Goal: Task Accomplishment & Management: Use online tool/utility

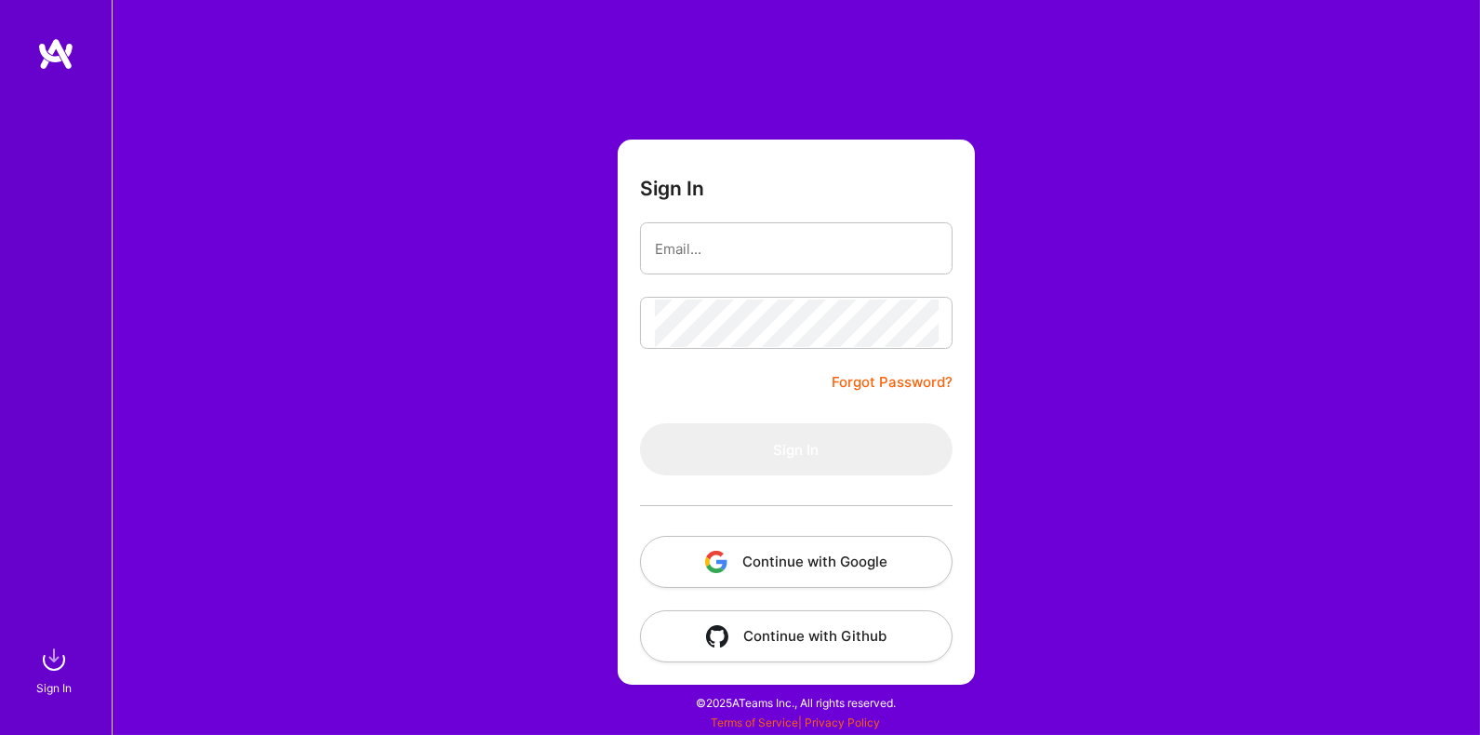
click at [724, 556] on img "button" at bounding box center [716, 562] width 22 height 22
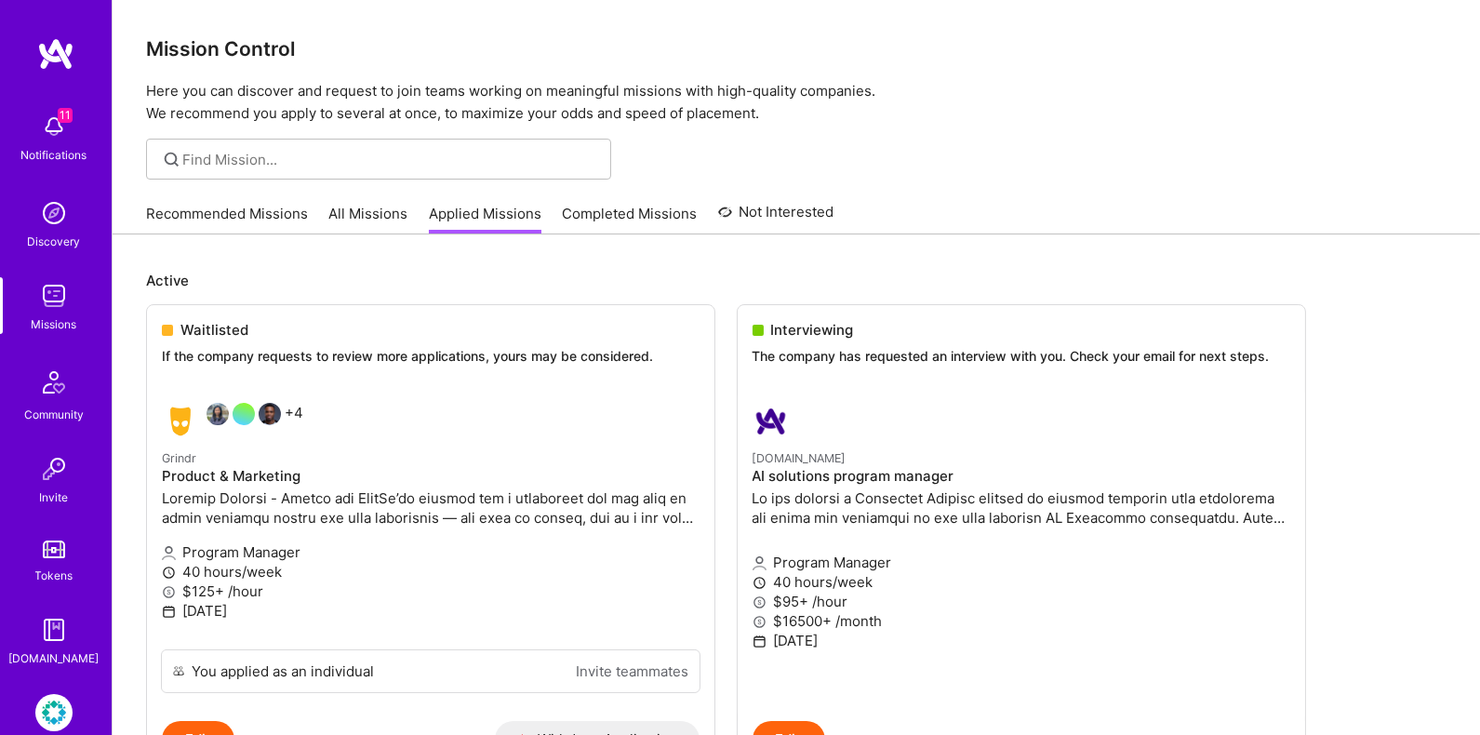
scroll to position [96, 0]
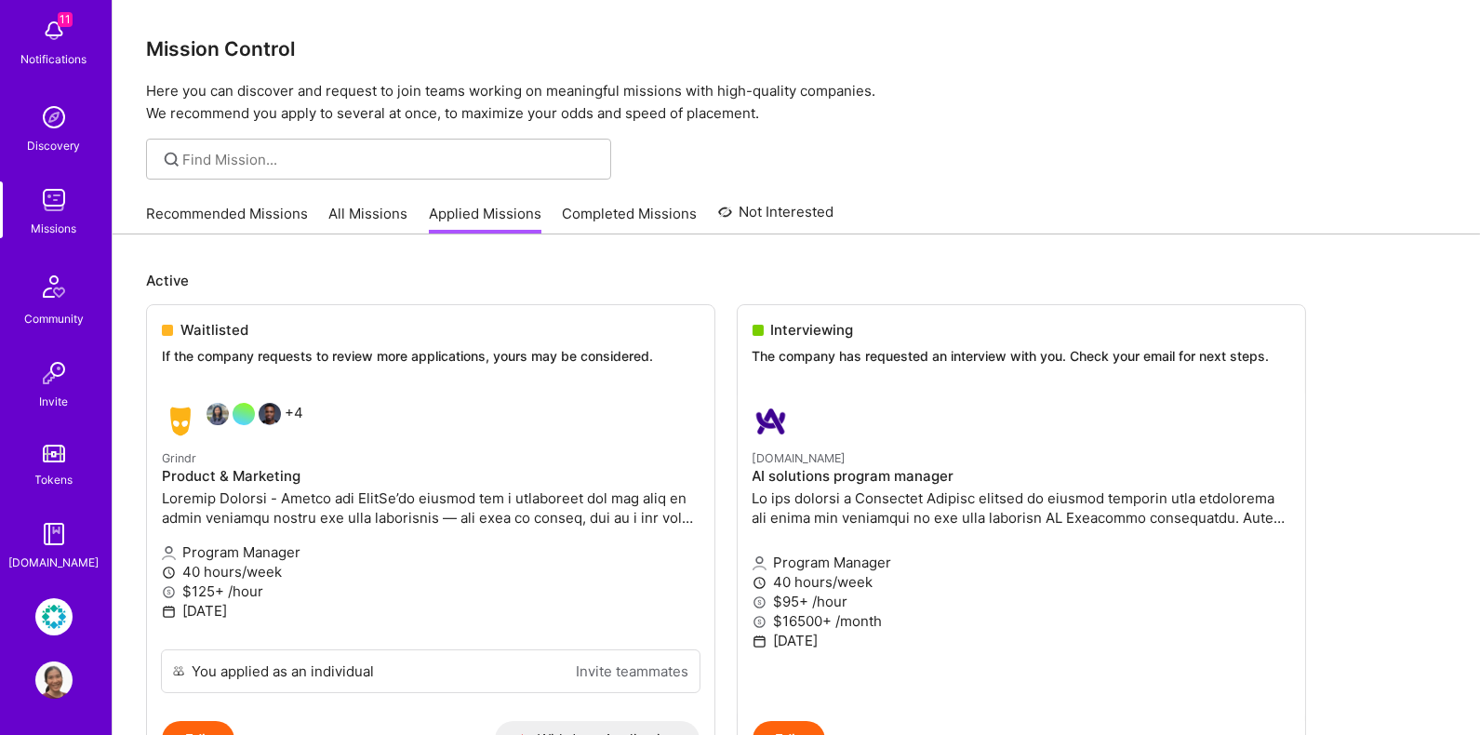
click at [56, 601] on img at bounding box center [53, 616] width 37 height 37
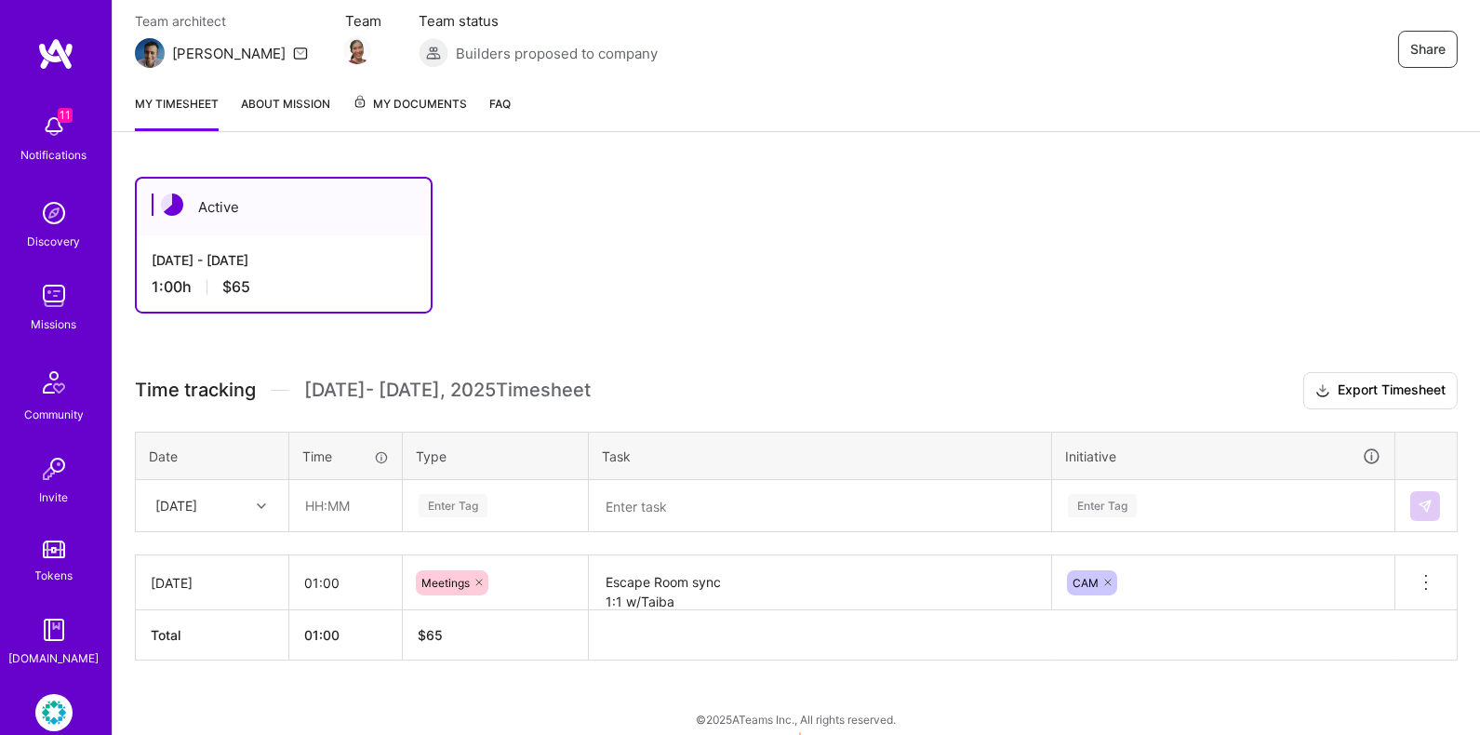
scroll to position [177, 0]
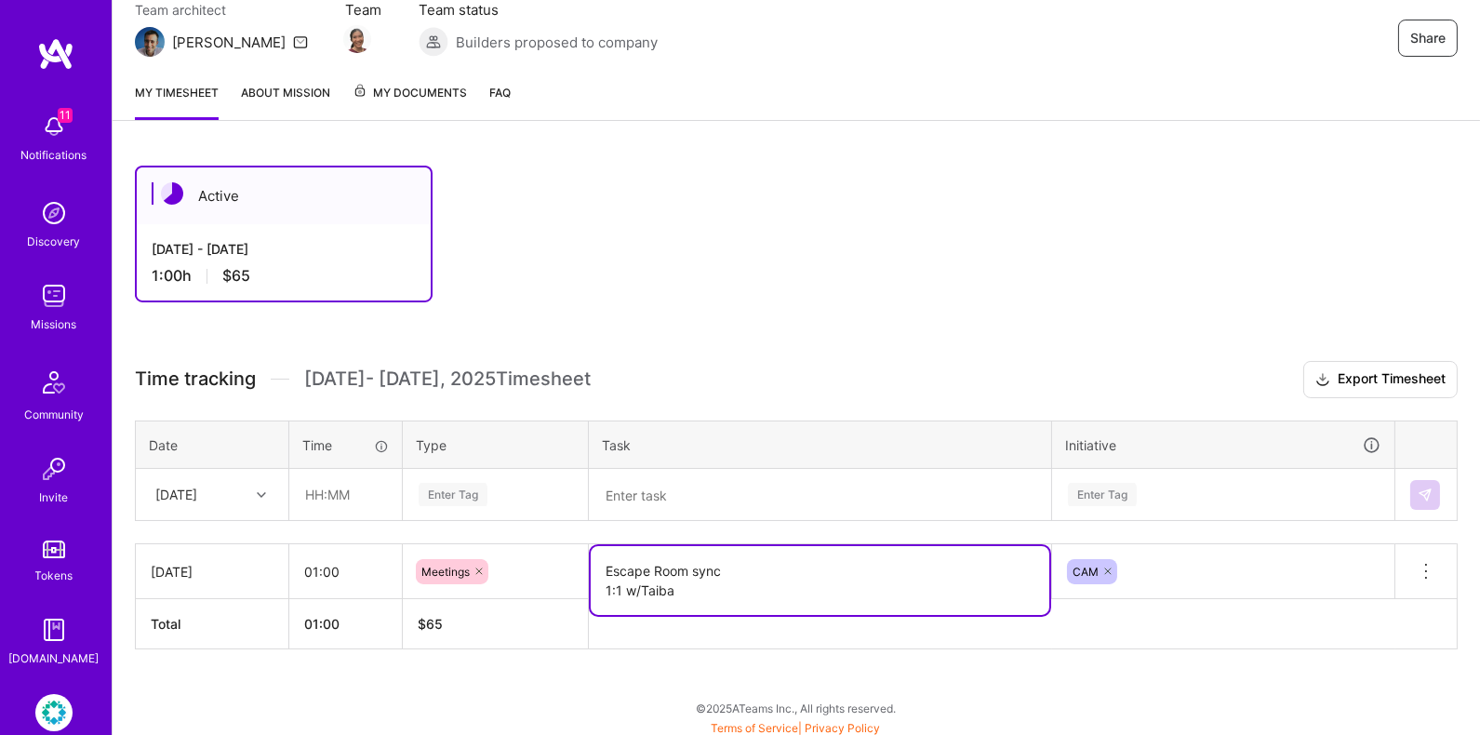
click at [704, 571] on textarea "Escape Room sync 1:1 w/Taiba" at bounding box center [820, 580] width 459 height 69
click at [702, 592] on textarea "Escape Room sync 1:1 w/Taiba" at bounding box center [820, 580] width 459 height 69
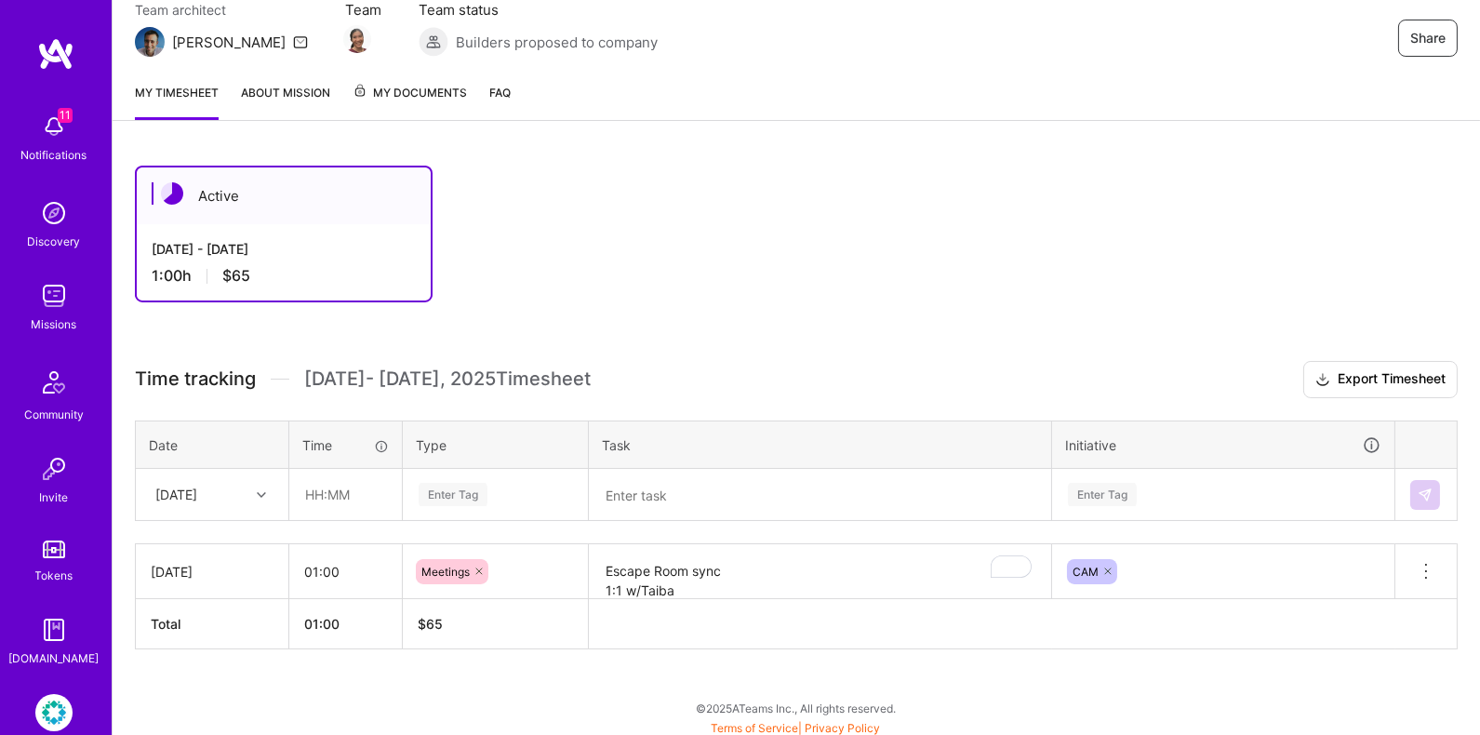
click at [259, 570] on div "[DATE]" at bounding box center [212, 572] width 123 height 20
click at [239, 552] on td "[DATE]" at bounding box center [212, 571] width 153 height 55
click at [265, 498] on div at bounding box center [263, 495] width 29 height 24
click at [267, 495] on div at bounding box center [263, 495] width 29 height 24
click at [234, 562] on div "[DATE]" at bounding box center [212, 572] width 123 height 20
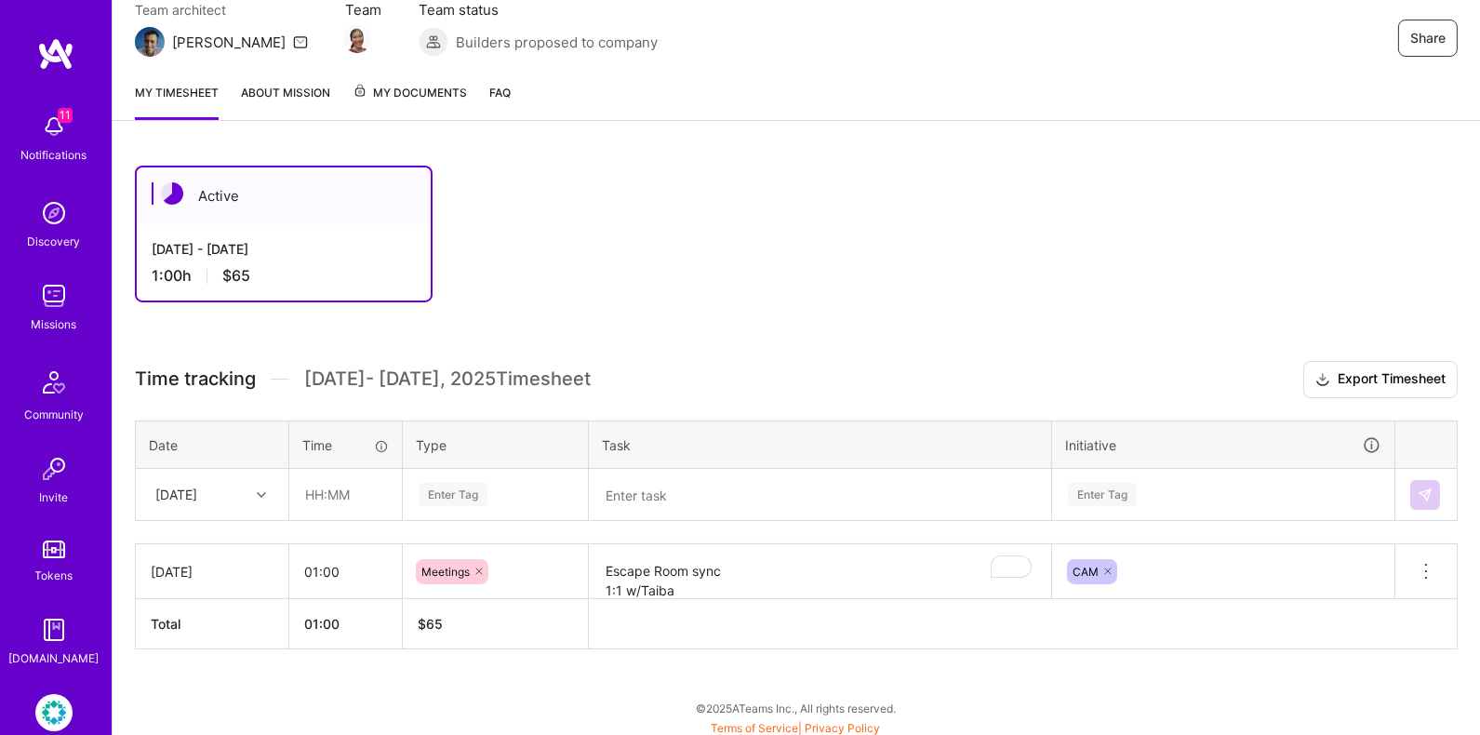
click at [224, 563] on div "[DATE]" at bounding box center [212, 572] width 123 height 20
click at [1428, 576] on icon at bounding box center [1426, 571] width 22 height 22
click at [1411, 599] on button "Delete row" at bounding box center [1380, 603] width 97 height 46
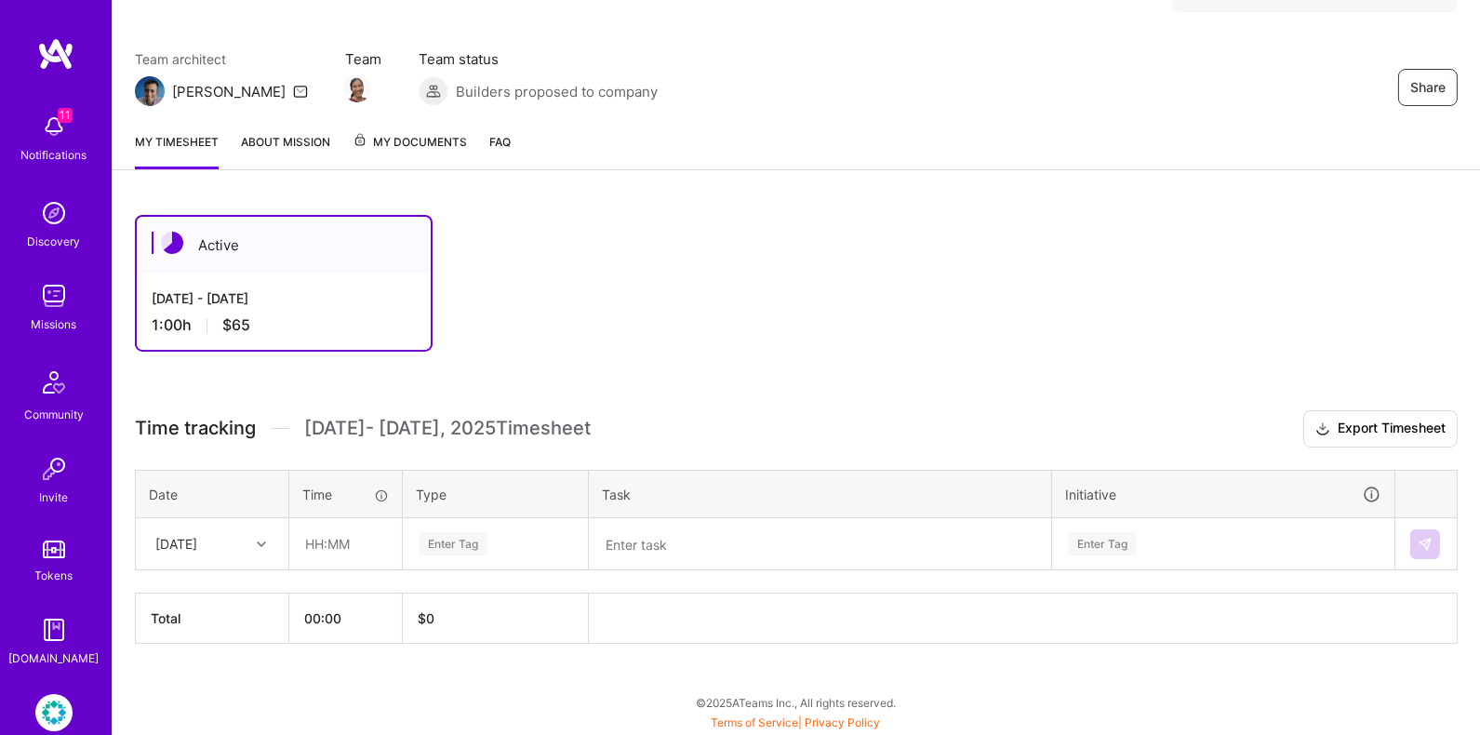
scroll to position [122, 0]
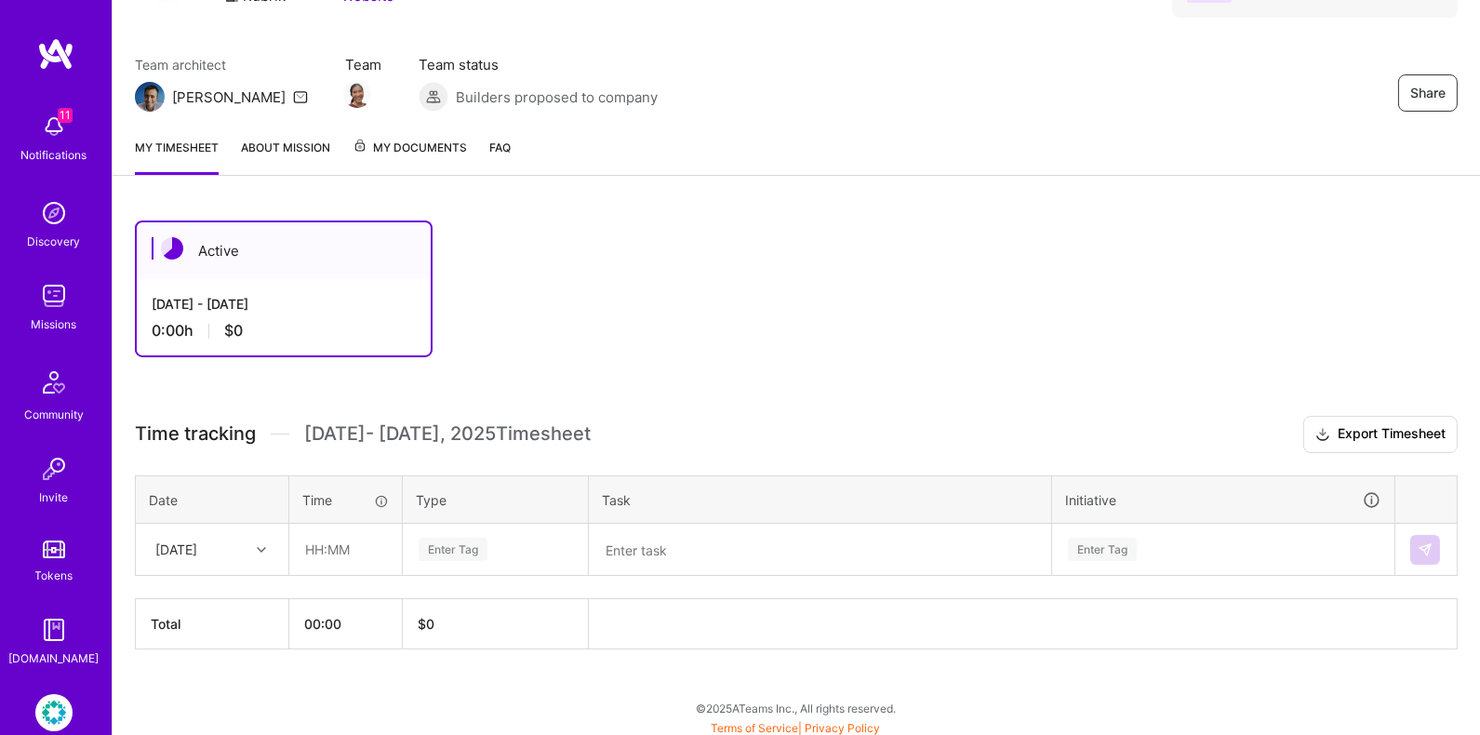
click at [262, 545] on icon at bounding box center [261, 549] width 9 height 9
click at [242, 596] on div "[DATE]" at bounding box center [212, 602] width 151 height 34
click at [334, 558] on input "text" at bounding box center [345, 549] width 111 height 49
click at [454, 546] on div "Enter Tag" at bounding box center [453, 549] width 69 height 29
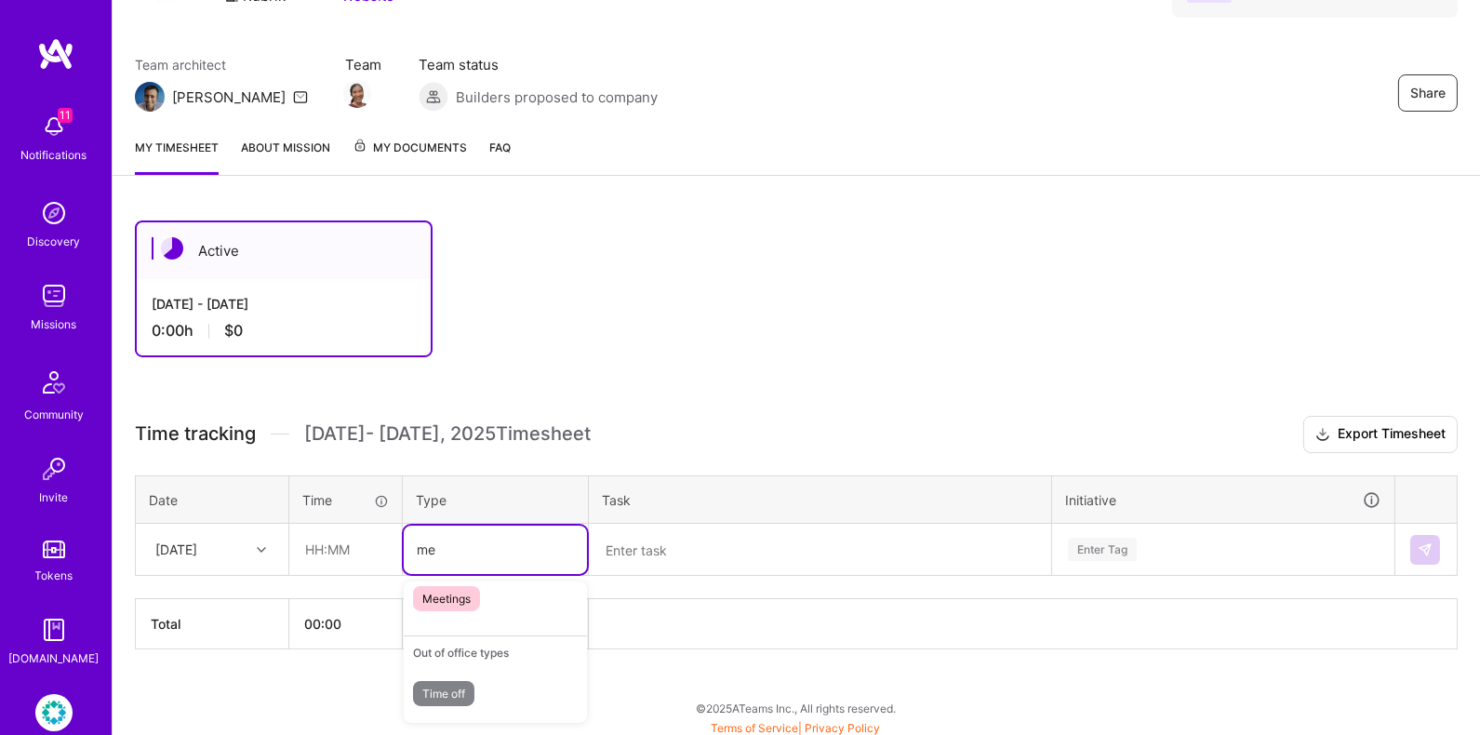
scroll to position [99, 0]
type input "mee"
click at [494, 631] on div "Meetings" at bounding box center [495, 610] width 183 height 59
click at [570, 609] on div "Meetings" at bounding box center [495, 611] width 183 height 44
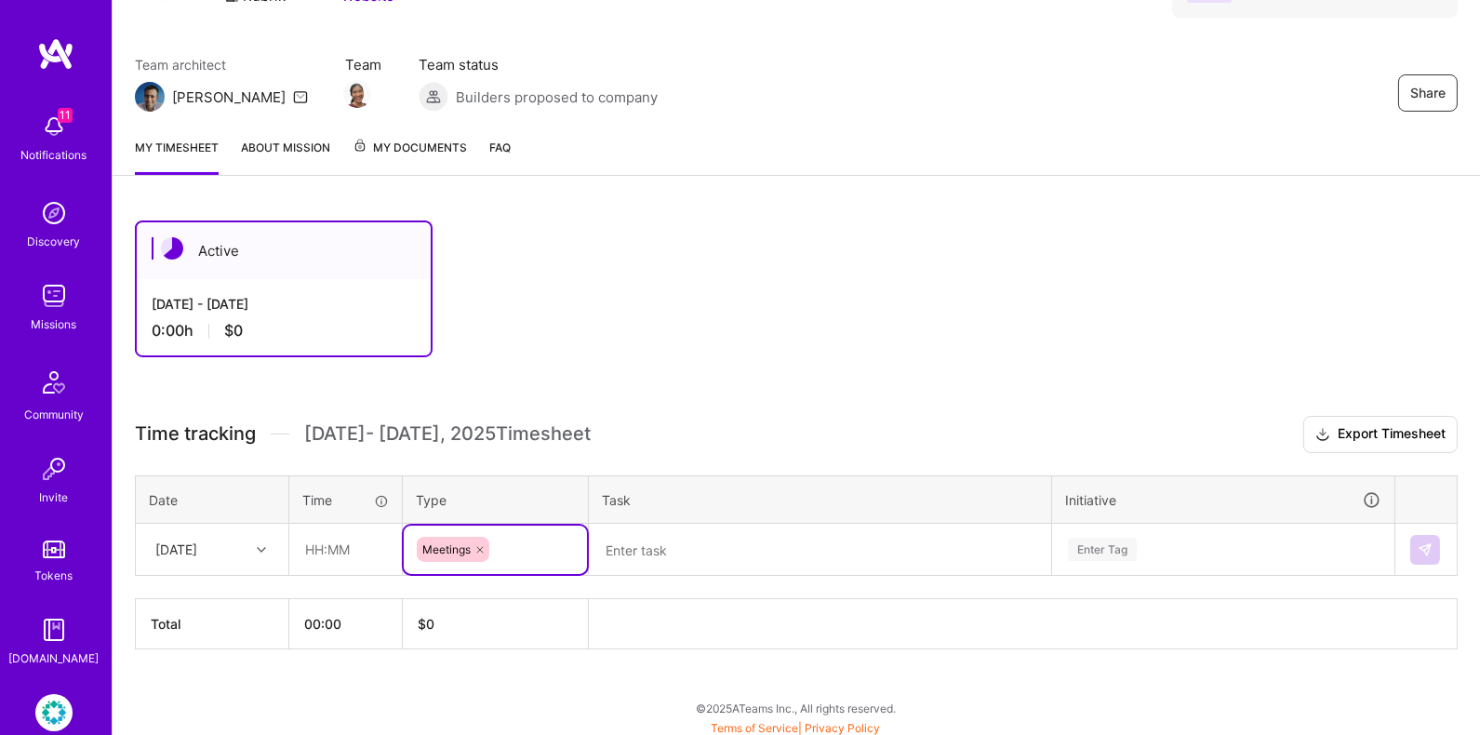
click at [670, 544] on textarea at bounding box center [820, 549] width 459 height 48
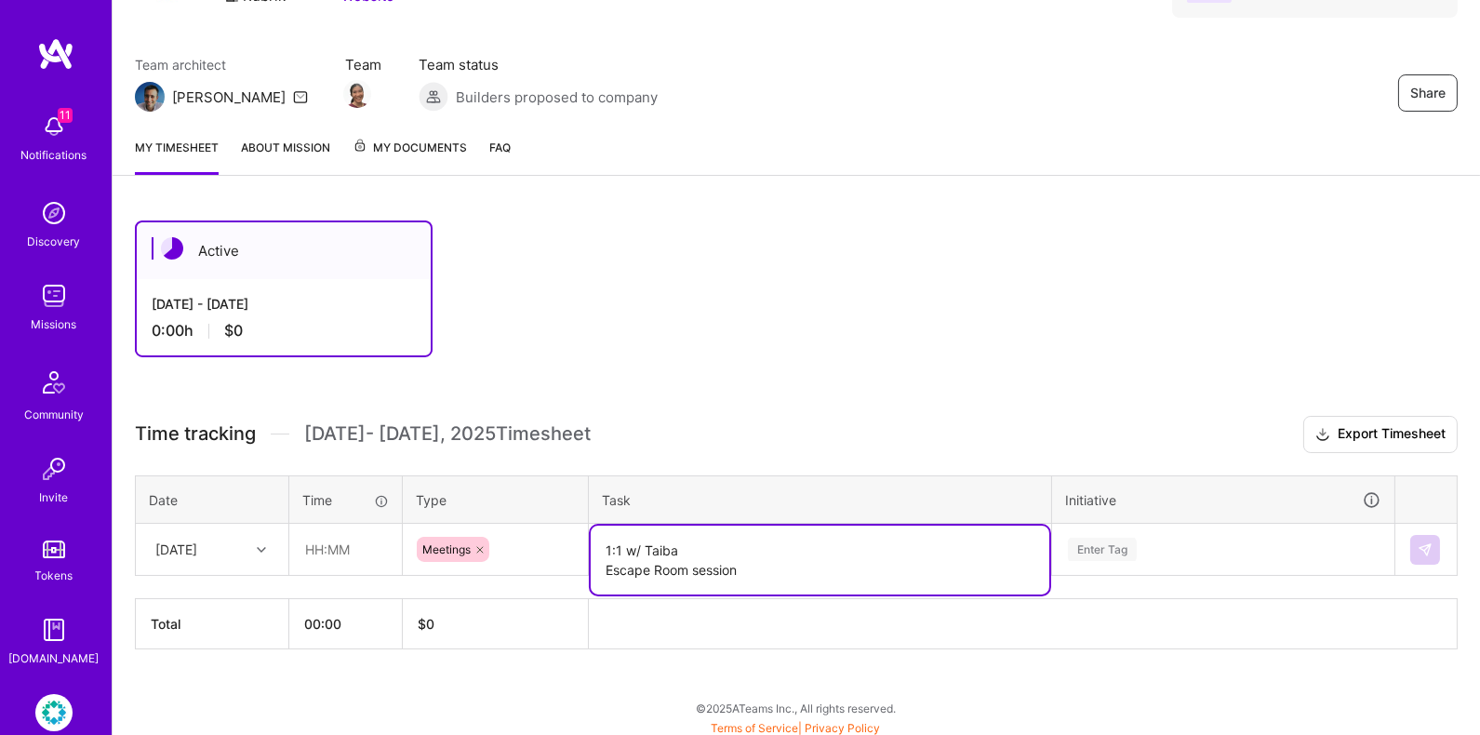
type textarea "1:1 w/ Taiba Escape Room session"
click at [1136, 549] on div "Enter Tag" at bounding box center [1102, 549] width 69 height 29
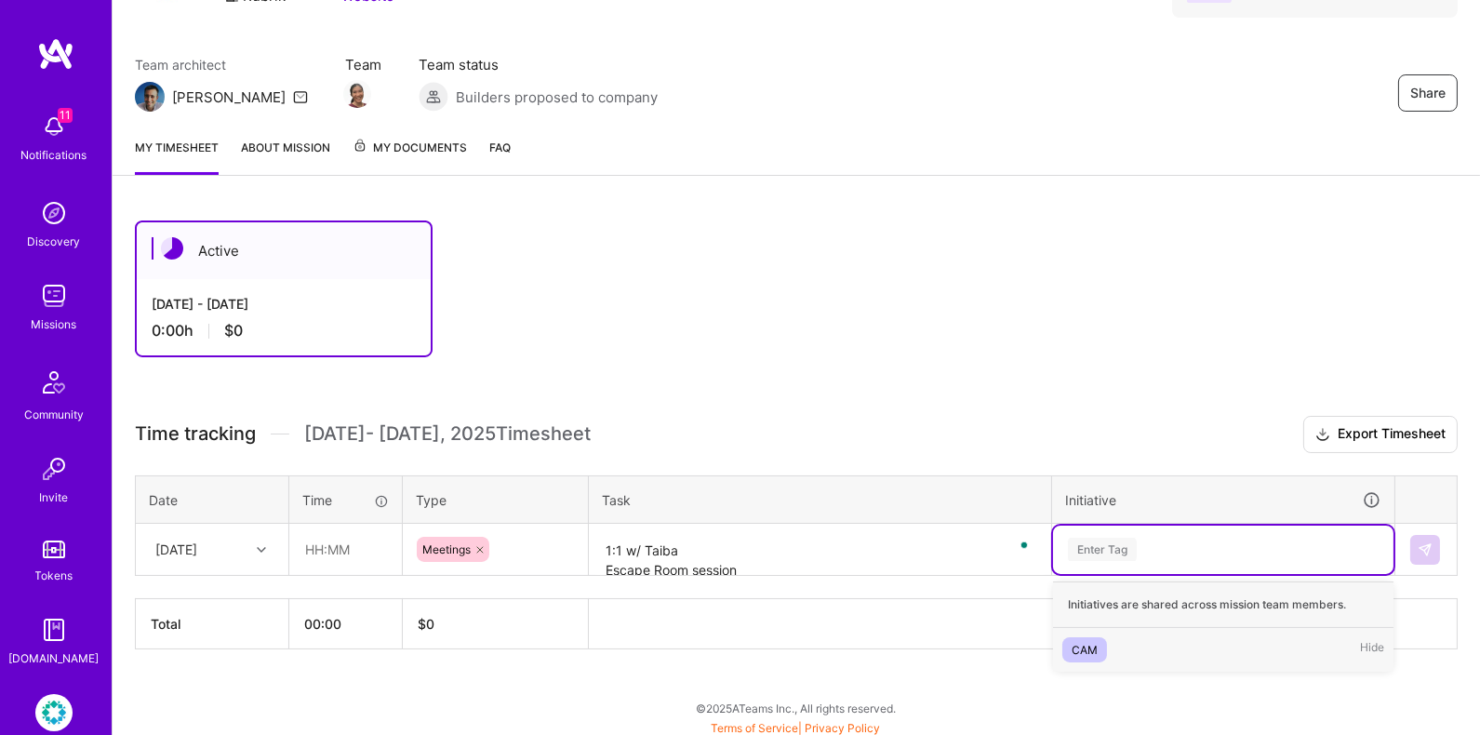
click at [1120, 548] on div "Enter Tag" at bounding box center [1102, 549] width 69 height 29
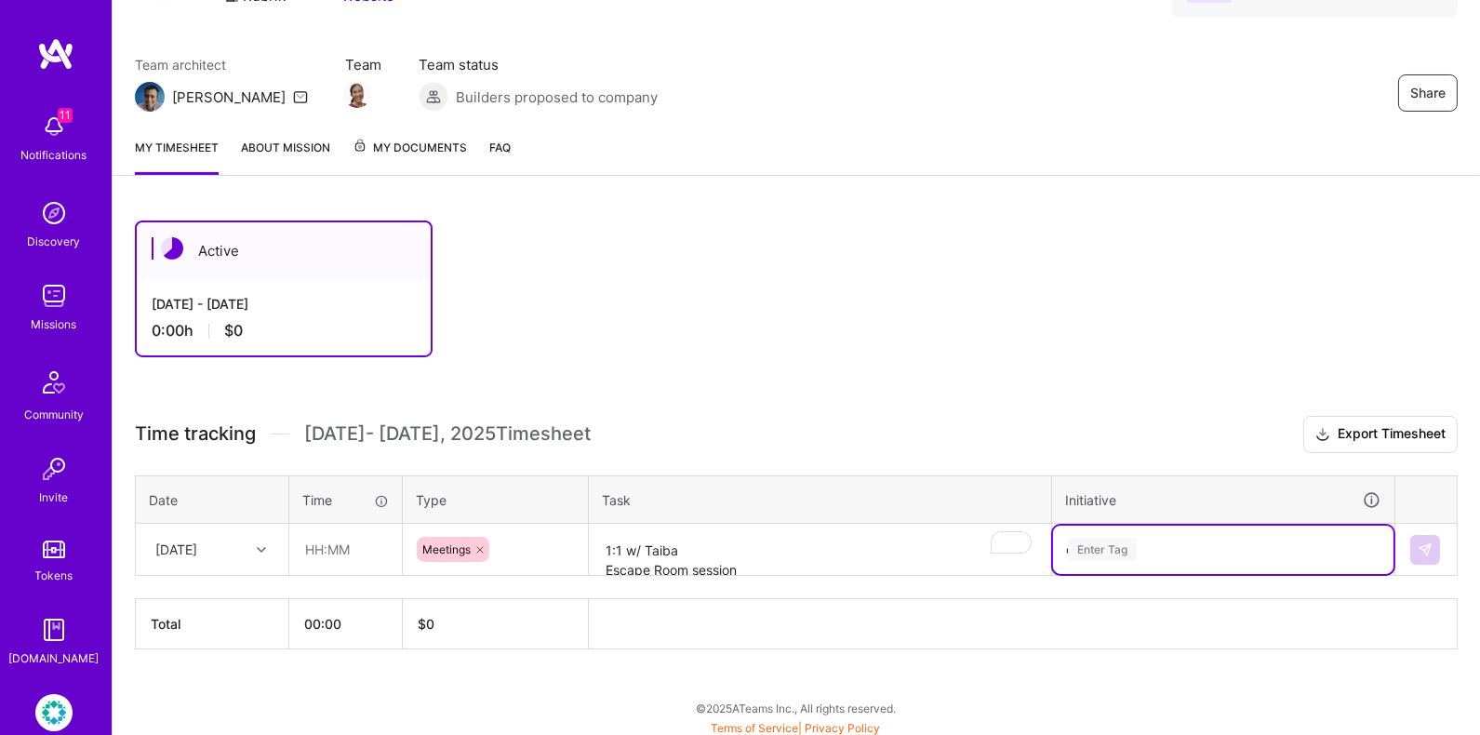
type input "cam"
click at [1235, 599] on th at bounding box center [1023, 624] width 869 height 50
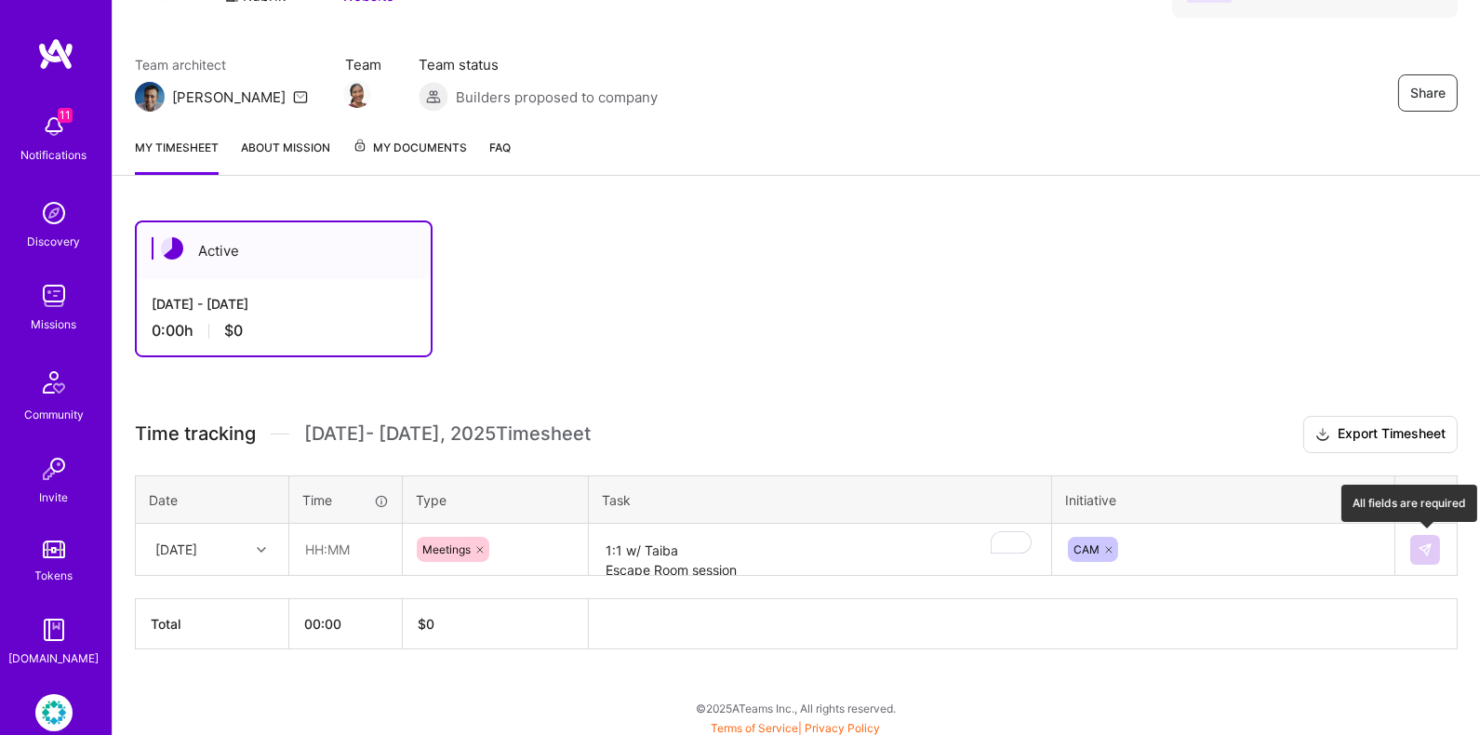
click at [1432, 545] on button at bounding box center [1425, 550] width 30 height 30
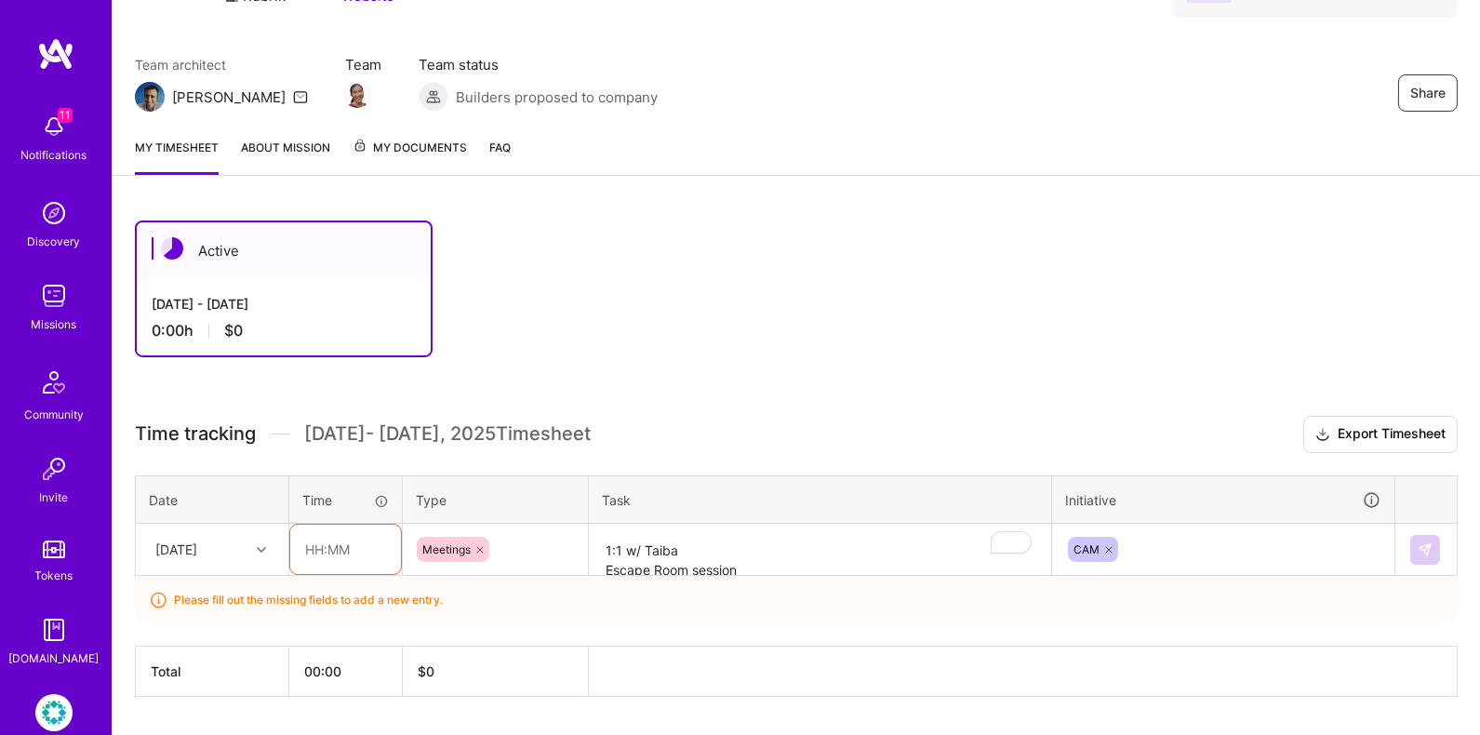
click at [314, 535] on input "text" at bounding box center [345, 549] width 111 height 49
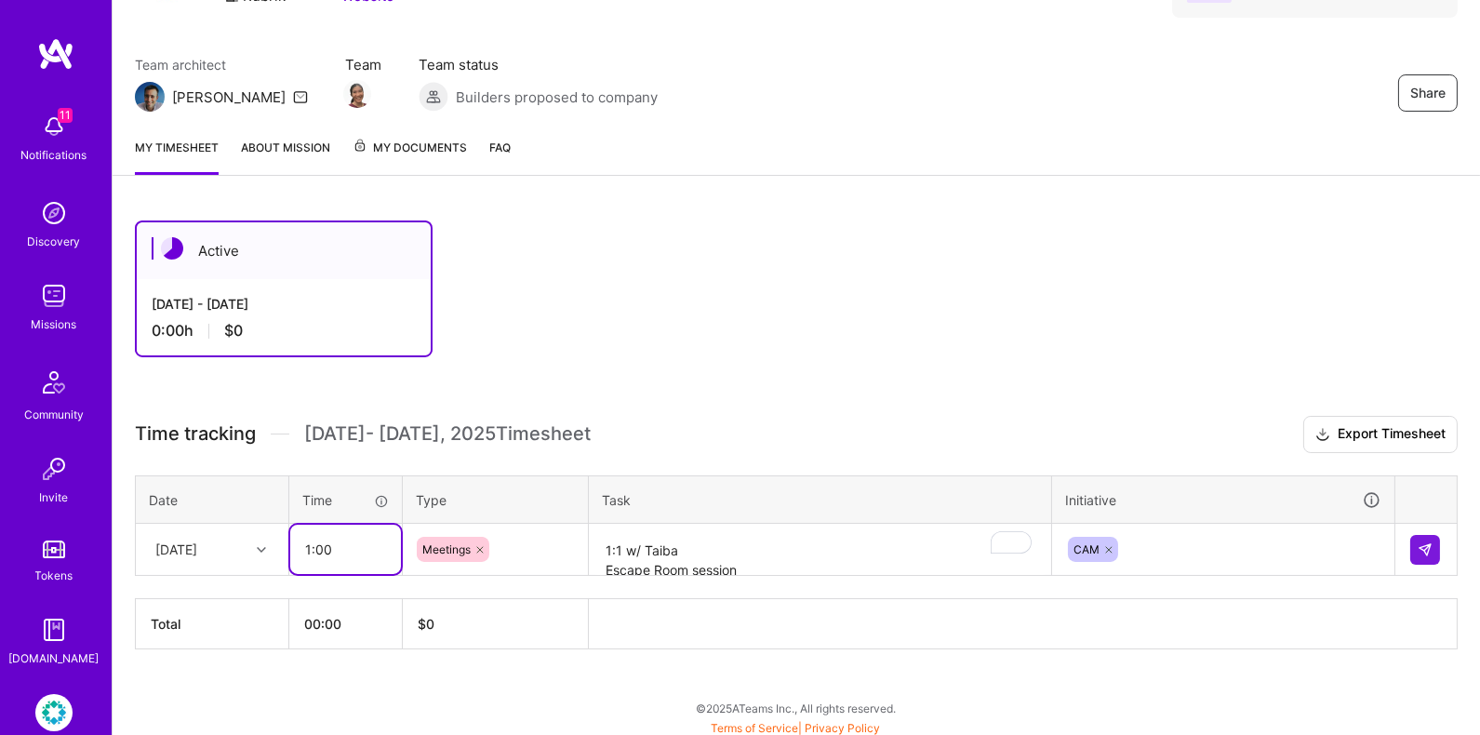
click at [309, 541] on input "1:00" at bounding box center [345, 549] width 111 height 49
type input "02:00"
click at [1428, 544] on img at bounding box center [1424, 549] width 15 height 15
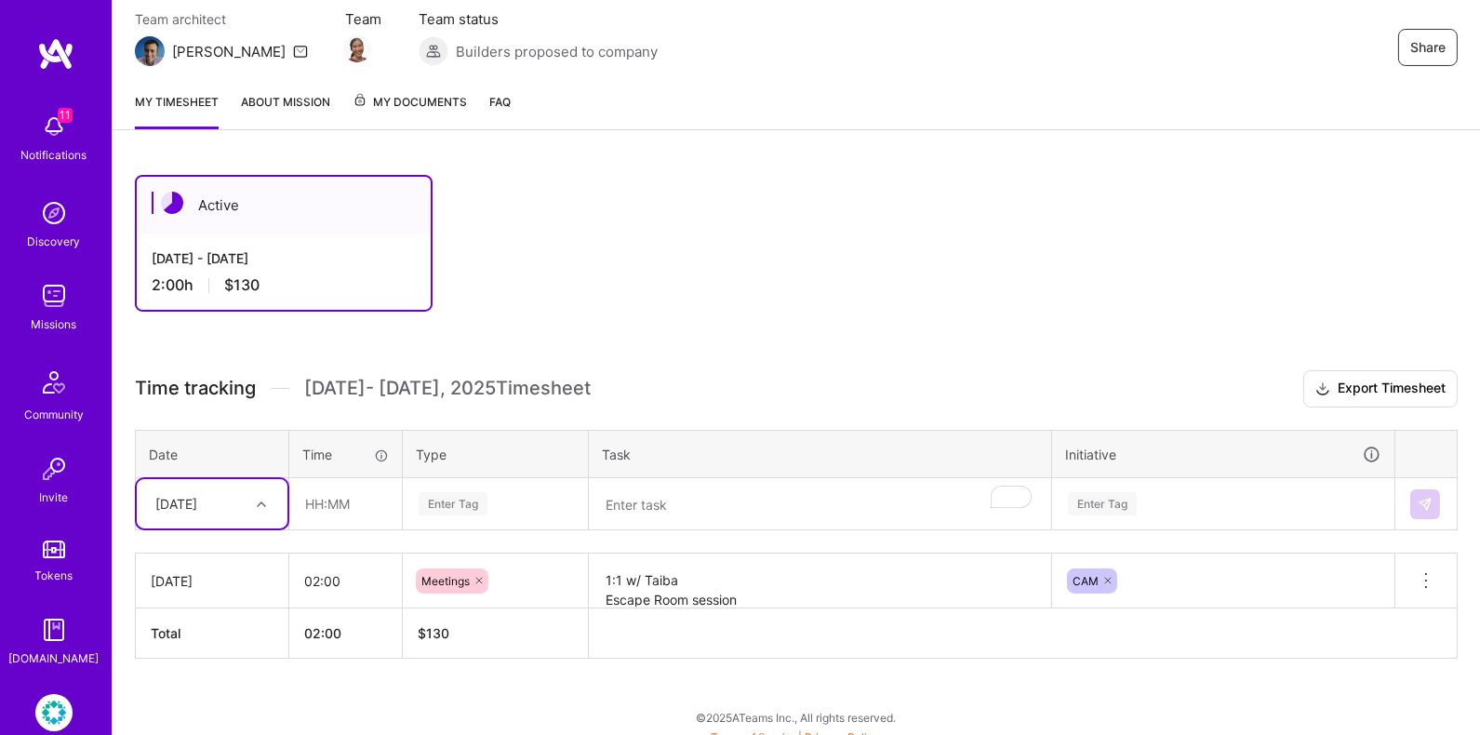
scroll to position [177, 0]
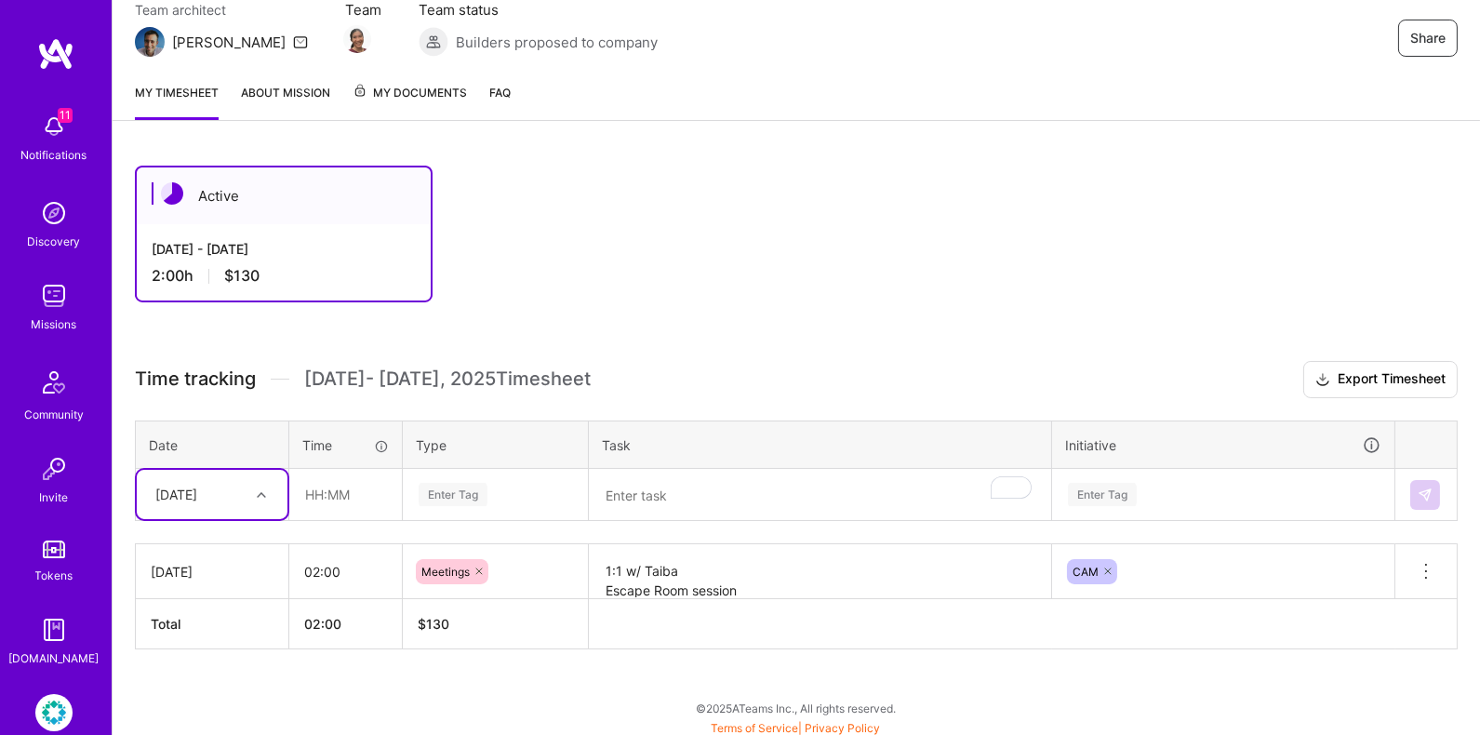
click at [267, 502] on div at bounding box center [263, 495] width 29 height 24
click at [239, 547] on div "[DATE]" at bounding box center [212, 547] width 151 height 34
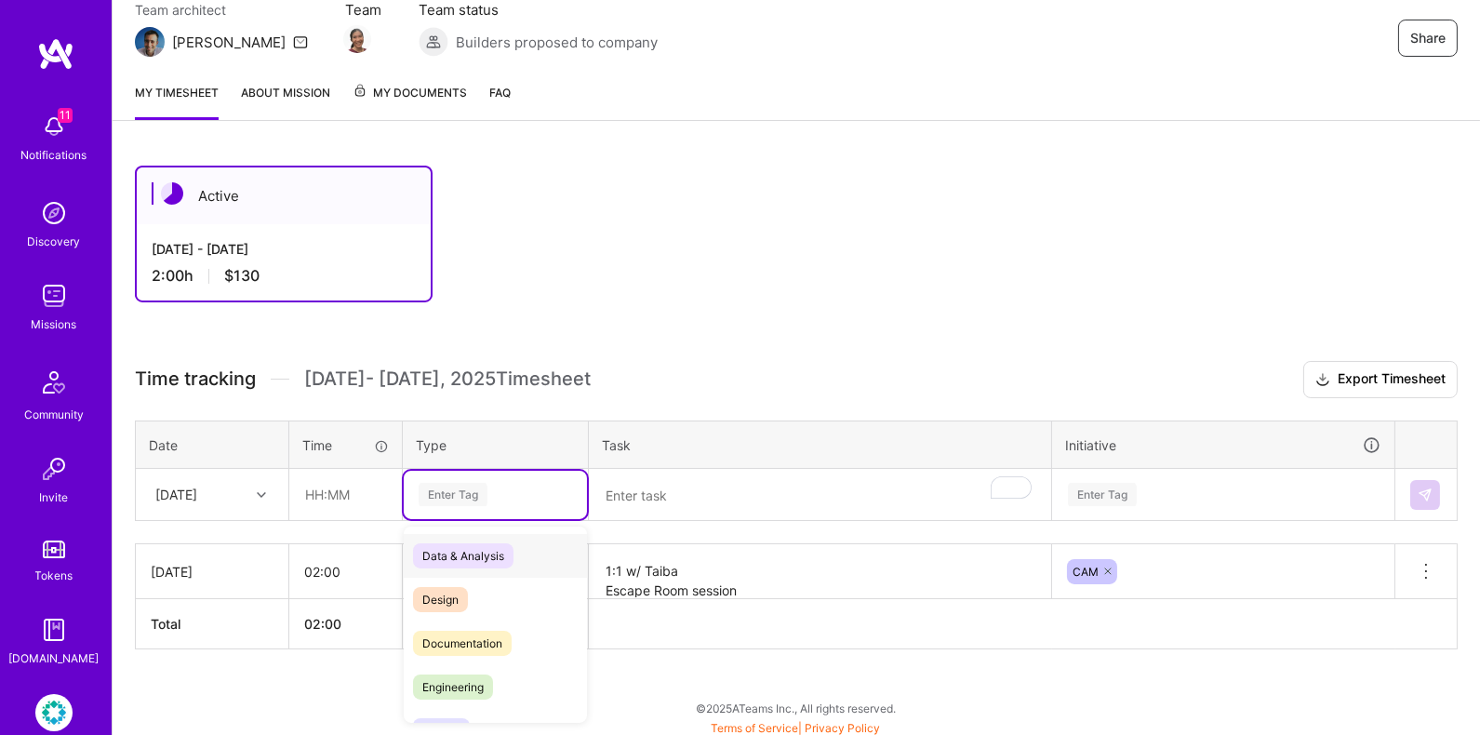
click at [465, 500] on div "Enter Tag" at bounding box center [453, 494] width 69 height 29
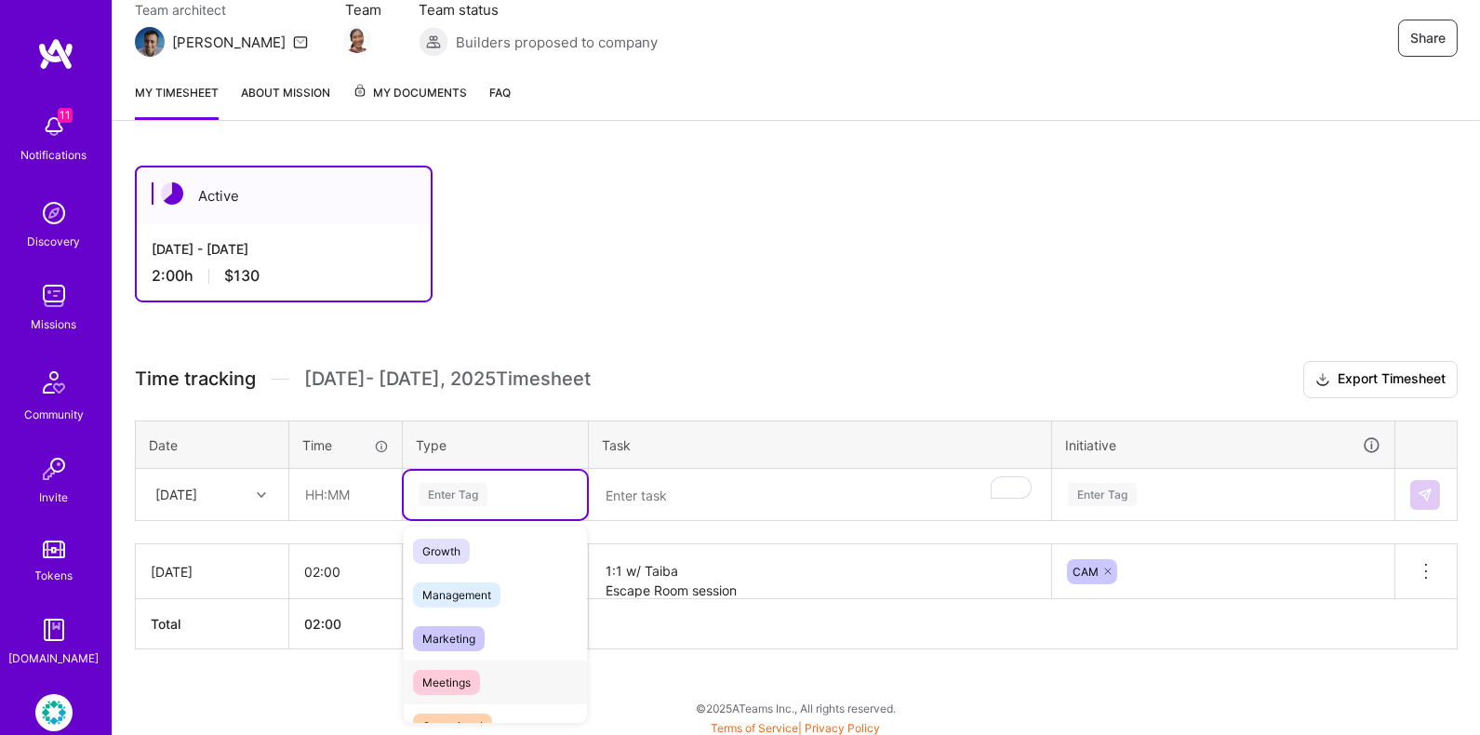
scroll to position [0, 0]
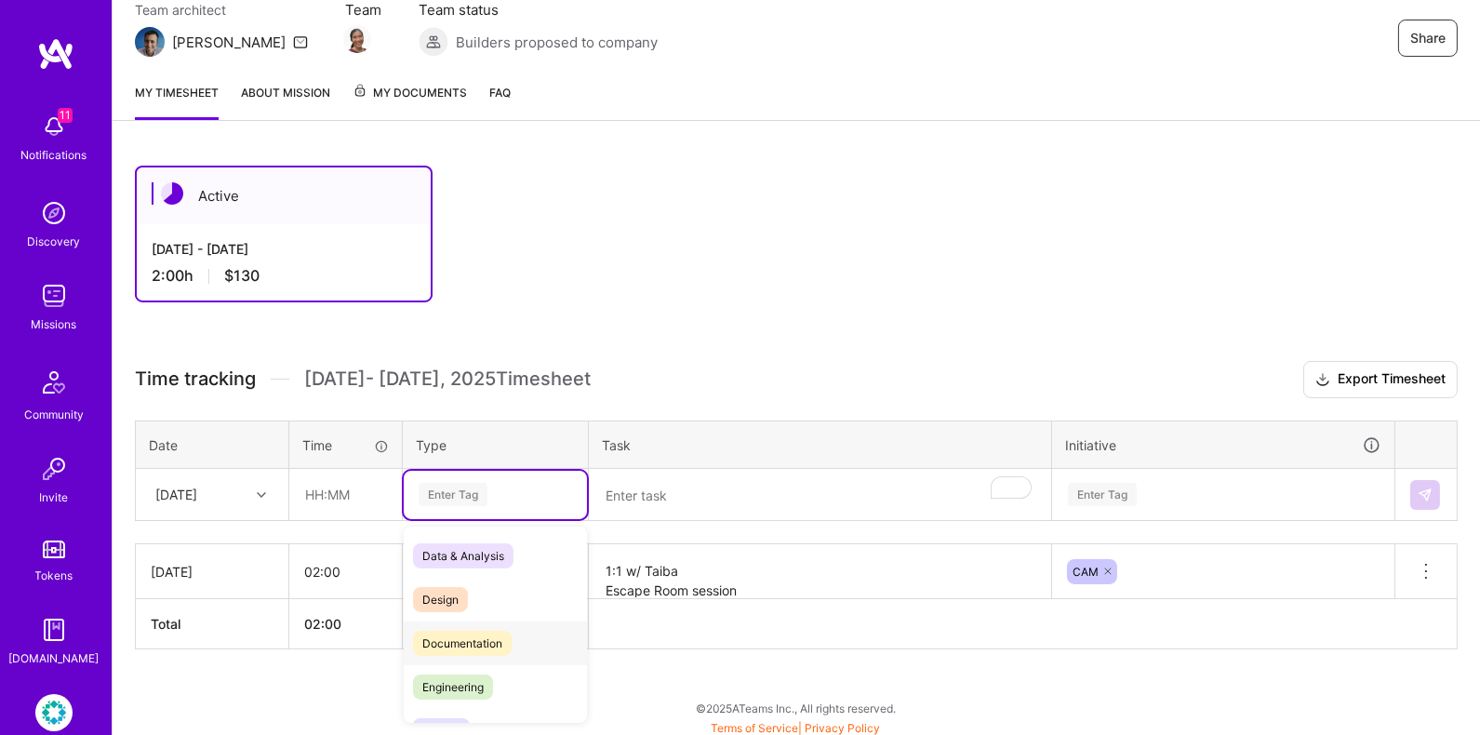
click at [496, 632] on span "Documentation" at bounding box center [462, 643] width 99 height 25
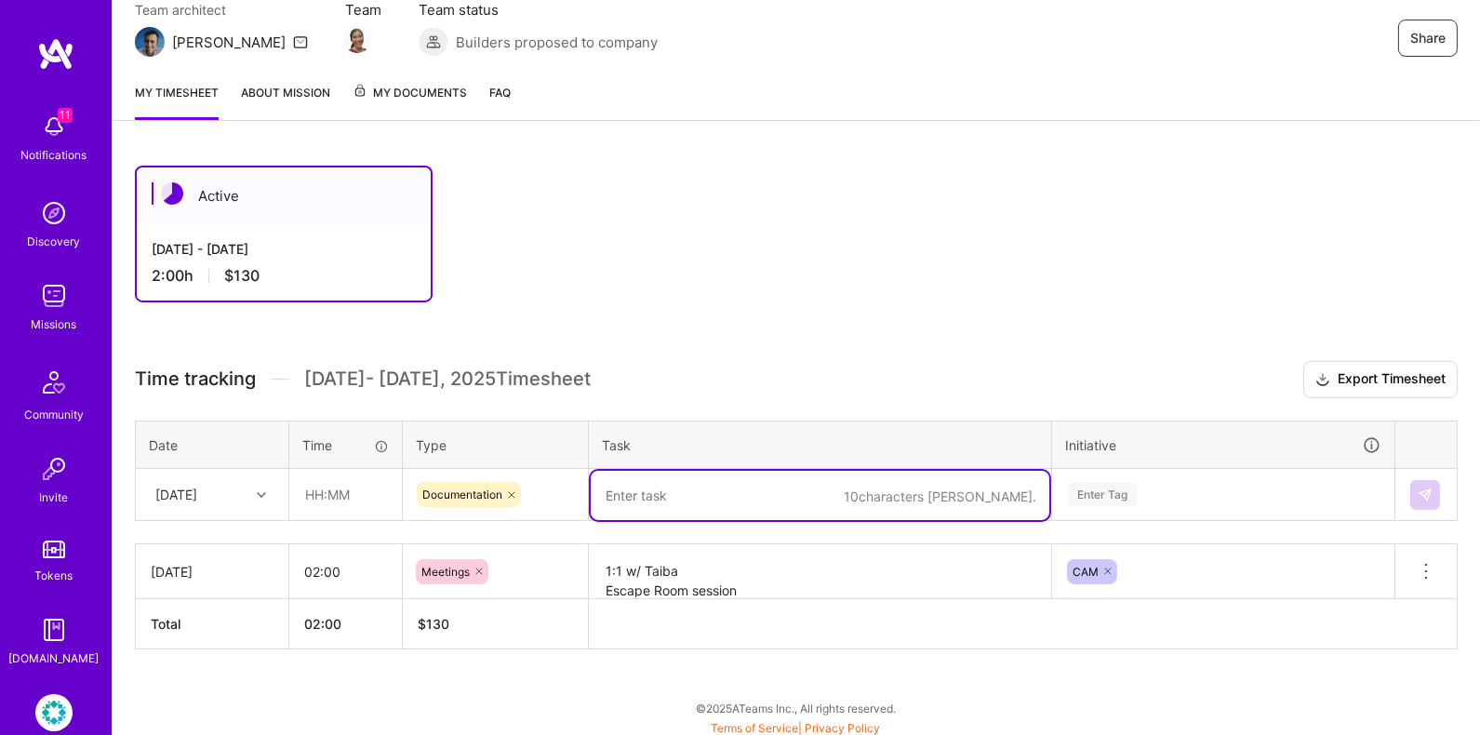
click at [668, 515] on textarea "To enrich screen reader interactions, please activate Accessibility in Grammarl…" at bounding box center [820, 495] width 459 height 49
click at [675, 503] on textarea "To enrich screen reader interactions, please activate Accessibility in Grammarl…" at bounding box center [820, 495] width 459 height 49
type textarea "CAM Projeck Tracking updates"
click at [327, 496] on input "text" at bounding box center [345, 494] width 111 height 49
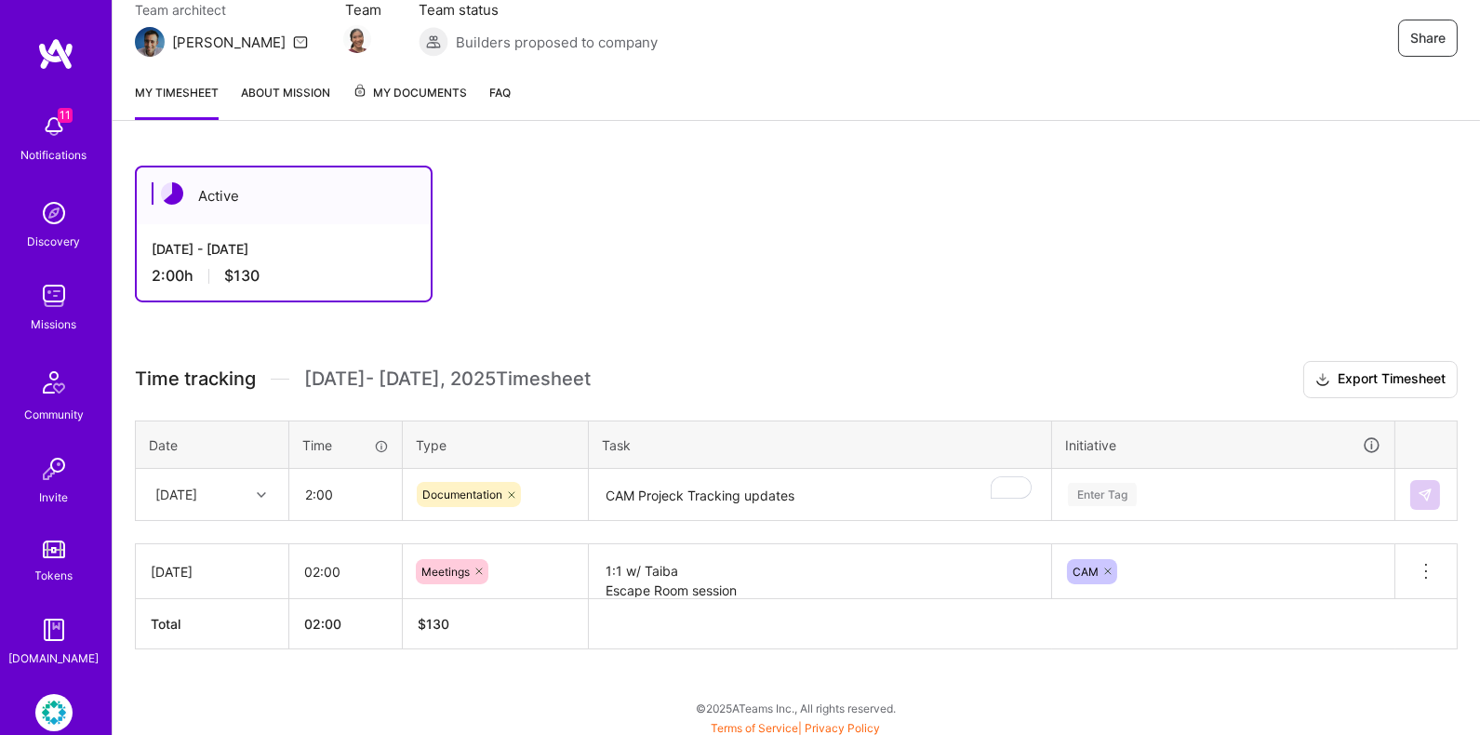
type input "02:00"
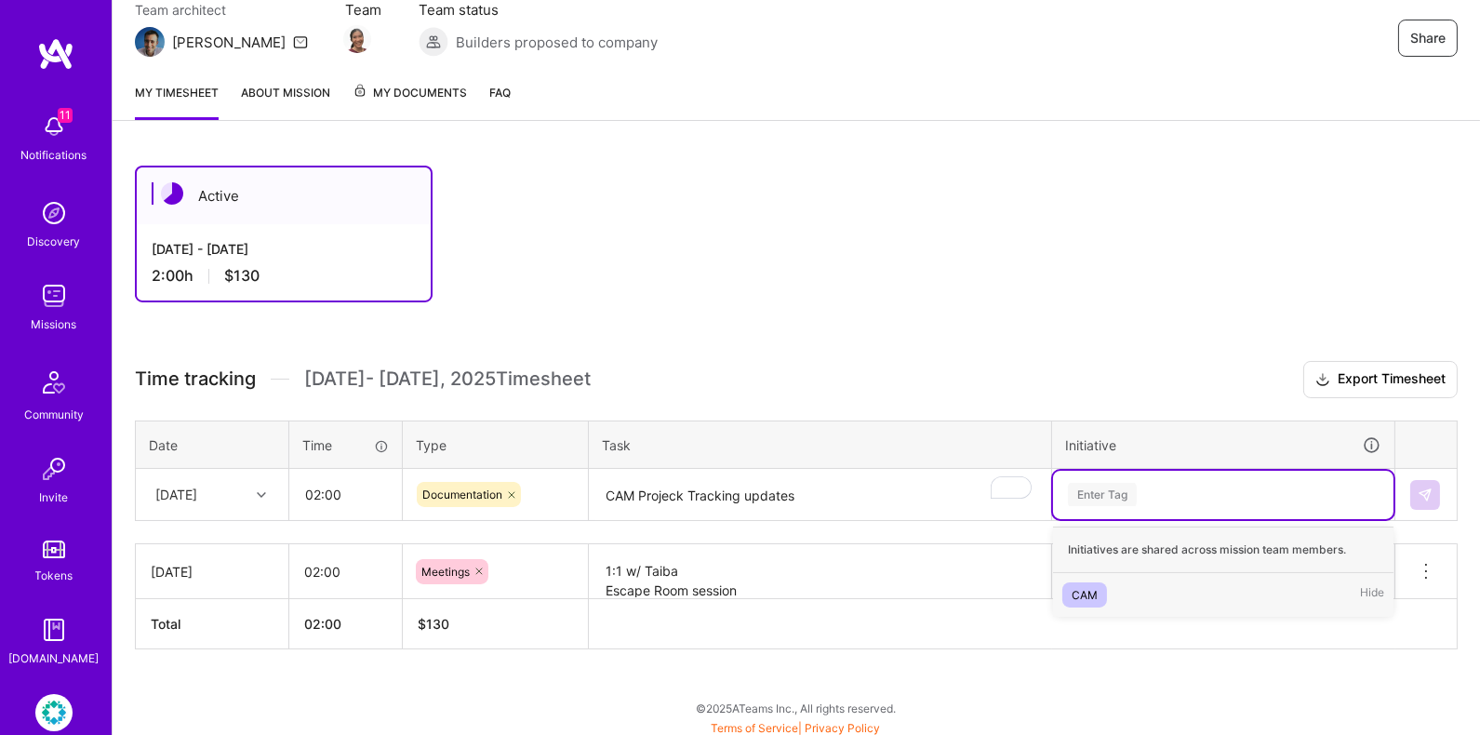
click at [1178, 491] on div "Enter Tag" at bounding box center [1223, 494] width 314 height 23
type input "CAM"
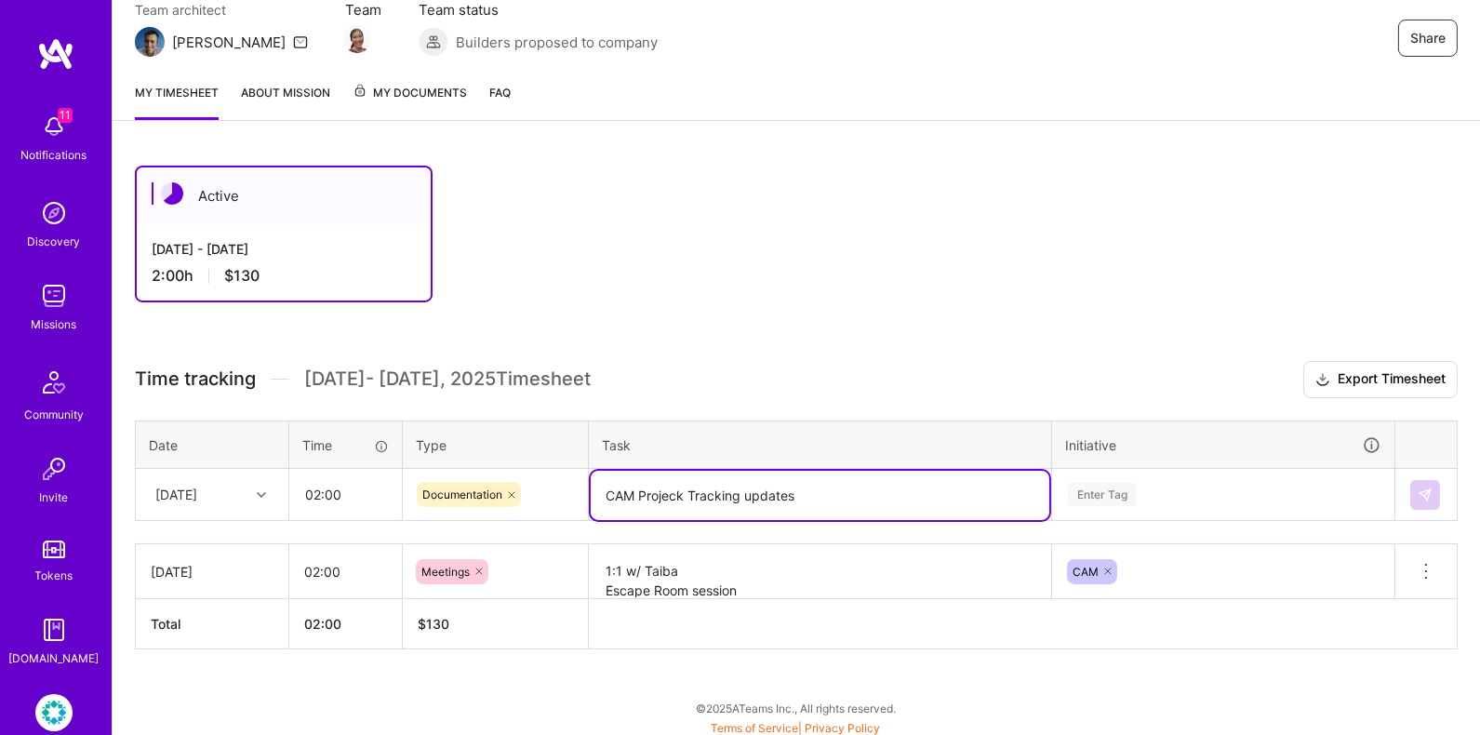
click at [835, 490] on textarea "CAM Projeck Tracking updates" at bounding box center [820, 495] width 459 height 49
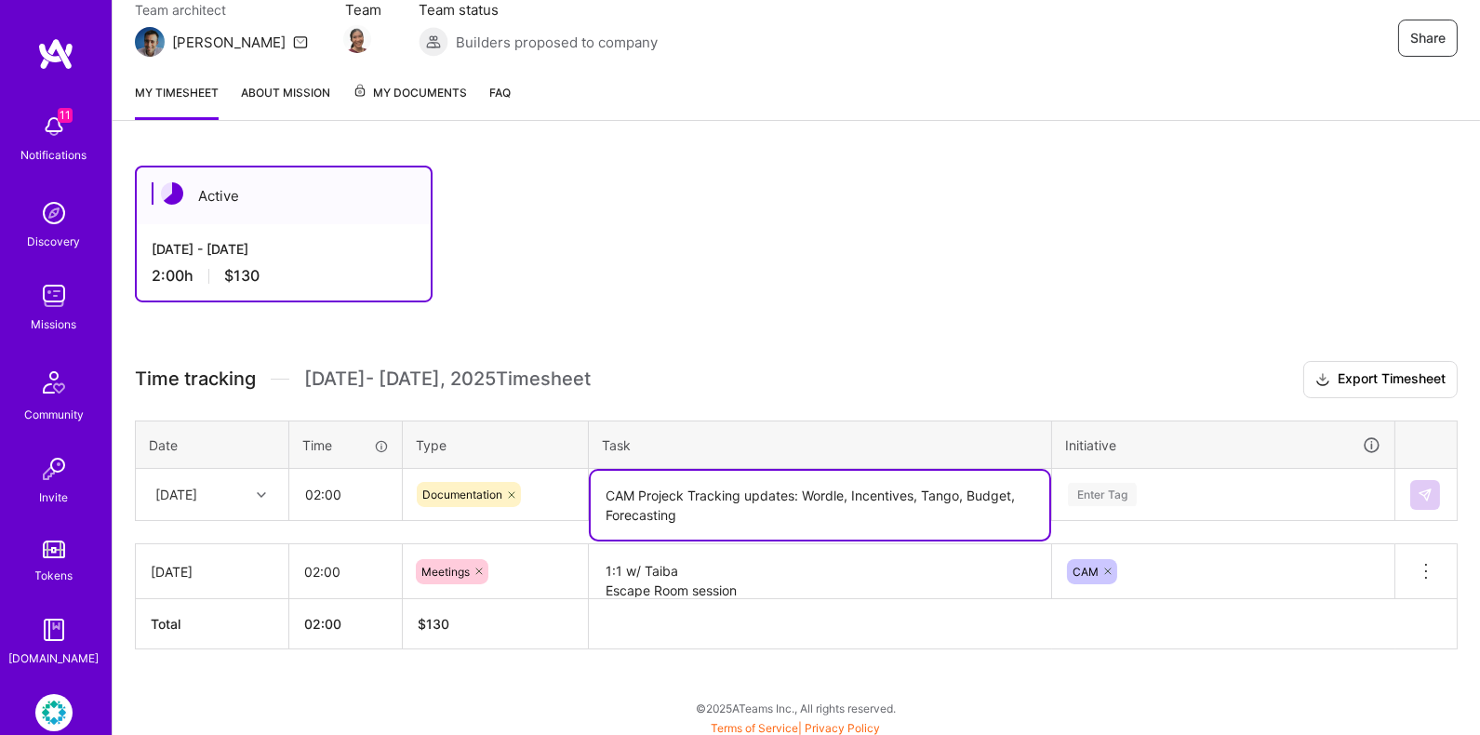
type textarea "CAM Projeck Tracking updates: Wordle, Incentives, Tango, Budget, Forecasting"
click at [325, 490] on input "02:00" at bounding box center [345, 494] width 111 height 49
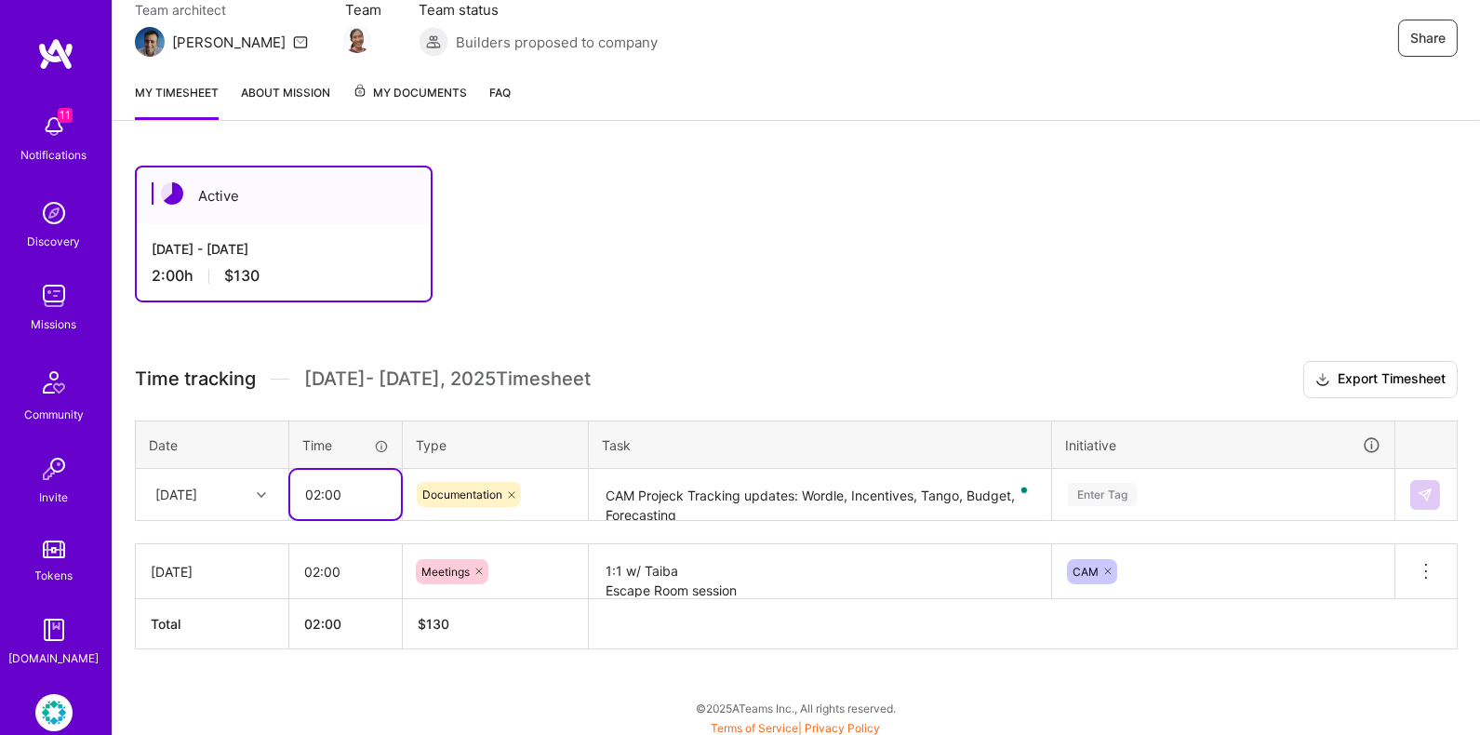
click at [319, 486] on input "02:00" at bounding box center [345, 494] width 111 height 49
type input "03:00"
click at [846, 487] on textarea "CAM Projeck Tracking updates: Wordle, Incentives, Tango, Budget, Forecasting" at bounding box center [820, 495] width 459 height 49
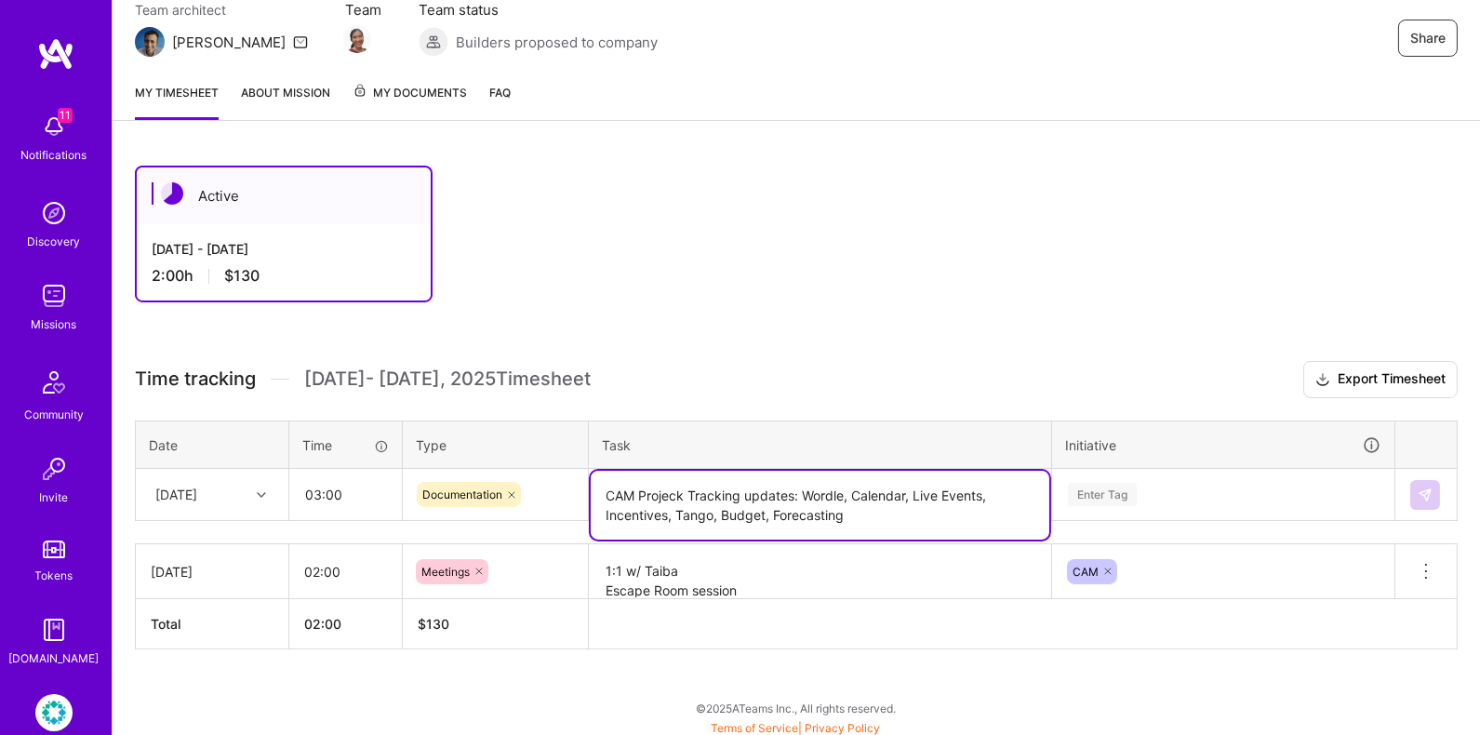
click at [883, 525] on textarea "CAM Projeck Tracking updates: Wordle, Calendar, Live Events, Incentives, Tango,…" at bounding box center [820, 505] width 459 height 69
type textarea "CAM Projeck Tracking updates: Wordle, Calendar, Live Events, Incentives, Tango,…"
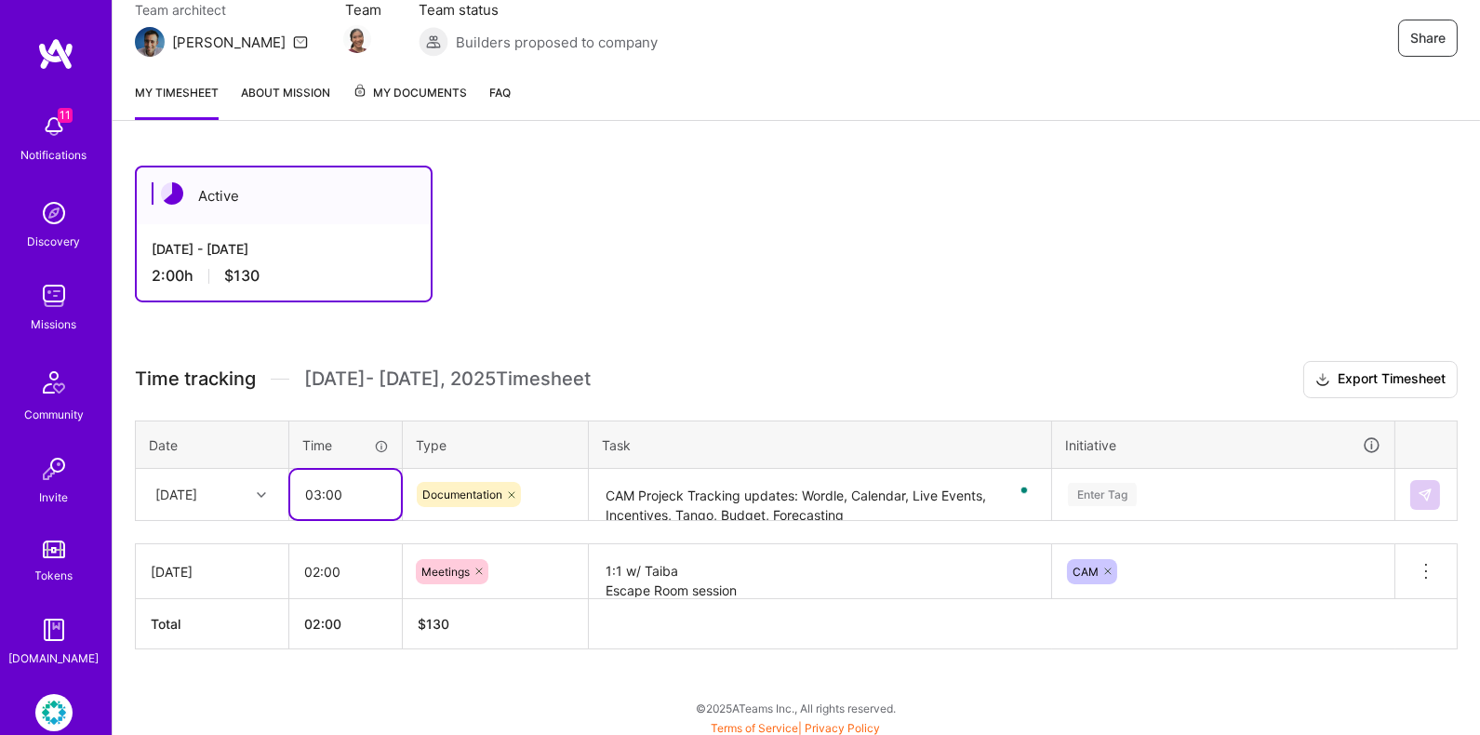
click at [323, 489] on input "03:00" at bounding box center [345, 494] width 111 height 49
click at [335, 485] on input "05:00" at bounding box center [345, 494] width 111 height 49
type input "05:30"
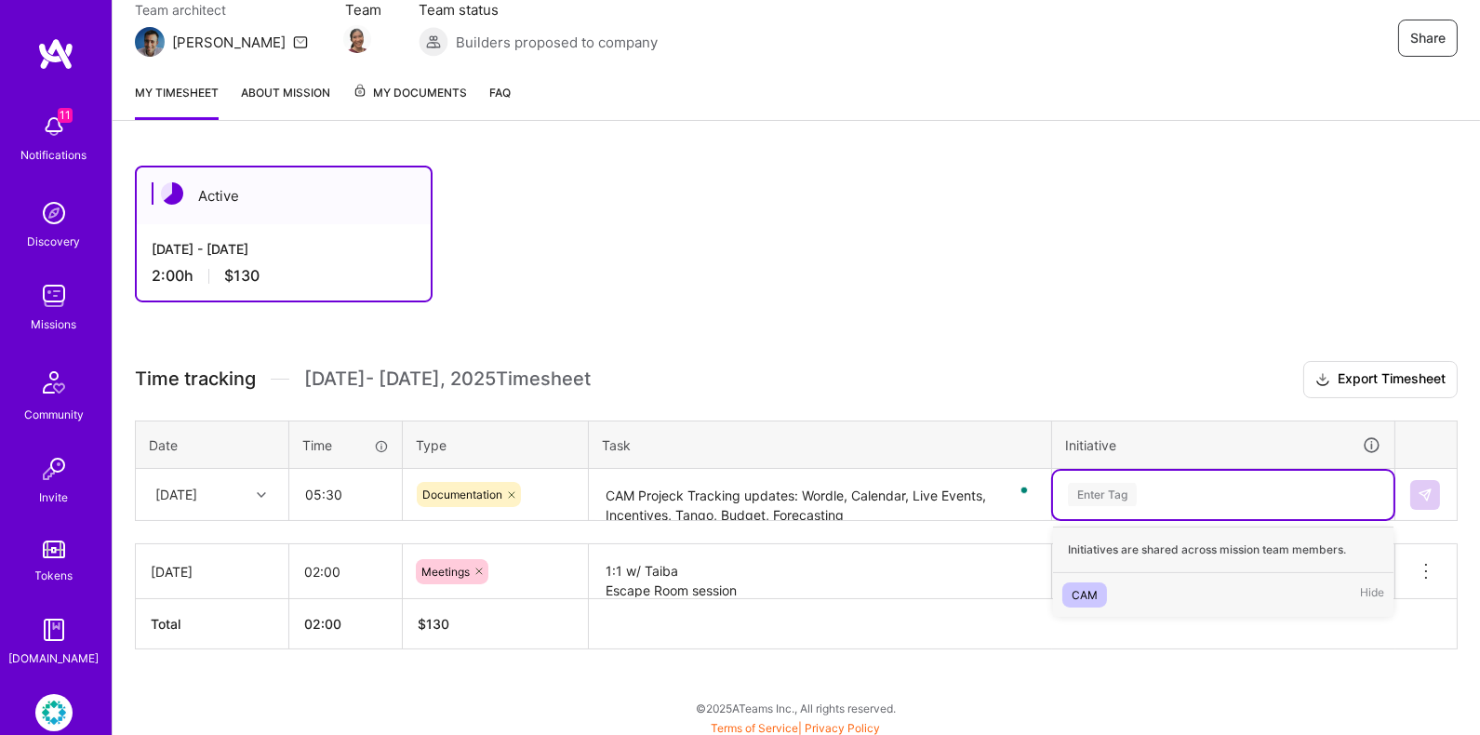
click at [1146, 493] on div "Enter Tag" at bounding box center [1223, 494] width 314 height 23
click at [1085, 588] on div "CAM" at bounding box center [1084, 595] width 26 height 20
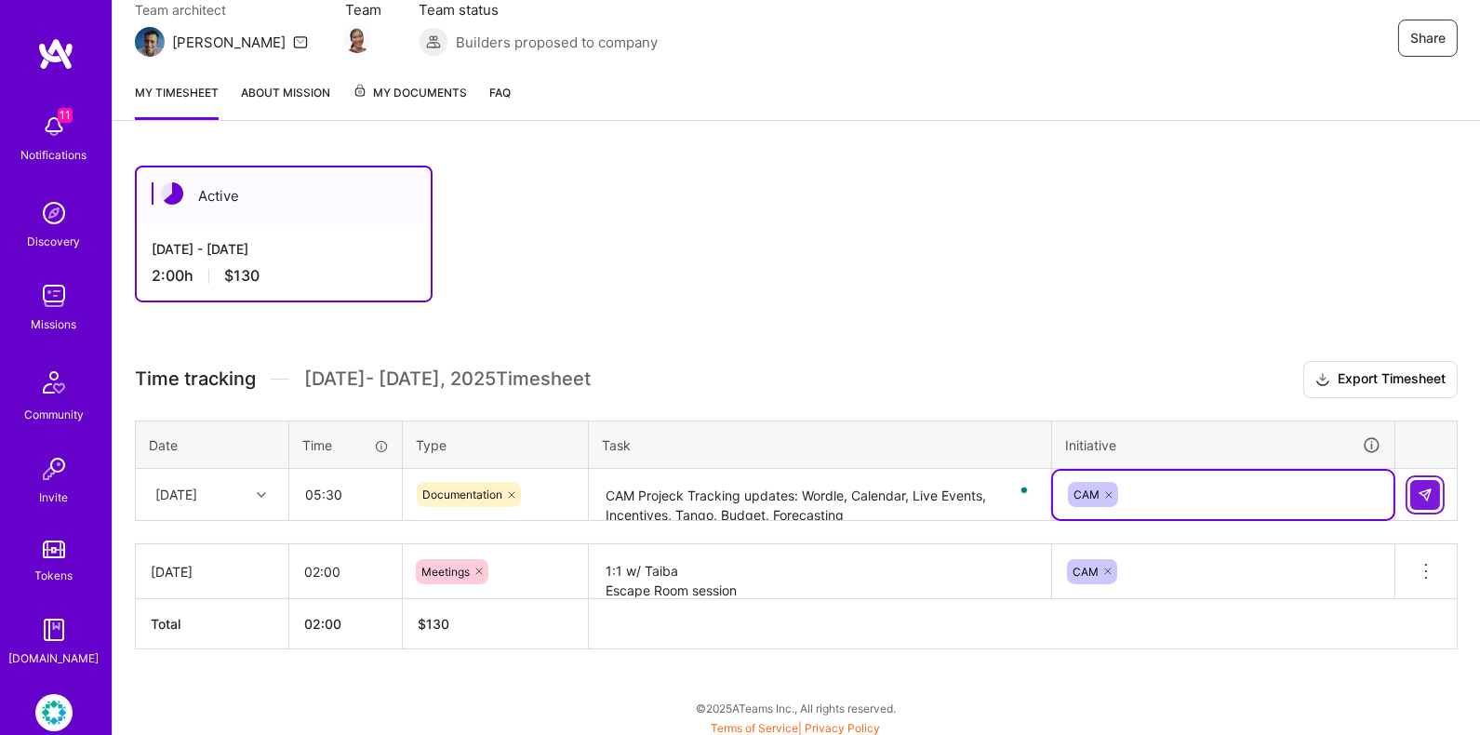
click at [1429, 487] on img at bounding box center [1424, 494] width 15 height 15
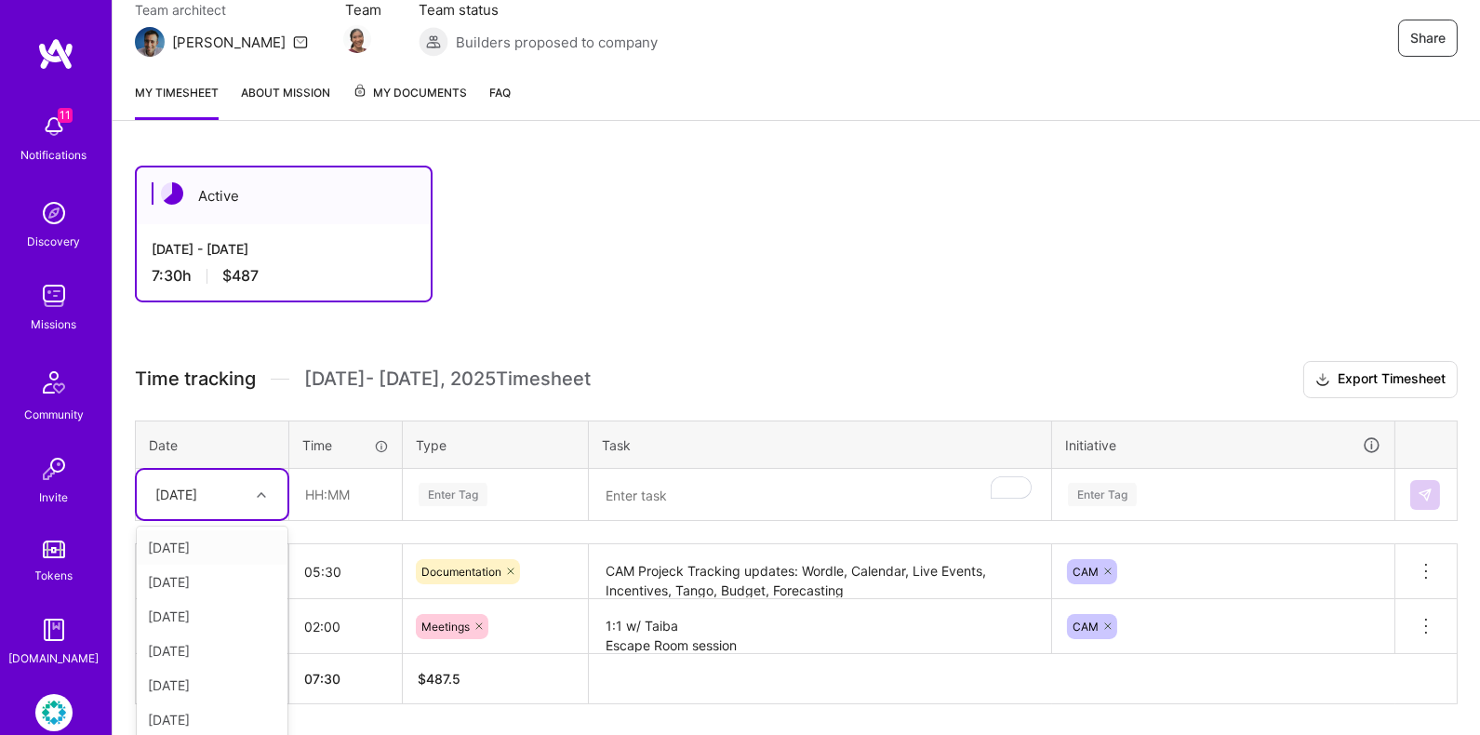
click at [273, 485] on div "option [DATE], selected. option [DATE] focused, 1 of 13. 12 results available. …" at bounding box center [212, 494] width 151 height 49
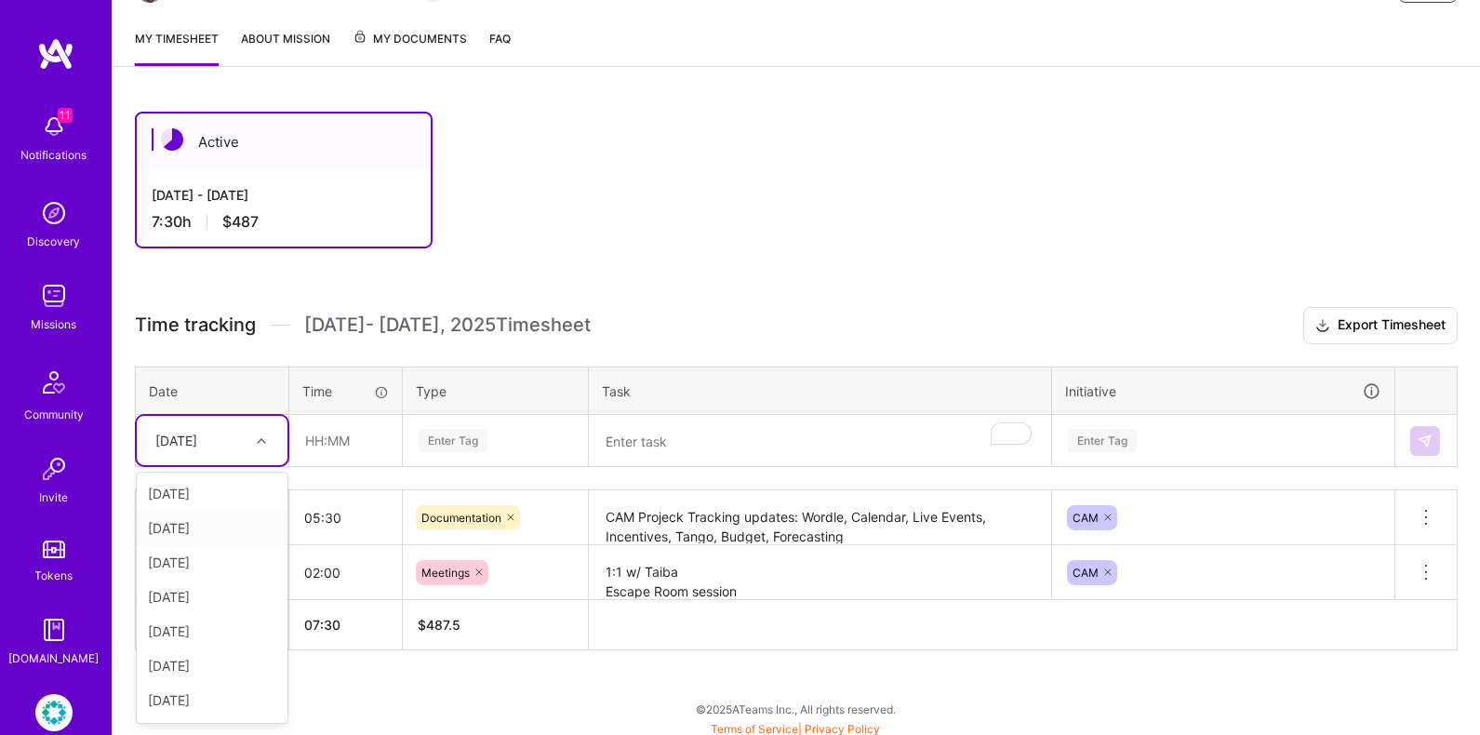
click at [219, 521] on div "[DATE]" at bounding box center [212, 528] width 151 height 34
click at [666, 427] on textarea "To enrich screen reader interactions, please activate Accessibility in Grammarl…" at bounding box center [820, 441] width 459 height 49
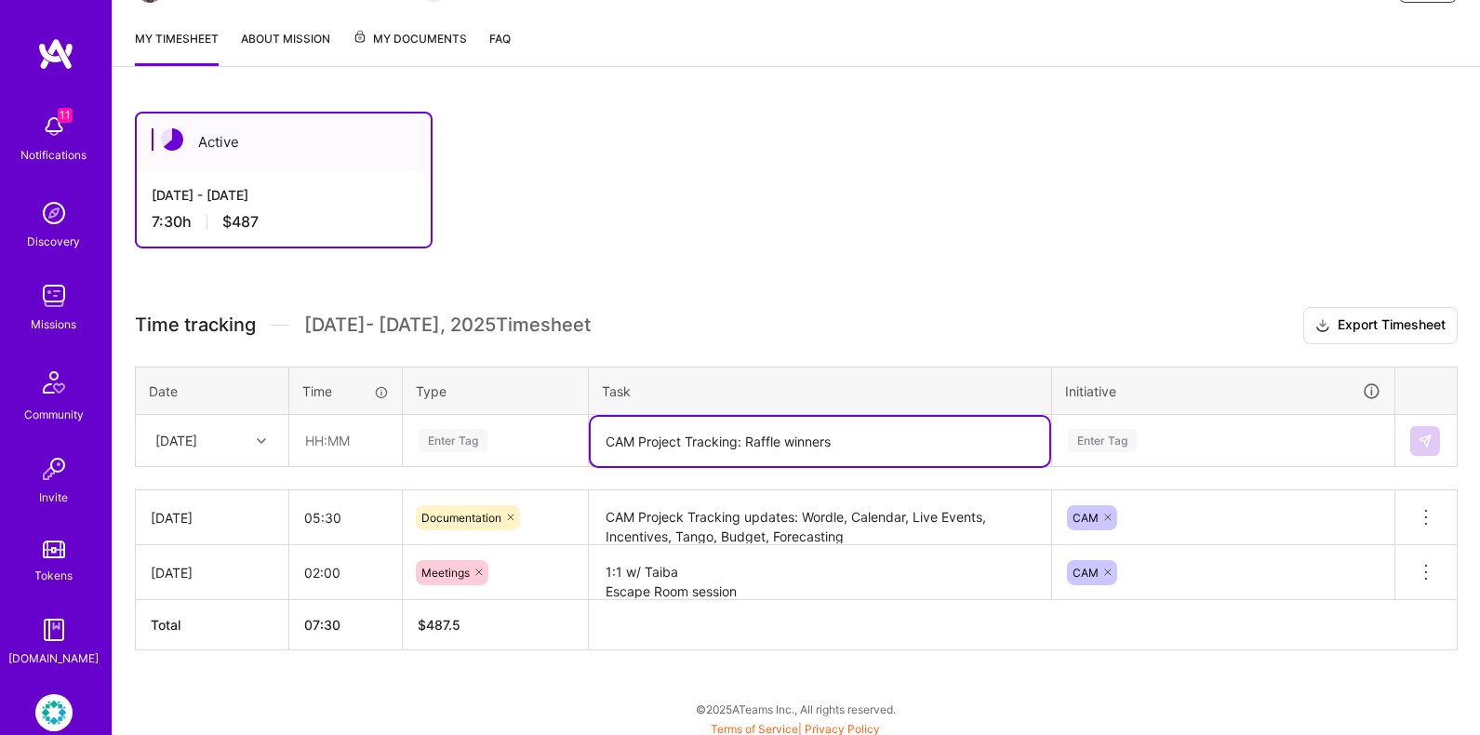
type textarea "CAM Project Tracking: Raffle winners"
click at [319, 425] on input "text" at bounding box center [345, 440] width 111 height 49
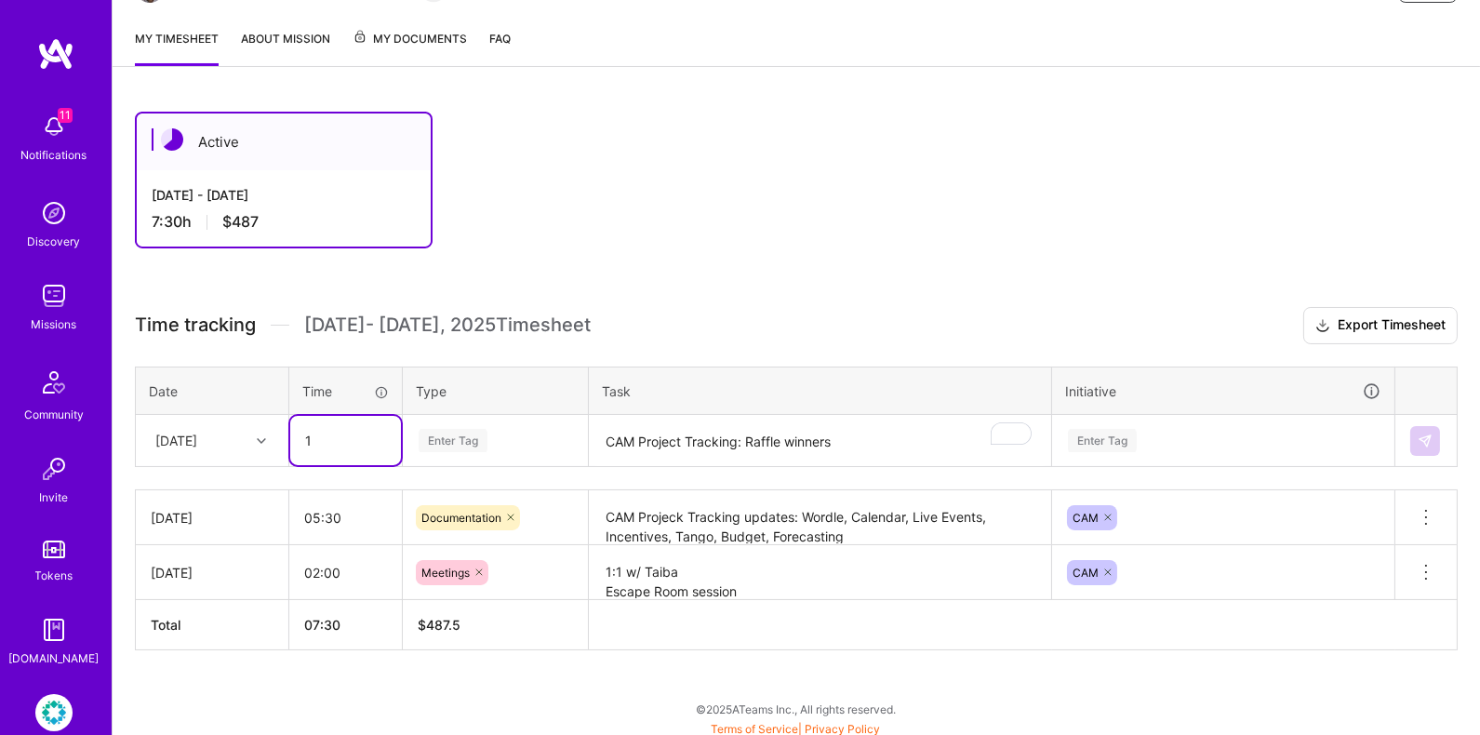
click at [355, 437] on input "1" at bounding box center [345, 440] width 111 height 49
type input "01:00"
click at [457, 432] on div "Enter Tag" at bounding box center [453, 440] width 69 height 29
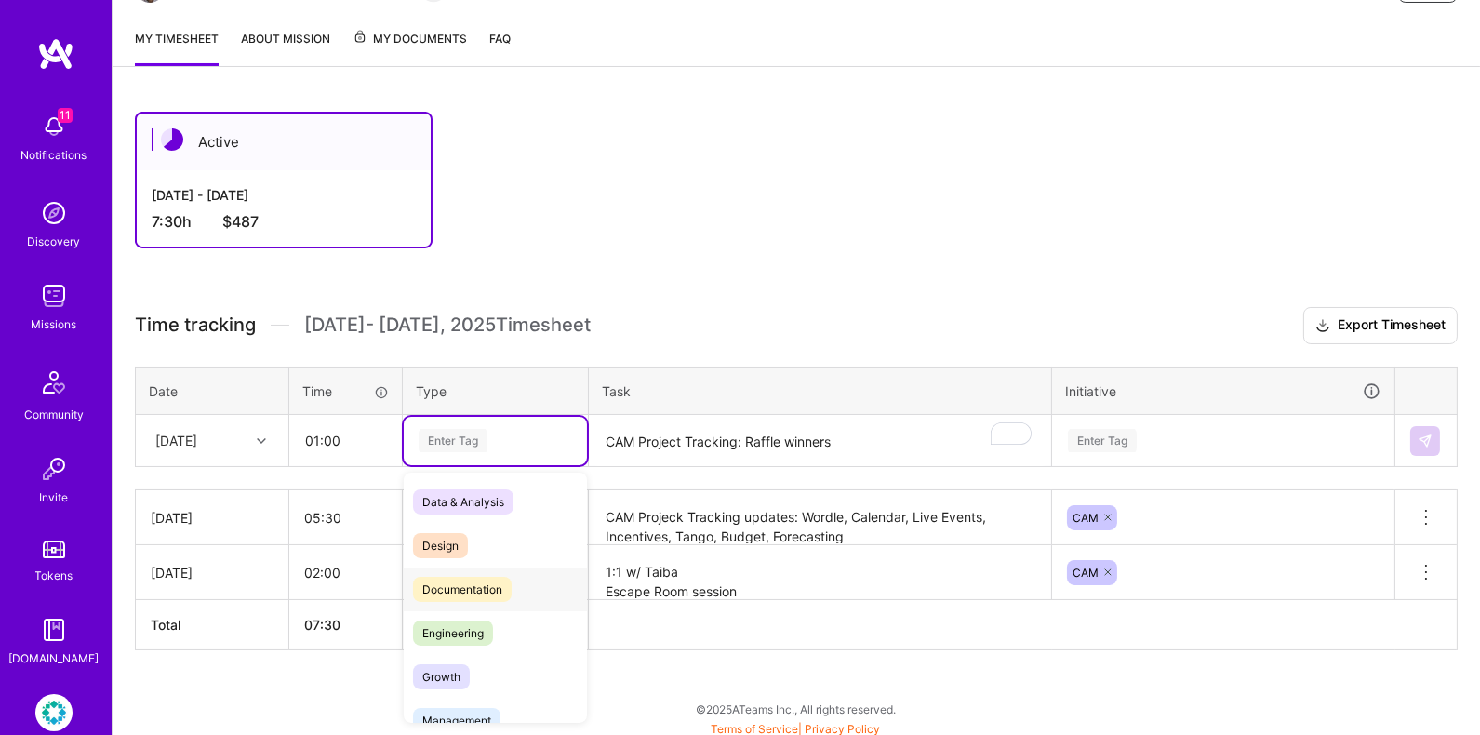
click at [485, 577] on span "Documentation" at bounding box center [462, 589] width 99 height 25
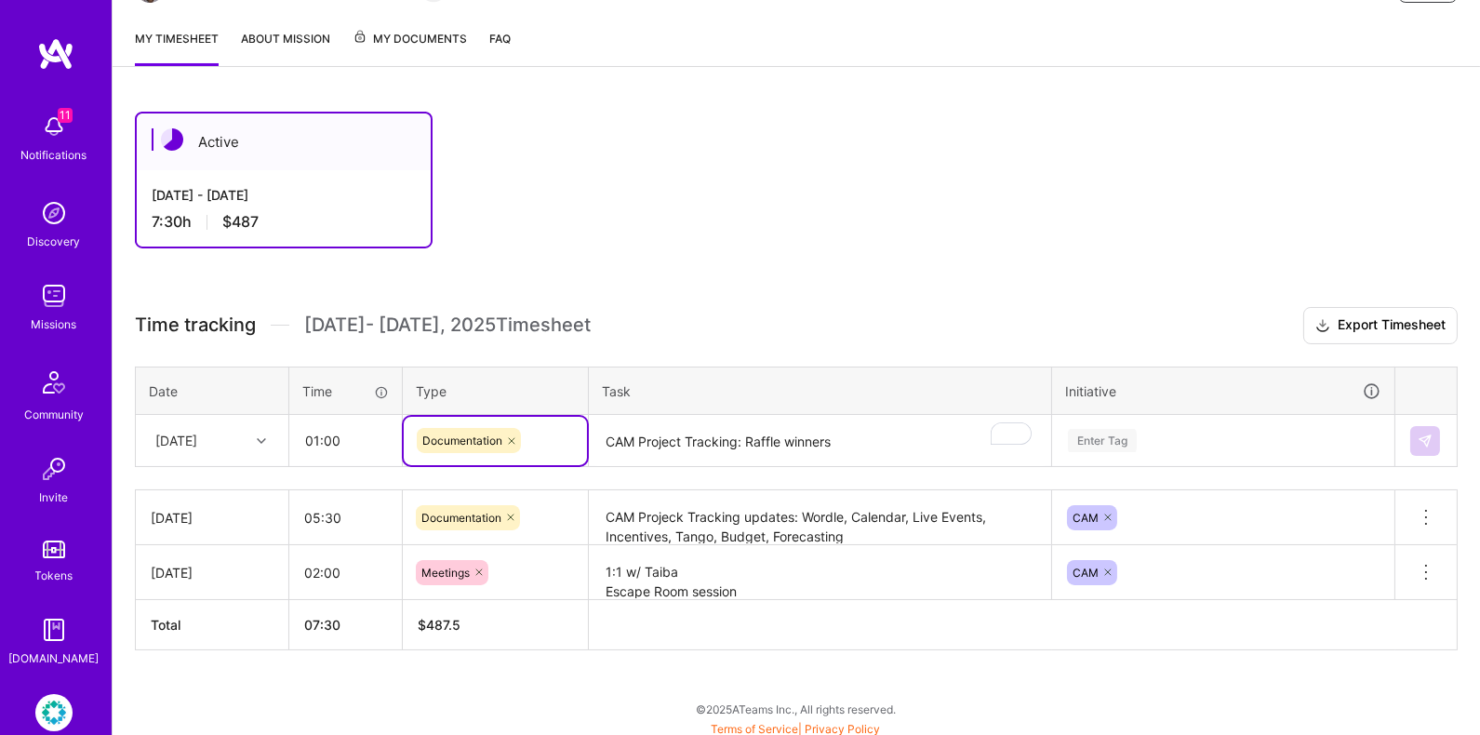
click at [1285, 429] on div "Enter Tag" at bounding box center [1223, 440] width 314 height 23
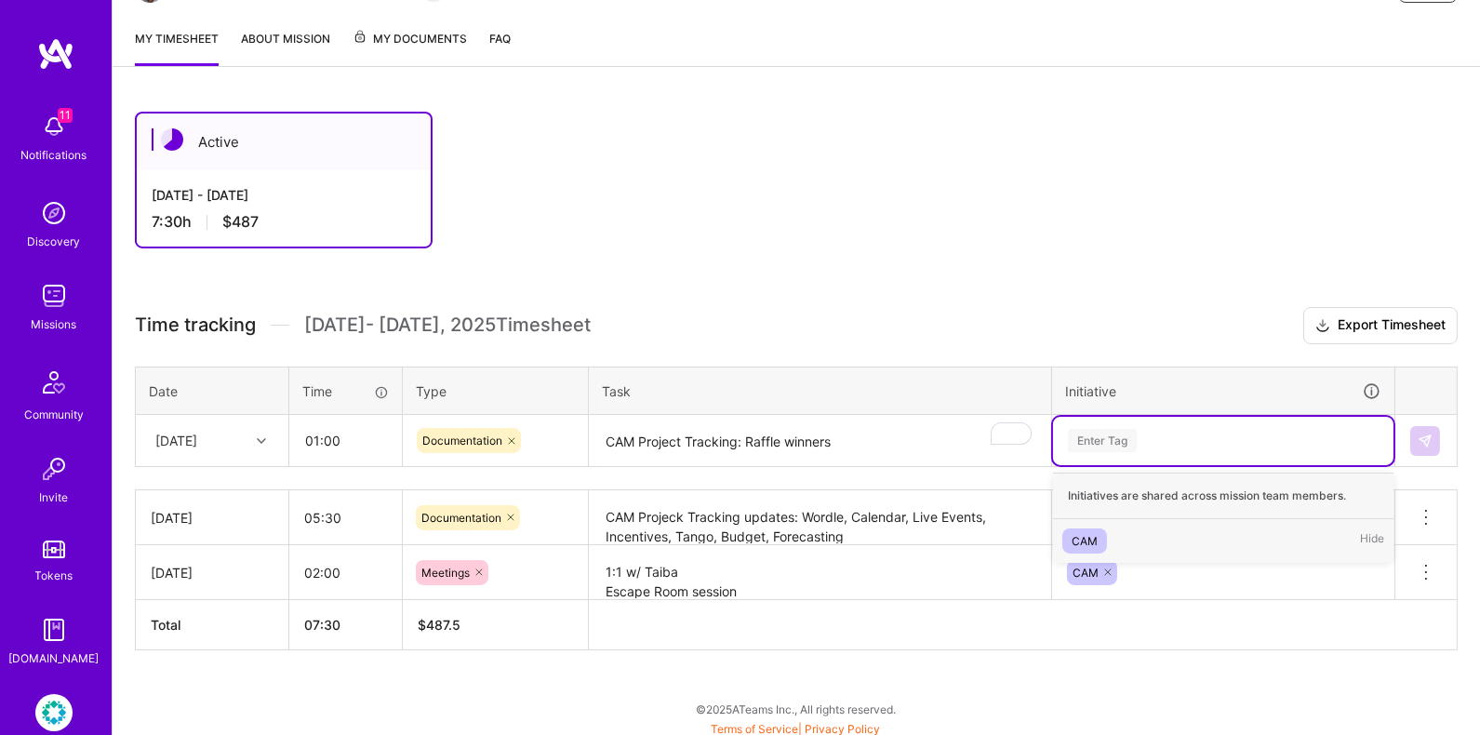
click at [1126, 525] on div "CAM Hide" at bounding box center [1223, 541] width 340 height 44
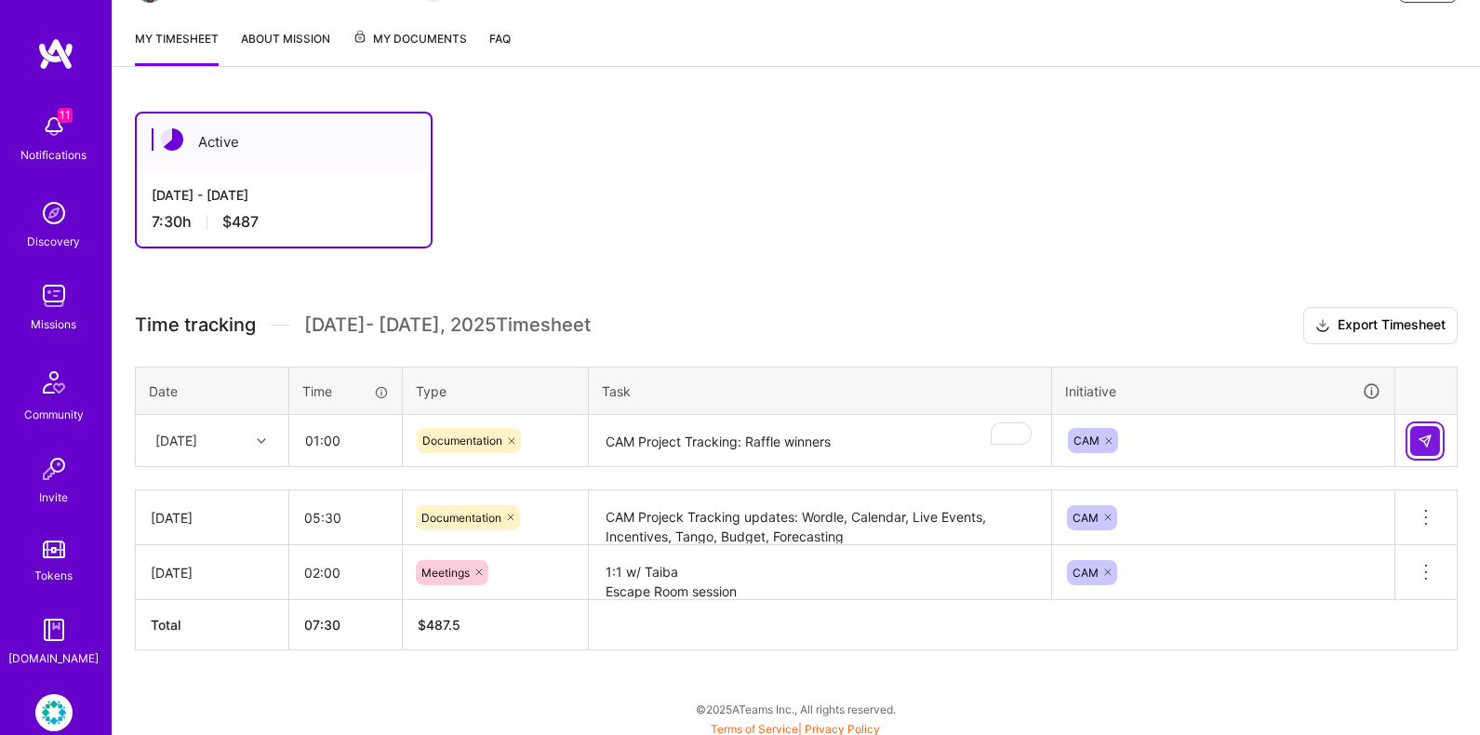
click at [1427, 433] on img at bounding box center [1424, 440] width 15 height 15
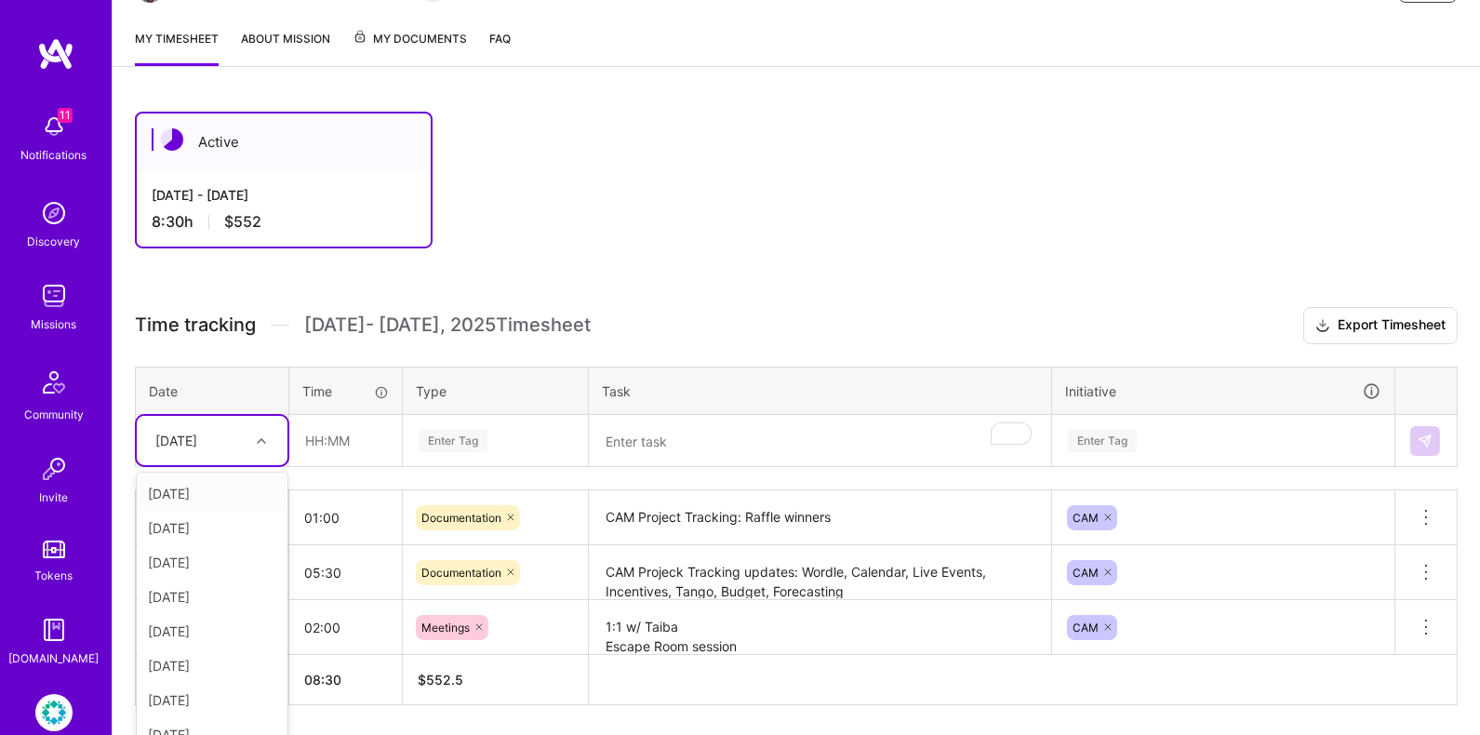
scroll to position [251, 0]
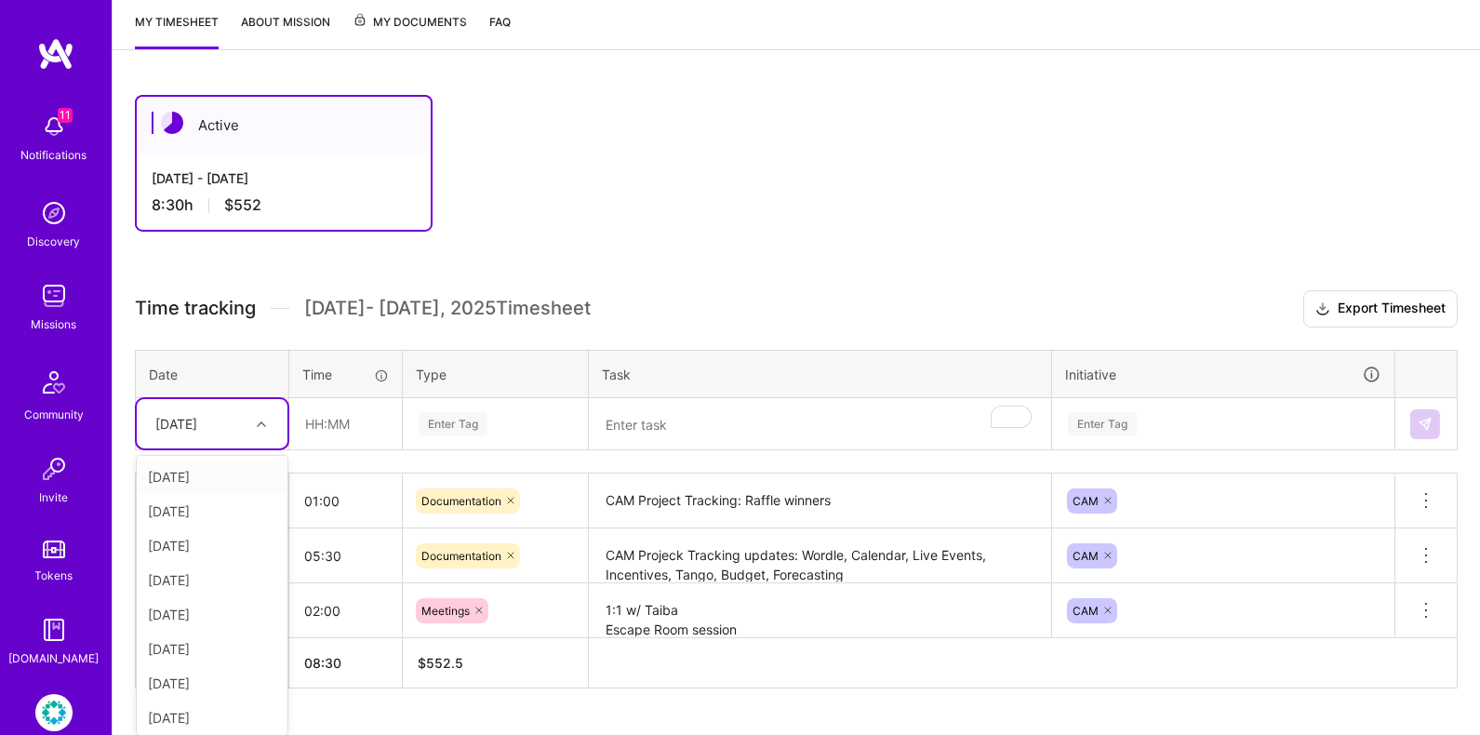
click at [257, 428] on div at bounding box center [263, 424] width 29 height 24
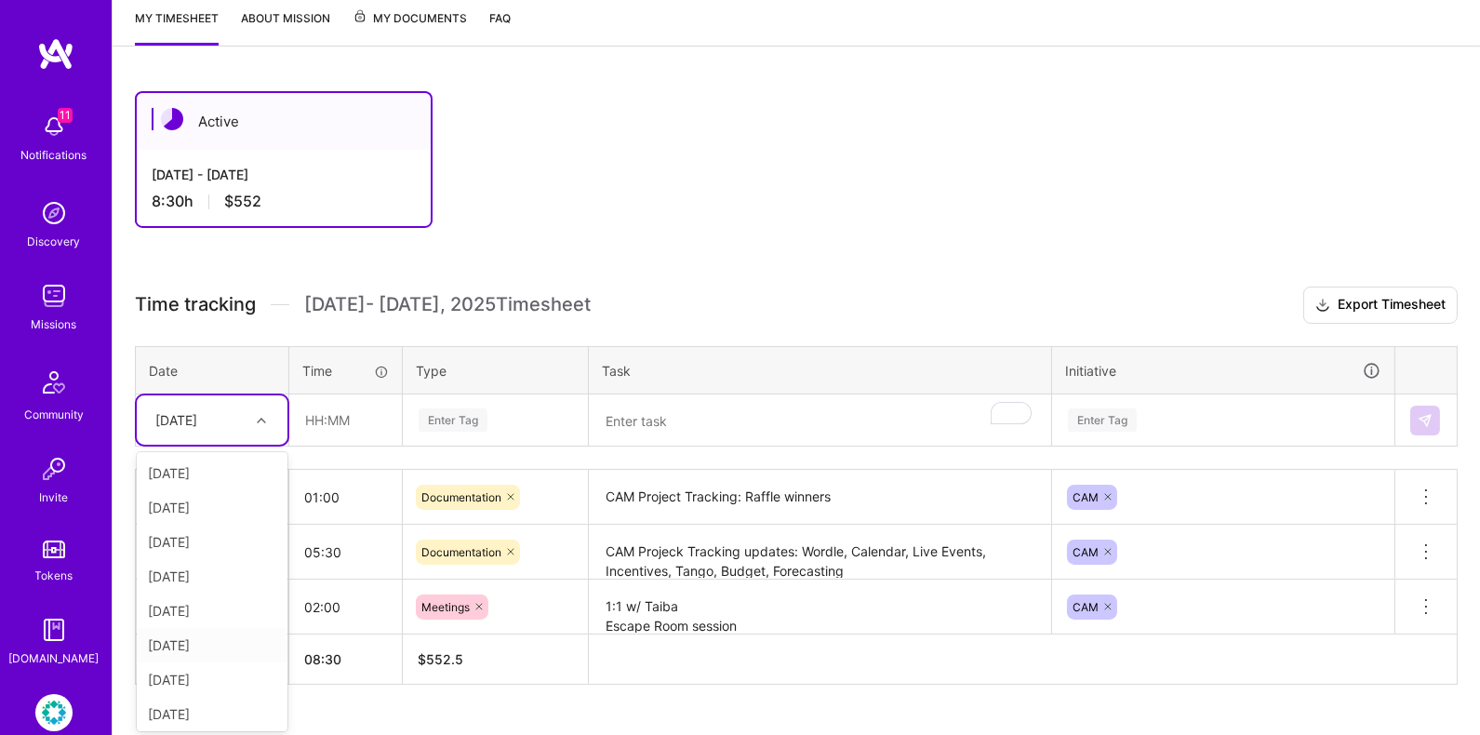
click at [208, 651] on div "[DATE]" at bounding box center [212, 645] width 151 height 34
click at [379, 419] on input "text" at bounding box center [345, 419] width 111 height 49
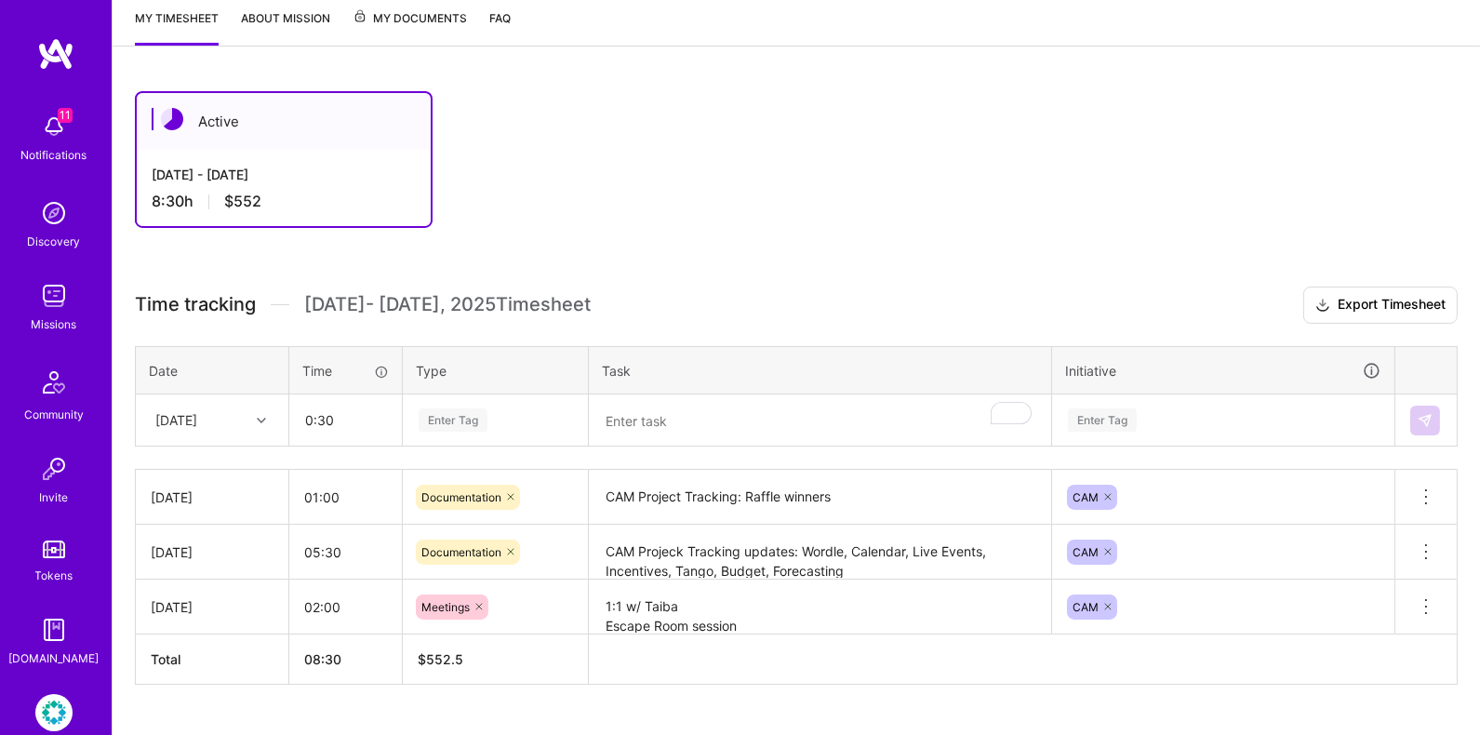
type input "00:30"
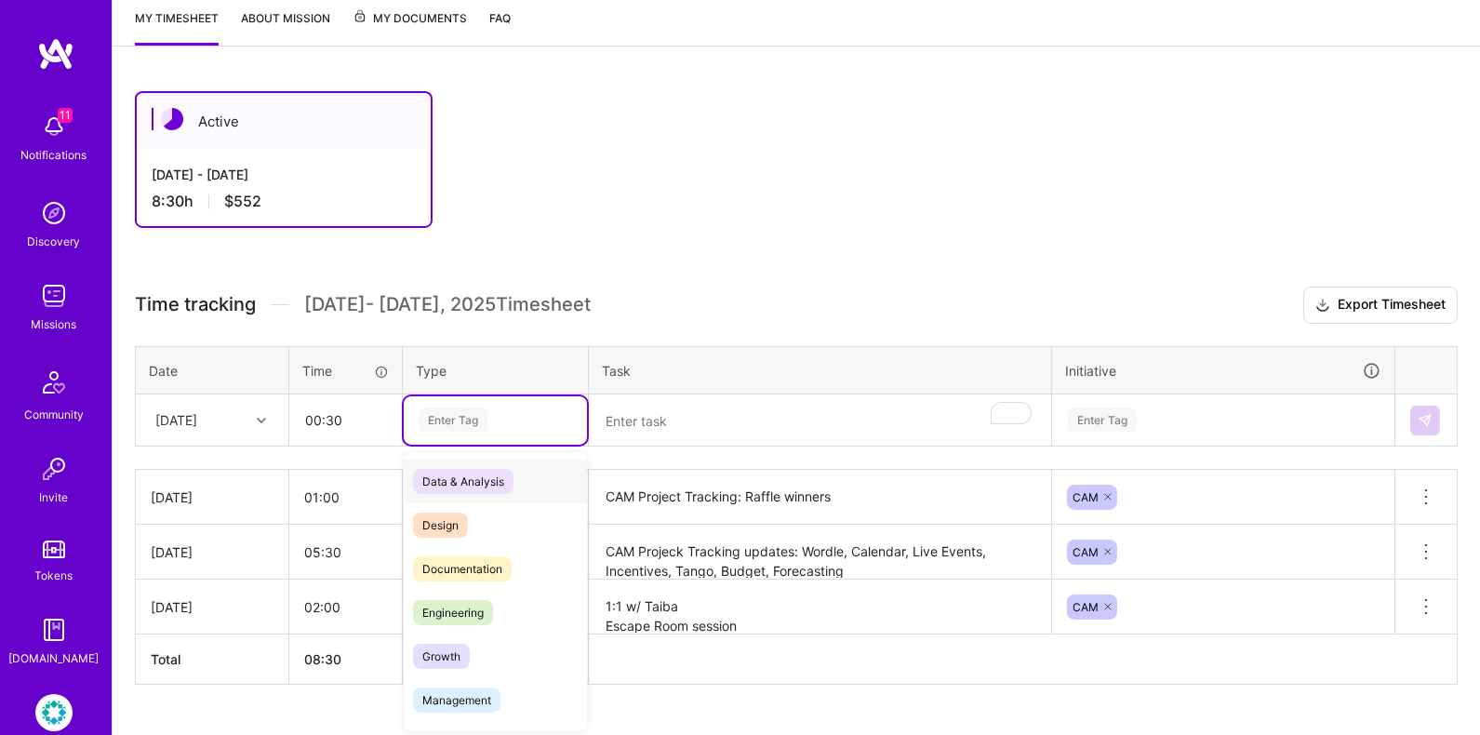
click at [462, 412] on div "Enter Tag" at bounding box center [453, 419] width 69 height 29
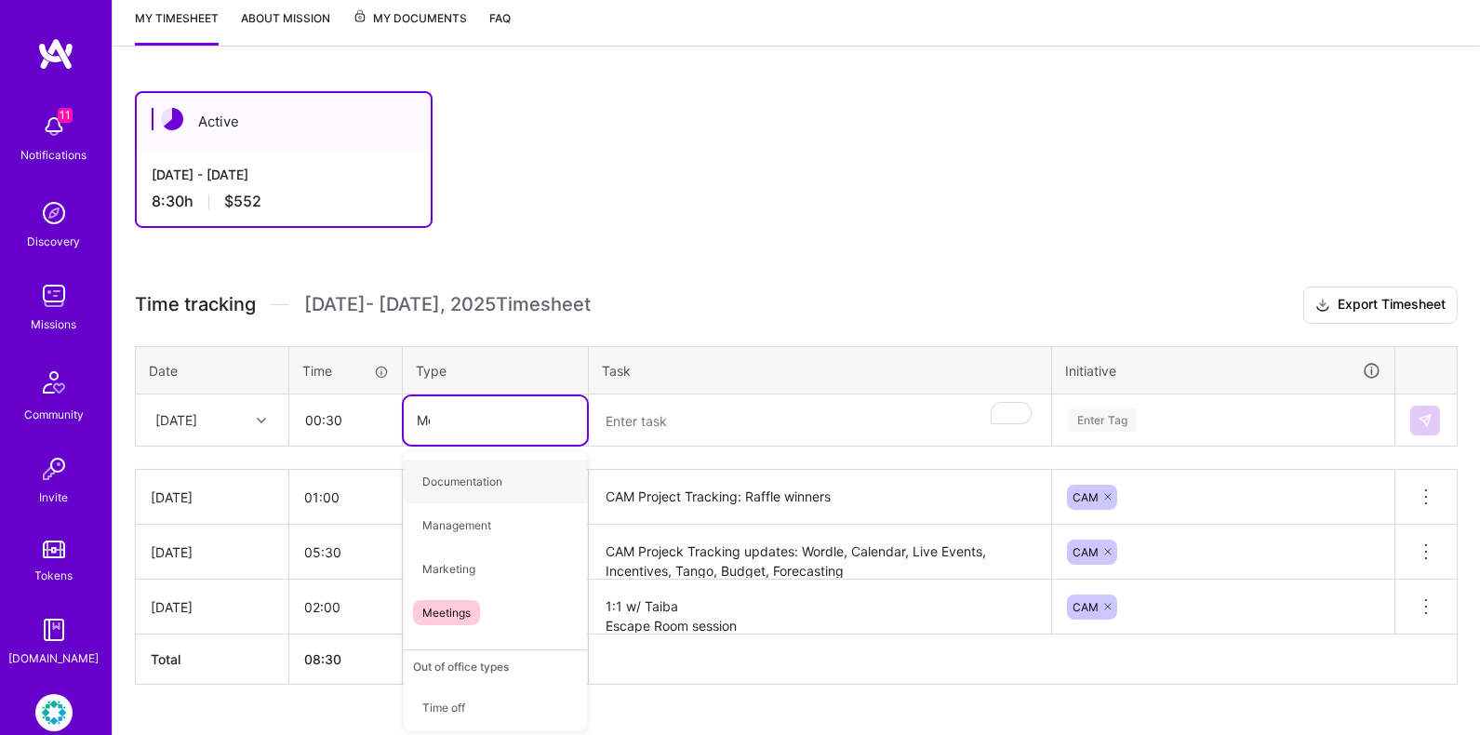
type input "Mee"
click at [548, 475] on div "Meetings" at bounding box center [495, 481] width 183 height 44
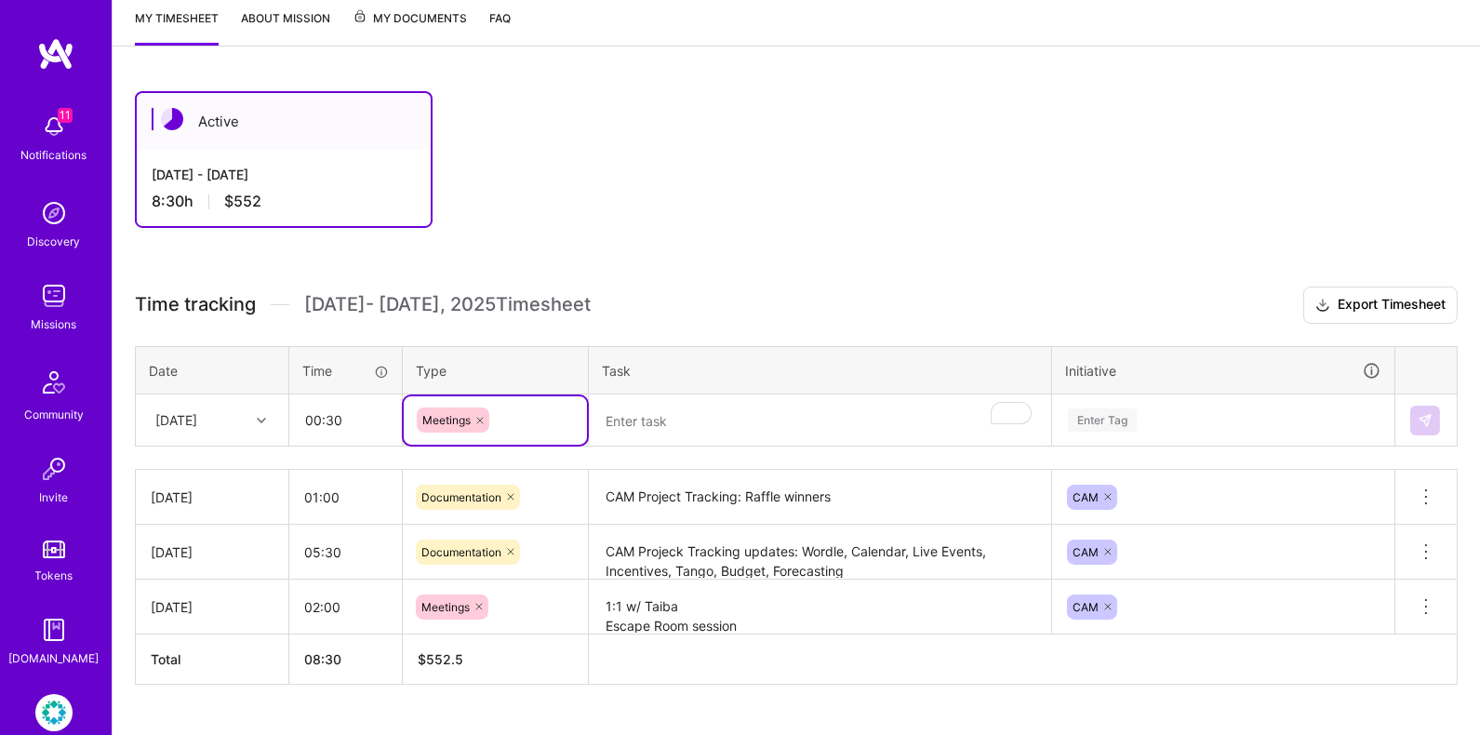
click at [687, 403] on textarea "To enrich screen reader interactions, please activate Accessibility in Grammarl…" at bounding box center [820, 420] width 459 height 49
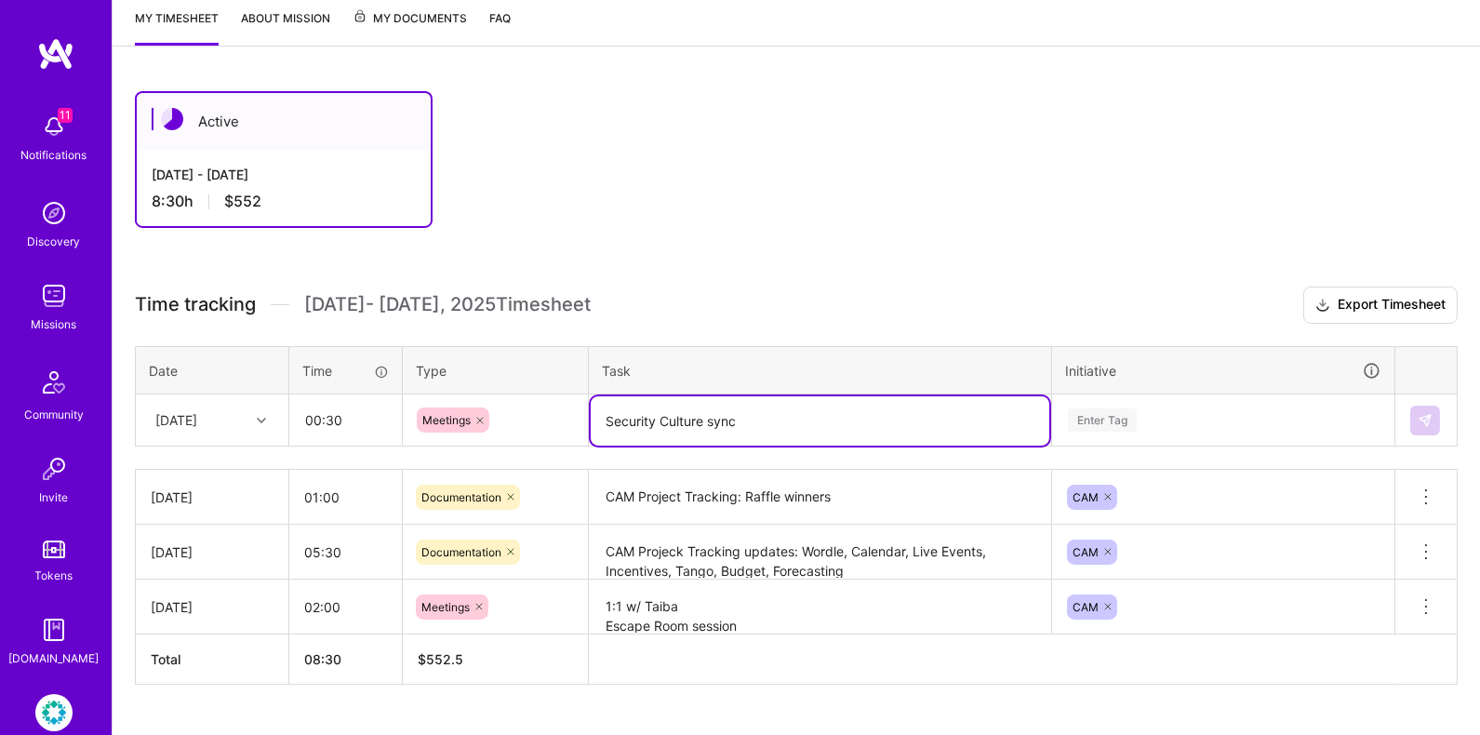
type textarea "Security Culture sync"
click at [1128, 425] on div "Enter Tag" at bounding box center [1102, 419] width 69 height 29
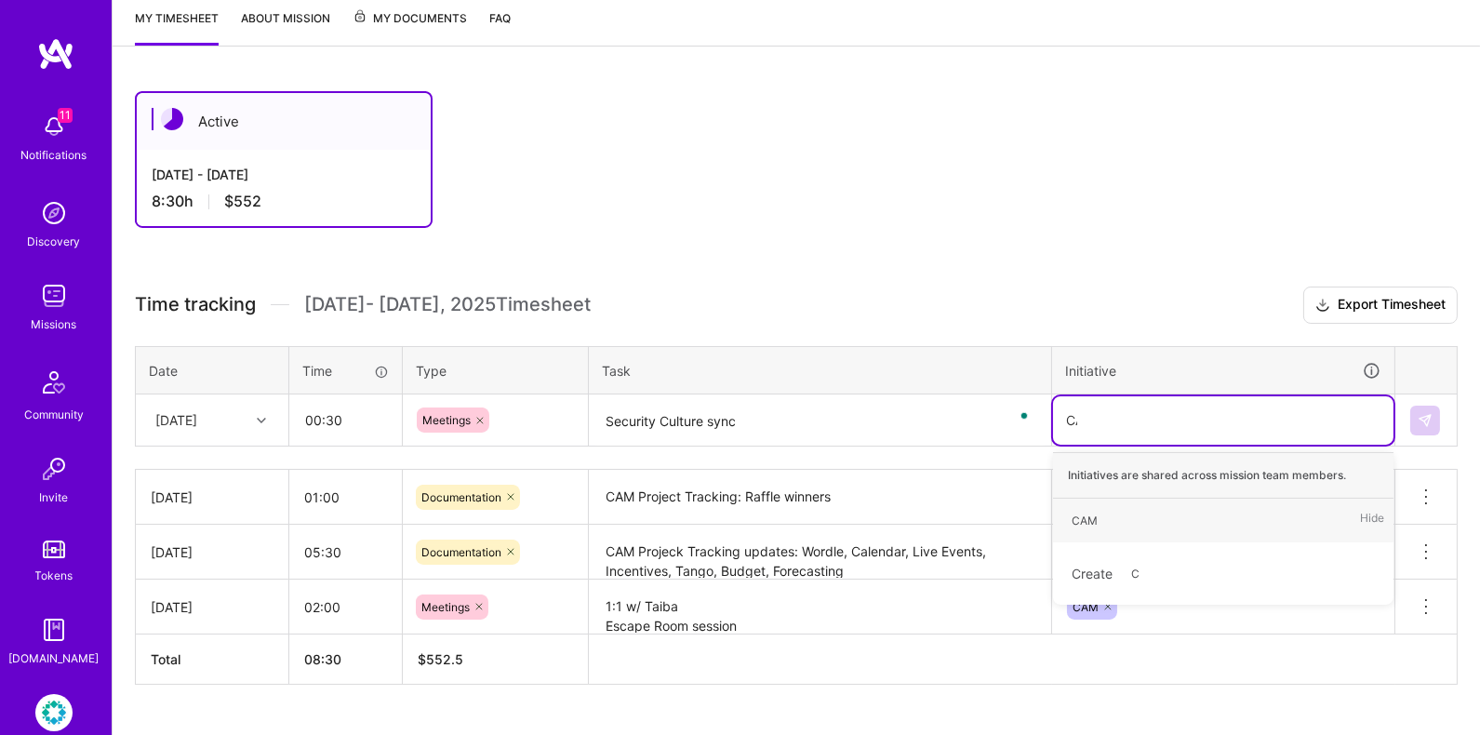
type input "CAM"
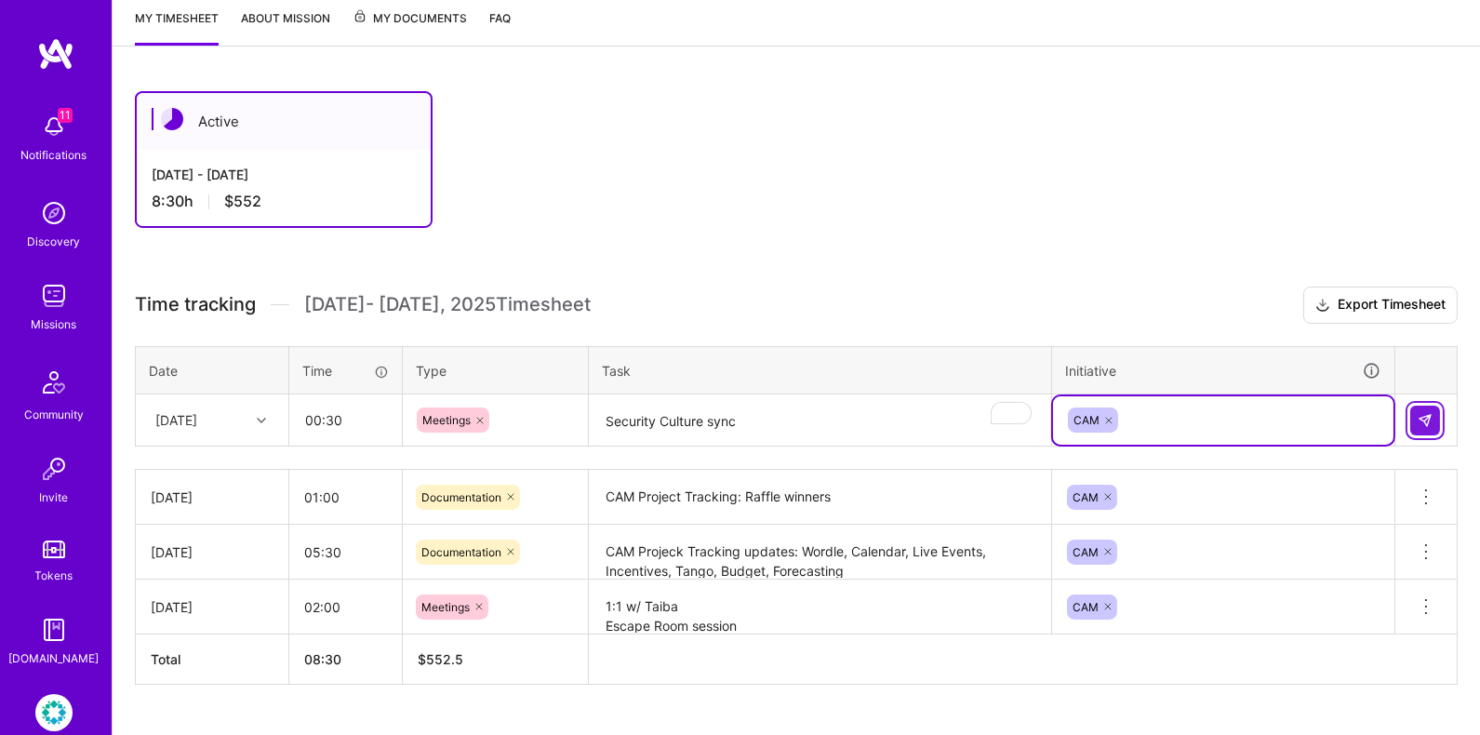
click at [1431, 422] on img at bounding box center [1424, 420] width 15 height 15
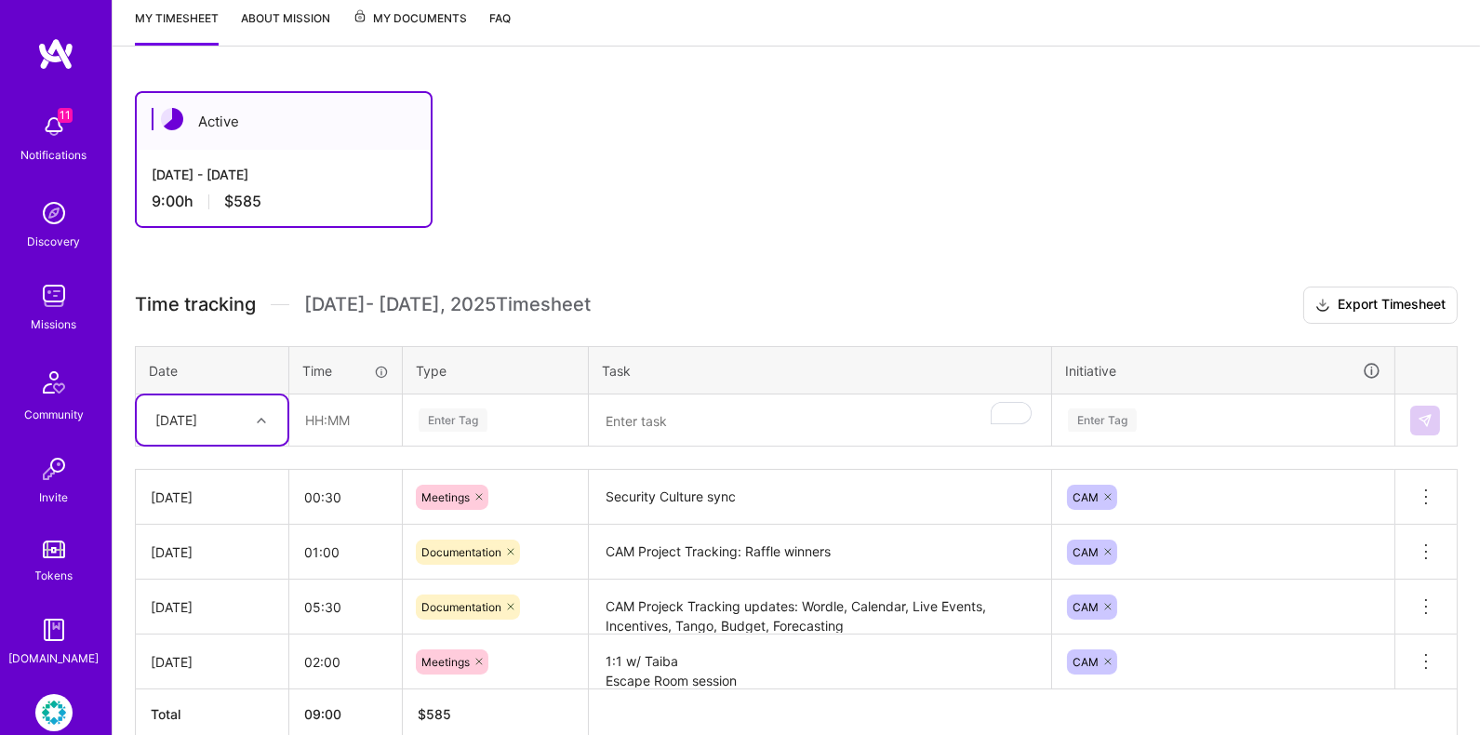
click at [261, 409] on div at bounding box center [263, 420] width 29 height 24
click at [234, 468] on div "[DATE]" at bounding box center [212, 473] width 151 height 34
click at [316, 425] on input "text" at bounding box center [345, 419] width 111 height 49
type input "01:00"
click at [472, 422] on div "Enter Tag" at bounding box center [453, 419] width 69 height 29
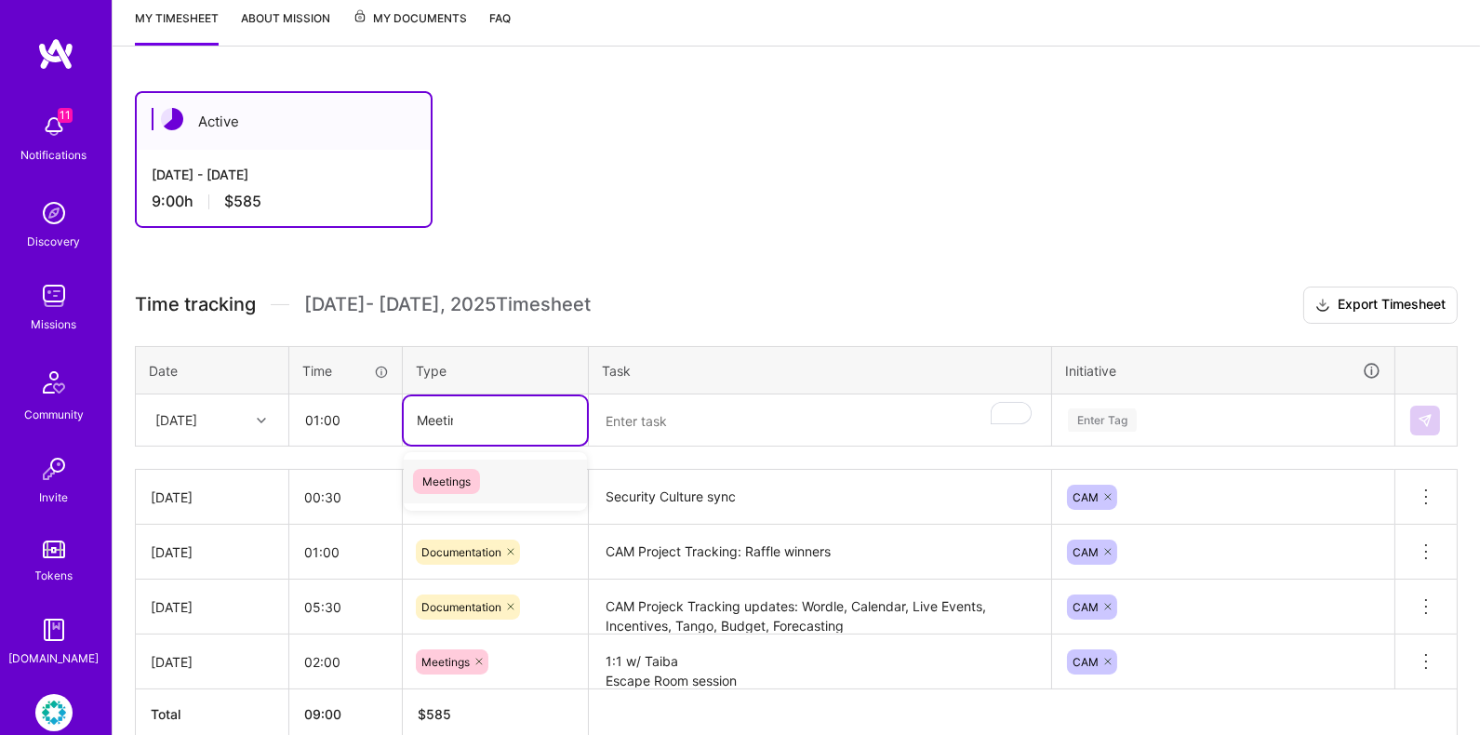
type input "Meeting"
click at [502, 469] on div "Meetings" at bounding box center [495, 481] width 183 height 44
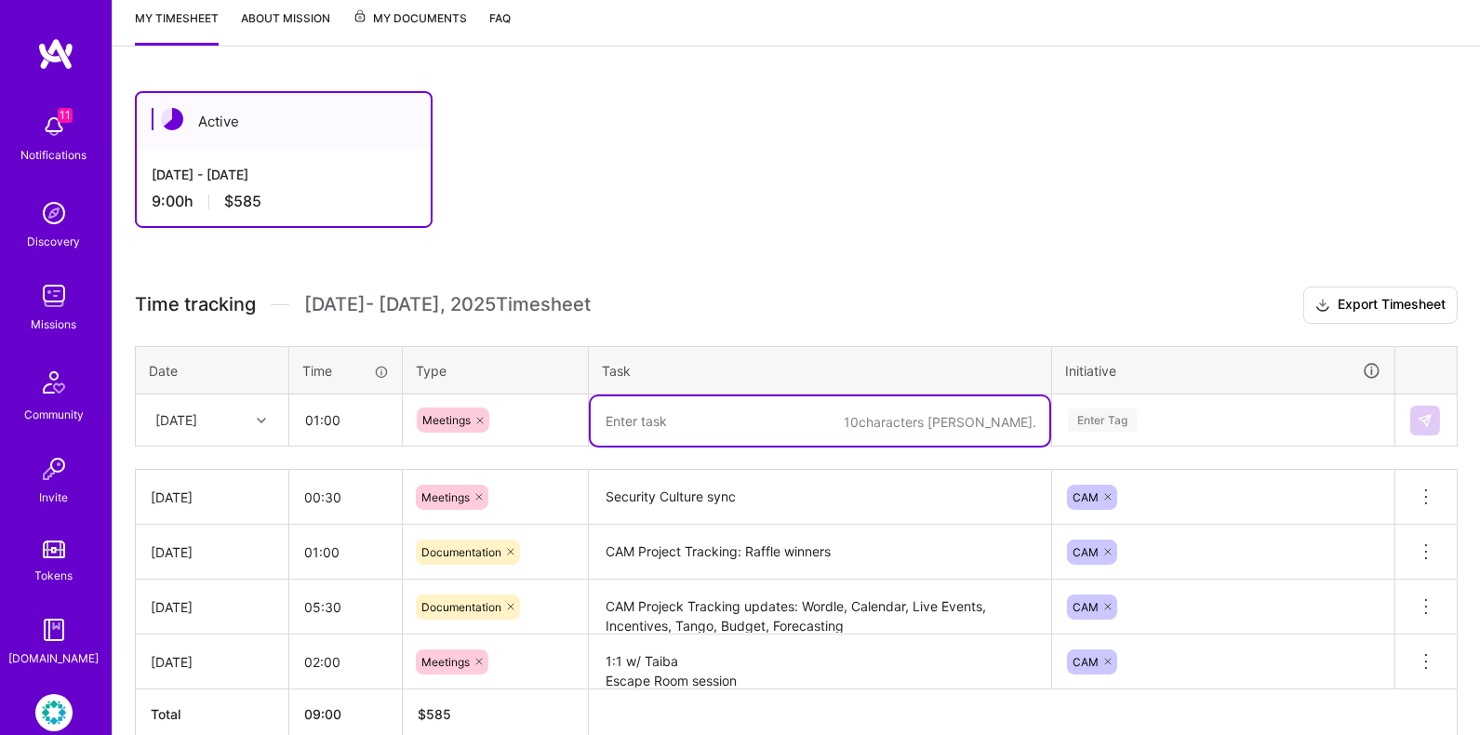
click at [659, 428] on textarea "To enrich screen reader interactions, please activate Accessibility in Grammarl…" at bounding box center [820, 420] width 459 height 49
type textarea "CAM: Me, Myself, and I"
click at [1118, 415] on div "Enter Tag" at bounding box center [1102, 419] width 69 height 29
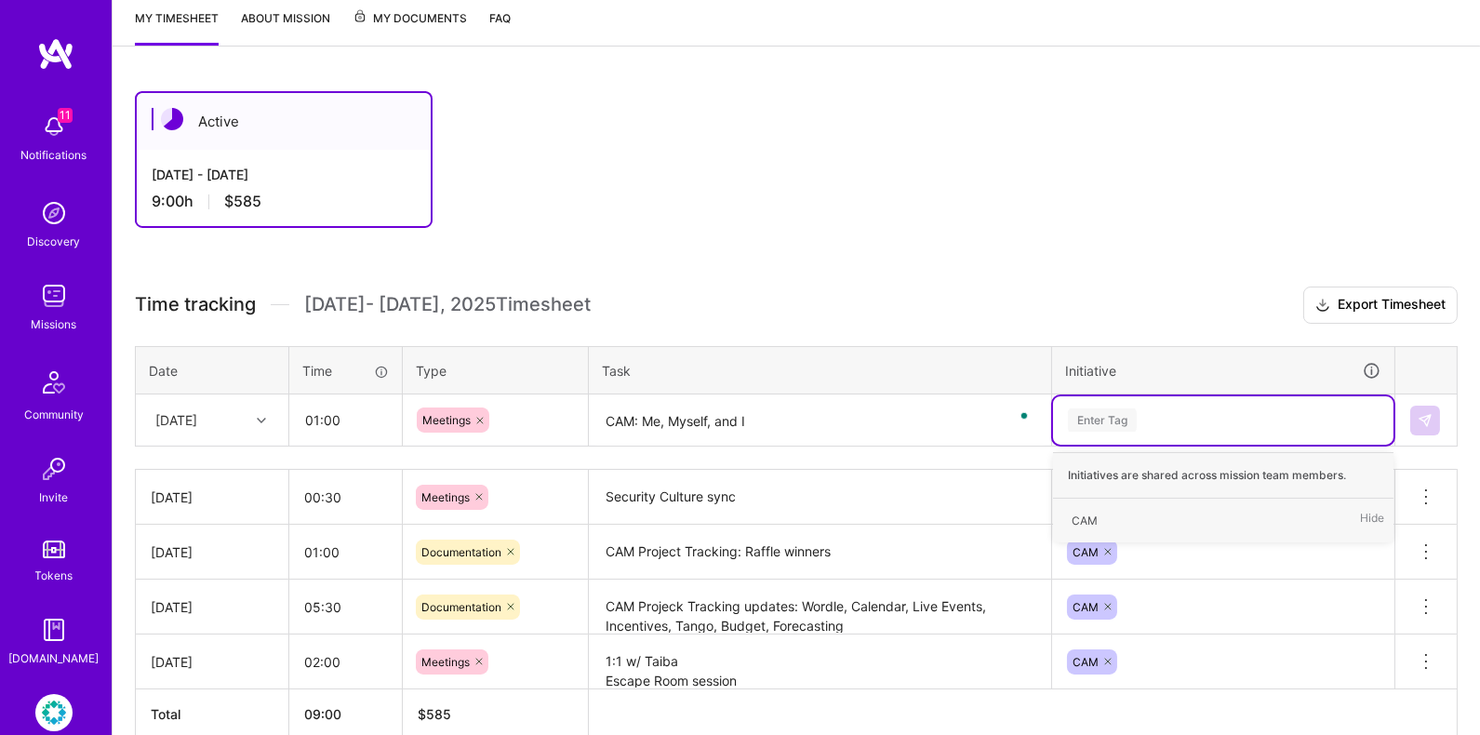
type input "S"
type input "CAM"
click at [1178, 508] on div "CAM Hide" at bounding box center [1223, 520] width 340 height 44
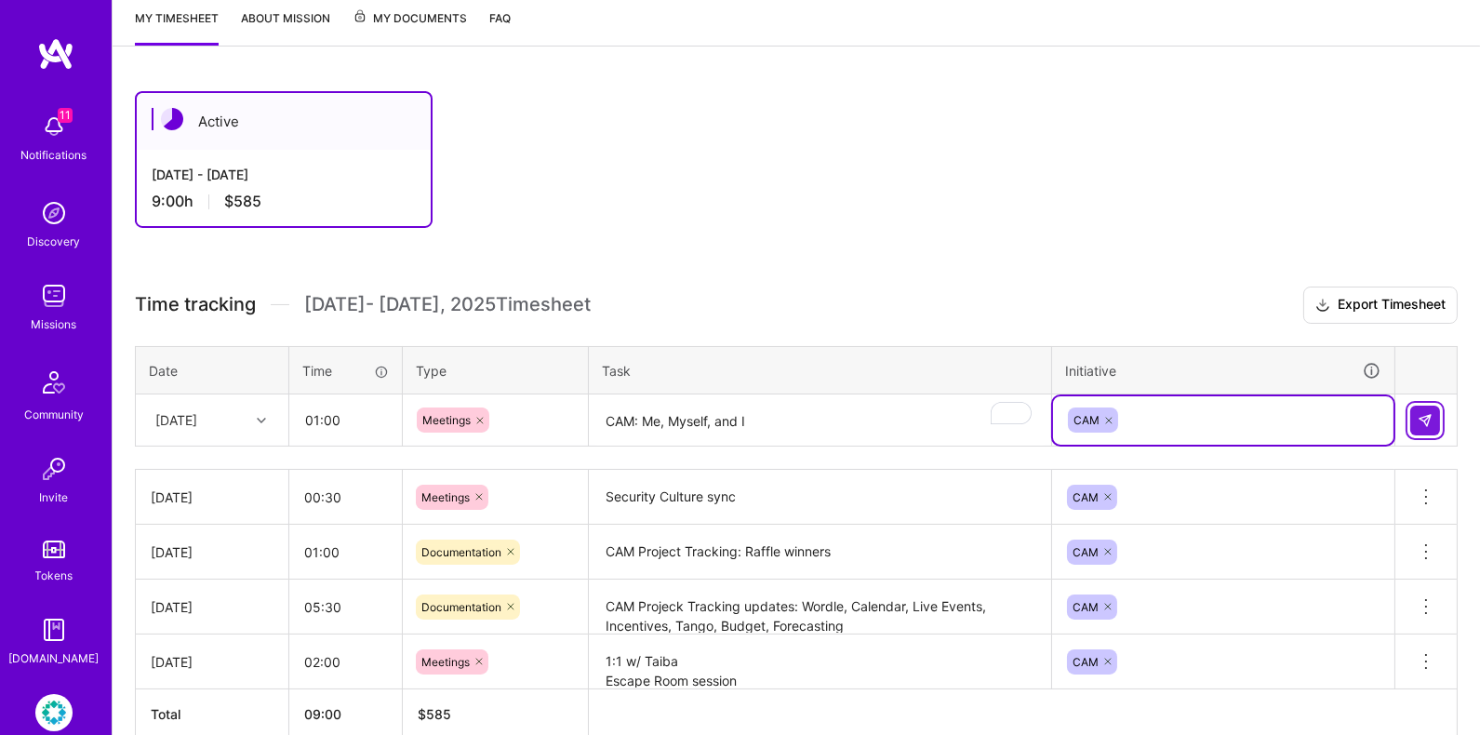
click at [1420, 413] on img at bounding box center [1424, 420] width 15 height 15
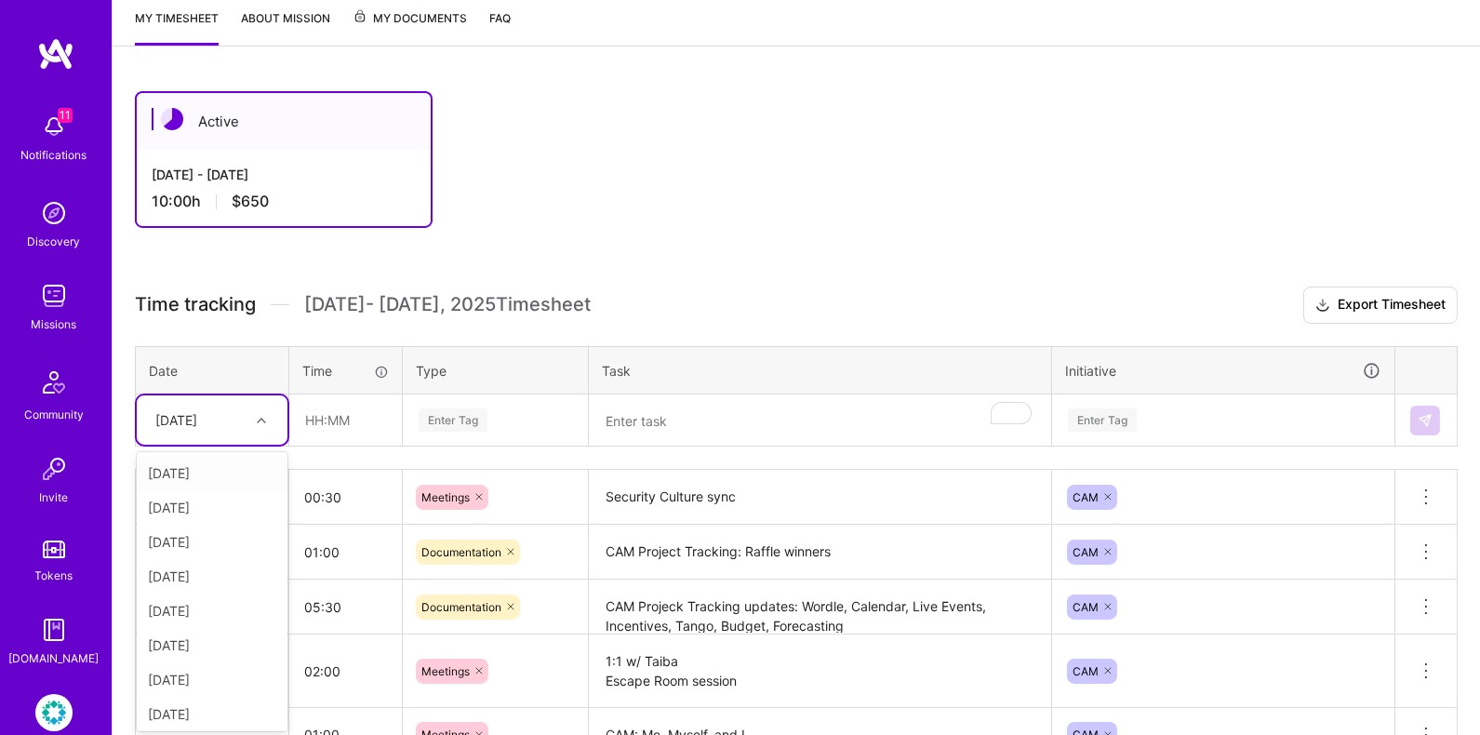
click at [260, 410] on div at bounding box center [263, 420] width 29 height 24
click at [225, 464] on div "[DATE]" at bounding box center [212, 473] width 151 height 34
click at [326, 429] on input "text" at bounding box center [345, 419] width 111 height 49
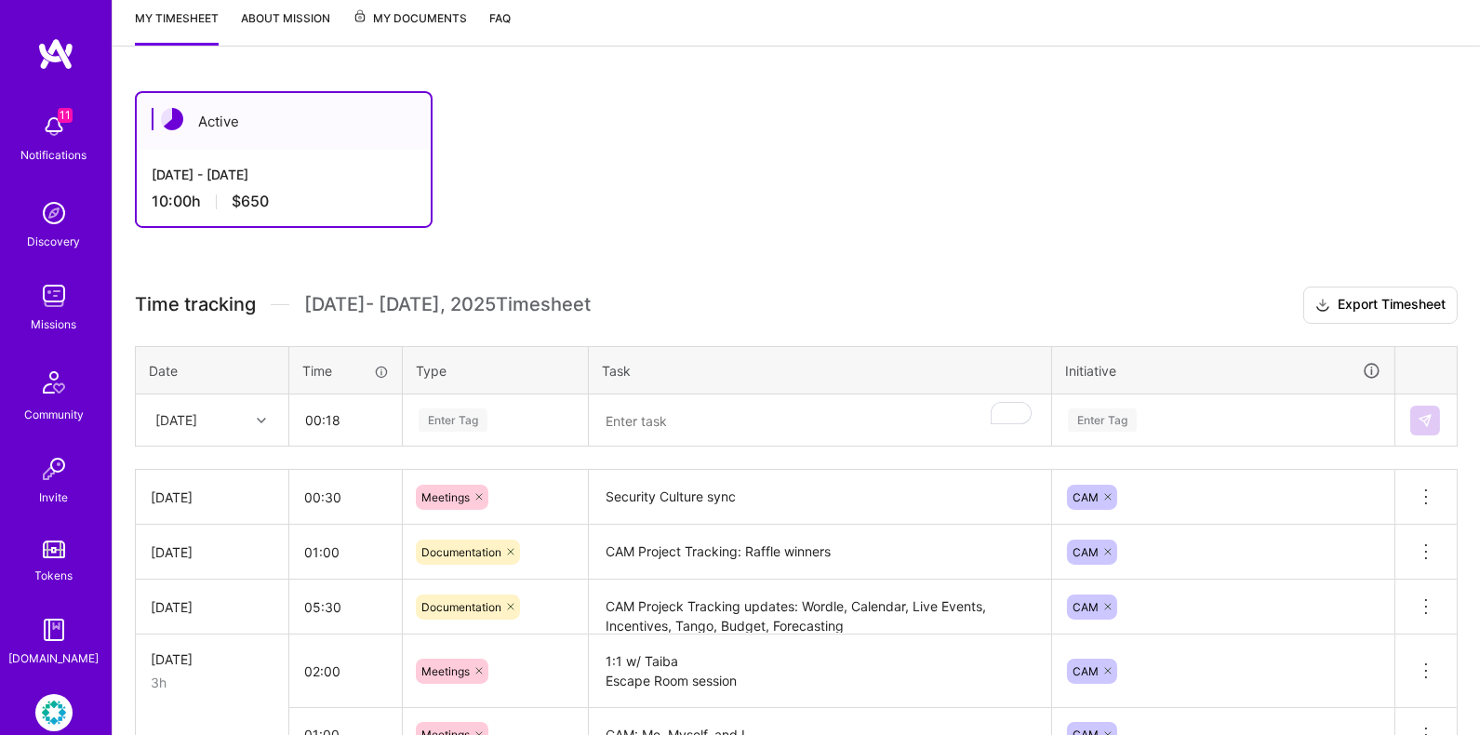
click at [450, 419] on div "Enter Tag" at bounding box center [453, 419] width 69 height 29
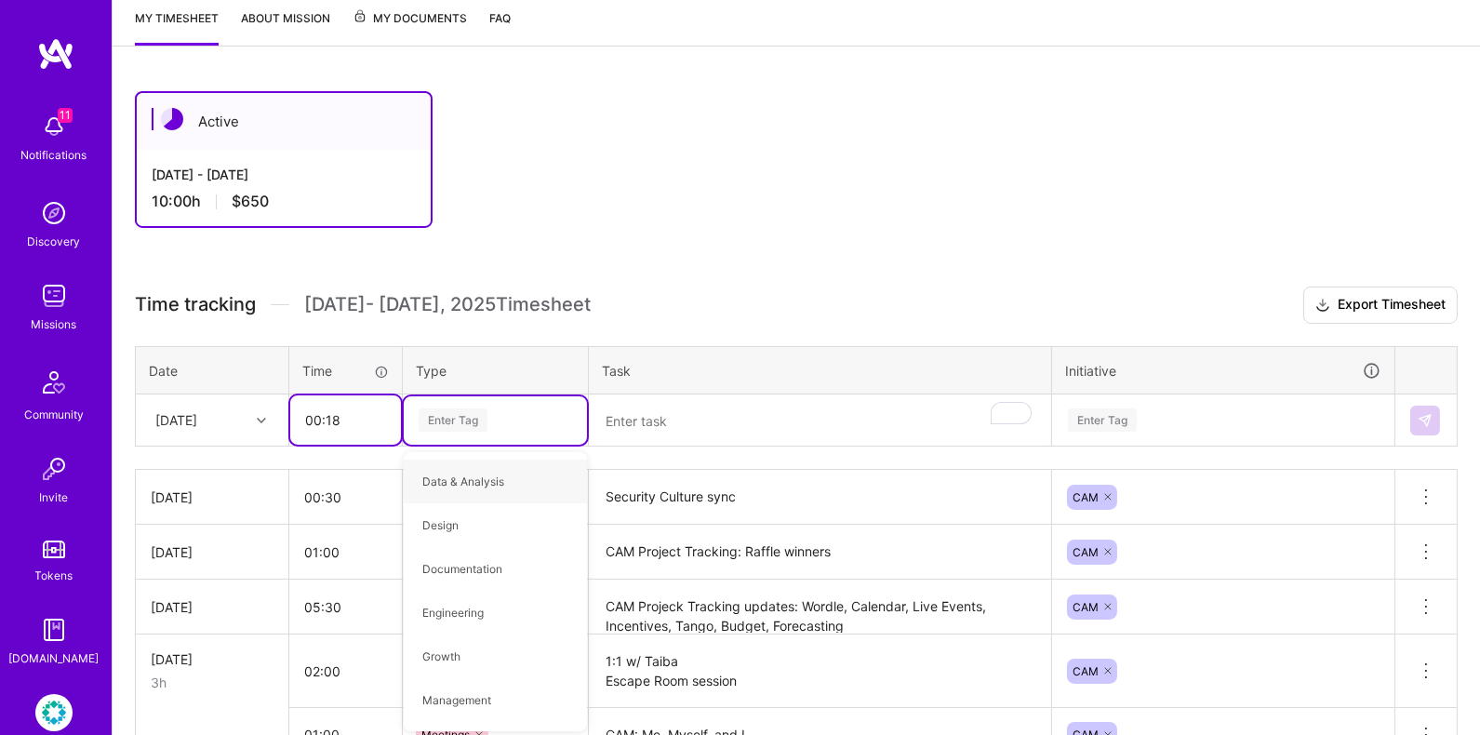
click at [337, 410] on input "00:18" at bounding box center [345, 419] width 111 height 49
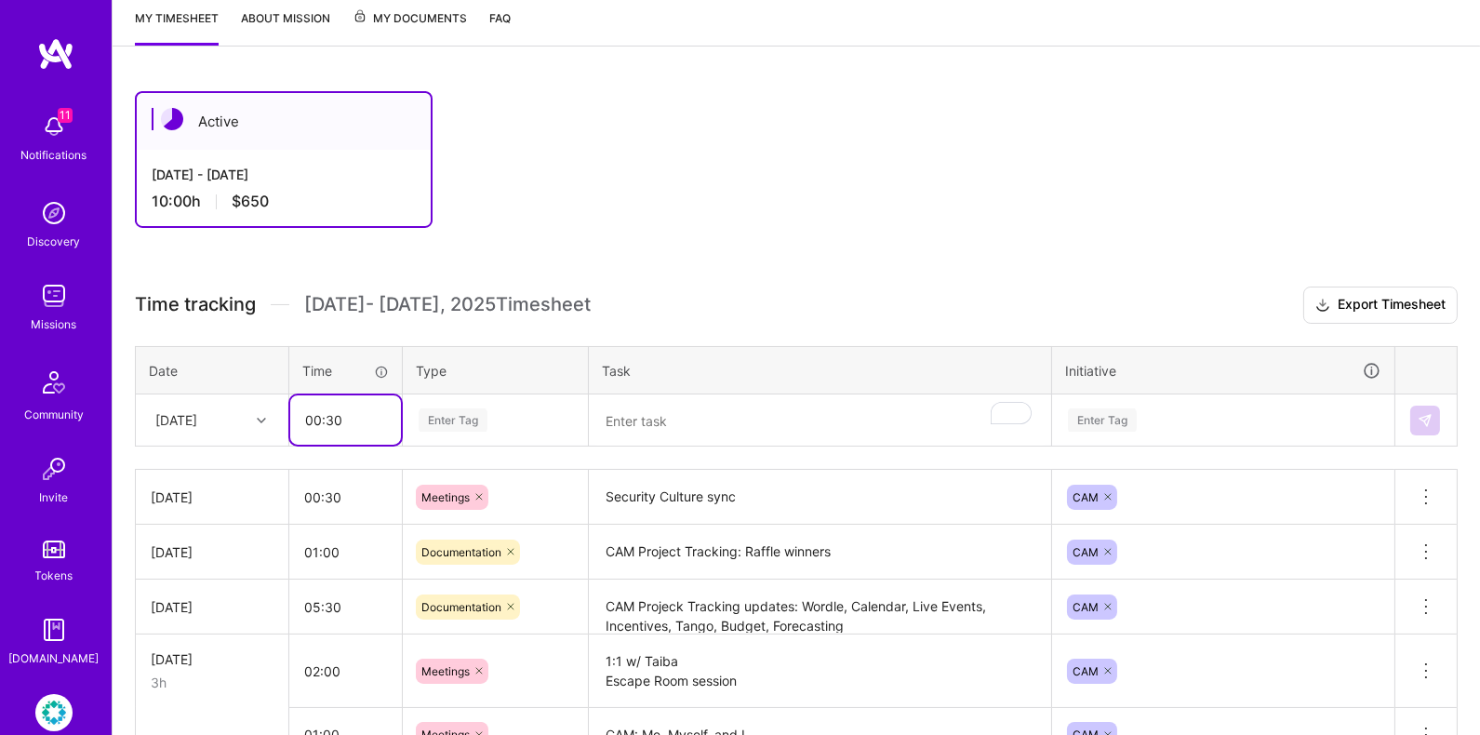
type input "00:30"
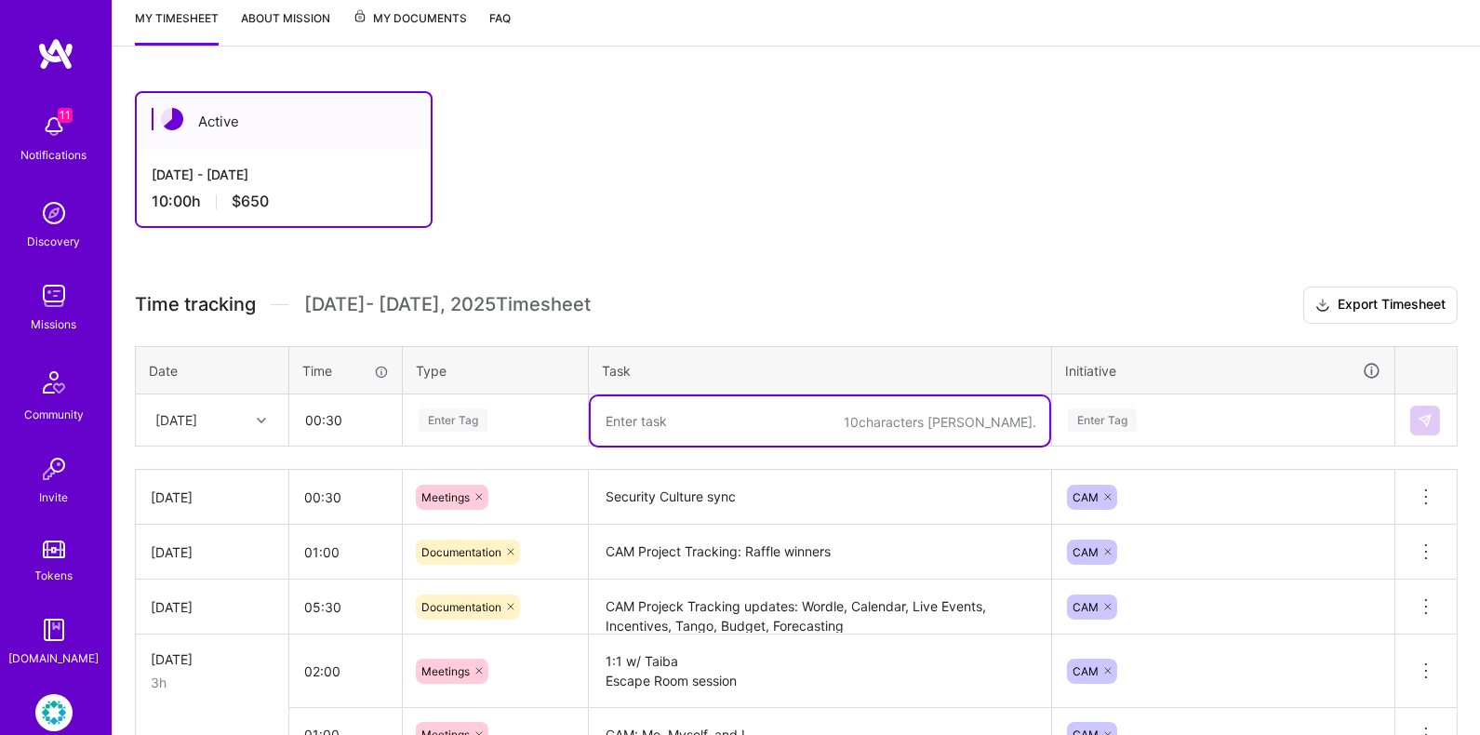
click at [653, 407] on textarea "To enrich screen reader interactions, please activate Accessibility in Grammarl…" at bounding box center [820, 420] width 459 height 49
type textarea "Security sync"
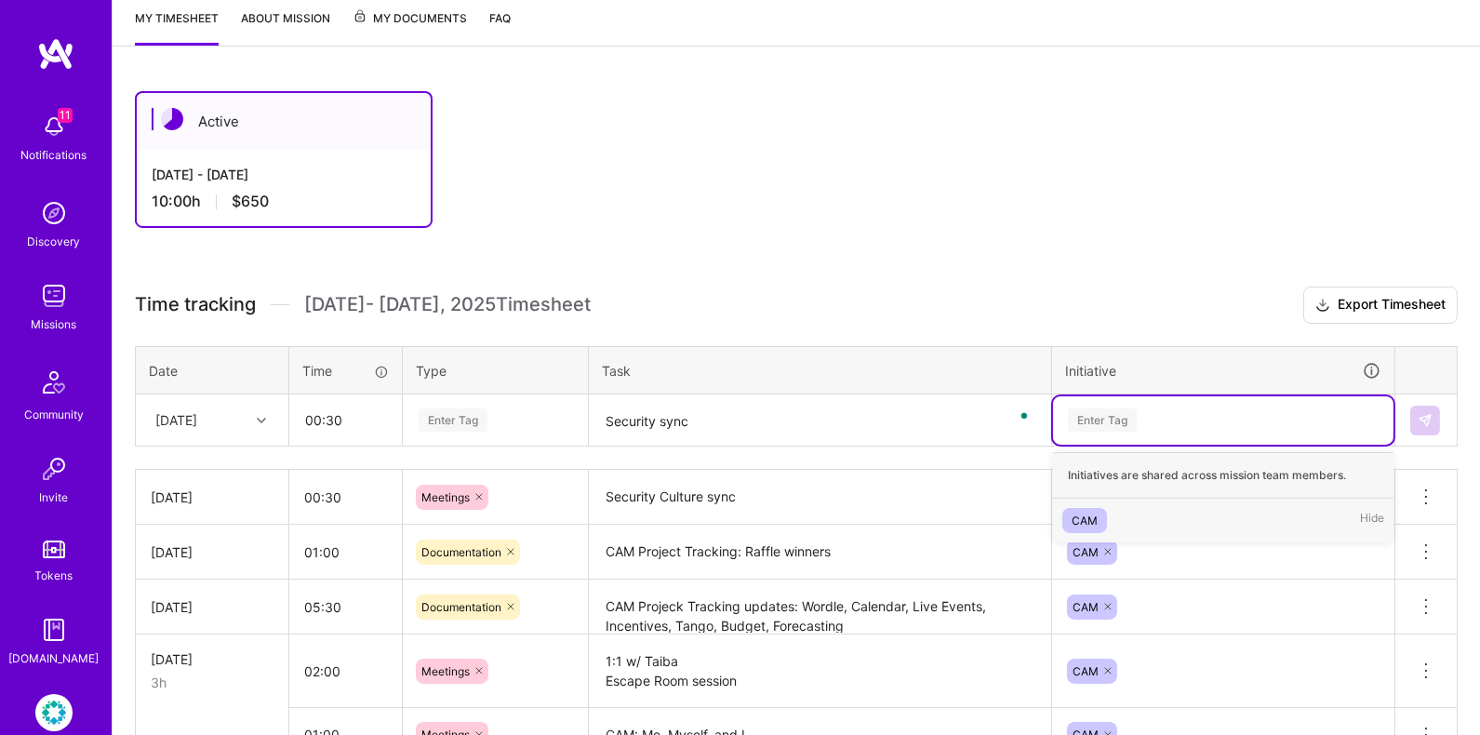
click at [1103, 424] on div "Enter Tag" at bounding box center [1102, 419] width 69 height 29
type input "CAM"
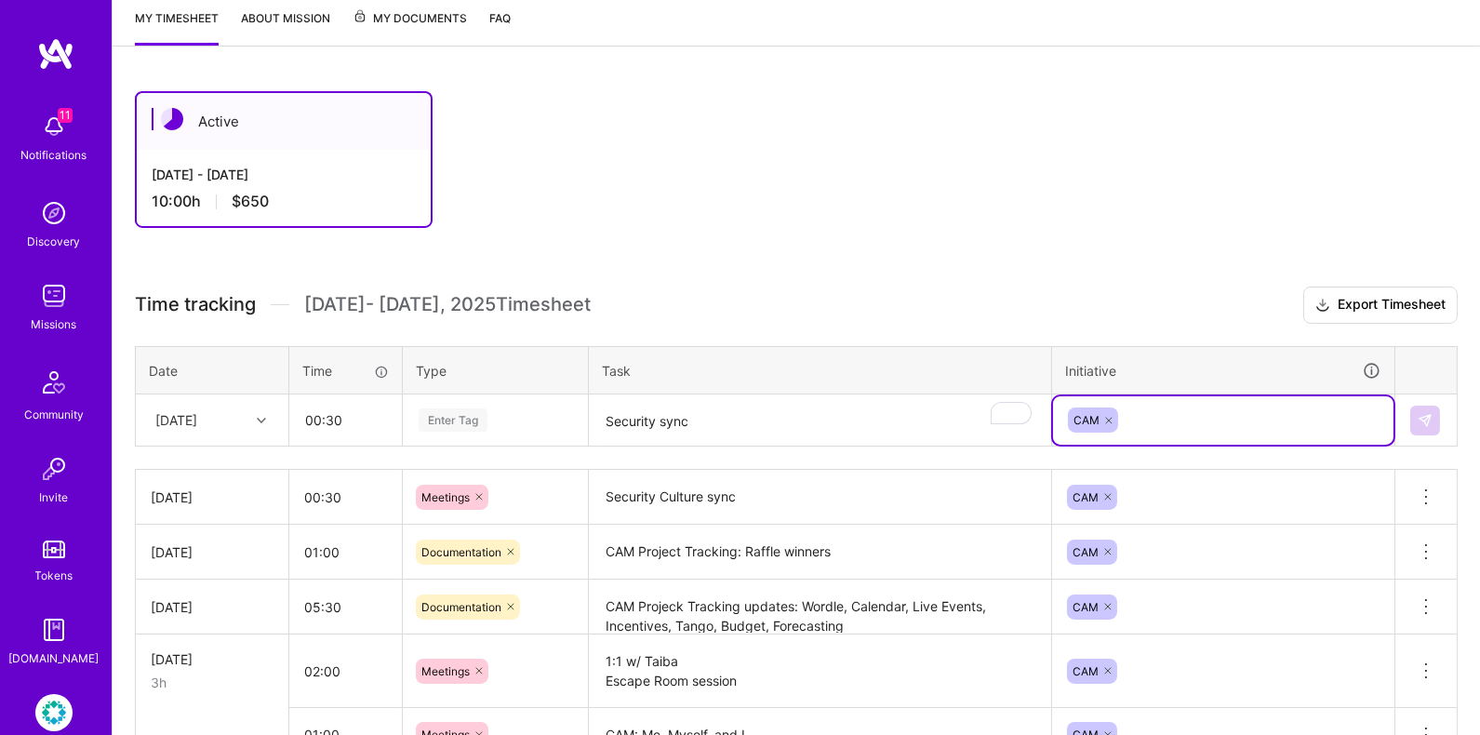
click at [857, 424] on textarea "Security sync" at bounding box center [820, 420] width 459 height 49
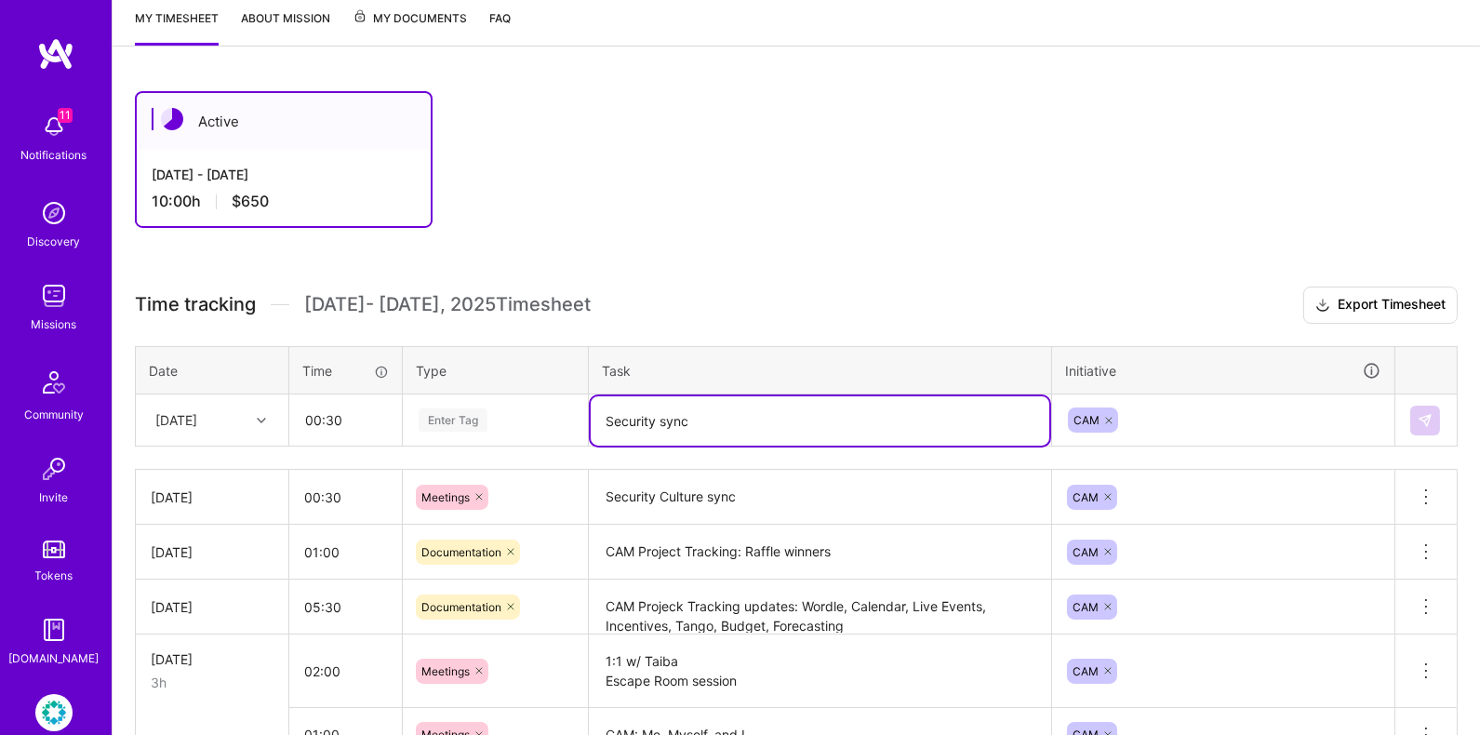
click at [655, 411] on textarea "Security sync" at bounding box center [820, 420] width 459 height 49
type textarea "Security Culture sync"
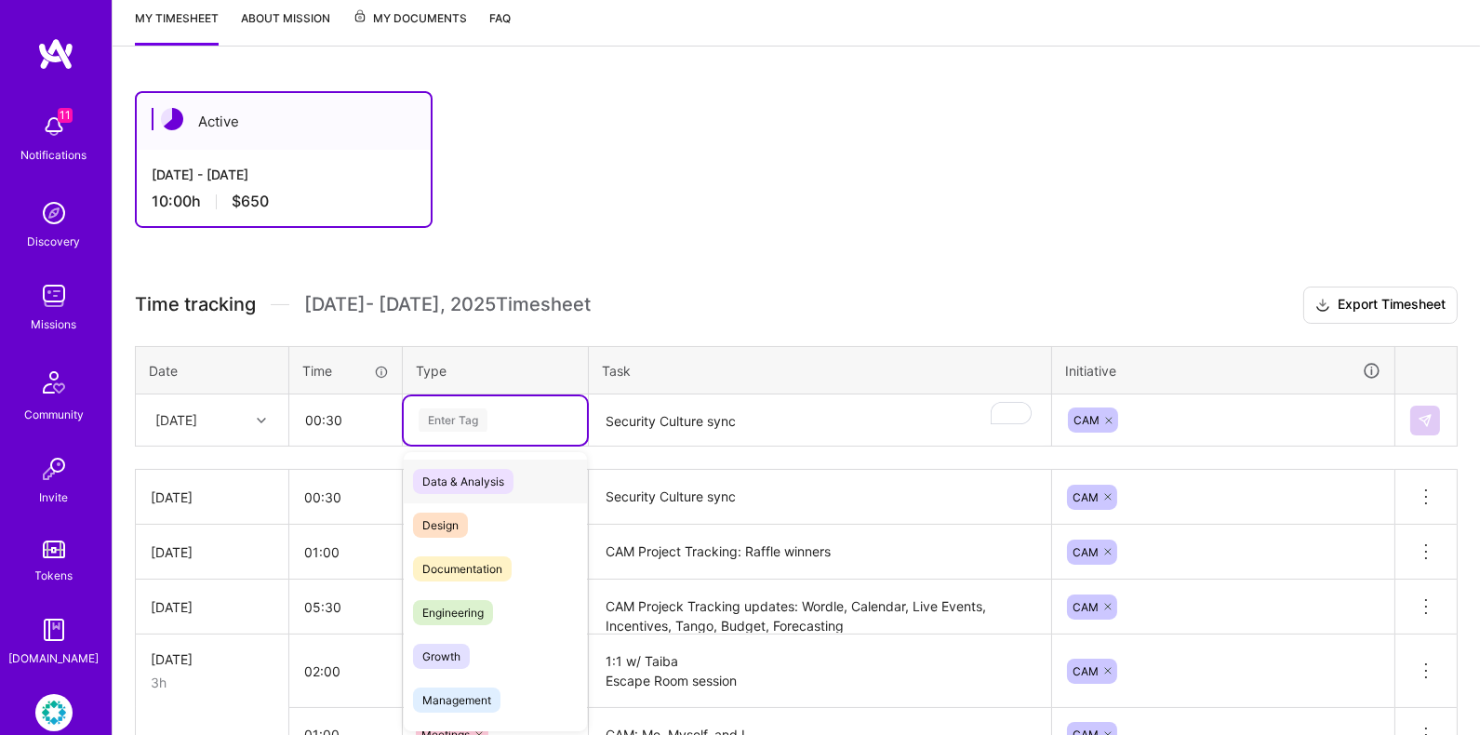
click at [529, 408] on div "Enter Tag" at bounding box center [495, 419] width 157 height 23
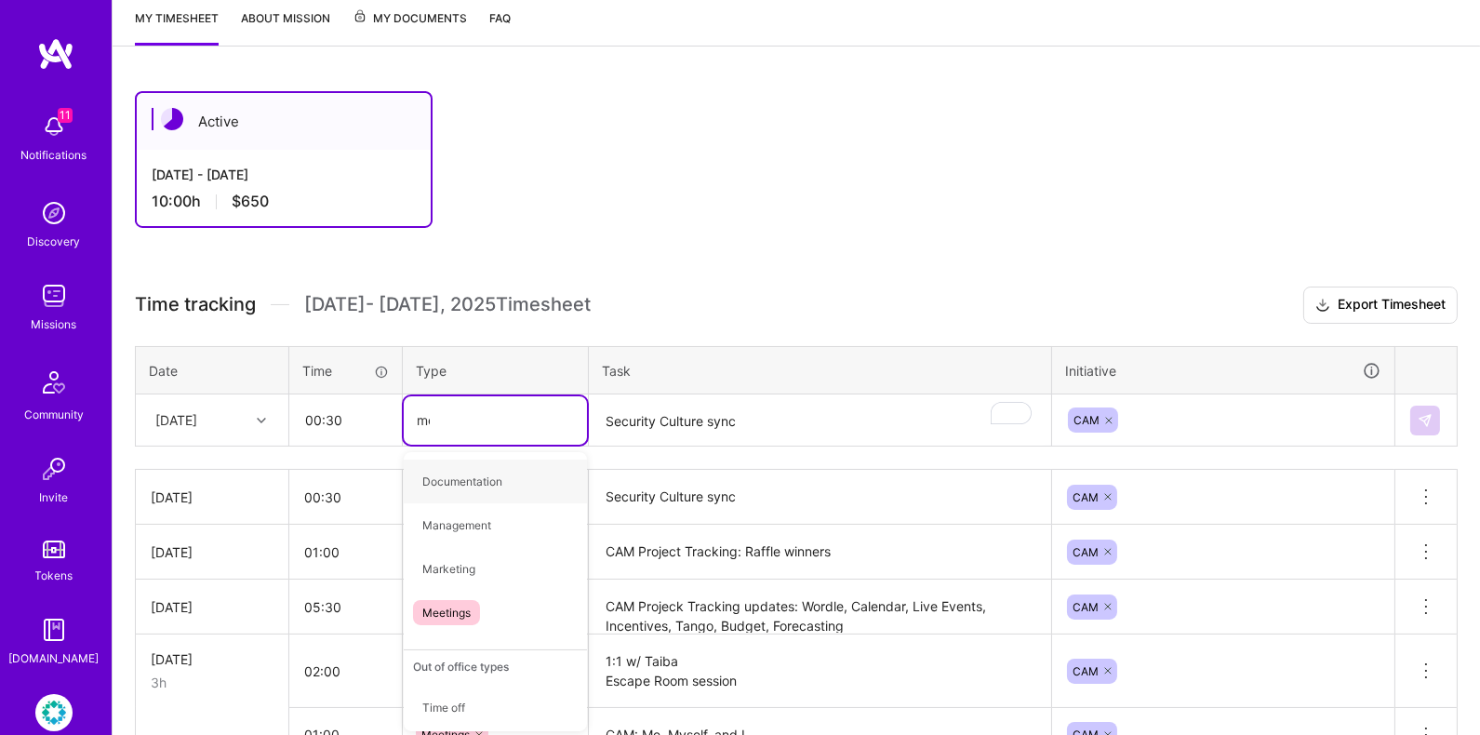
type input "mee"
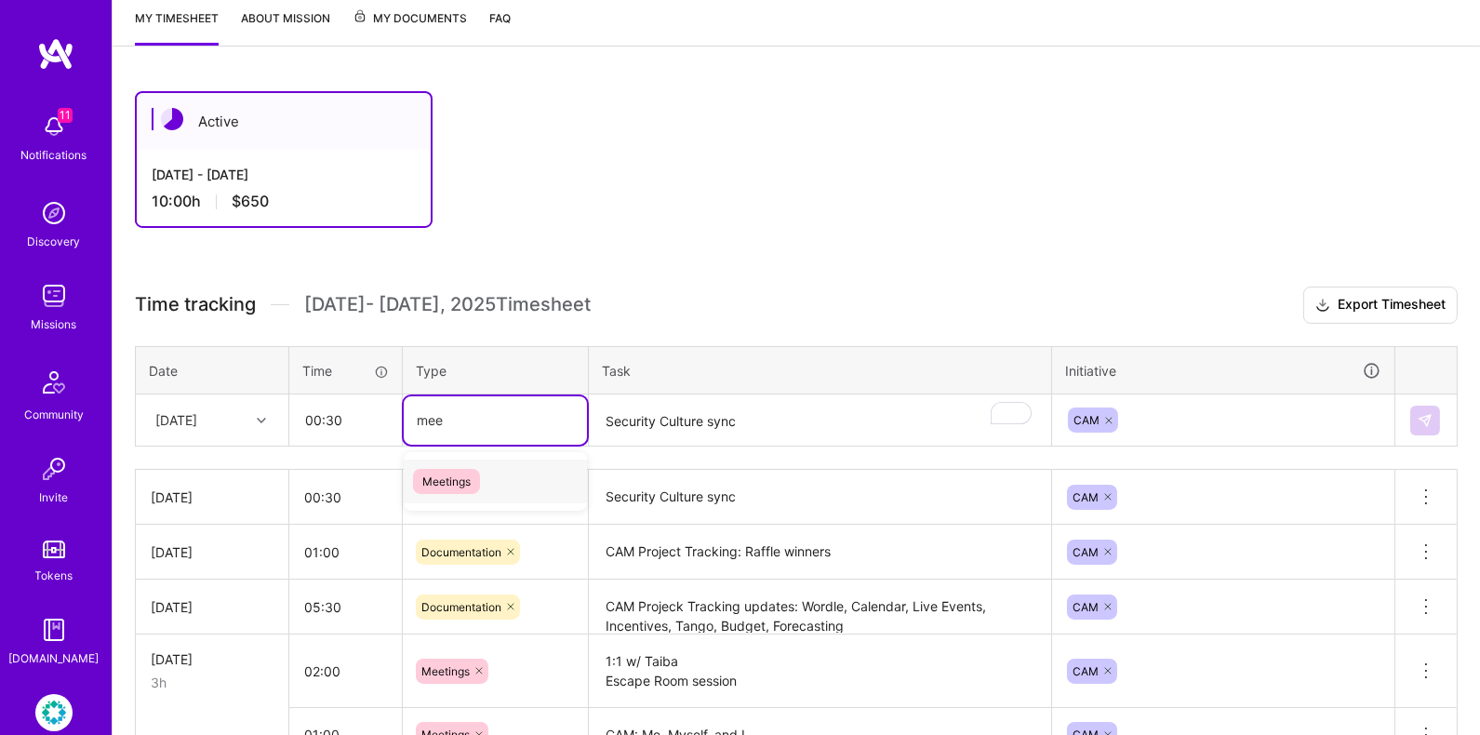
click at [523, 480] on div "Meetings" at bounding box center [495, 481] width 183 height 44
click at [1435, 409] on button at bounding box center [1425, 420] width 30 height 30
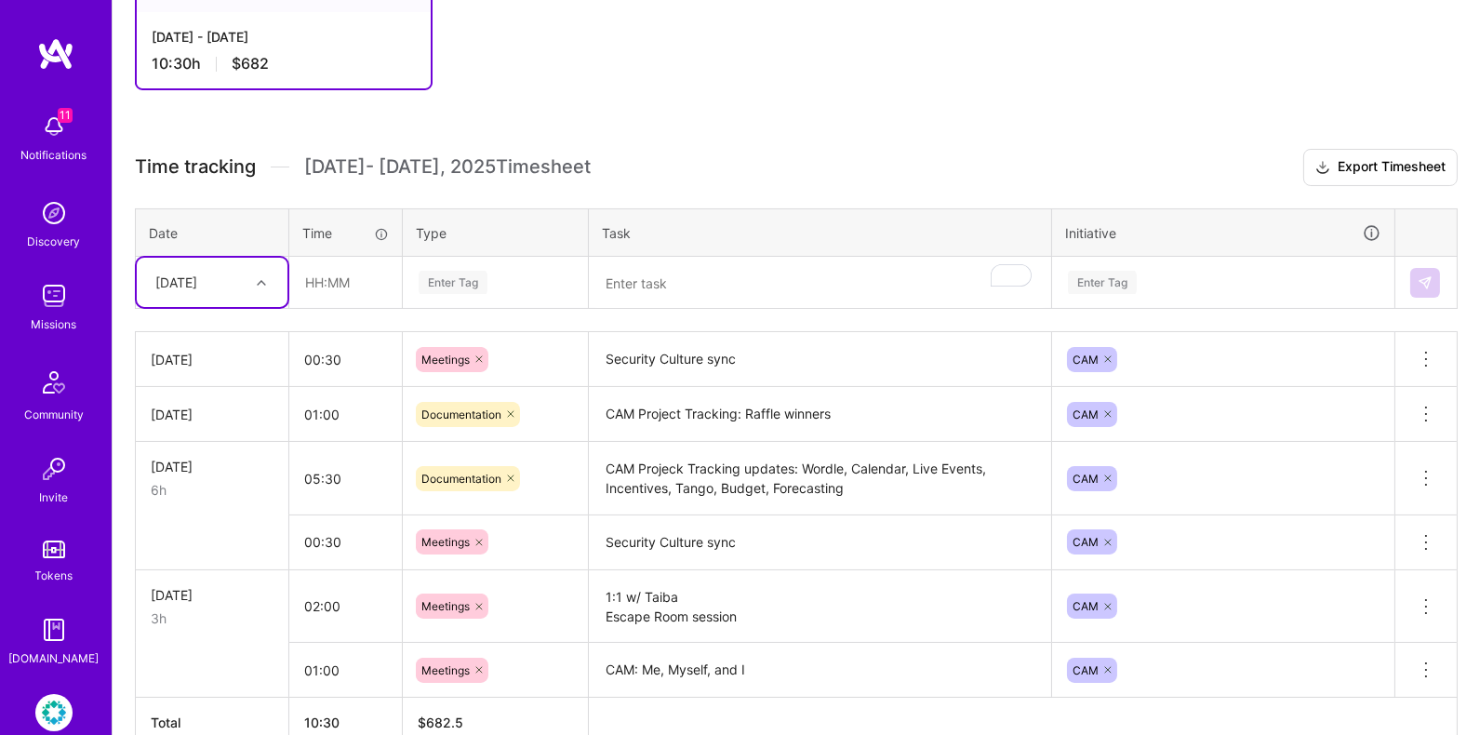
scroll to position [353, 0]
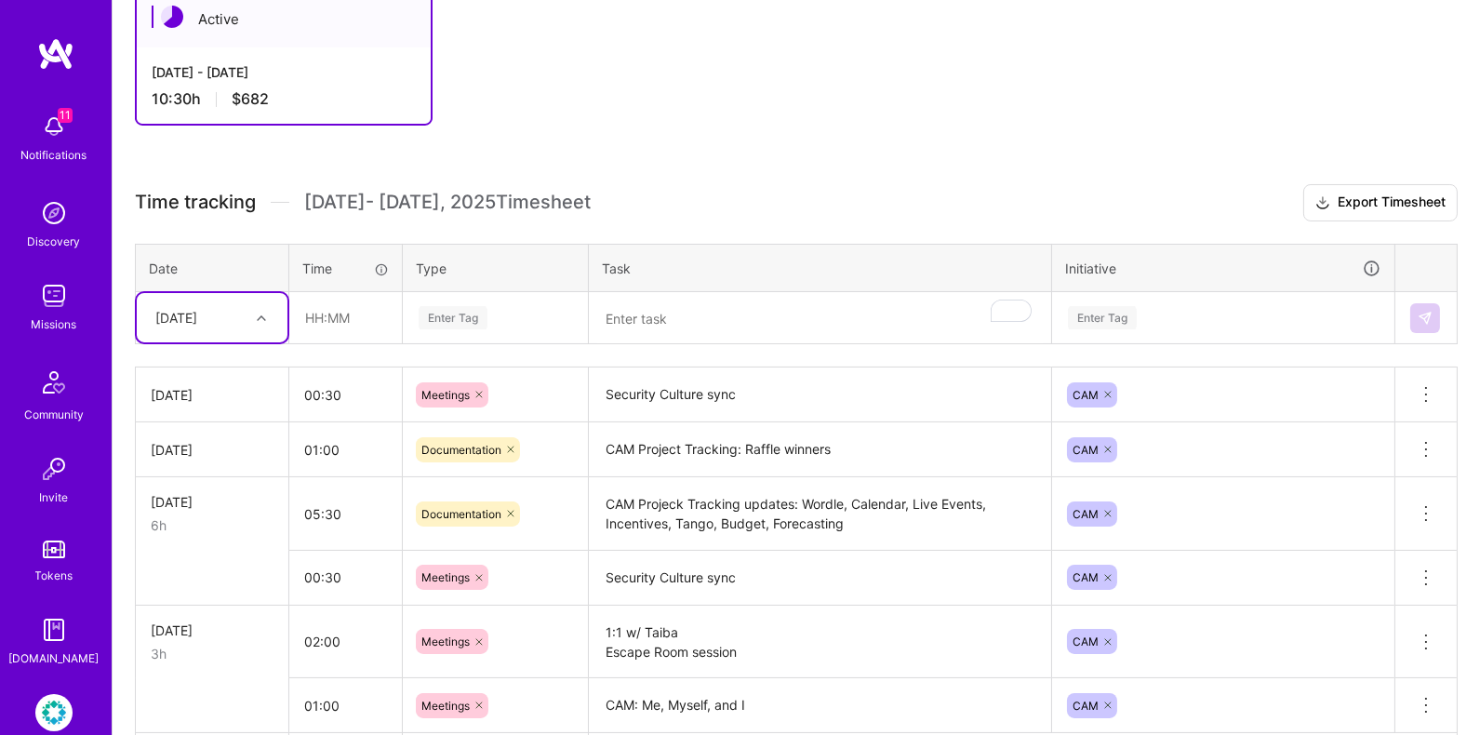
click at [260, 313] on icon at bounding box center [261, 317] width 9 height 9
click at [196, 535] on div "[DATE]" at bounding box center [212, 542] width 151 height 34
click at [308, 325] on input "text" at bounding box center [345, 317] width 111 height 49
type input "01:00"
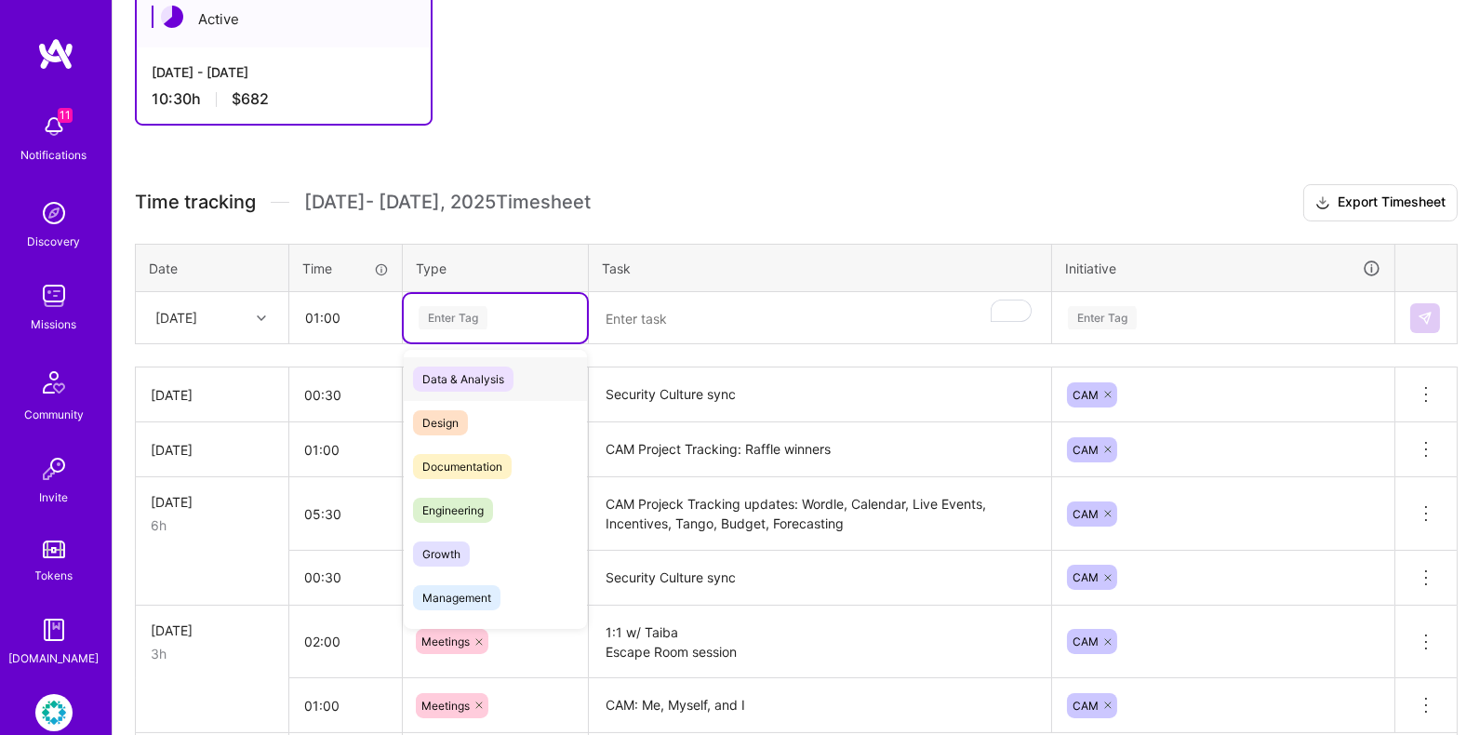
click at [438, 331] on div "Enter Tag" at bounding box center [495, 318] width 183 height 48
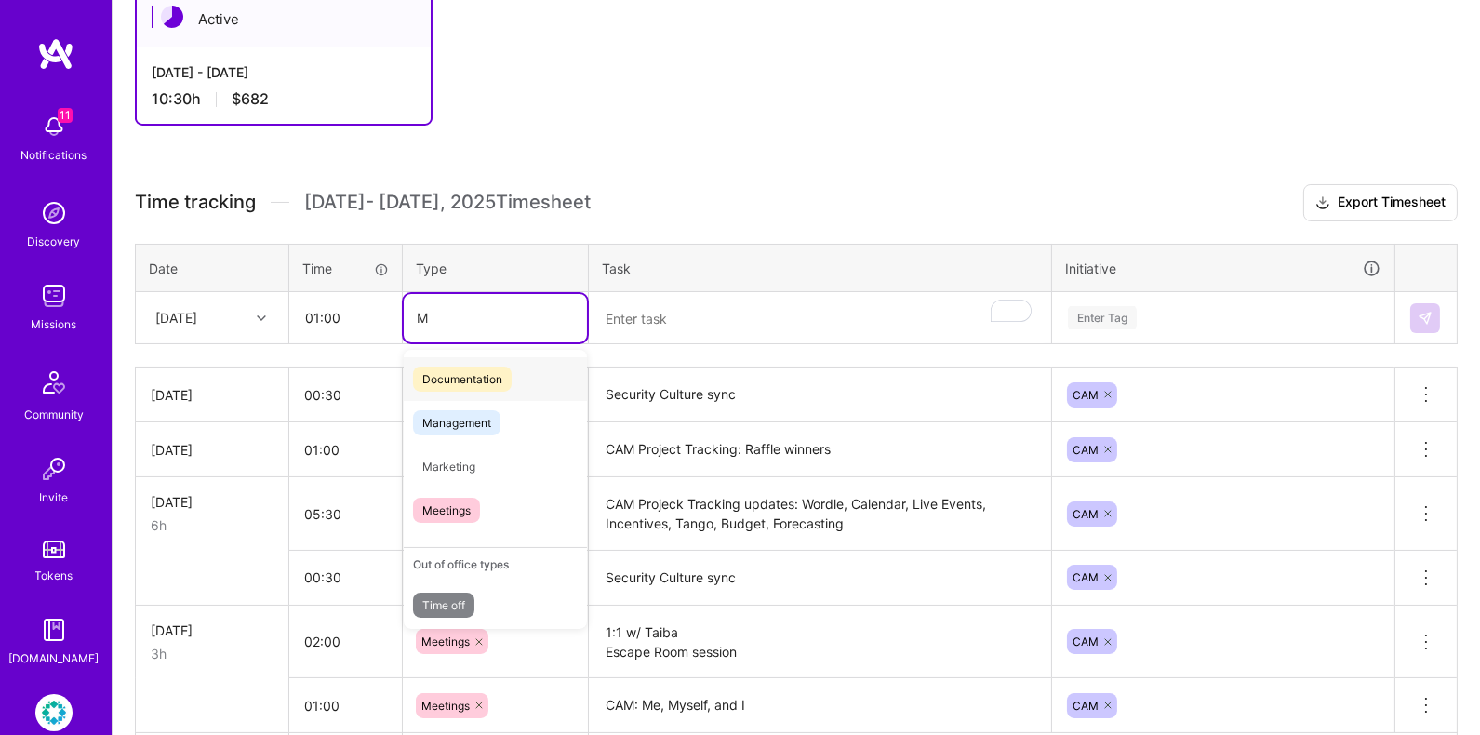
type input "Me"
click at [516, 456] on div "Meetings" at bounding box center [495, 467] width 183 height 44
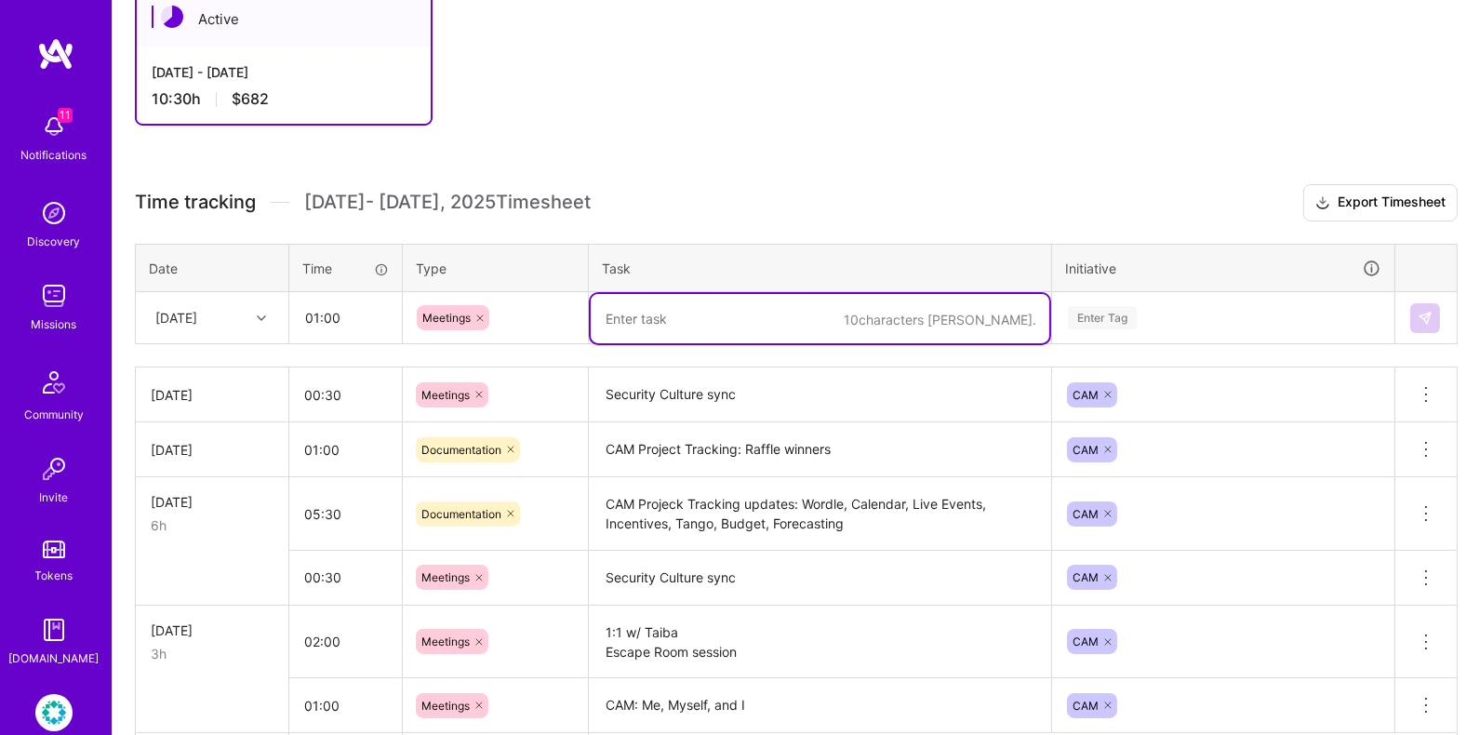
click at [704, 298] on textarea "To enrich screen reader interactions, please activate Accessibility in Grammarl…" at bounding box center [820, 318] width 459 height 49
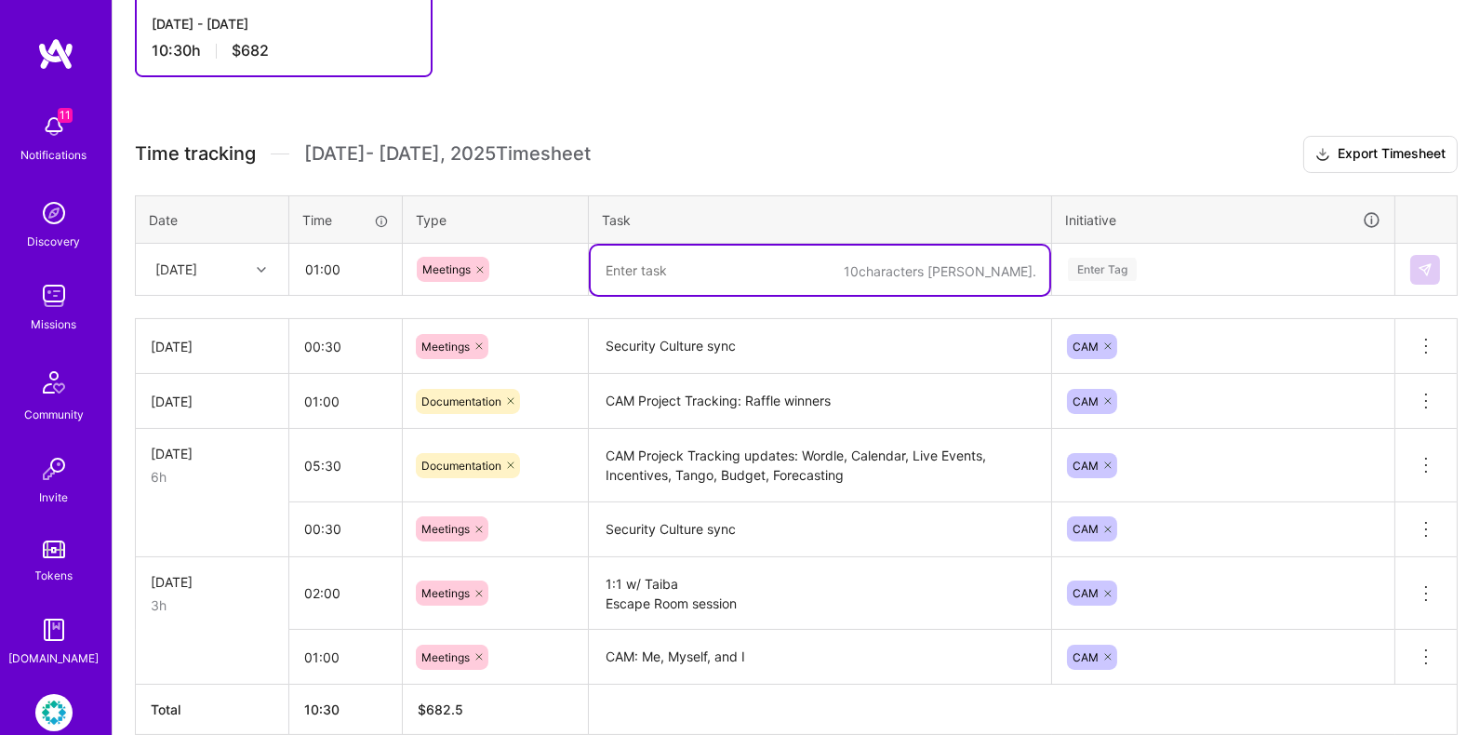
scroll to position [392, 0]
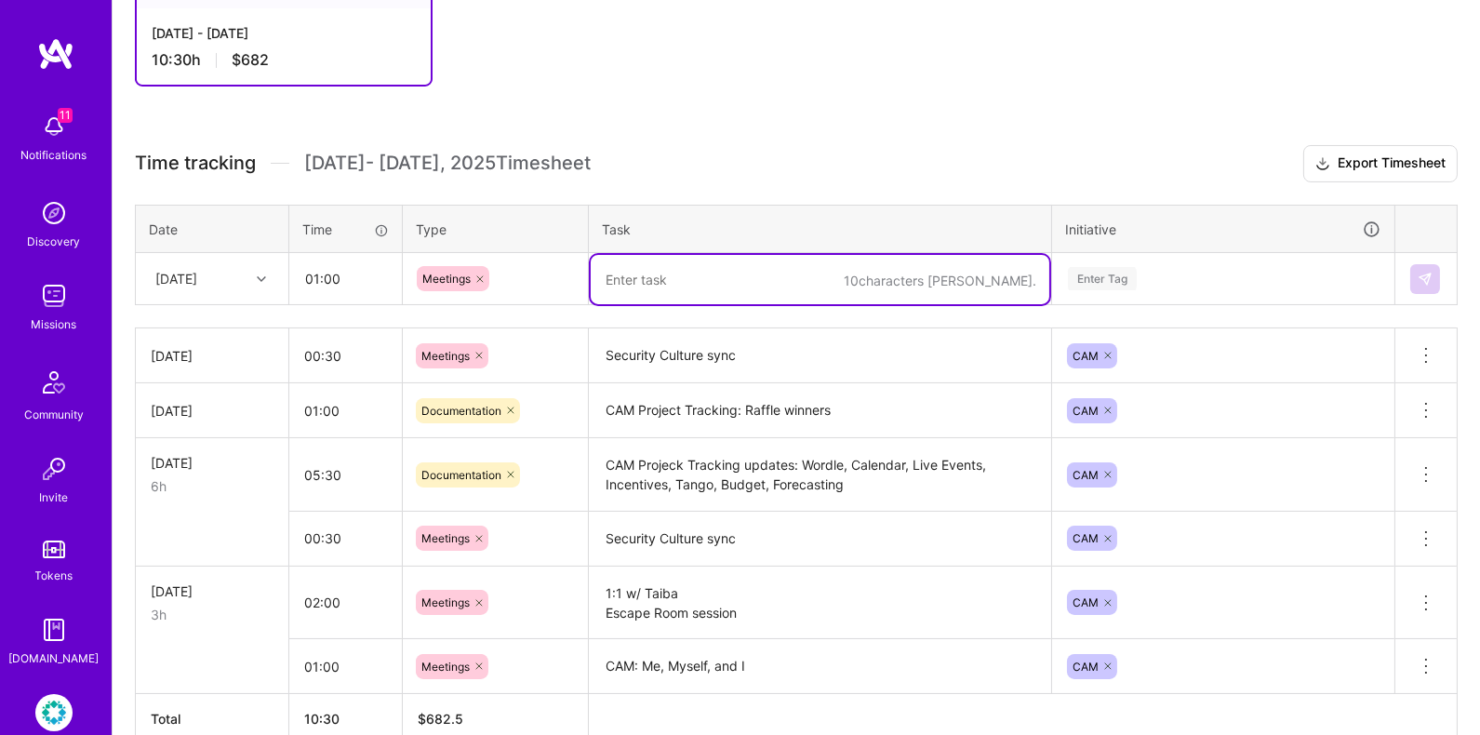
click at [512, 472] on icon at bounding box center [511, 475] width 6 height 6
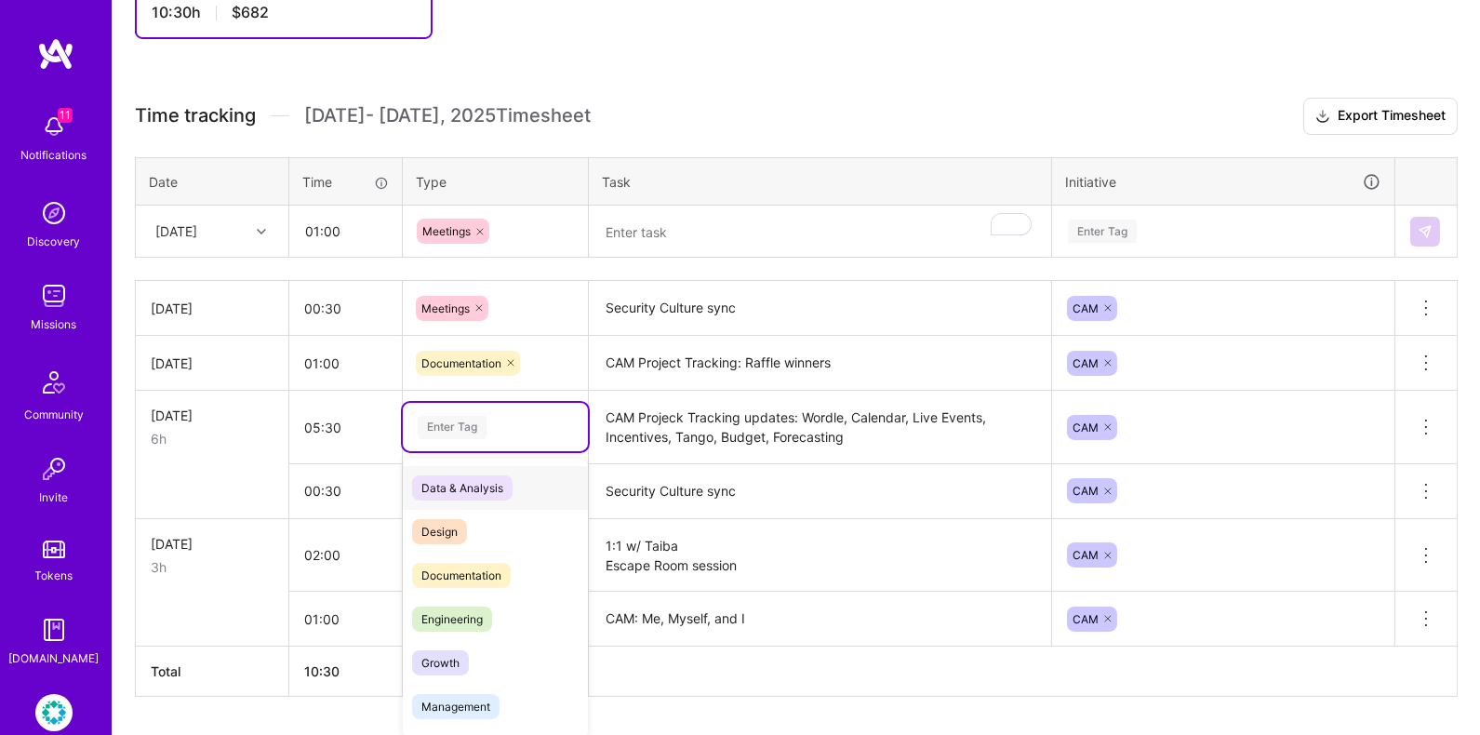
scroll to position [445, 0]
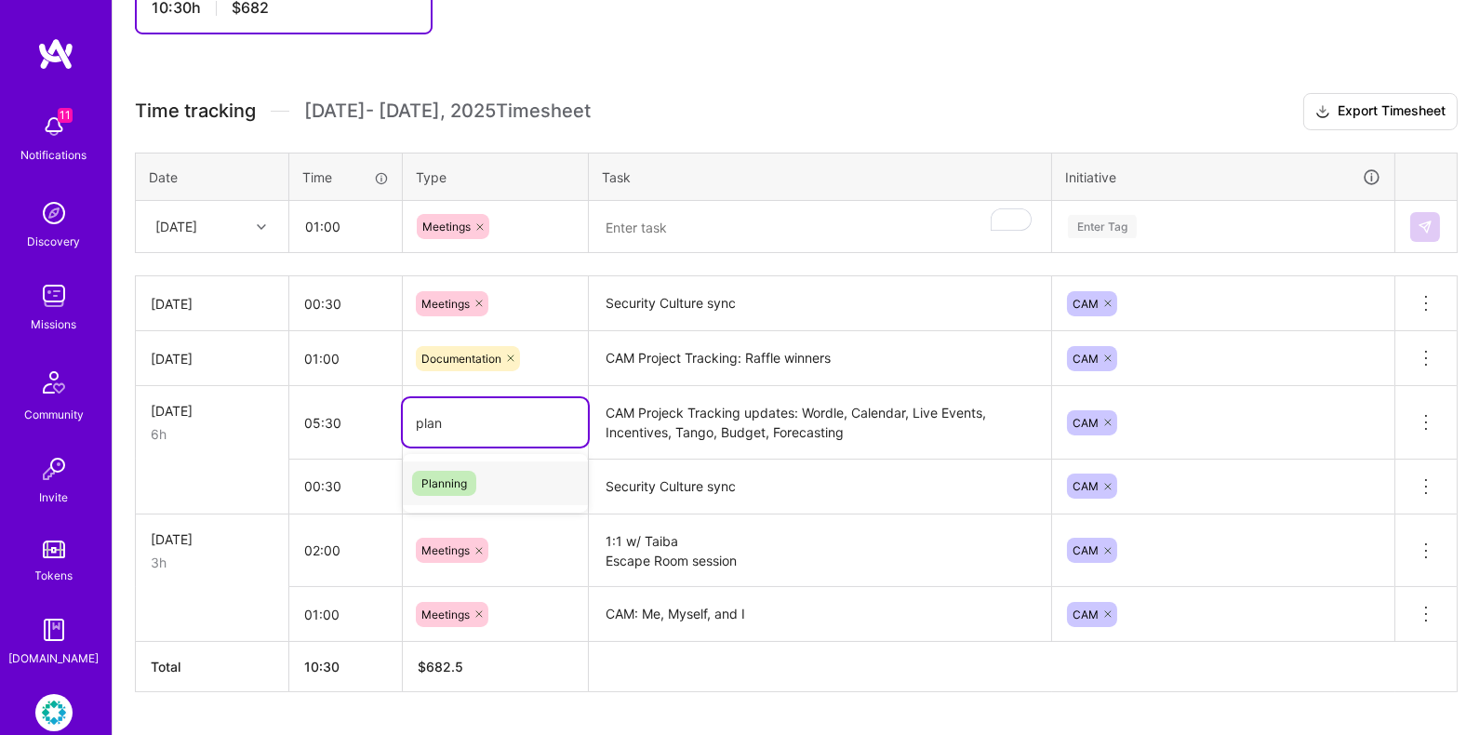
type input "plan"
click at [529, 513] on td "Meetings" at bounding box center [496, 549] width 186 height 73
click at [536, 423] on div "Enter Tag" at bounding box center [495, 422] width 159 height 23
type input "pl"
click at [497, 474] on div "Planning" at bounding box center [495, 483] width 185 height 44
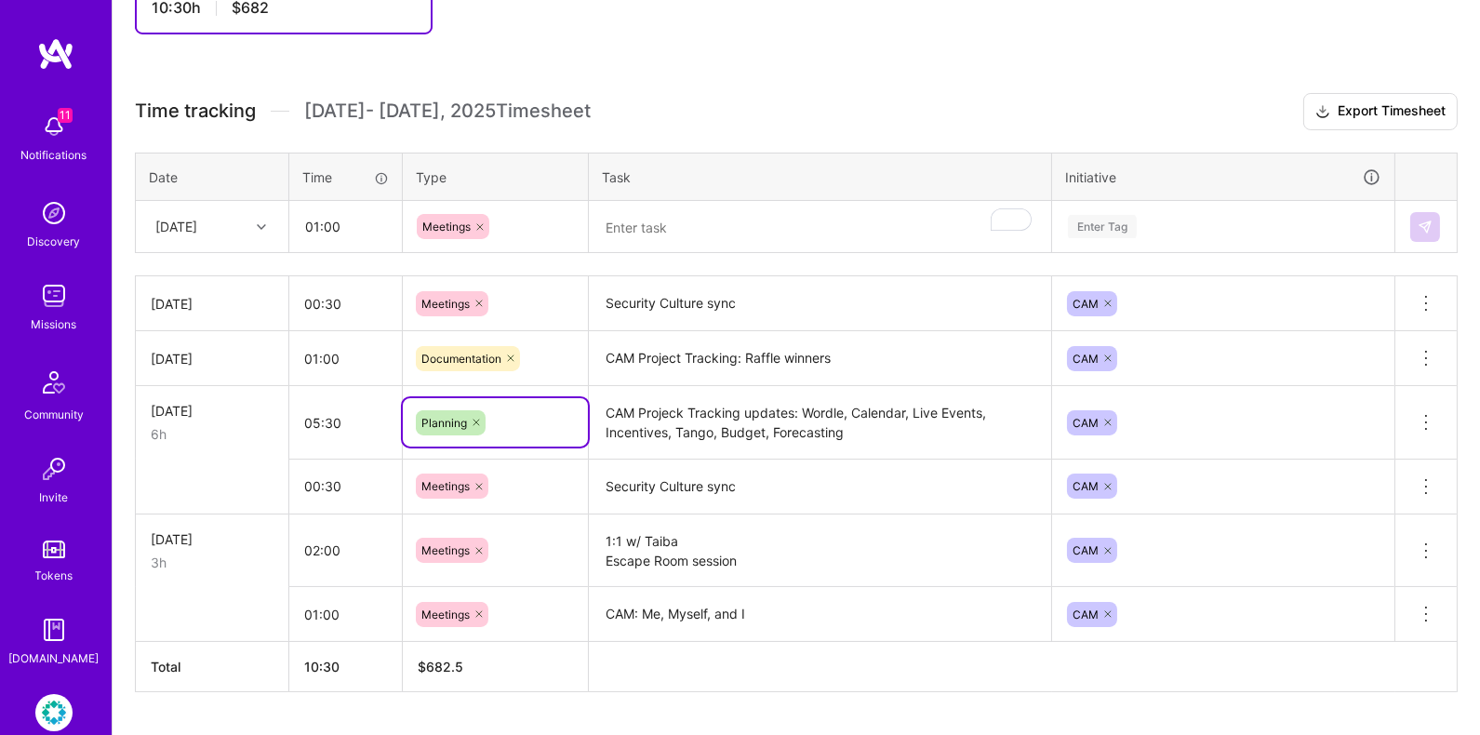
click at [511, 305] on div "Meetings" at bounding box center [495, 303] width 159 height 25
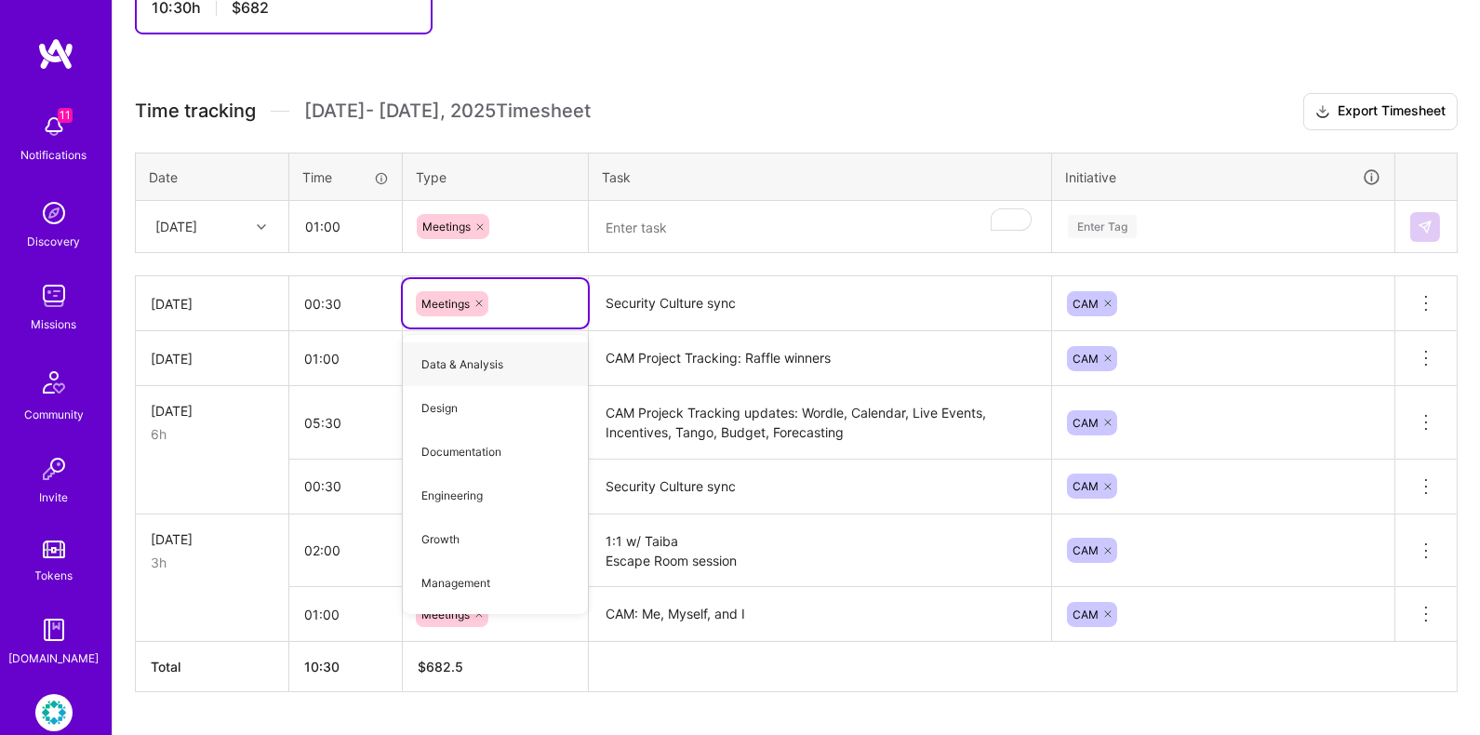
click at [520, 233] on div "Meetings" at bounding box center [495, 226] width 157 height 25
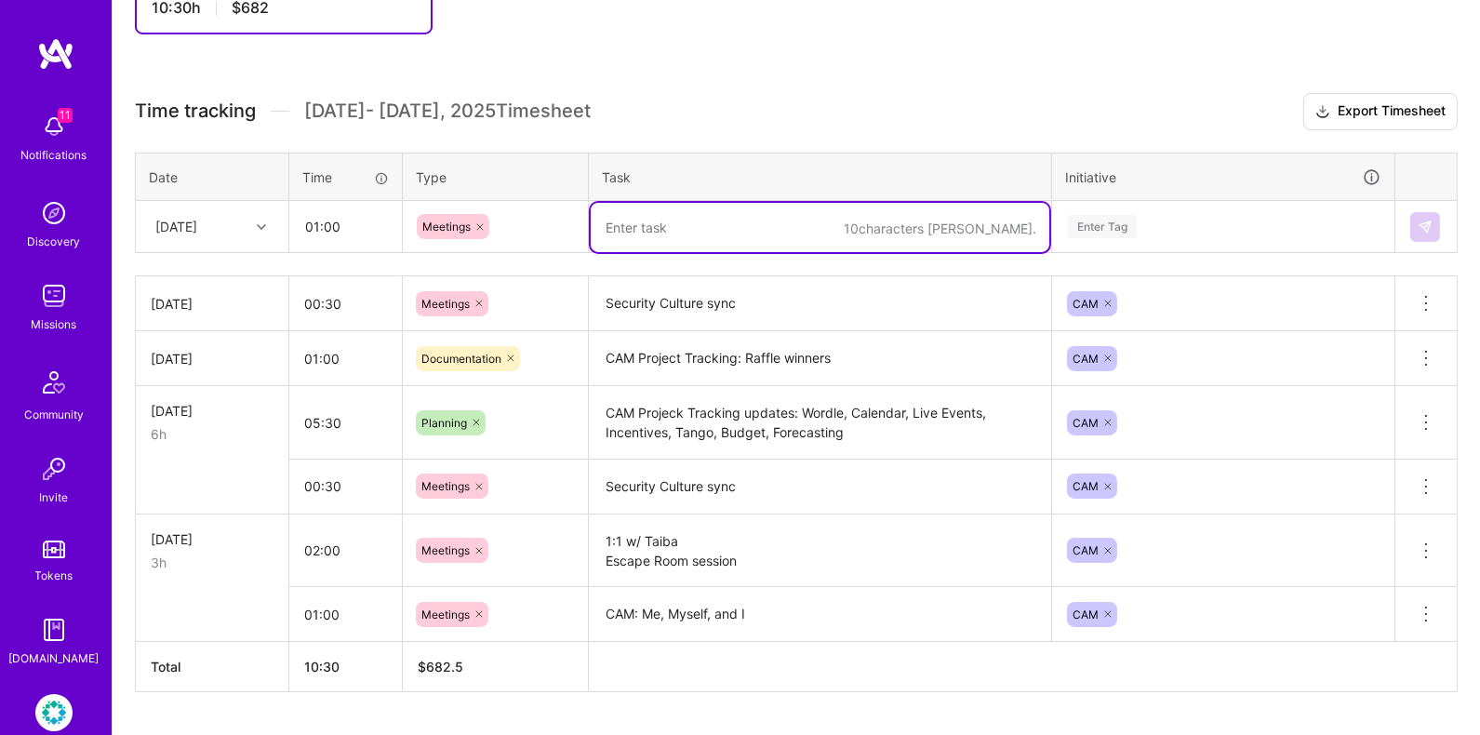
click at [634, 222] on textarea "To enrich screen reader interactions, please activate Accessibility in Grammarl…" at bounding box center [820, 227] width 459 height 49
type textarea "C"
type textarea "Phish Out of Water"
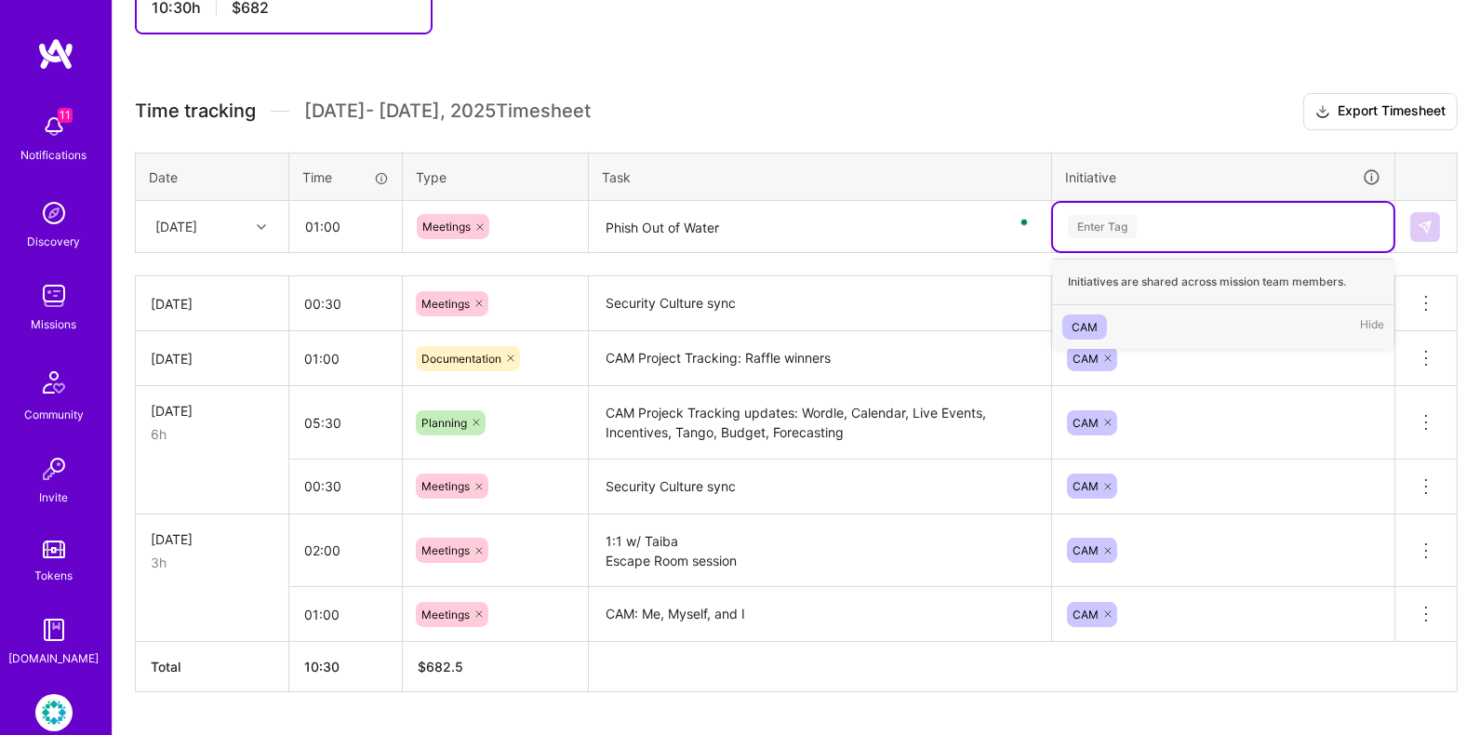
click at [1134, 213] on div "Enter Tag" at bounding box center [1102, 226] width 69 height 29
type input "CAM"
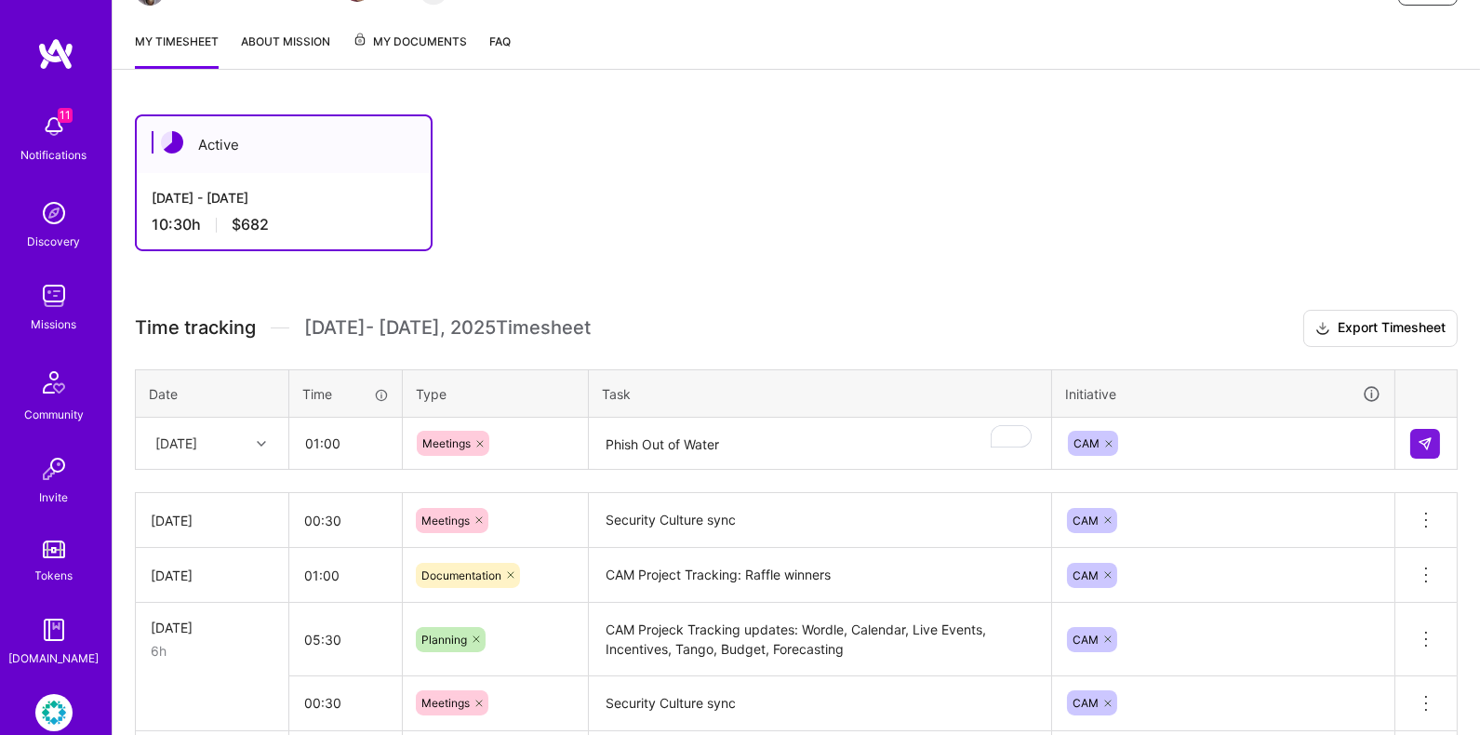
scroll to position [365, 0]
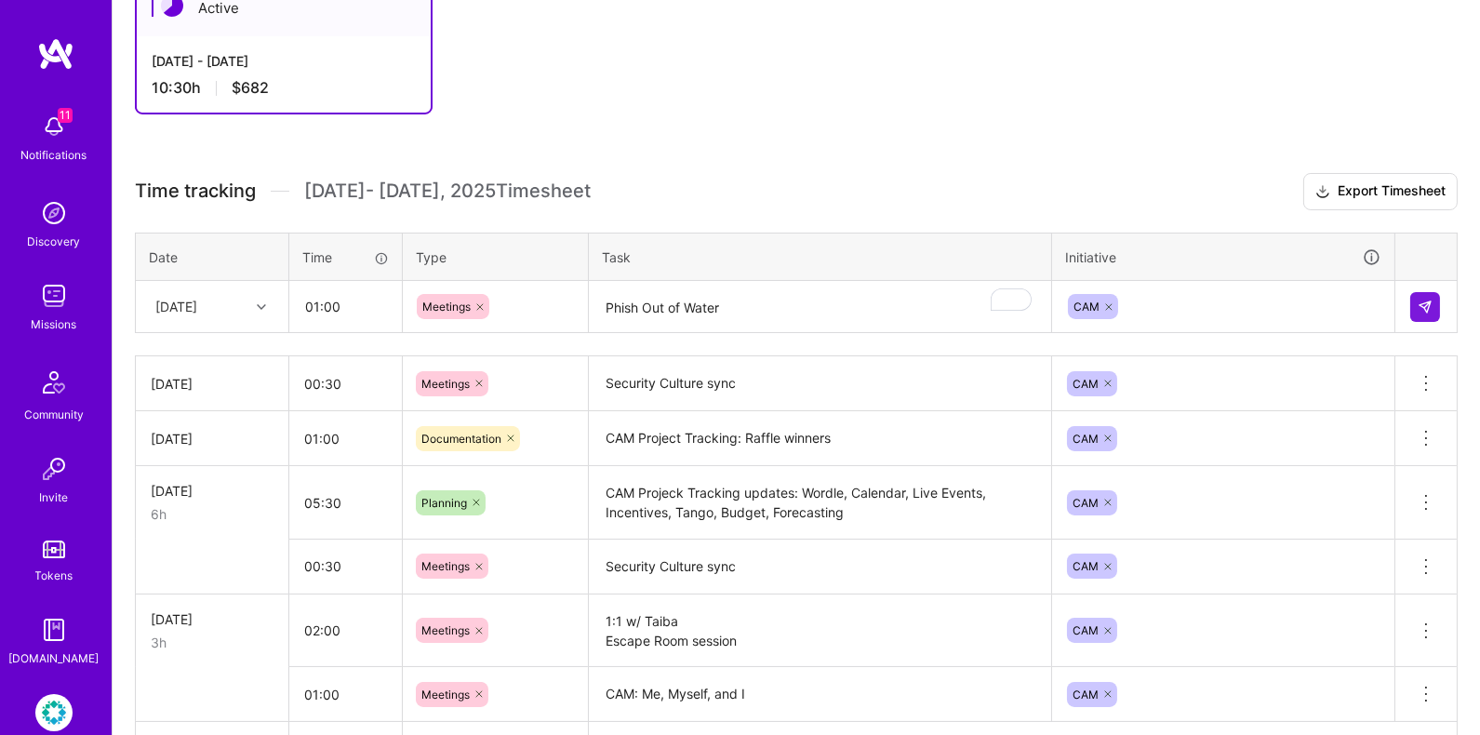
click at [260, 295] on div at bounding box center [263, 307] width 29 height 24
click at [202, 552] on div "[DATE]" at bounding box center [212, 562] width 151 height 34
click at [248, 292] on div "[DATE]" at bounding box center [212, 306] width 151 height 49
click at [219, 394] on div "[DATE]" at bounding box center [212, 394] width 151 height 34
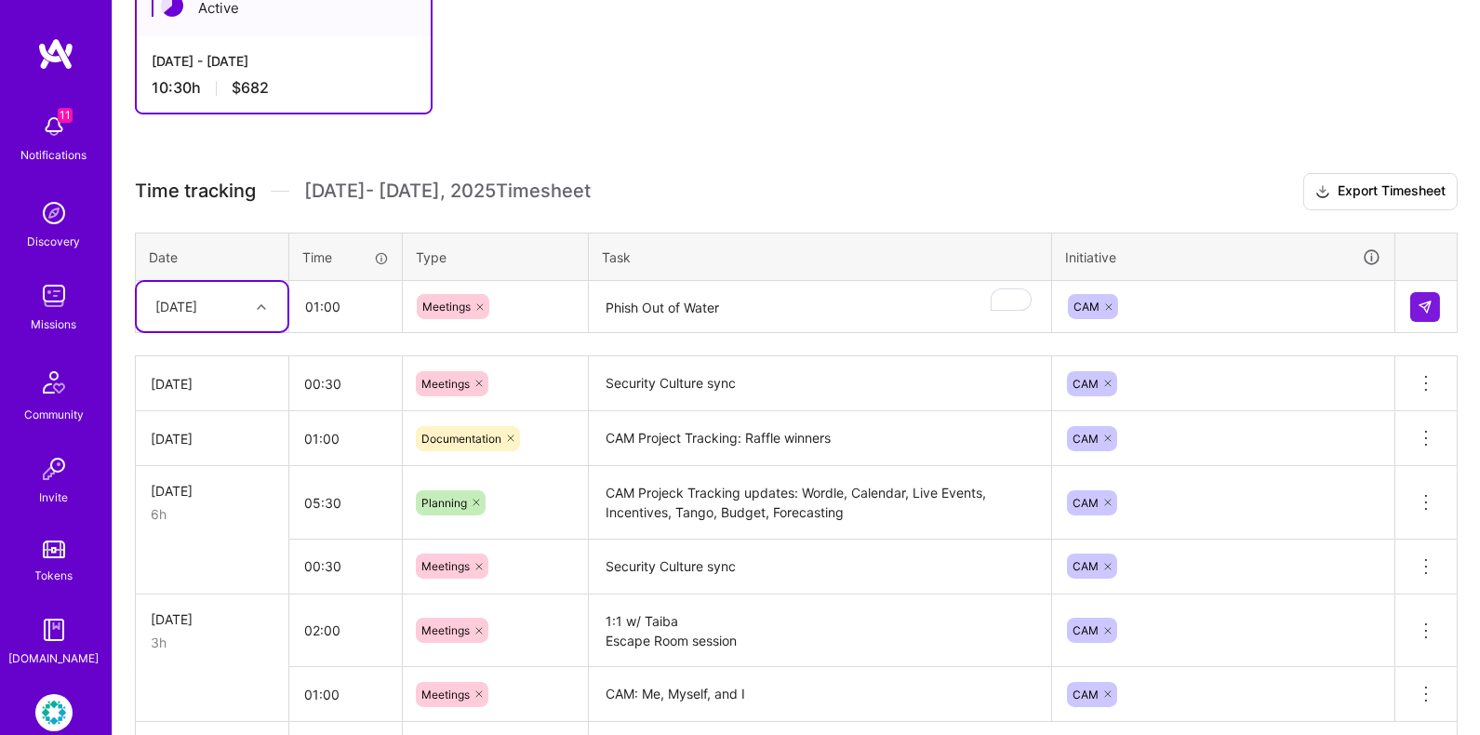
click at [257, 303] on icon at bounding box center [261, 306] width 9 height 9
click at [226, 455] on div "[DATE]" at bounding box center [212, 460] width 151 height 34
click at [1437, 299] on button at bounding box center [1425, 307] width 30 height 30
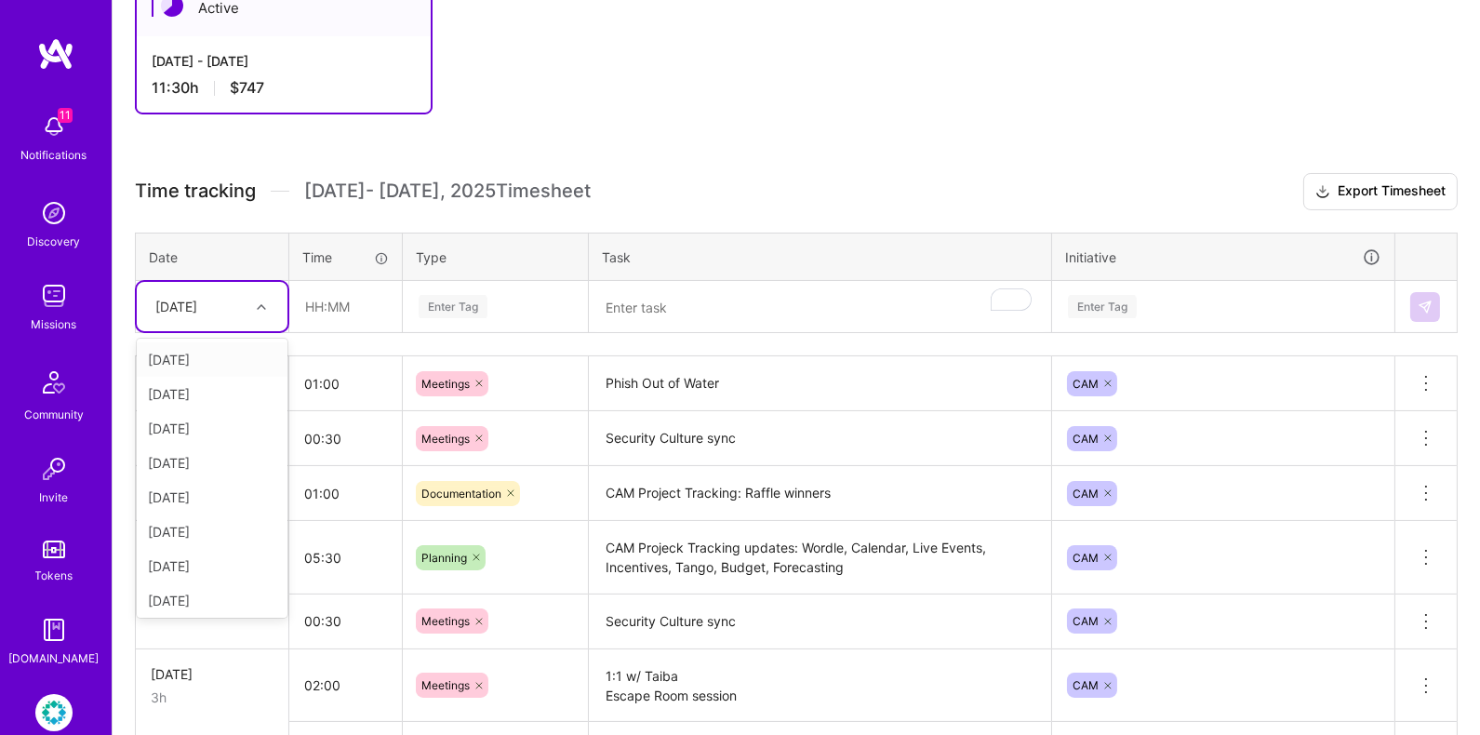
click at [254, 310] on div at bounding box center [263, 307] width 29 height 24
click at [224, 486] on div "[DATE]" at bounding box center [212, 494] width 151 height 34
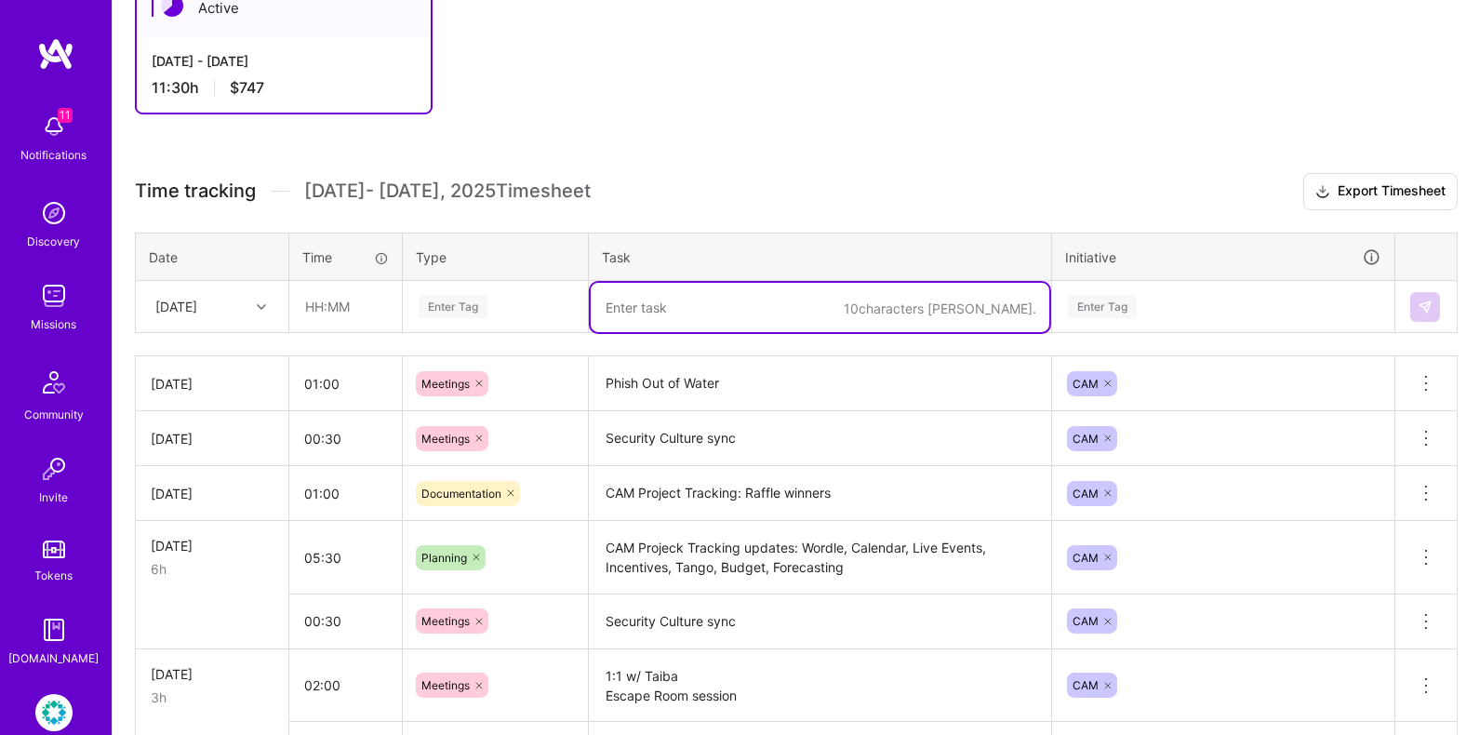
click at [688, 295] on textarea "To enrich screen reader interactions, please activate Accessibility in Grammarl…" at bounding box center [820, 307] width 459 height 49
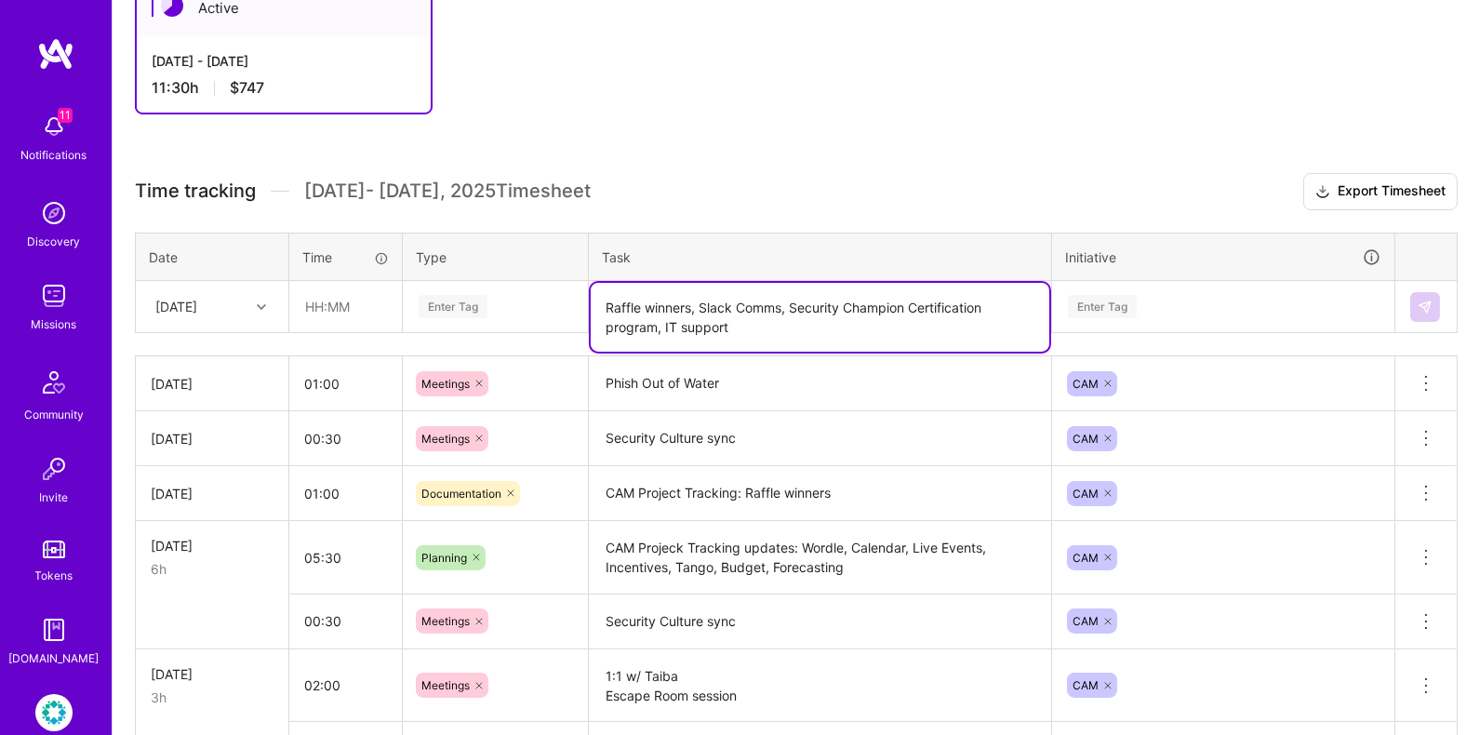
type textarea "Raffle winners, Slack Comms, Security Champion Certification program, IT support"
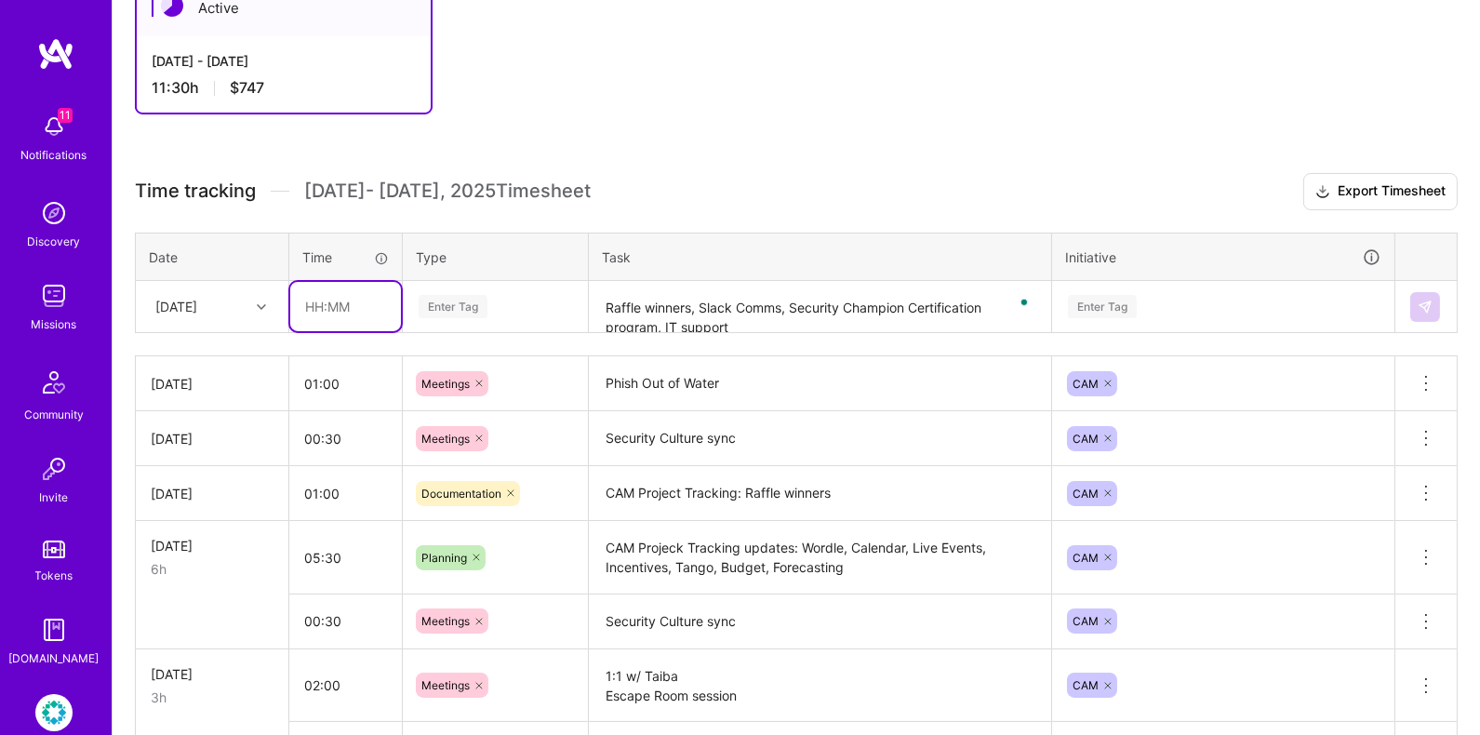
click at [346, 301] on input "text" at bounding box center [345, 306] width 111 height 49
type input "3"
type input "04:00"
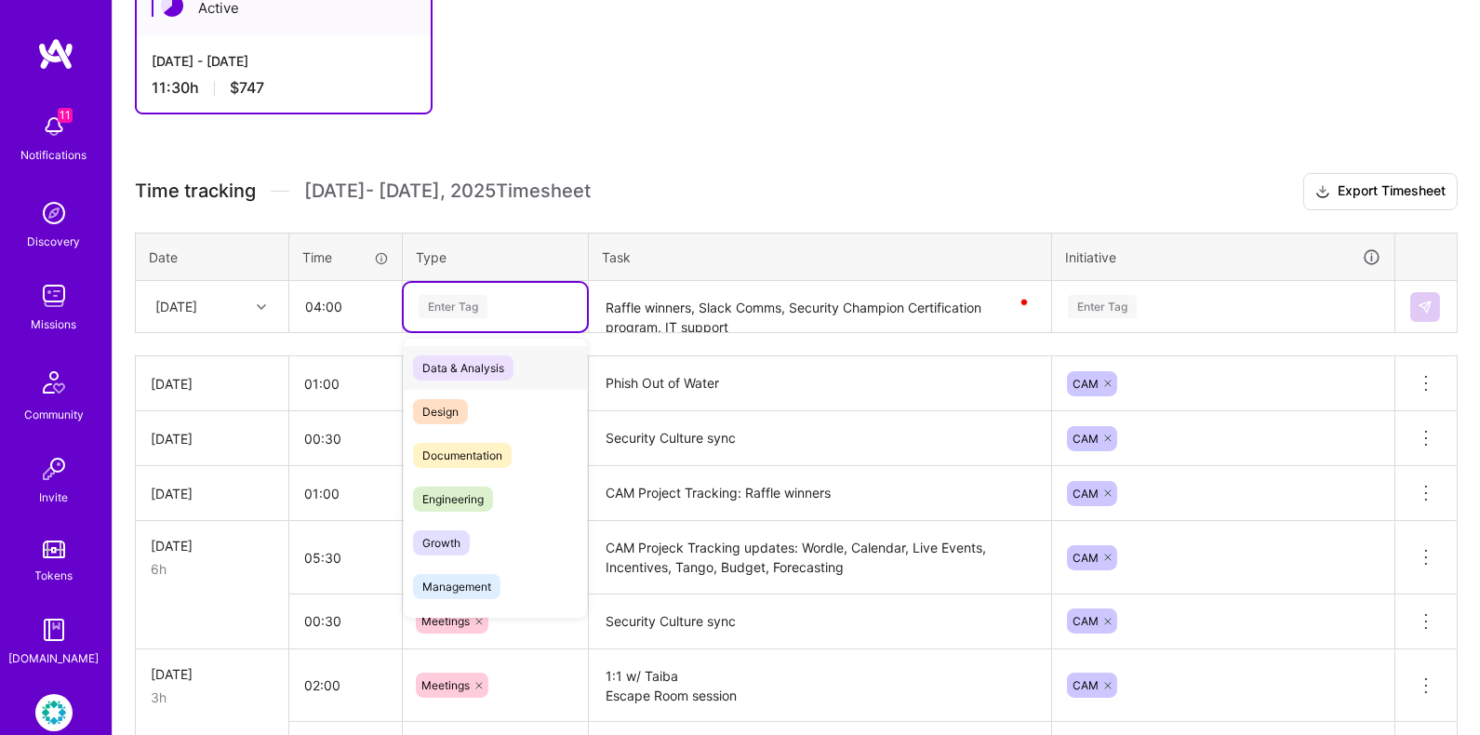
click at [476, 311] on div "Enter Tag" at bounding box center [453, 306] width 69 height 29
click at [510, 572] on div "Management" at bounding box center [495, 587] width 183 height 44
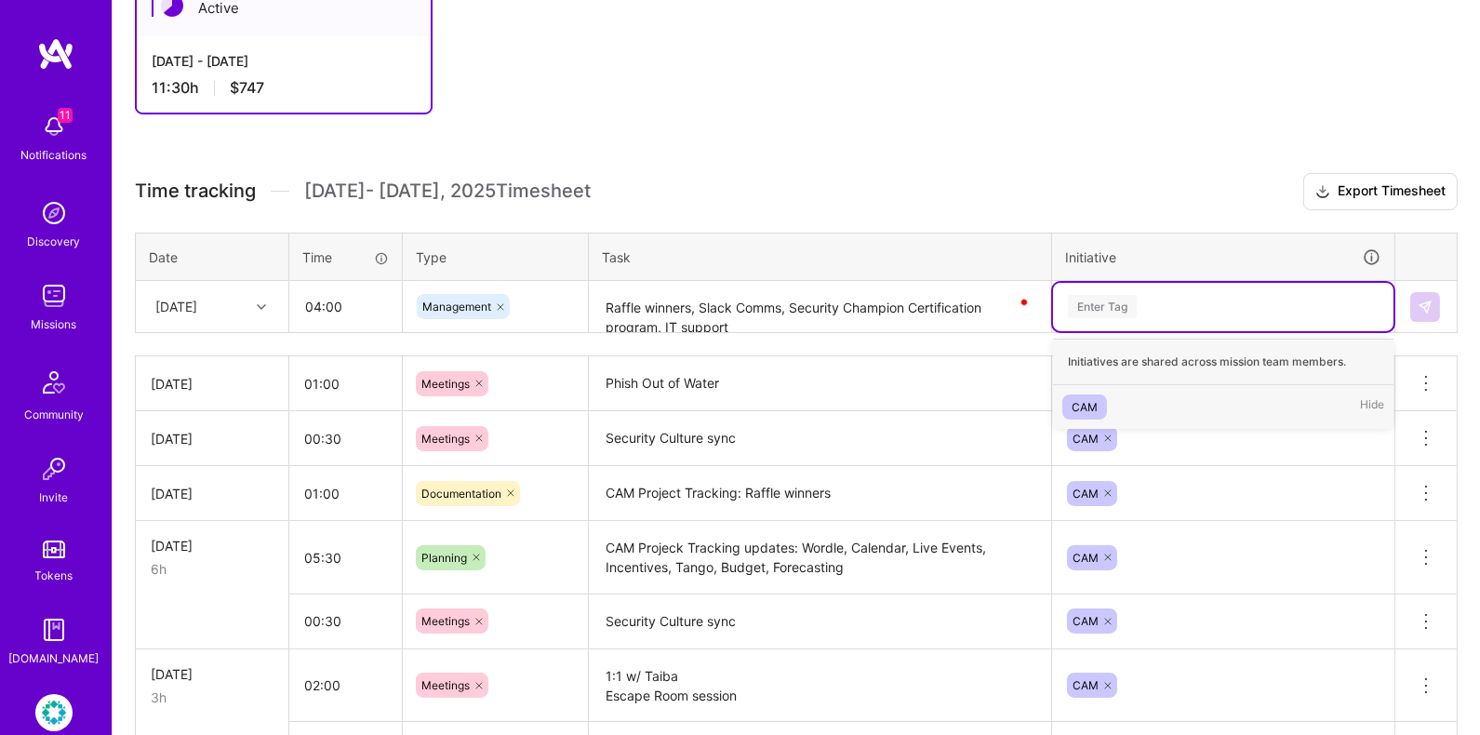
click at [1102, 302] on div "Enter Tag" at bounding box center [1102, 306] width 69 height 29
type input "CAM"
click at [910, 356] on td "Phish Out of Water" at bounding box center [820, 383] width 463 height 55
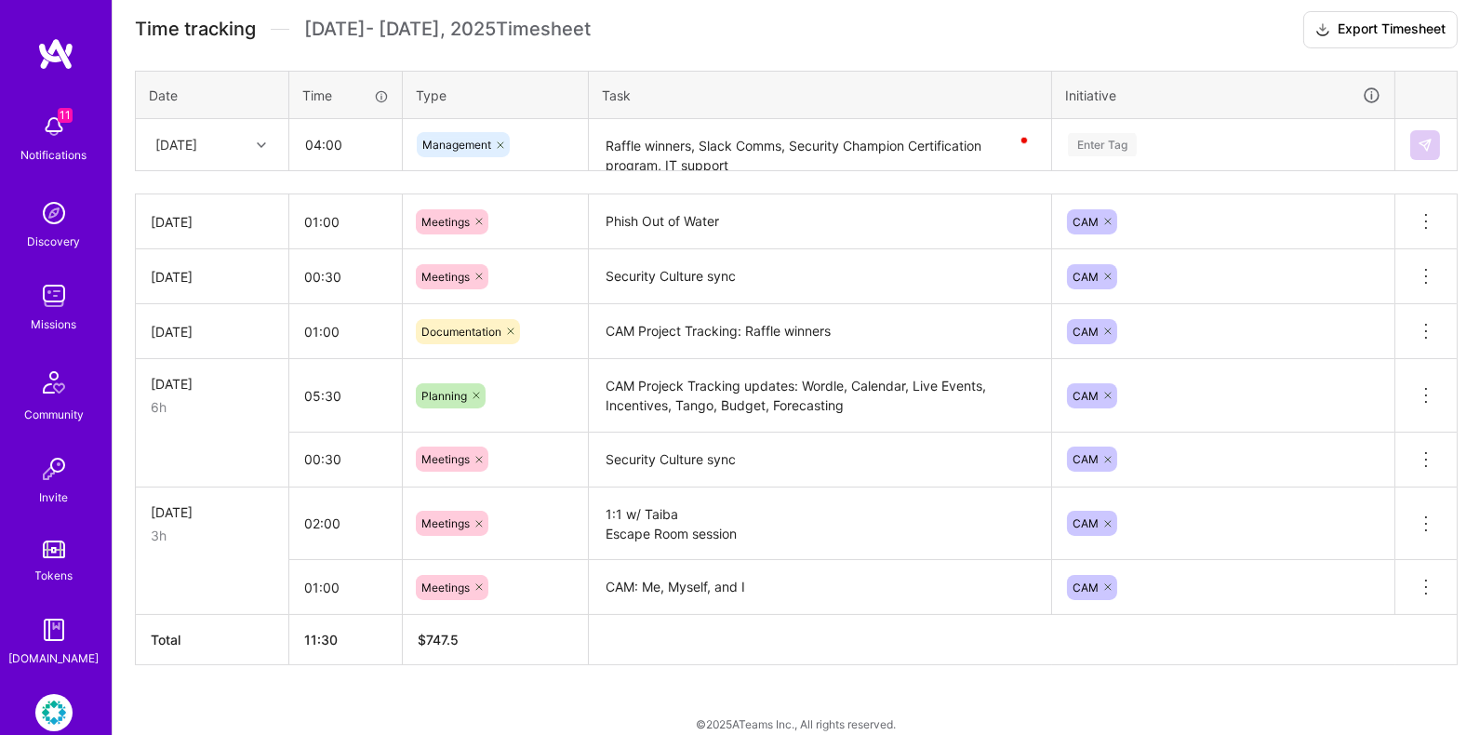
scroll to position [523, 0]
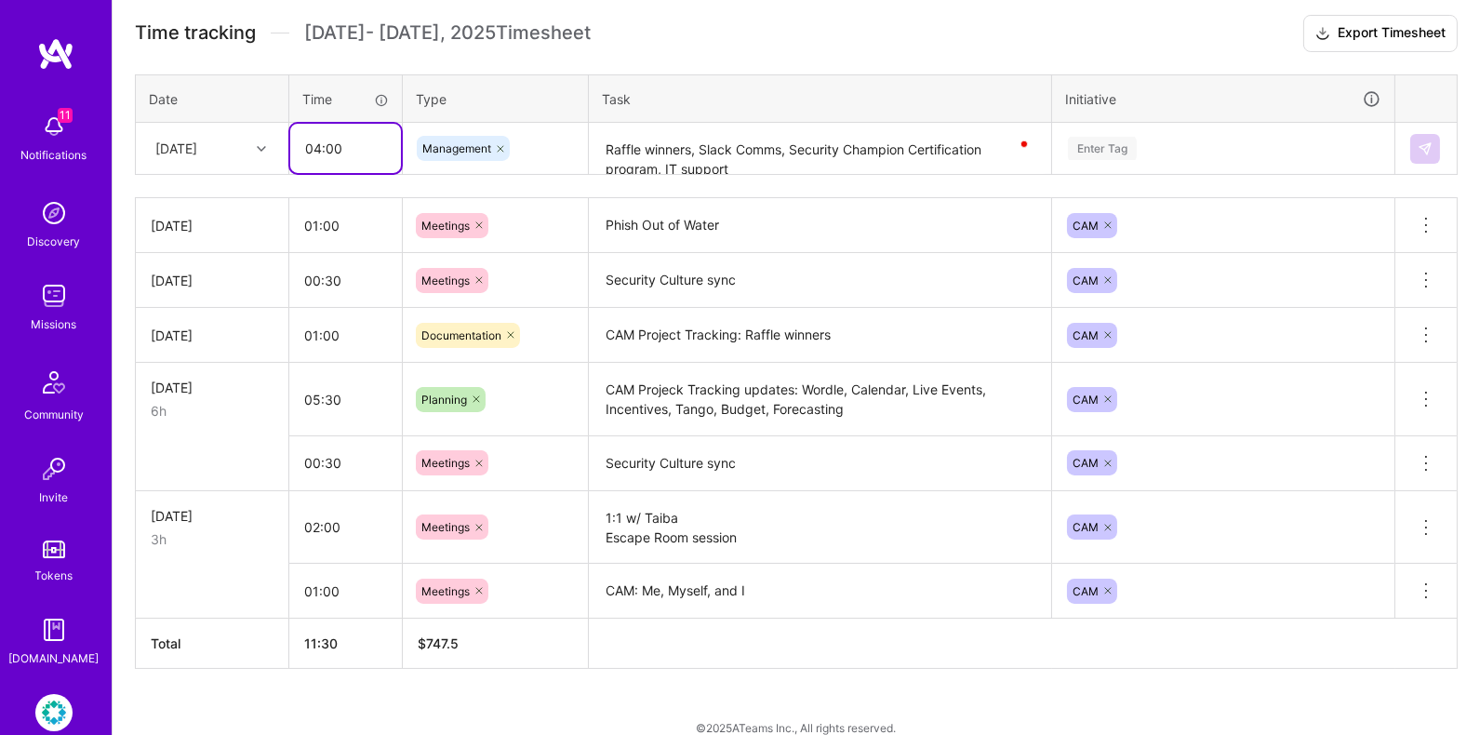
click at [312, 141] on input "04:00" at bounding box center [345, 148] width 111 height 49
click at [320, 142] on input "04:00" at bounding box center [345, 148] width 111 height 49
type input "05:00"
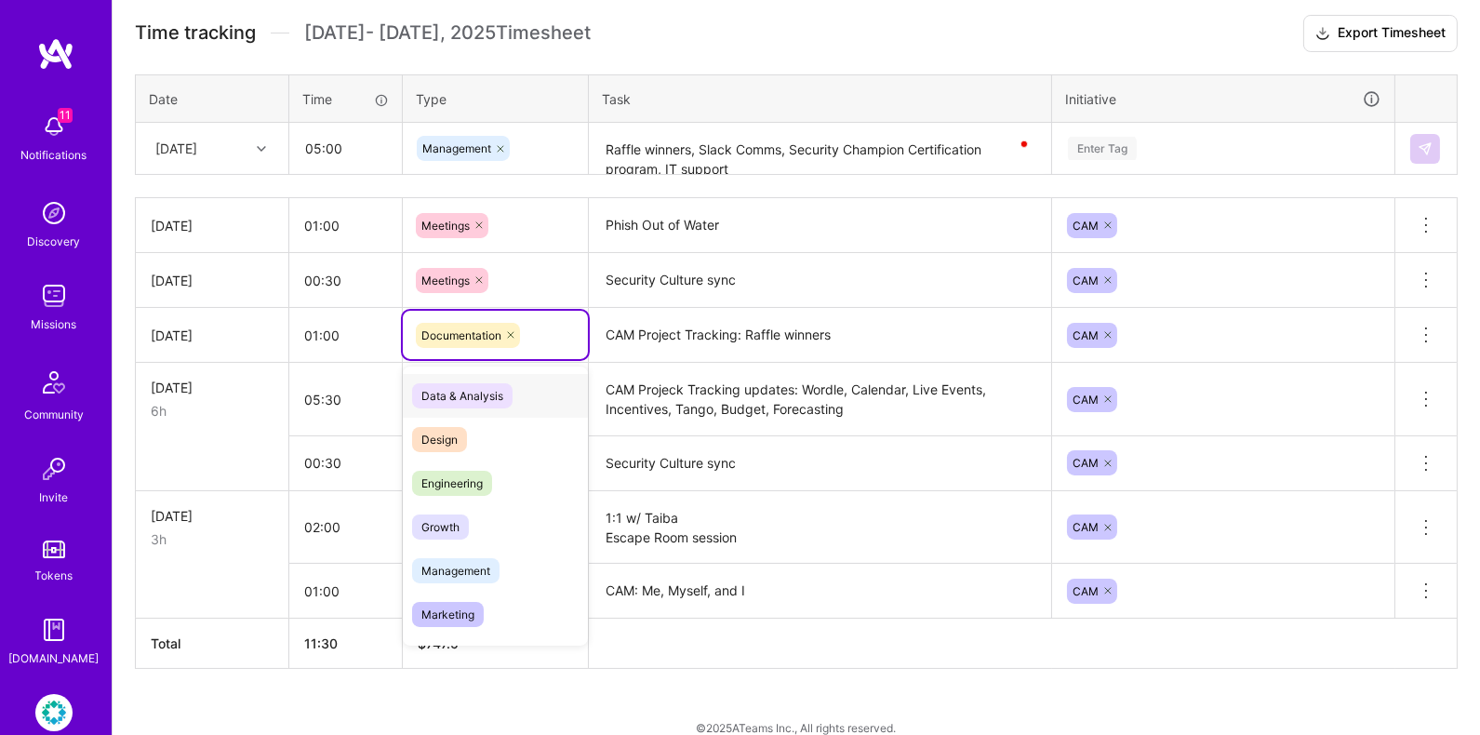
click at [578, 312] on div "Documentation" at bounding box center [495, 335] width 185 height 48
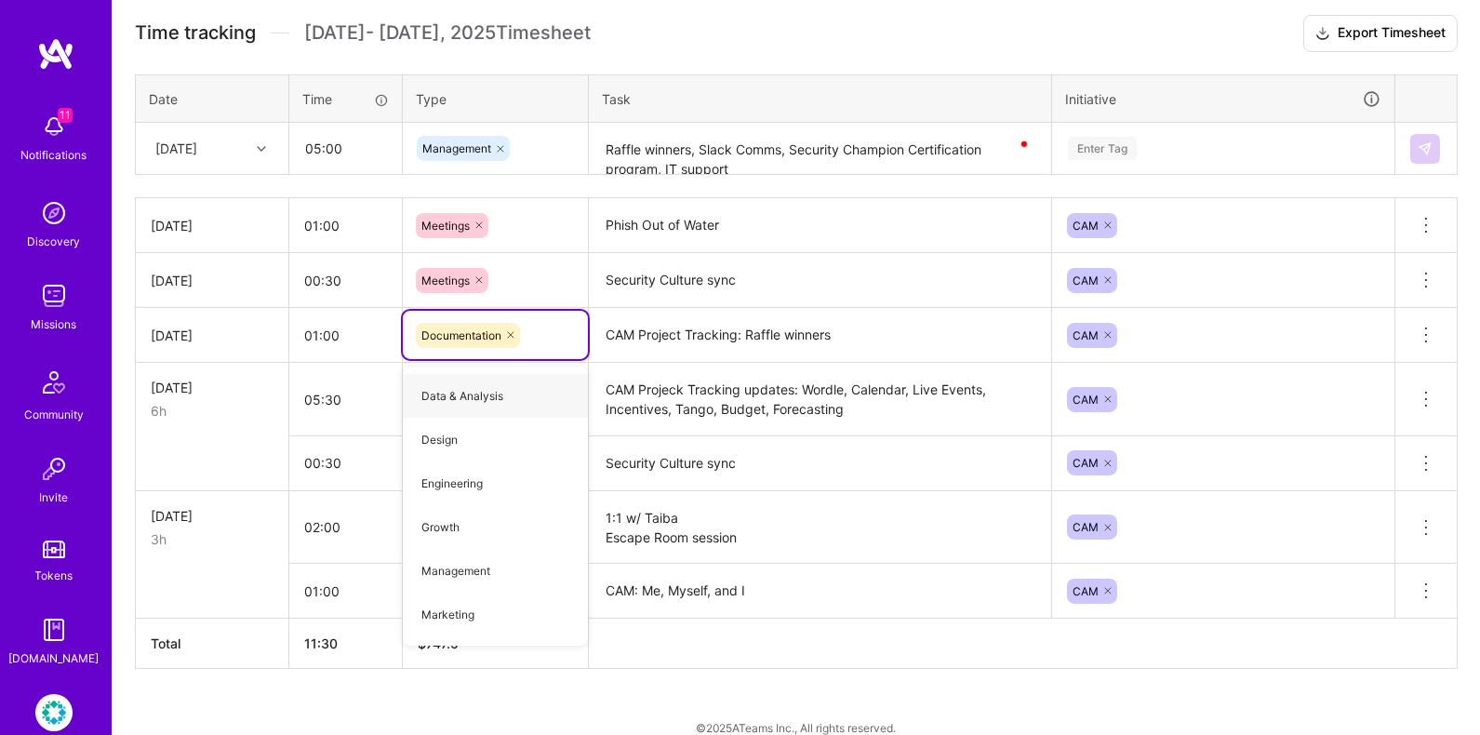
click at [1097, 55] on div "Time tracking [DATE] - [DATE] Timesheet Export Timesheet Date Time Type Task In…" at bounding box center [796, 342] width 1323 height 654
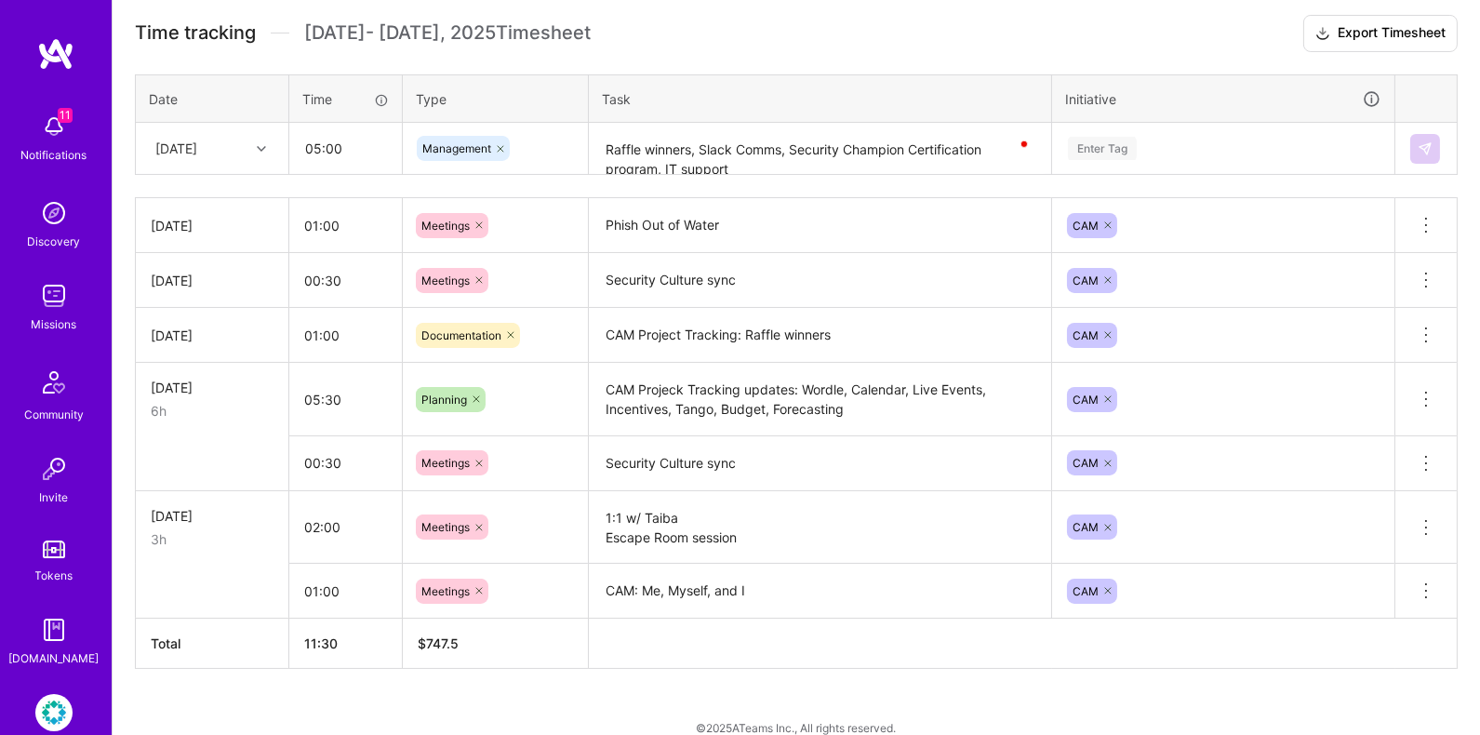
scroll to position [540, 0]
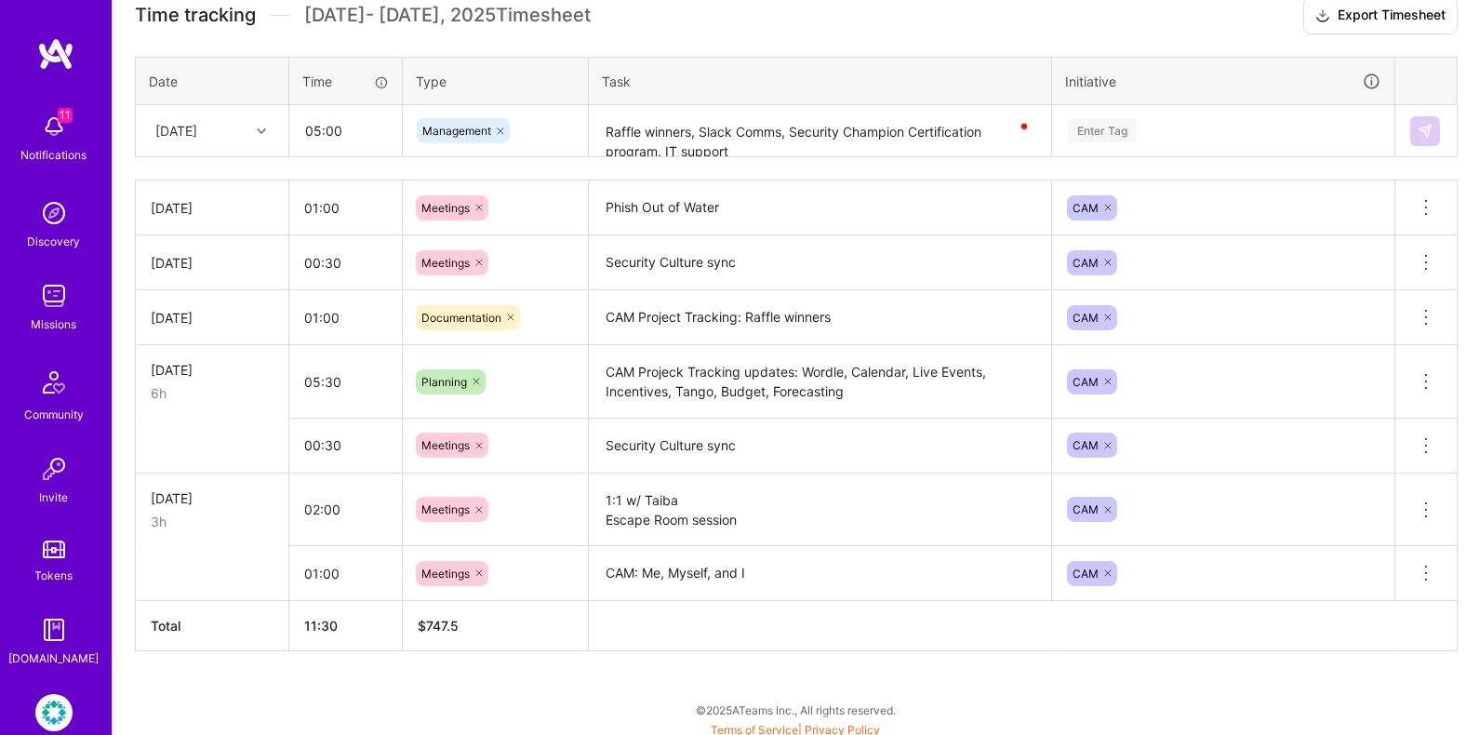
click at [900, 128] on textarea "Raffle winners, Slack Comms, Security Champion Certification program, IT support" at bounding box center [820, 131] width 459 height 49
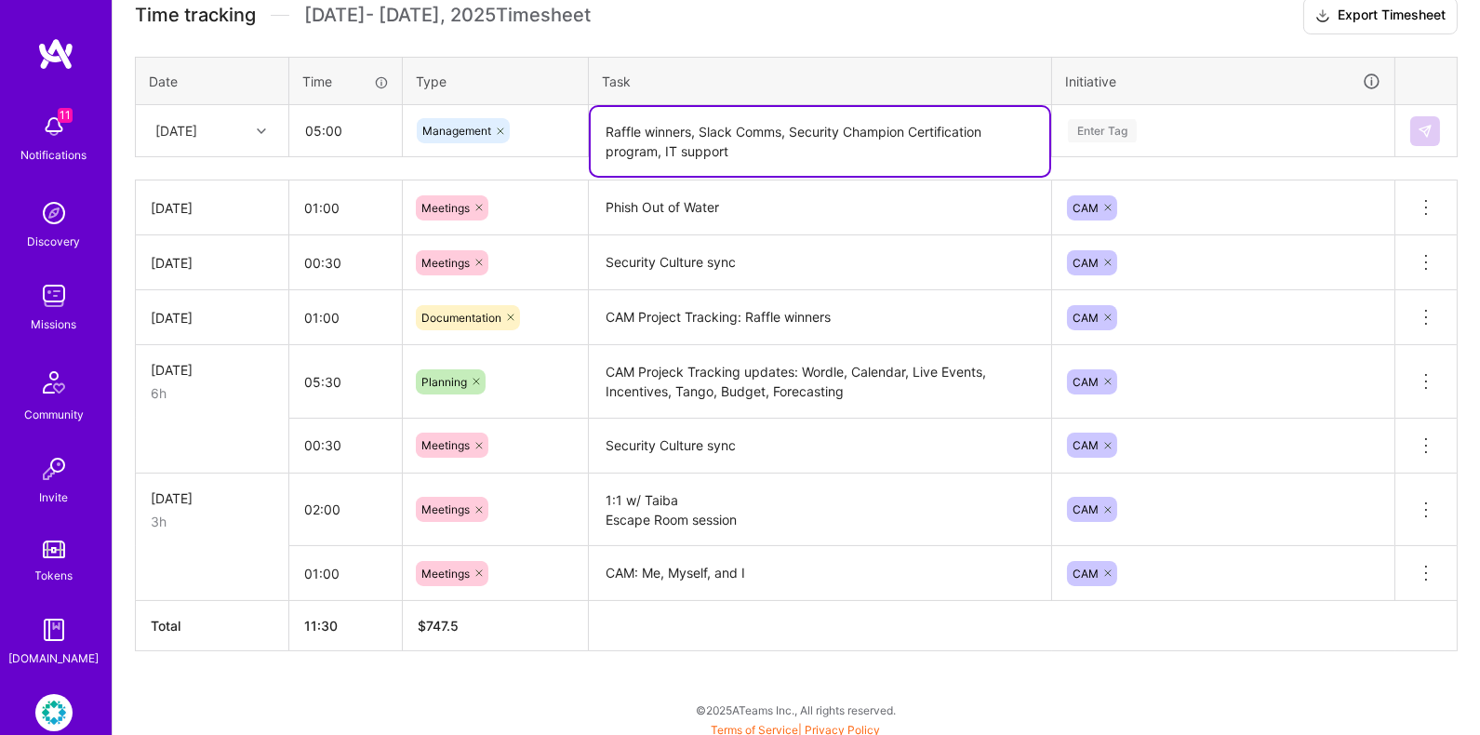
click at [900, 149] on textarea "Raffle winners, Slack Comms, Security Champion Certification program, IT support" at bounding box center [820, 141] width 459 height 69
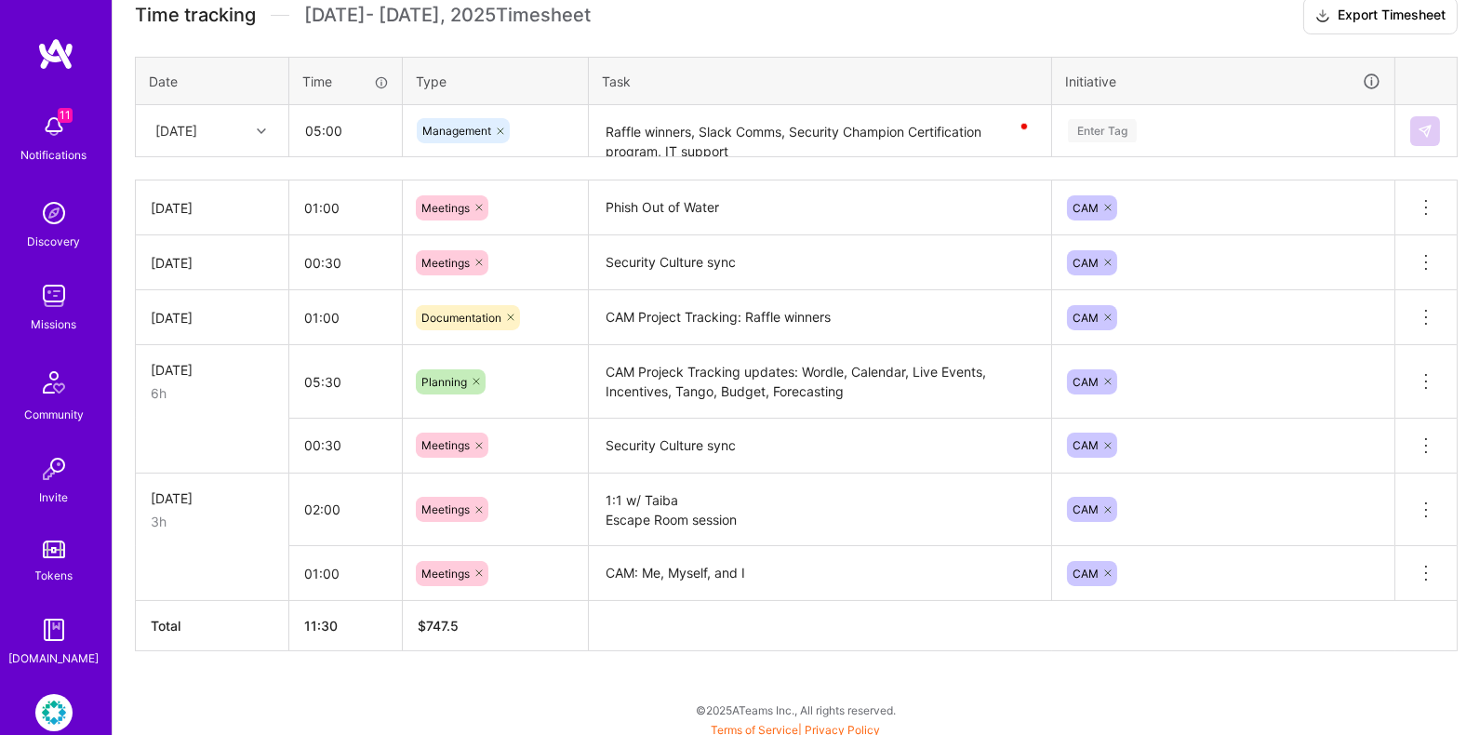
click at [1272, 166] on div "Time tracking [DATE] - [DATE] Timesheet Export Timesheet Date Time Type Task In…" at bounding box center [796, 324] width 1323 height 654
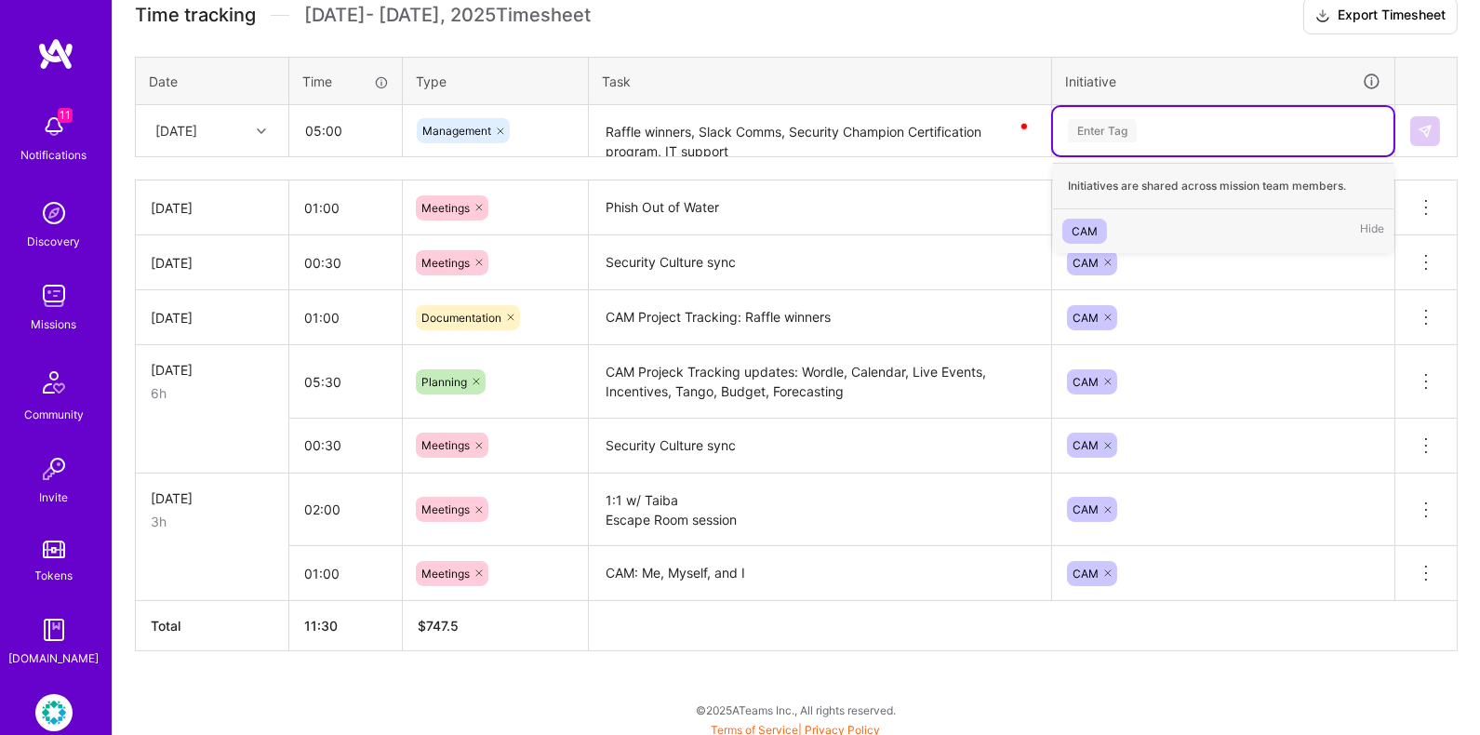
click at [1131, 129] on div "Enter Tag" at bounding box center [1102, 130] width 69 height 29
click at [1094, 225] on div "CAM" at bounding box center [1084, 231] width 26 height 20
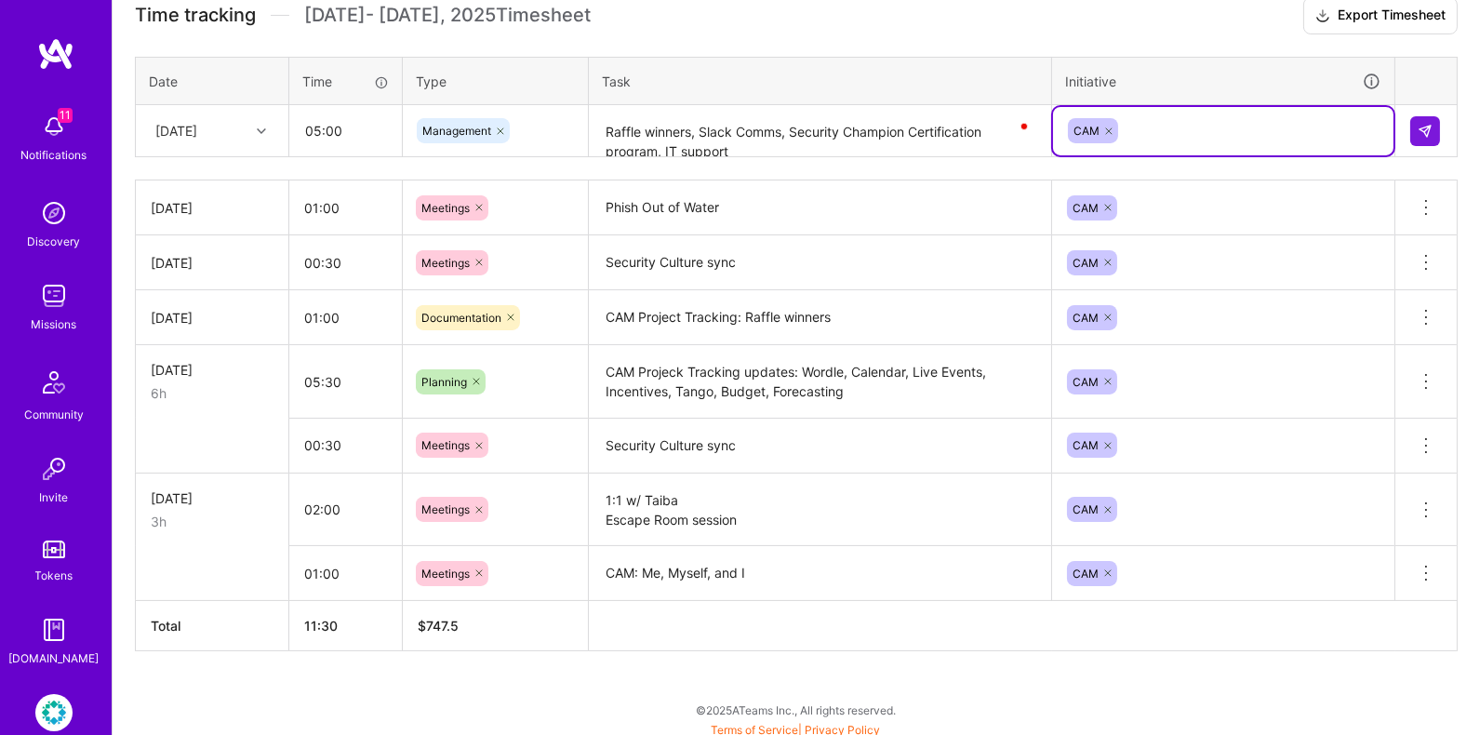
click at [824, 153] on div "Time tracking [DATE] - [DATE] Timesheet Export Timesheet Date Time Type Task In…" at bounding box center [796, 324] width 1323 height 654
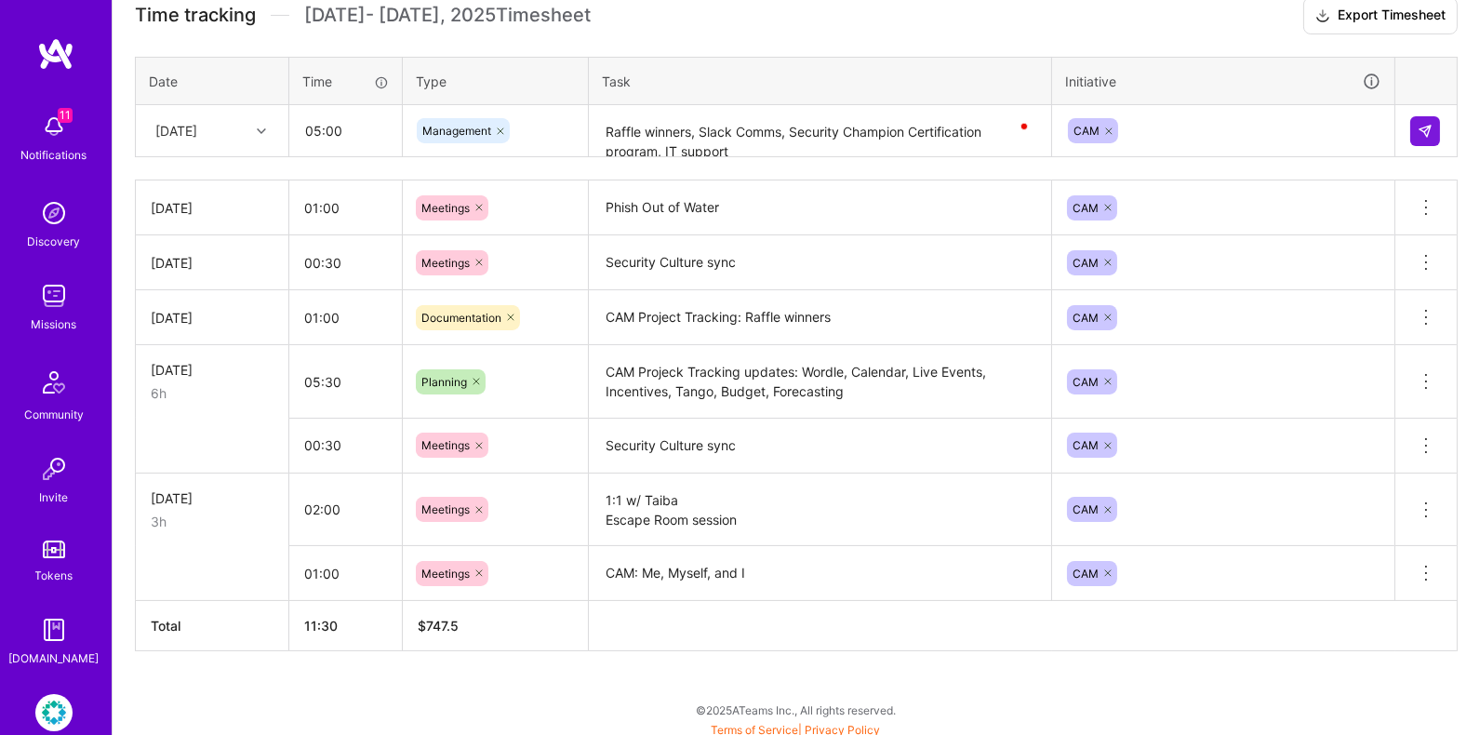
click at [824, 148] on textarea "Raffle winners, Slack Comms, Security Champion Certification program, IT support" at bounding box center [820, 131] width 459 height 49
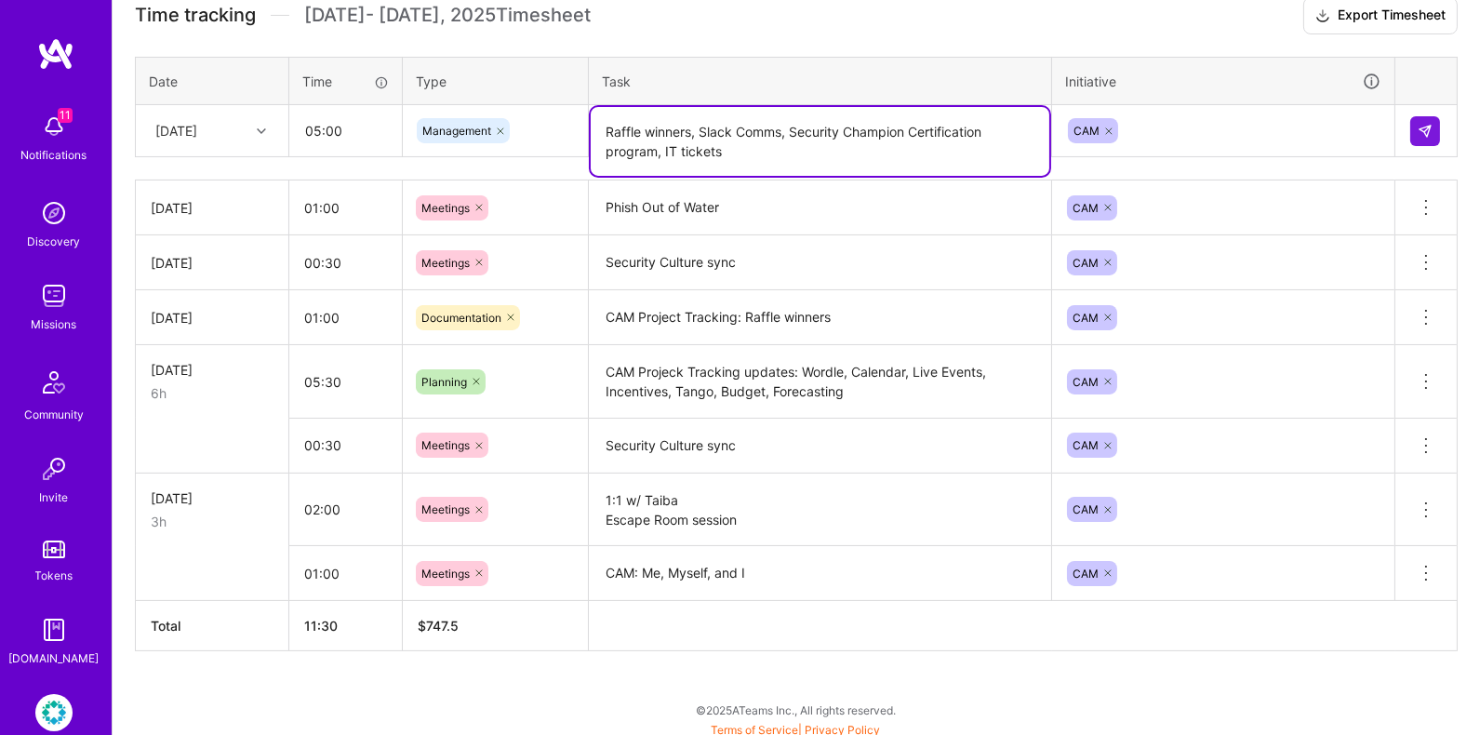
click at [784, 125] on textarea "Raffle winners, Slack Comms, Security Champion Certification program, IT tickets" at bounding box center [820, 141] width 459 height 69
click at [698, 125] on textarea "Raffle winners, Slack Comms, Security Champion Certification program, IT tickets" at bounding box center [820, 141] width 459 height 69
type textarea "Raffle winners, reports, Slack Comms, Security Champion Certification program, …"
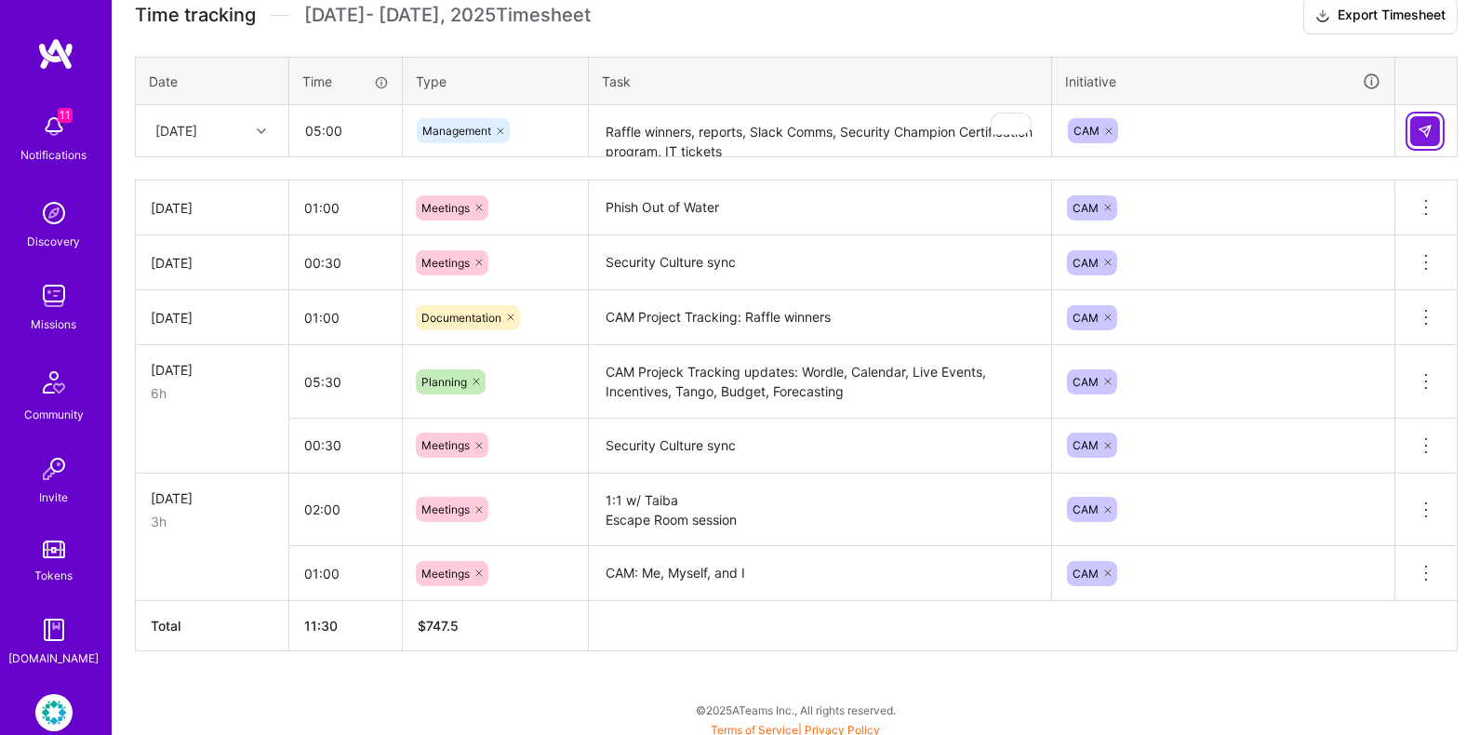
click at [1413, 122] on button at bounding box center [1425, 131] width 30 height 30
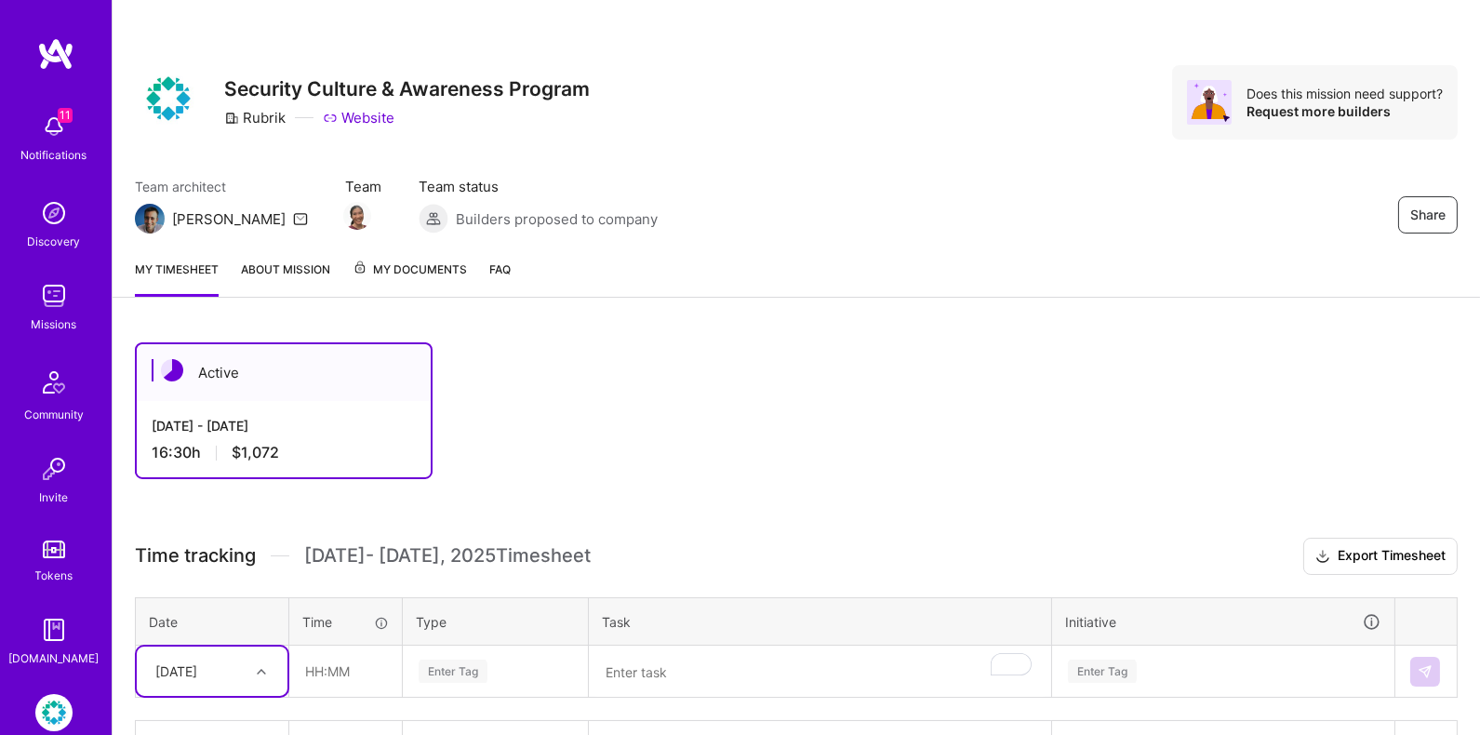
scroll to position [539, 0]
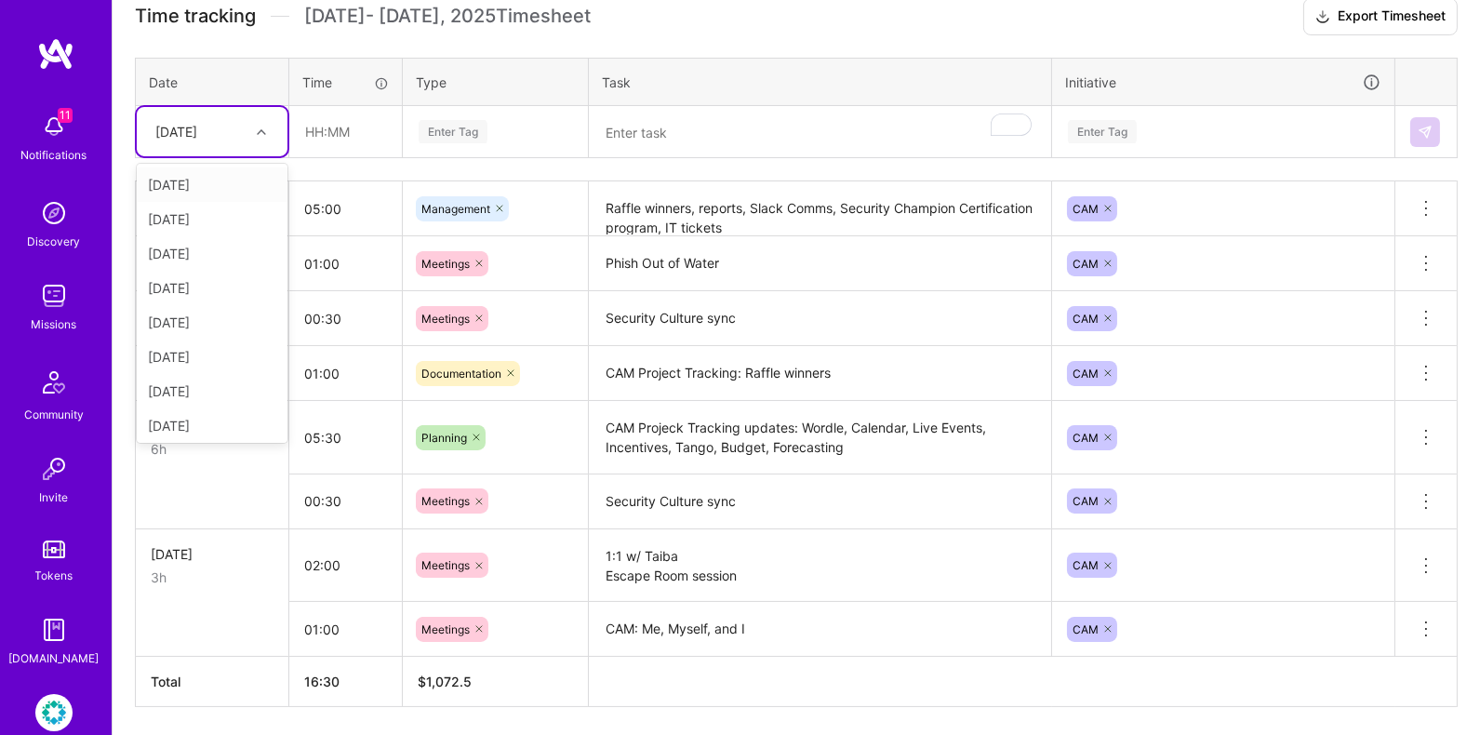
click at [253, 133] on div at bounding box center [263, 132] width 29 height 24
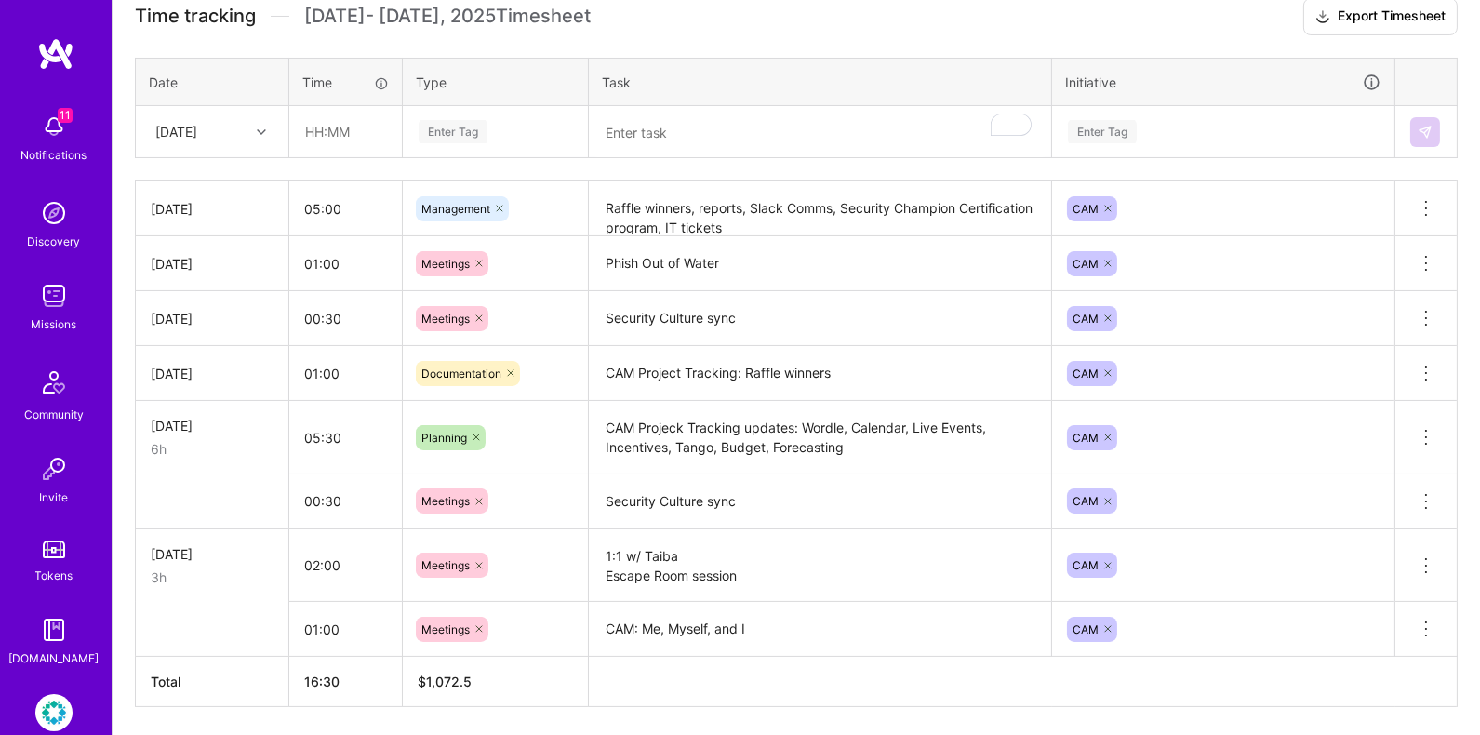
click at [704, 86] on th "Task" at bounding box center [820, 82] width 463 height 48
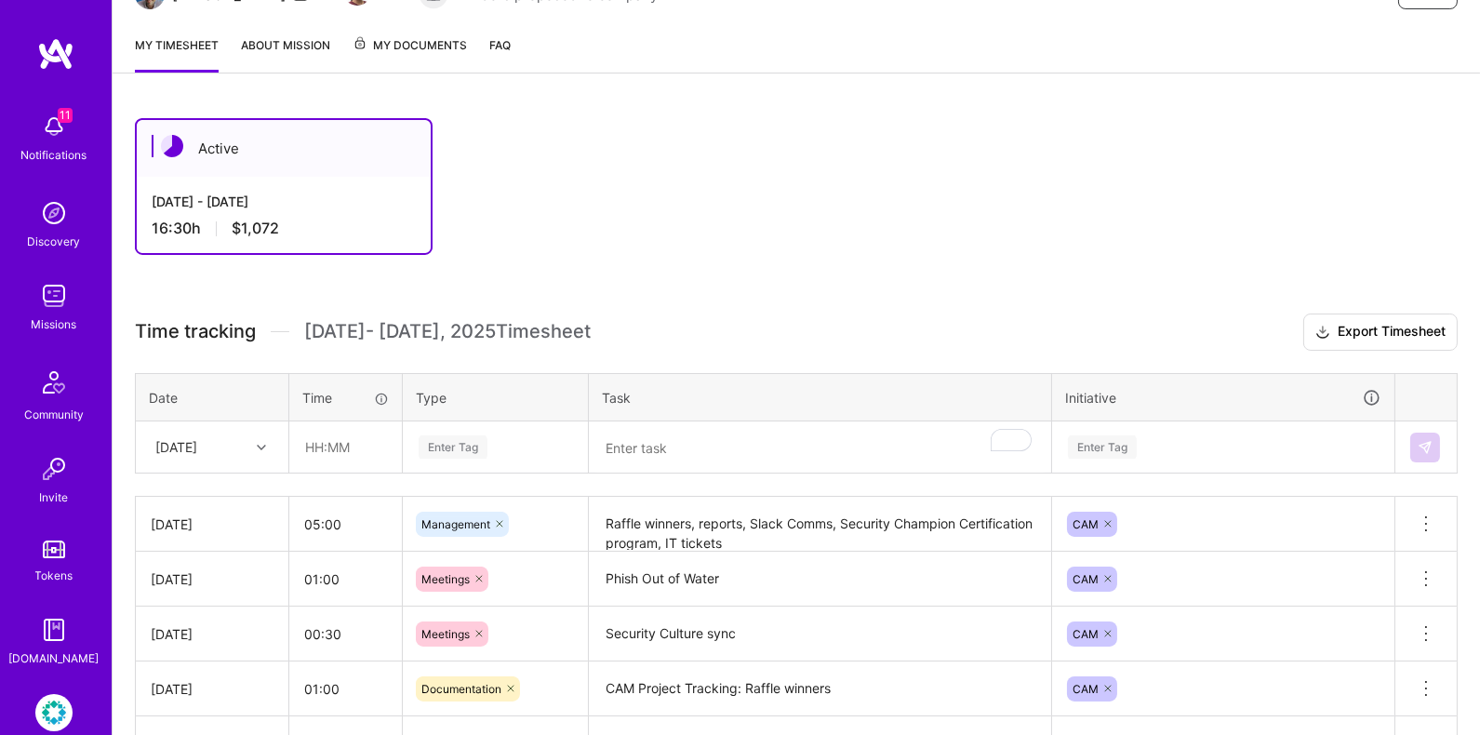
scroll to position [291, 0]
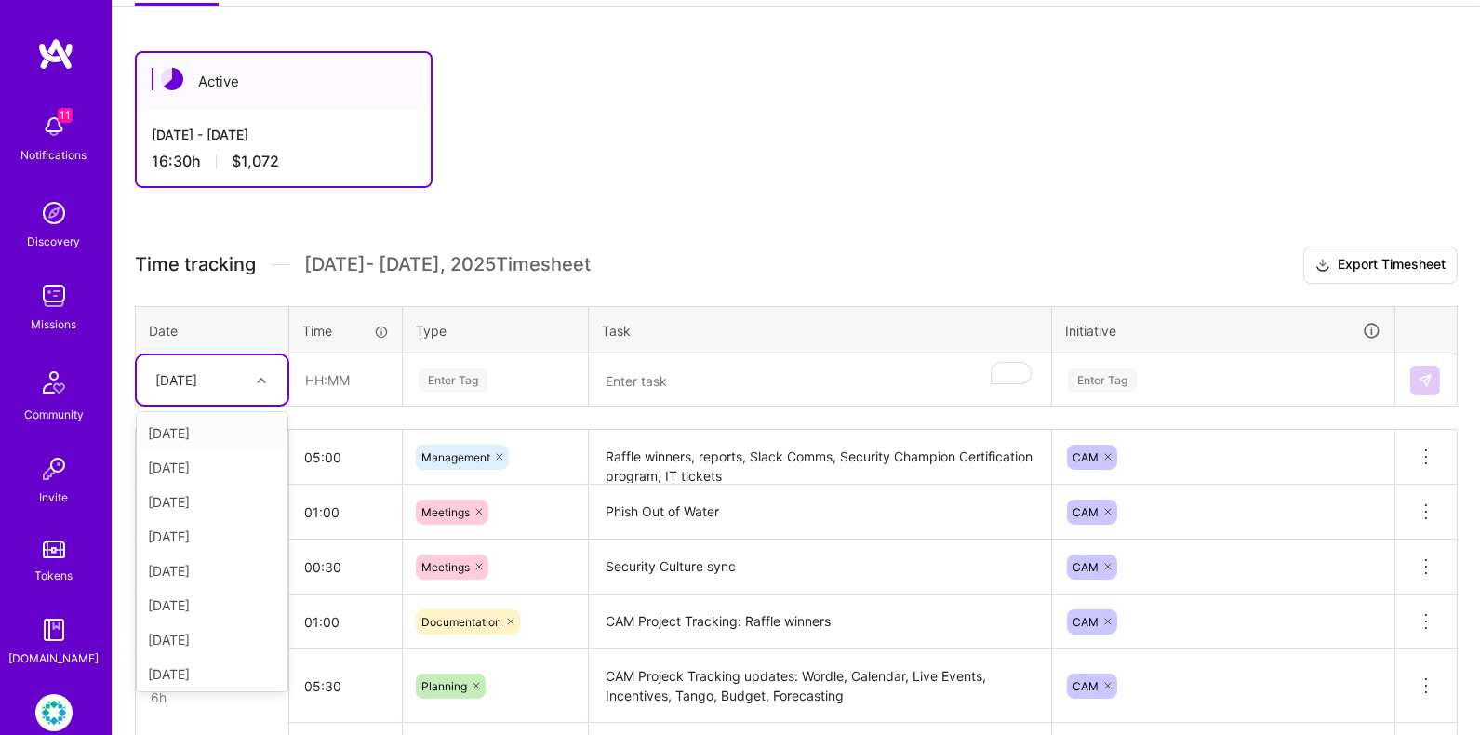
click at [219, 372] on div "[DATE]" at bounding box center [197, 380] width 103 height 31
click at [203, 671] on div "[DATE]" at bounding box center [212, 671] width 151 height 34
click at [313, 378] on input "text" at bounding box center [345, 379] width 111 height 49
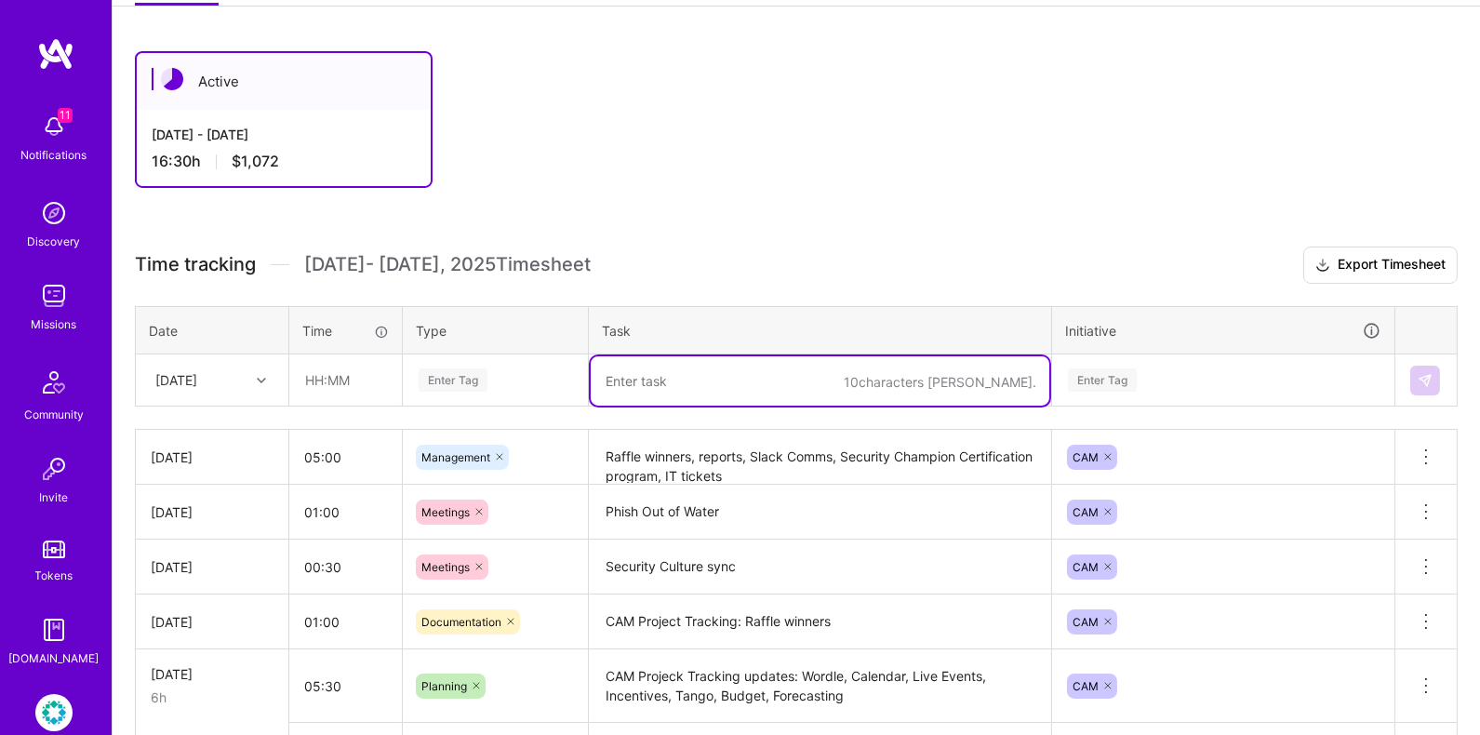
click at [667, 388] on textarea "To enrich screen reader interactions, please activate Accessibility in Grammarl…" at bounding box center [820, 380] width 459 height 49
type textarea "Cyber Escape Room"
click at [535, 377] on div "Enter Tag" at bounding box center [495, 379] width 157 height 23
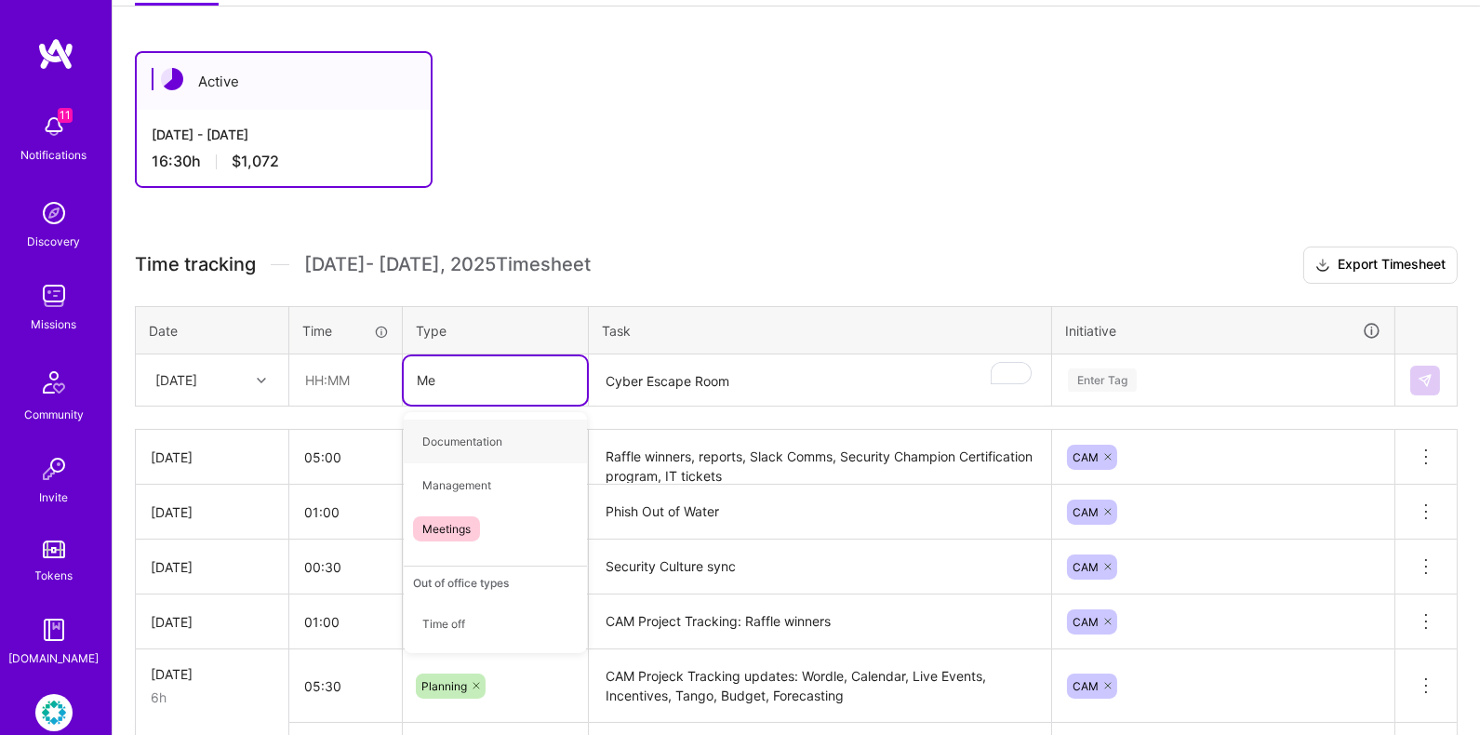
type input "Mee"
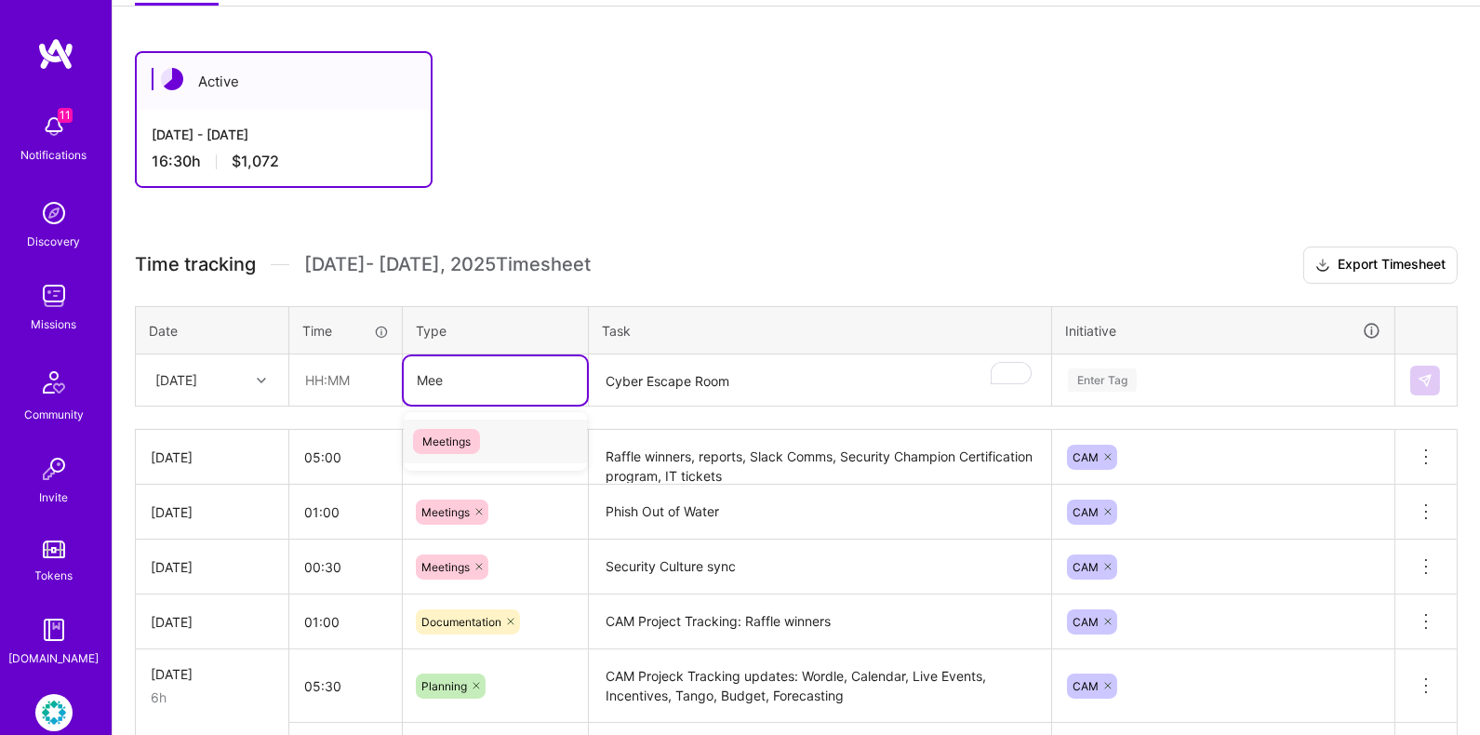
click at [538, 443] on div "Meetings" at bounding box center [495, 441] width 183 height 44
click at [337, 384] on input "text" at bounding box center [345, 379] width 111 height 49
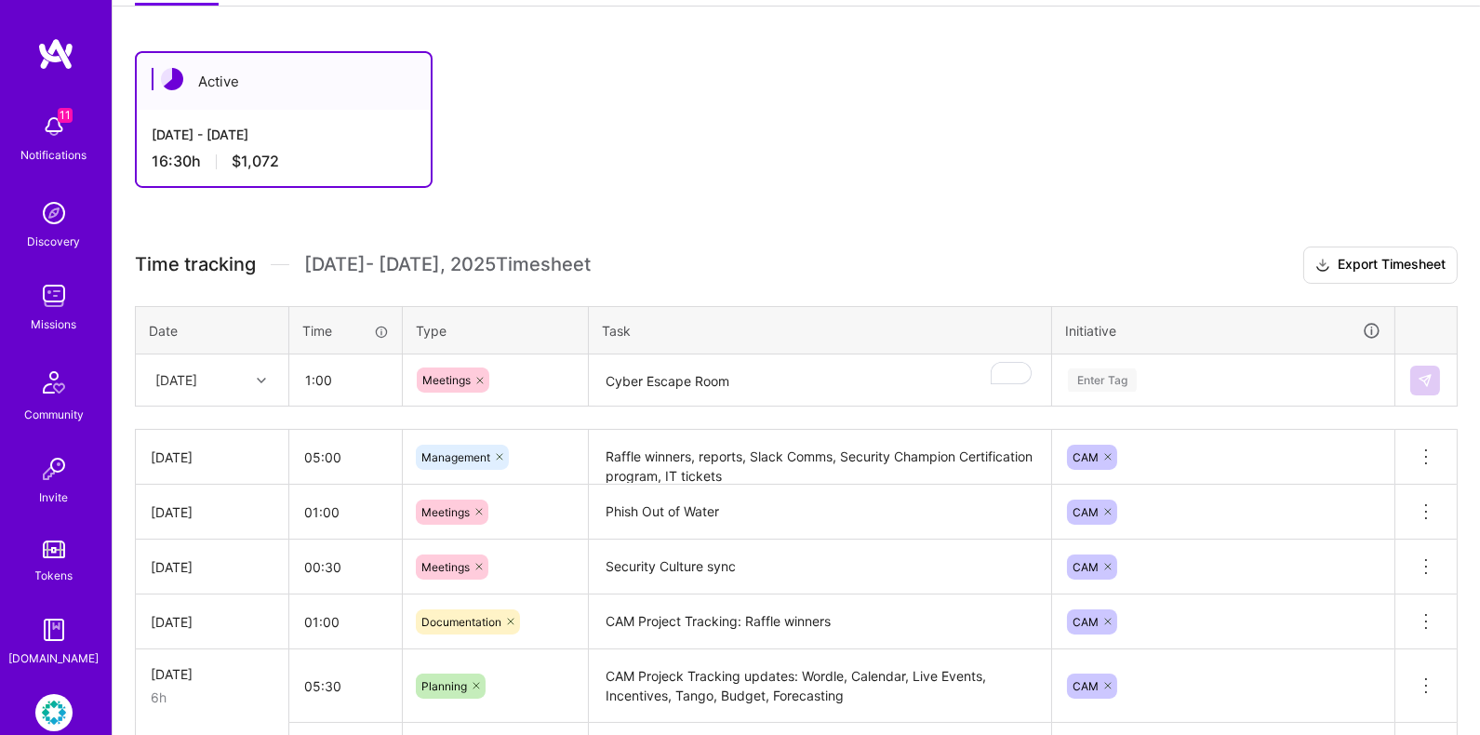
type input "01:00"
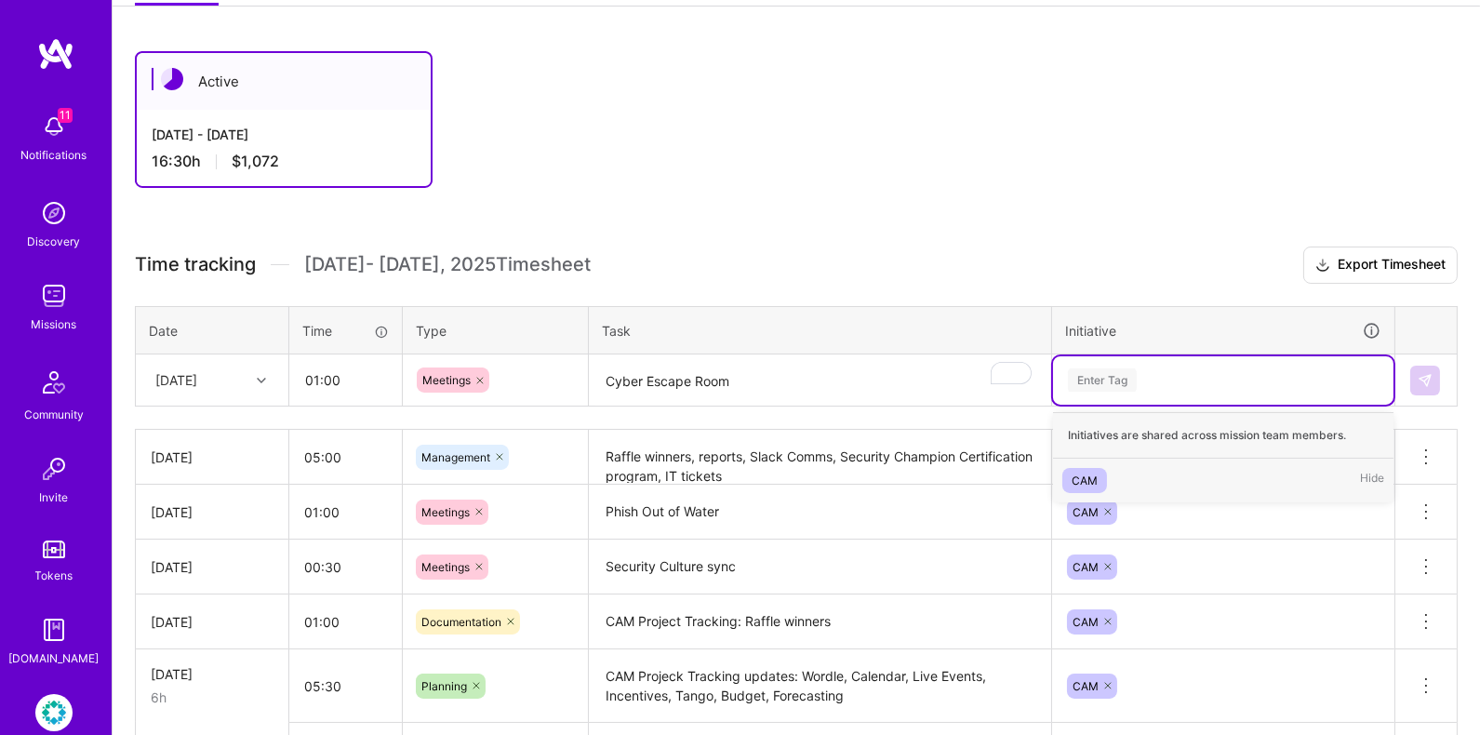
click at [1135, 381] on div "Enter Tag" at bounding box center [1102, 380] width 69 height 29
type input "CAM"
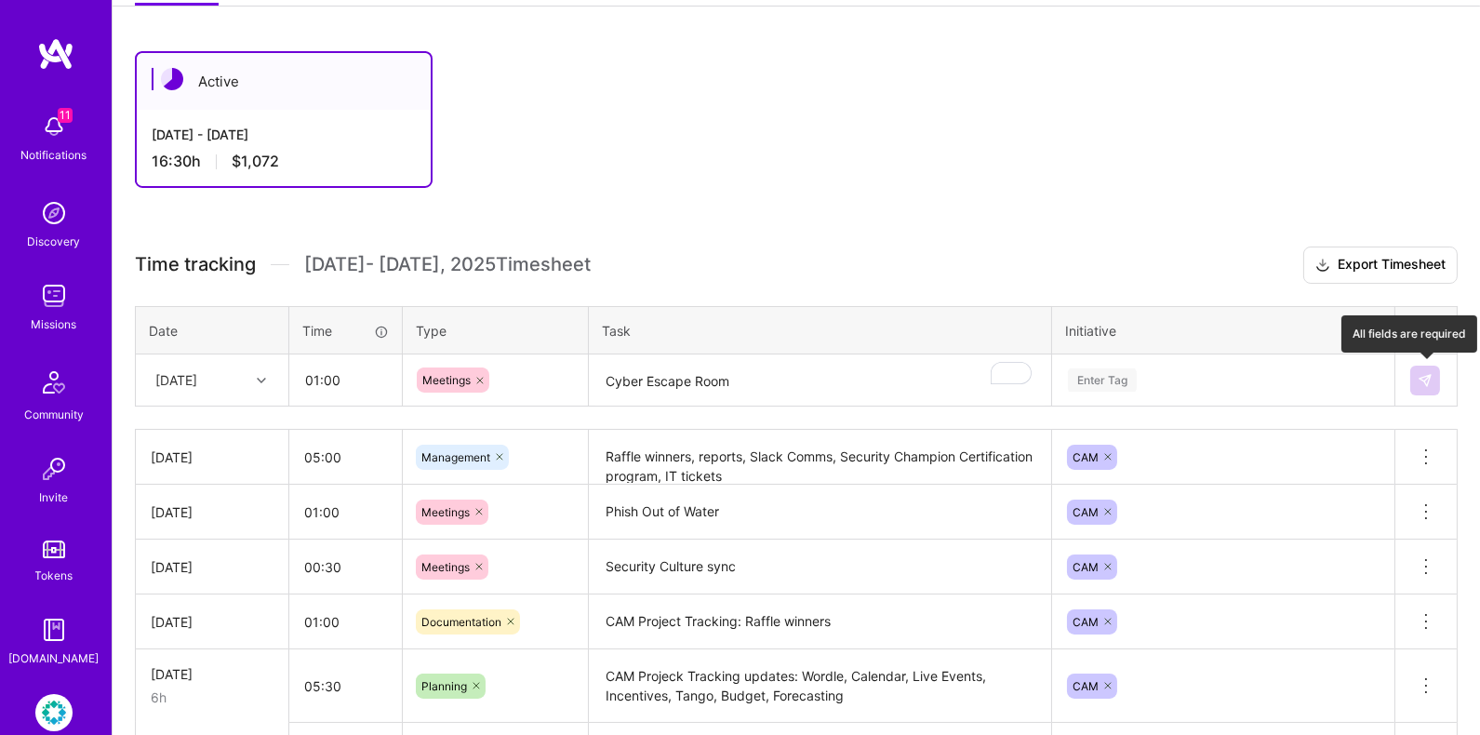
click at [1429, 376] on img at bounding box center [1424, 380] width 15 height 15
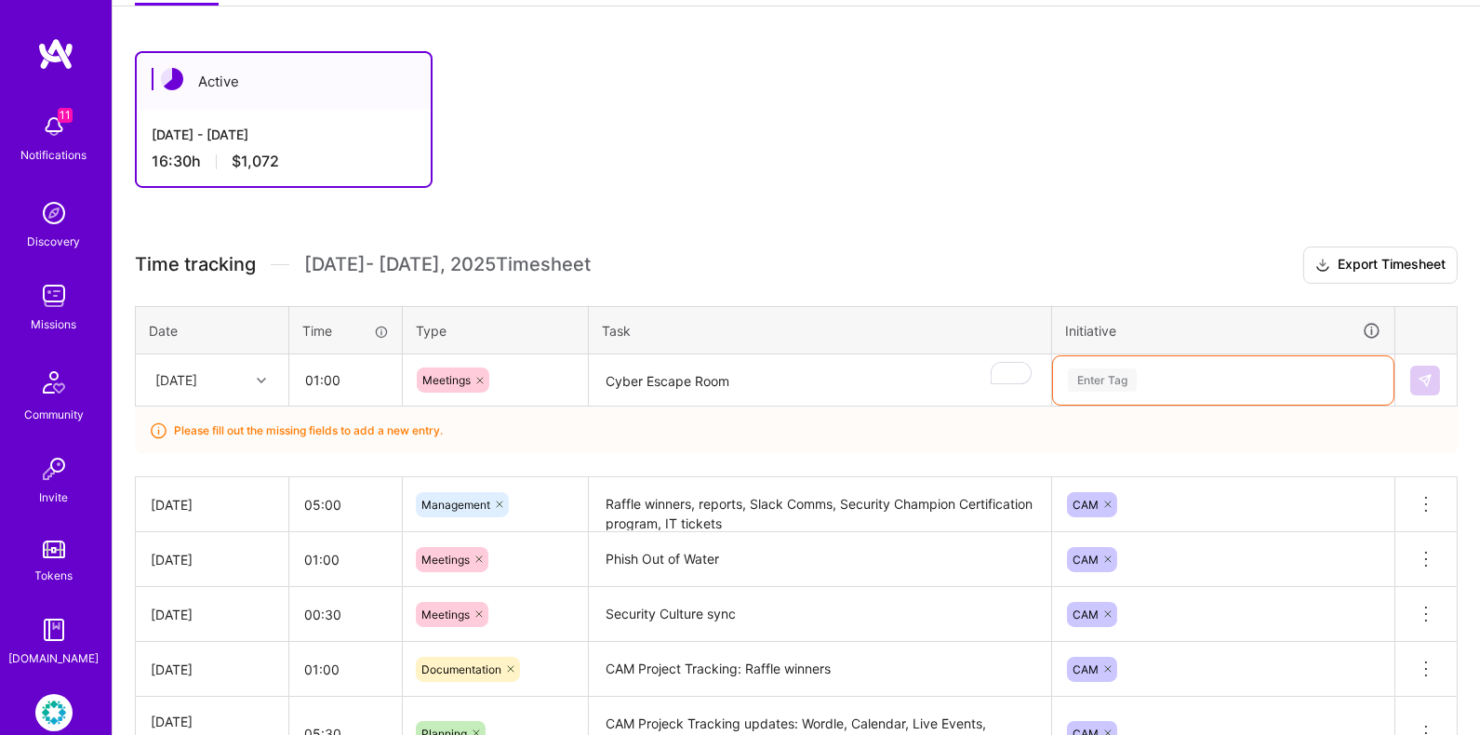
click at [1285, 368] on div "Enter Tag" at bounding box center [1223, 379] width 314 height 23
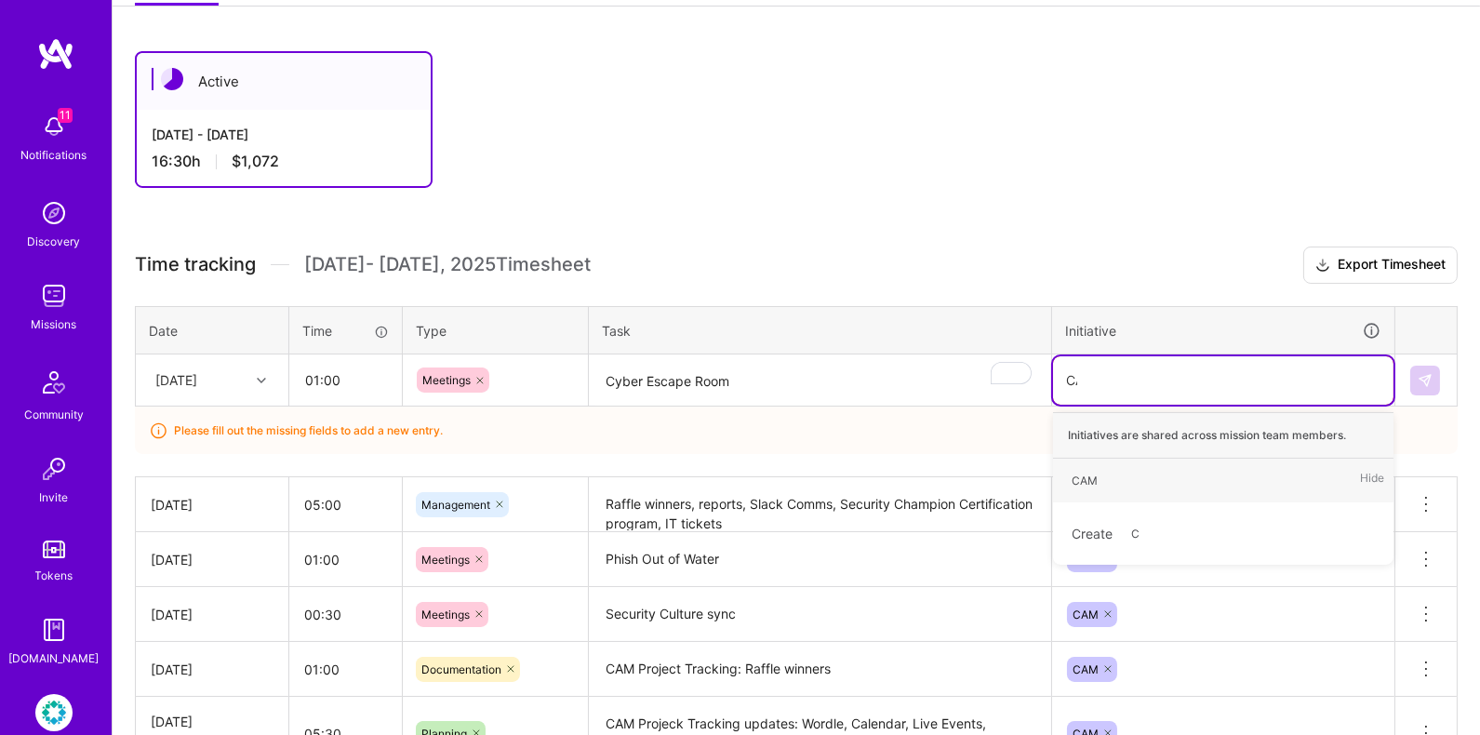
type input "CAM"
click at [1164, 472] on div "CAM Hide" at bounding box center [1223, 481] width 340 height 44
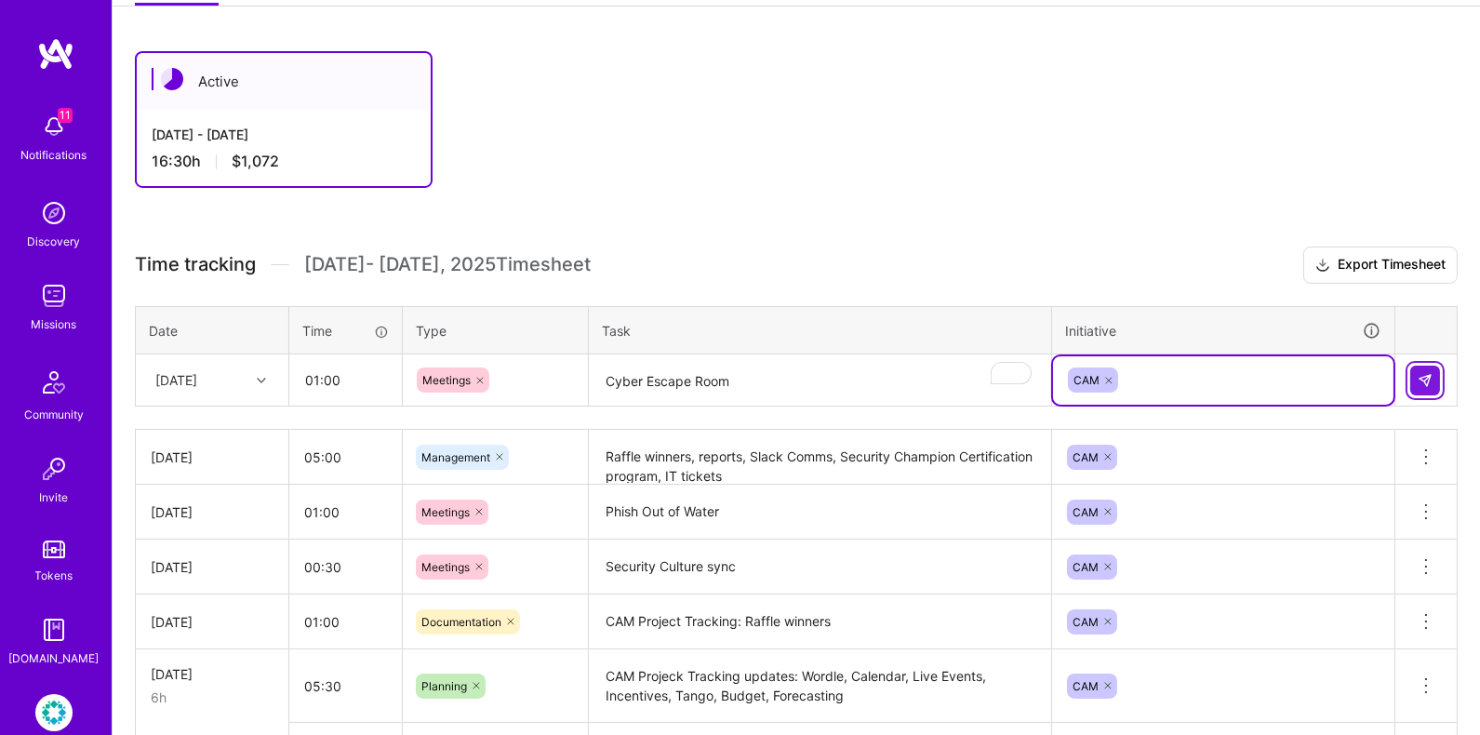
click at [1424, 381] on img at bounding box center [1424, 380] width 15 height 15
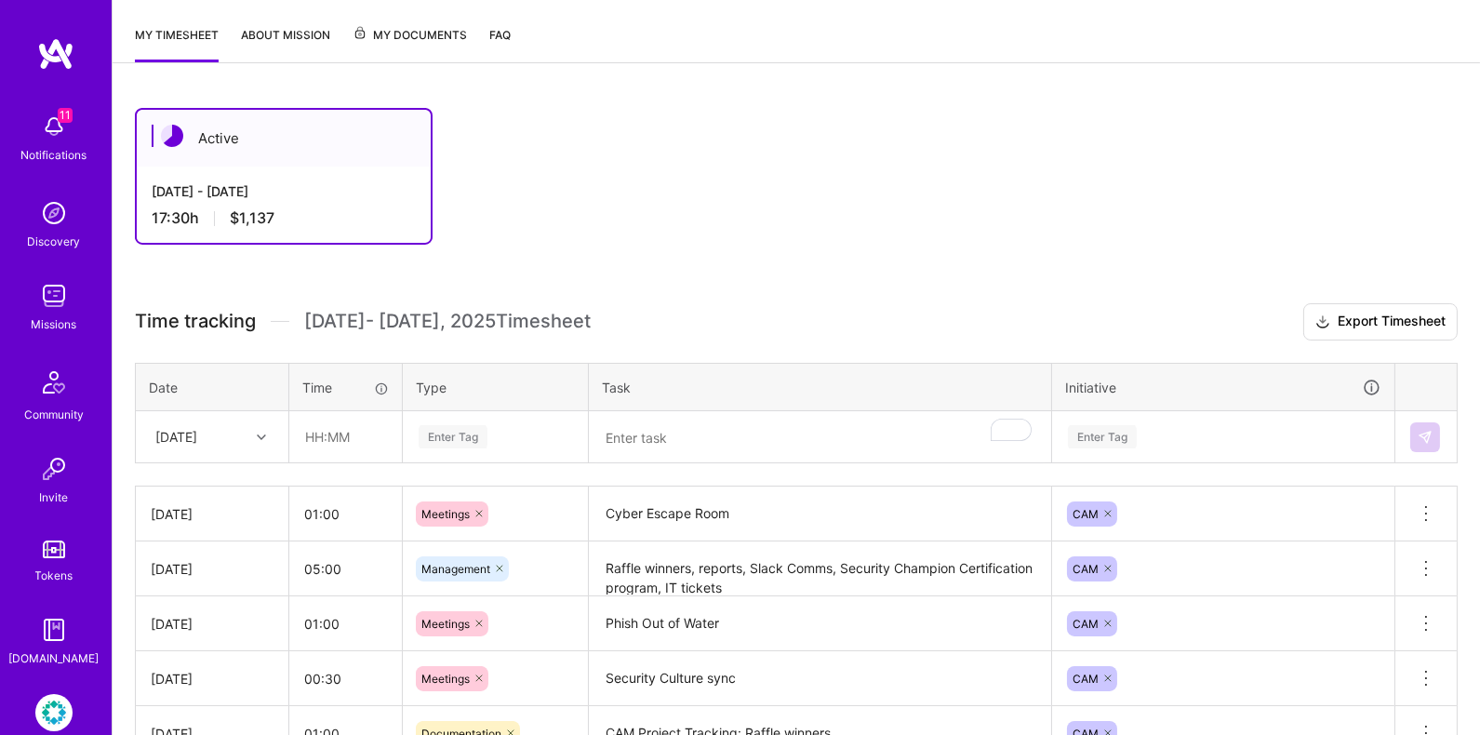
scroll to position [229, 0]
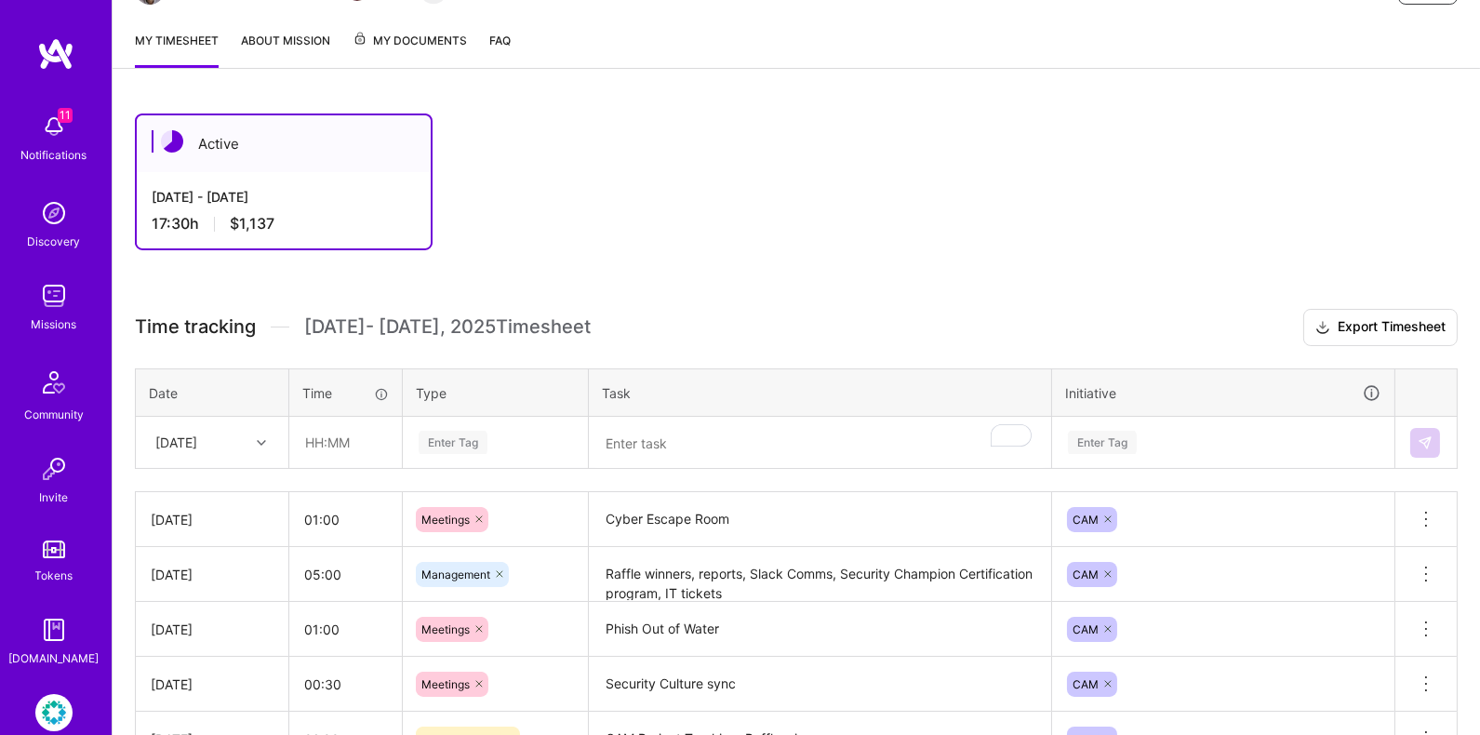
click at [639, 453] on textarea "To enrich screen reader interactions, please activate Accessibility in Grammarl…" at bounding box center [820, 443] width 459 height 49
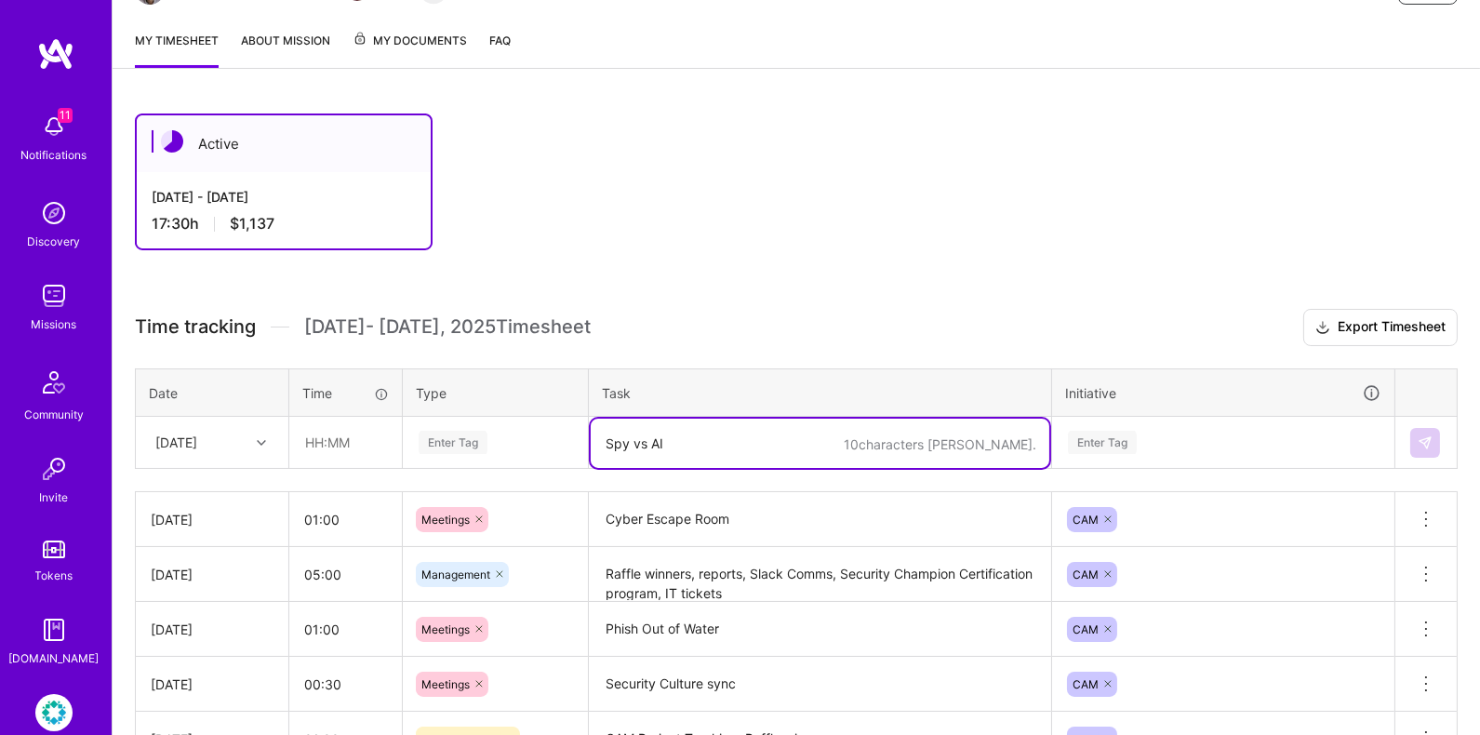
type textarea "Spy vs AI"
click at [520, 431] on div "Enter Tag" at bounding box center [495, 442] width 157 height 23
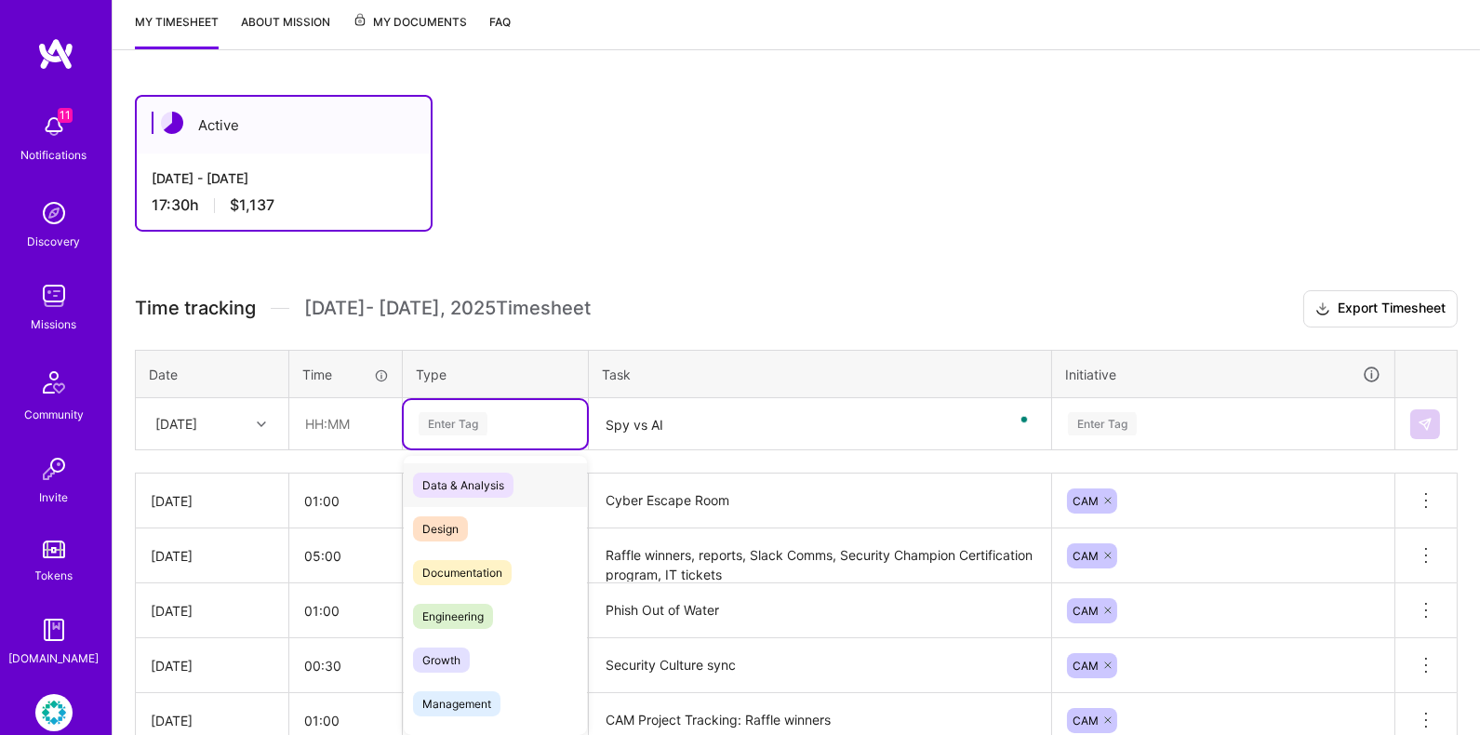
scroll to position [250, 0]
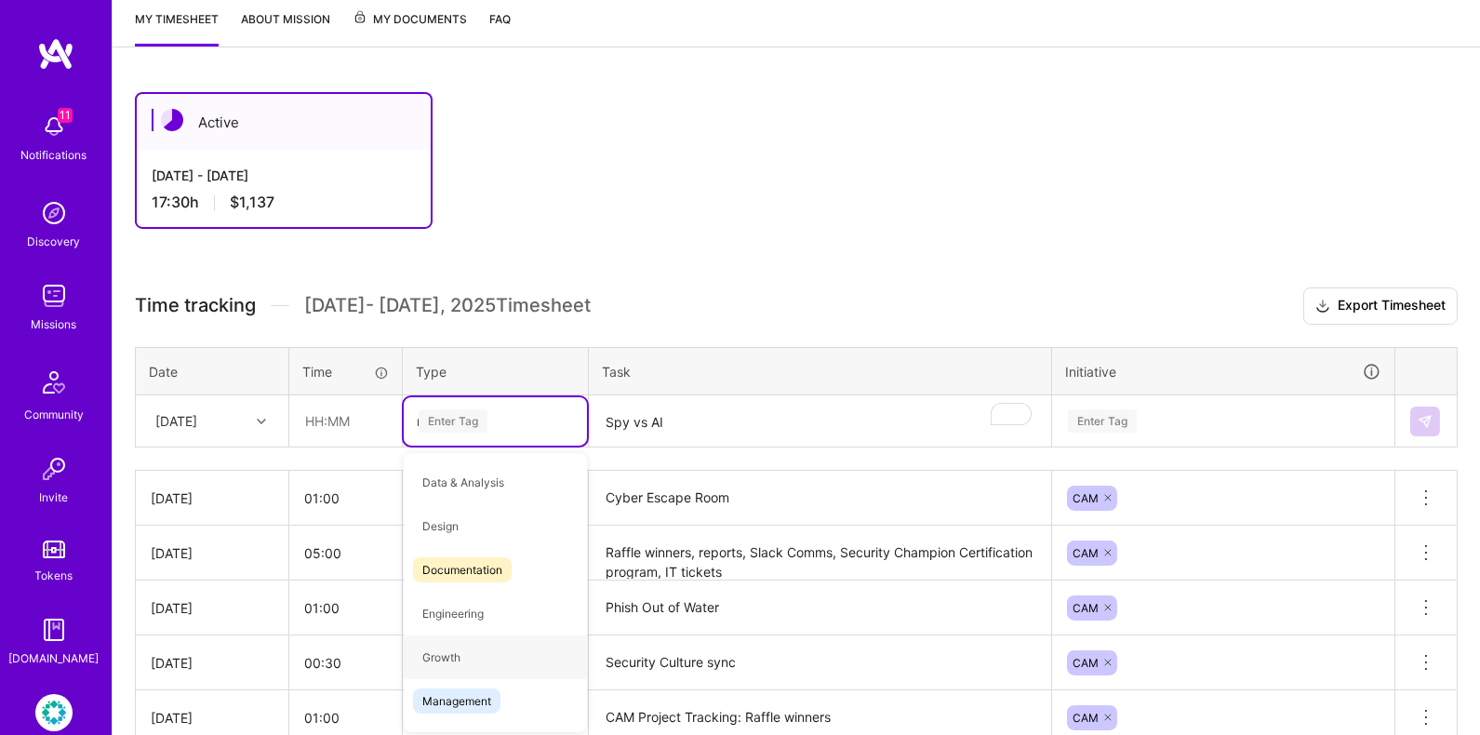
type input "me"
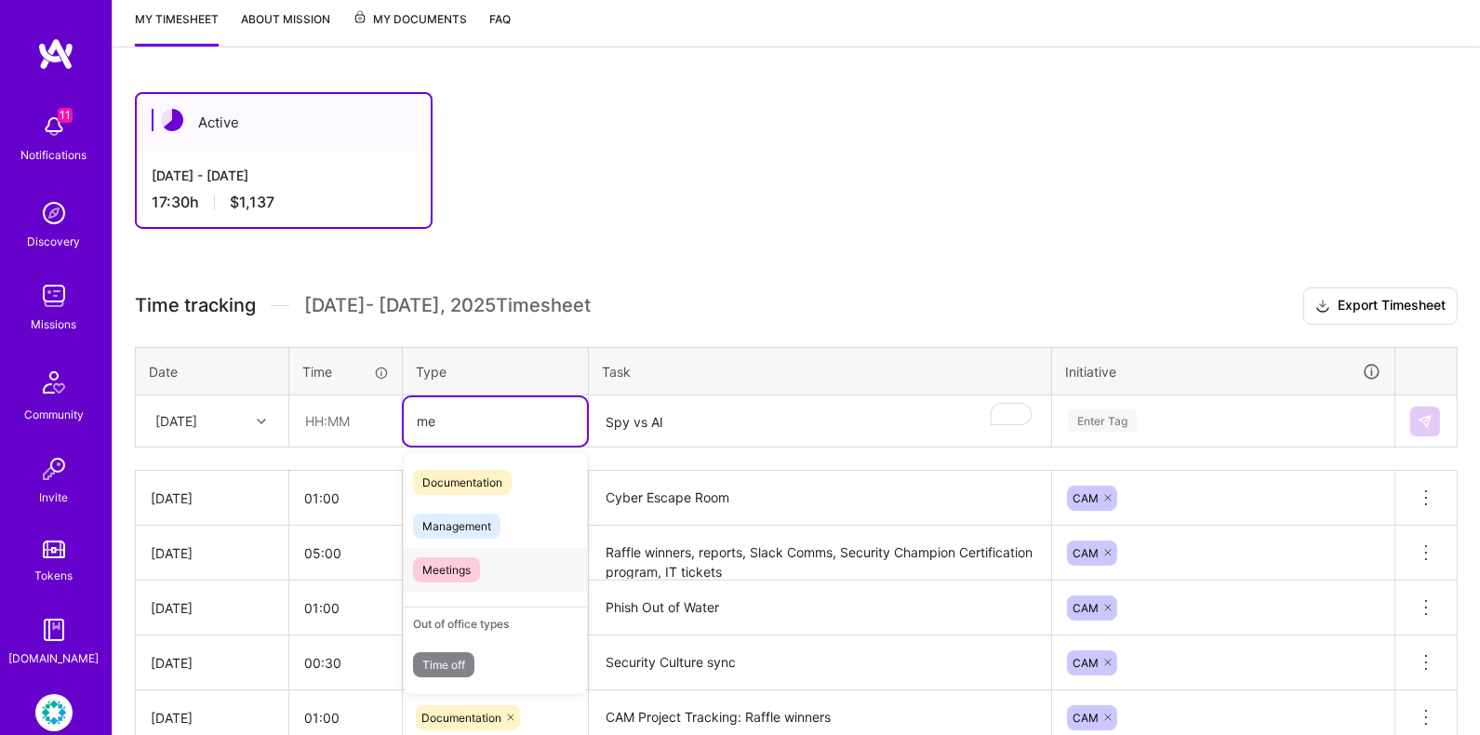
click at [536, 557] on div "Meetings" at bounding box center [495, 570] width 183 height 44
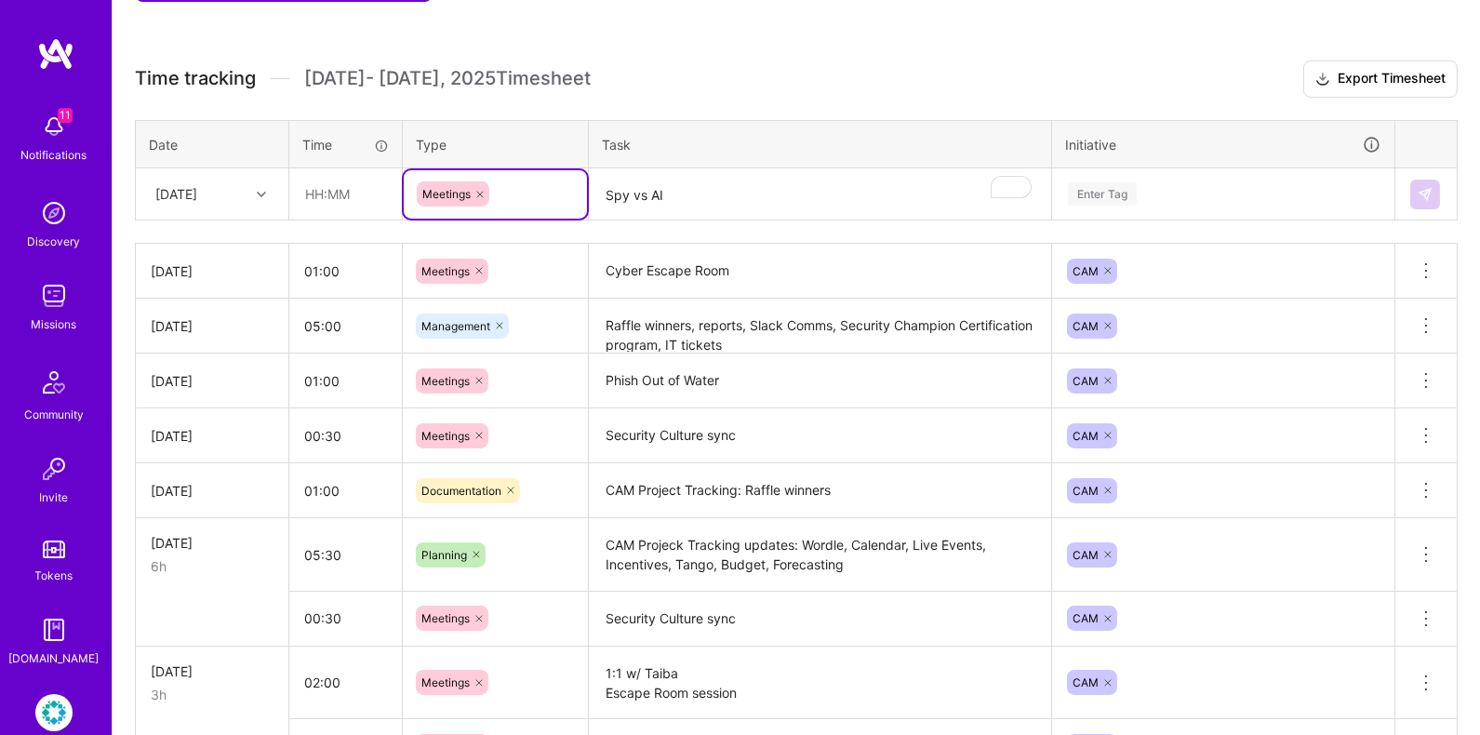
scroll to position [480, 0]
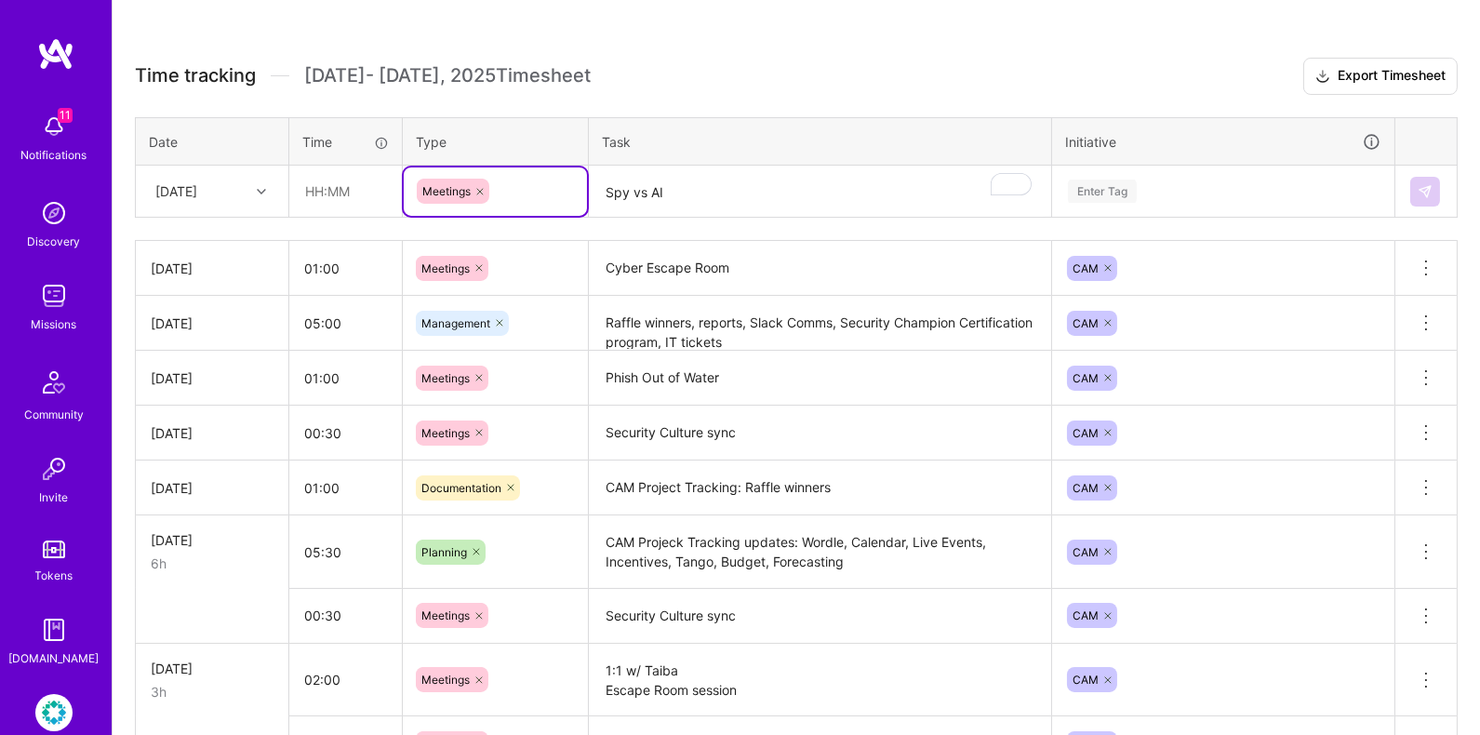
click at [346, 154] on th "Time" at bounding box center [345, 141] width 113 height 48
click at [346, 166] on input "text" at bounding box center [345, 190] width 111 height 49
type input "01:00"
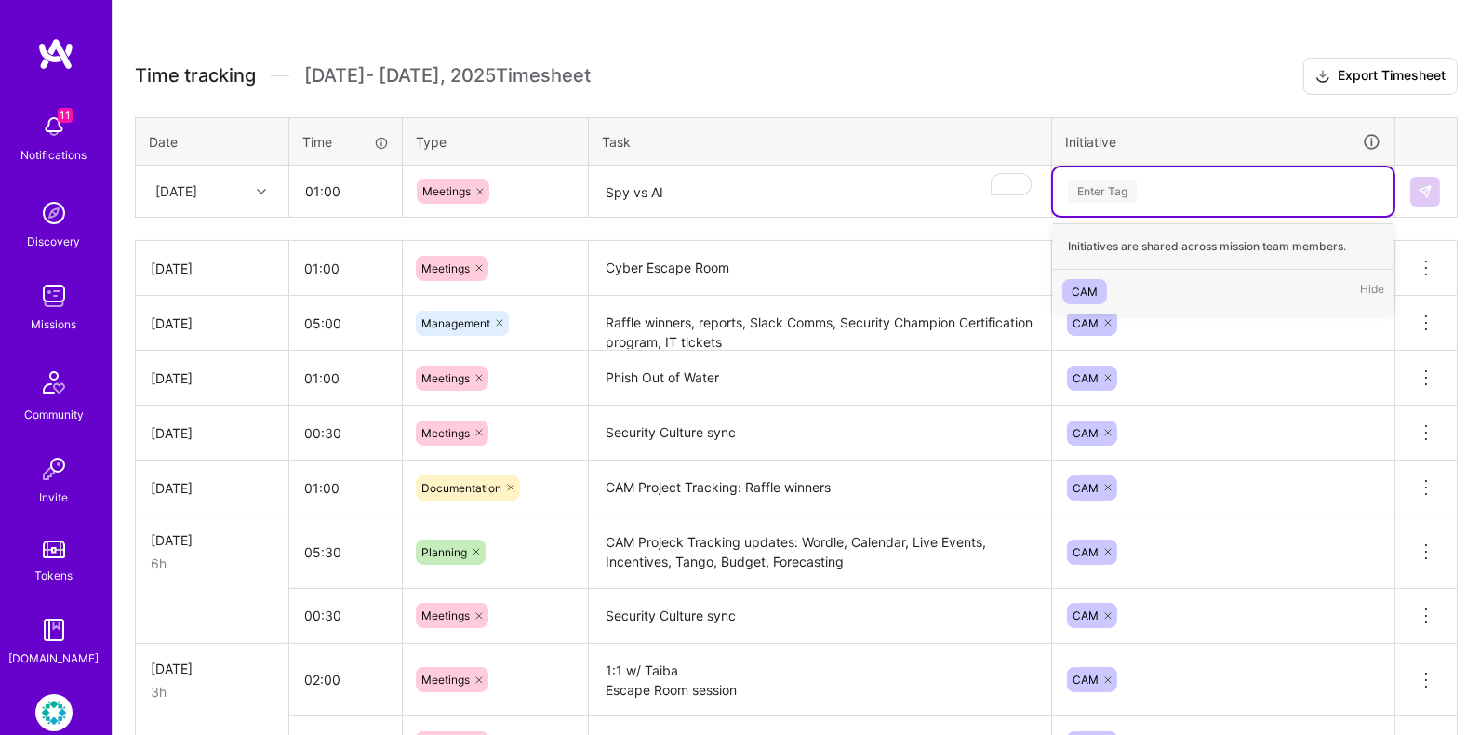
click at [1181, 182] on div "Enter Tag" at bounding box center [1223, 190] width 314 height 23
type input "CAM"
click at [1114, 275] on div "CAM Hide" at bounding box center [1223, 292] width 340 height 44
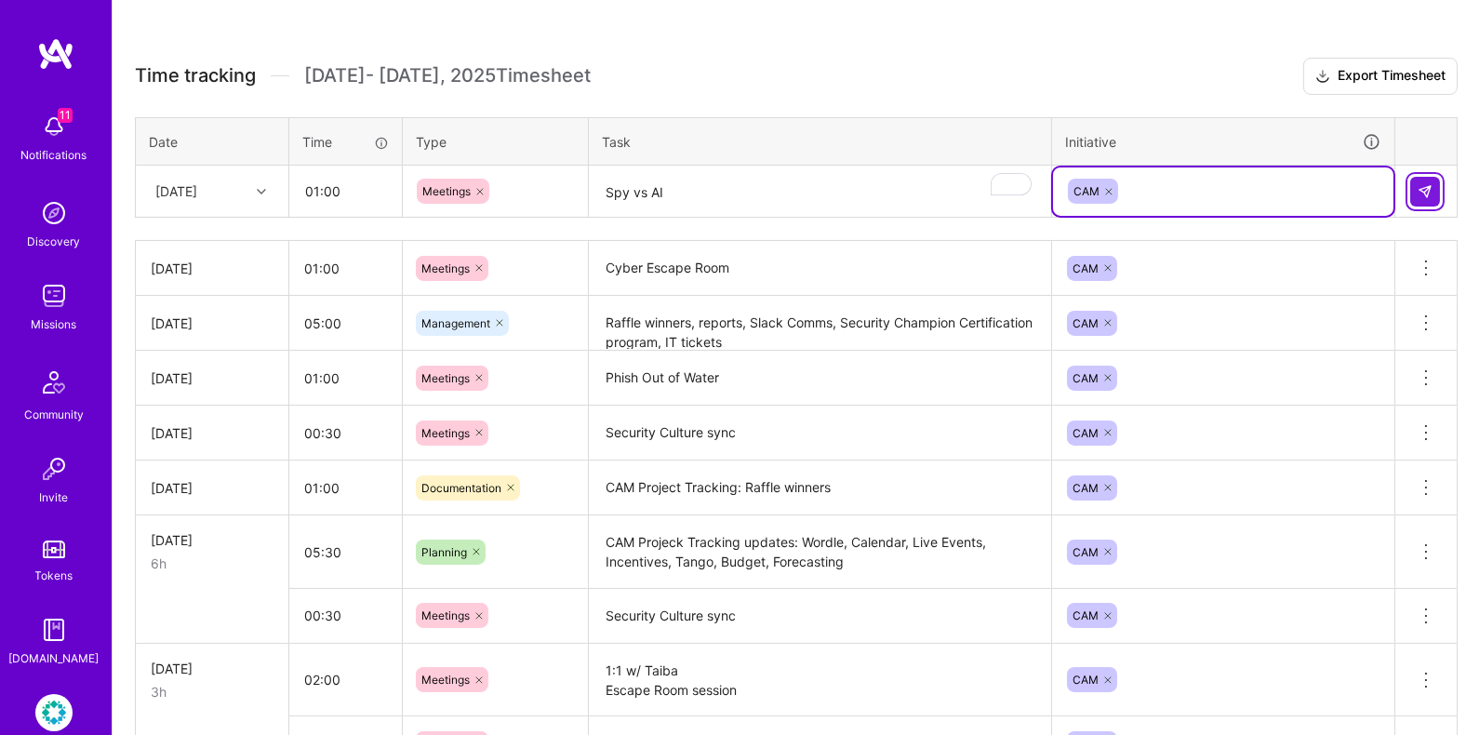
click at [1437, 178] on button at bounding box center [1425, 192] width 30 height 30
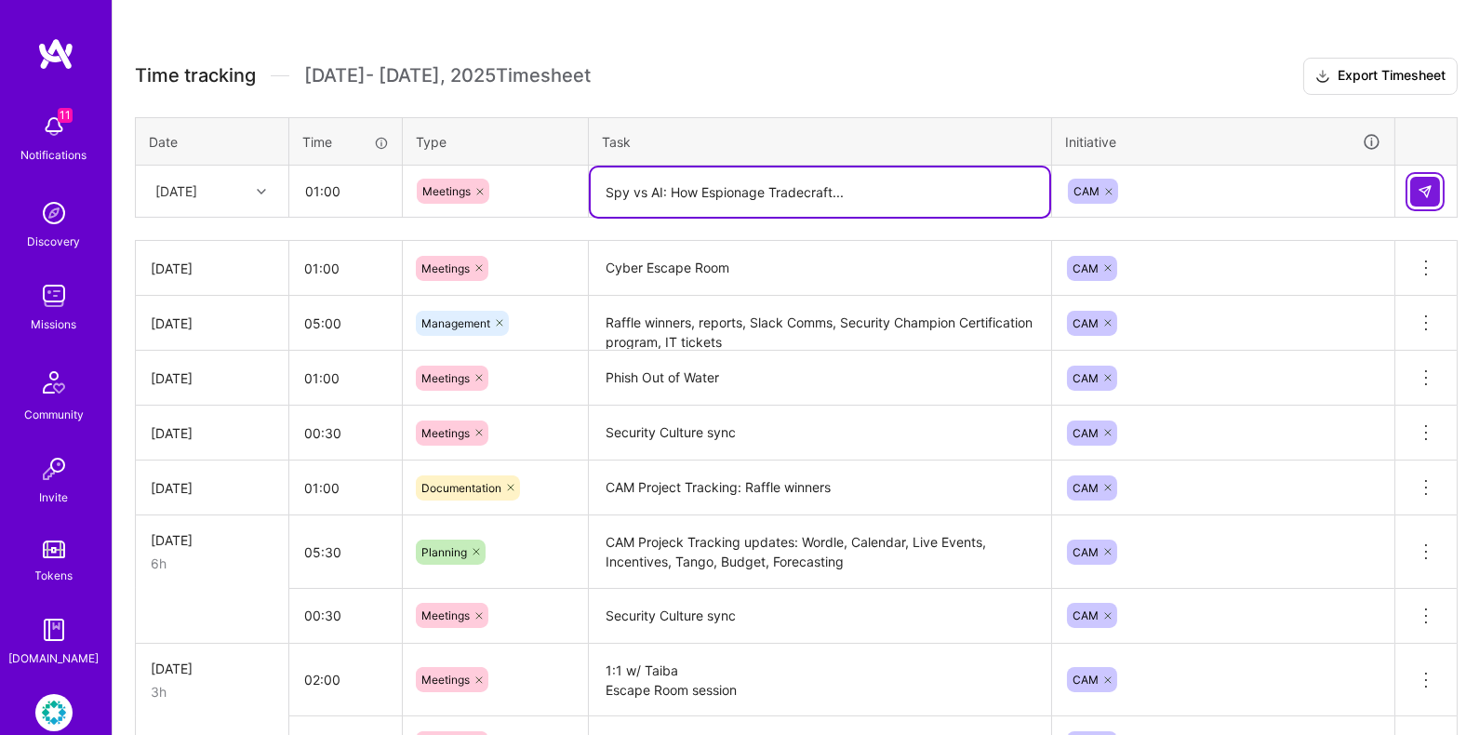
type textarea "Spy vs AI: How Espionage Tradecraft..."
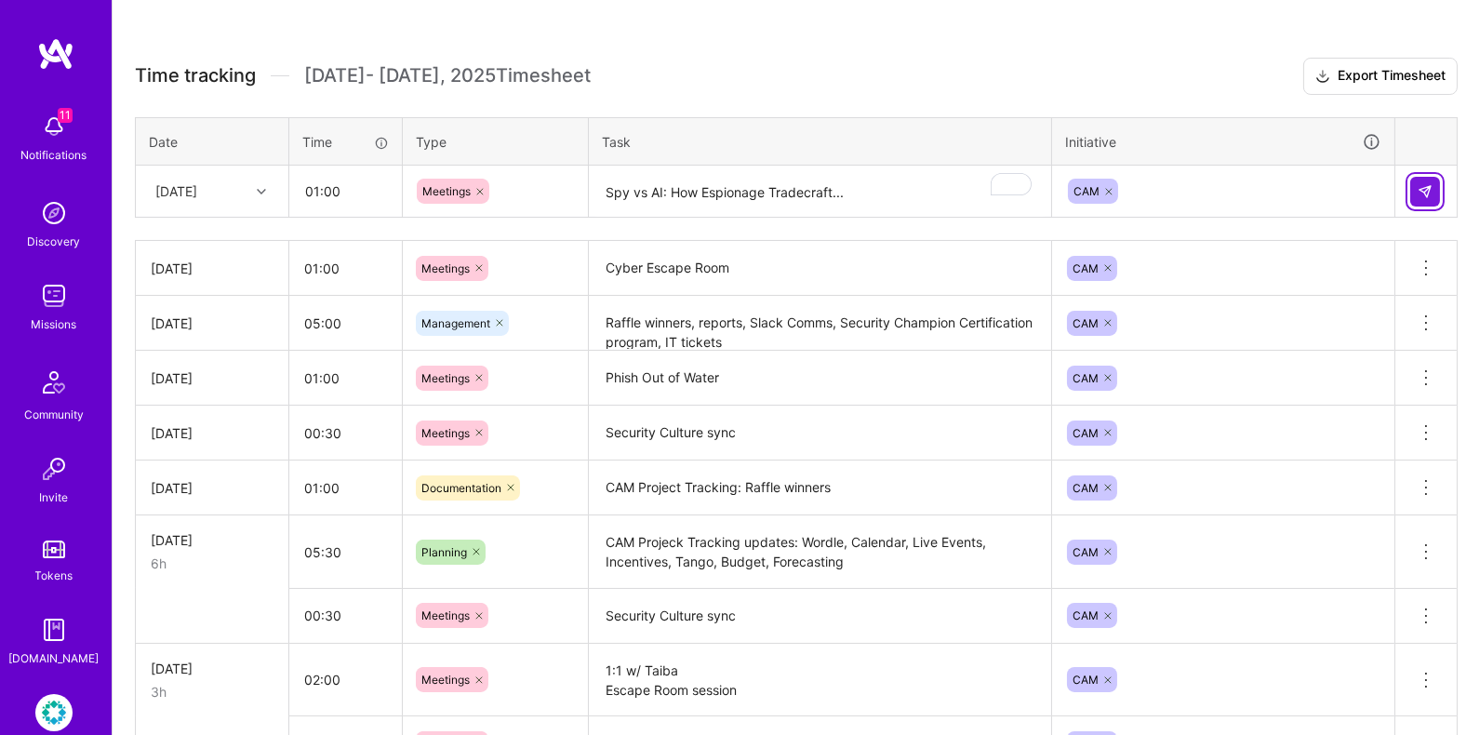
click at [1435, 184] on button at bounding box center [1425, 192] width 30 height 30
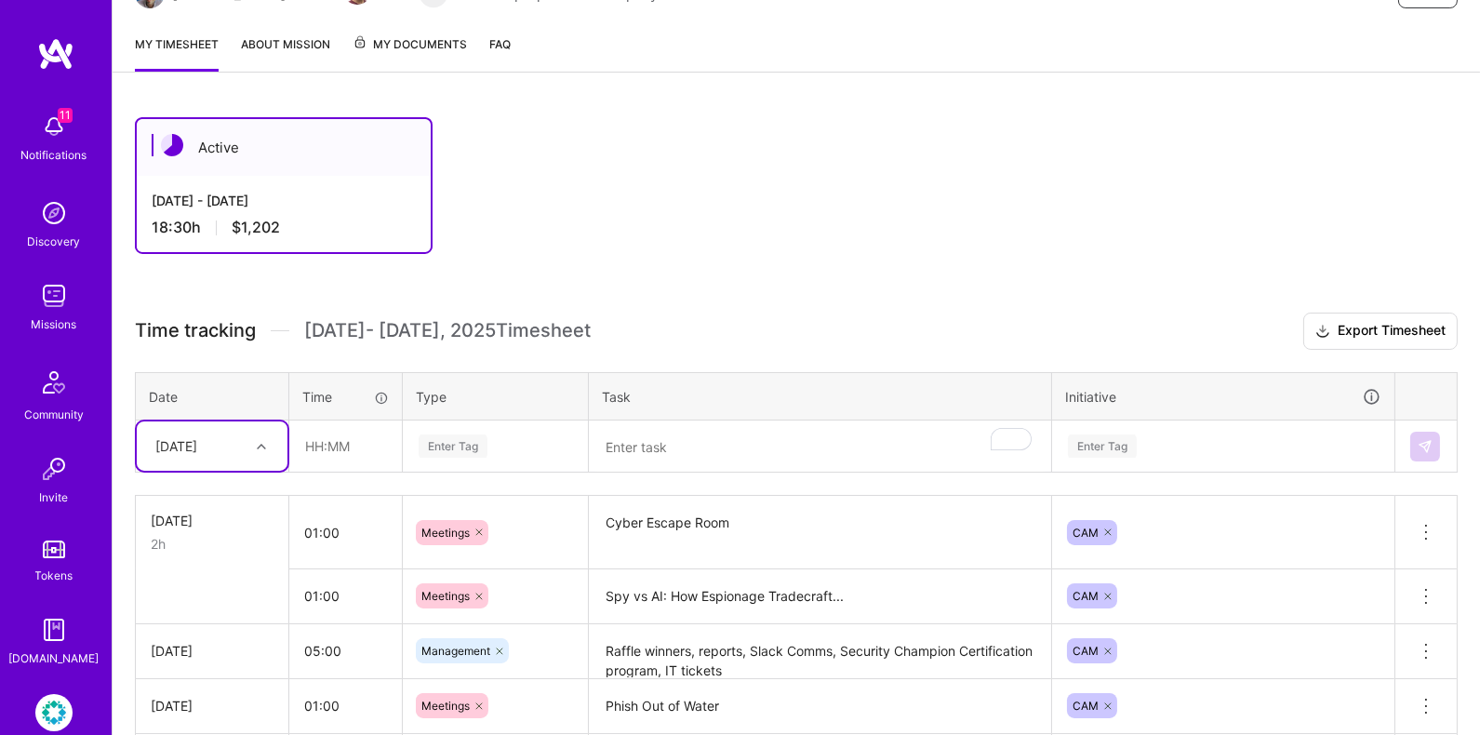
scroll to position [507, 0]
